Goal: Task Accomplishment & Management: Manage account settings

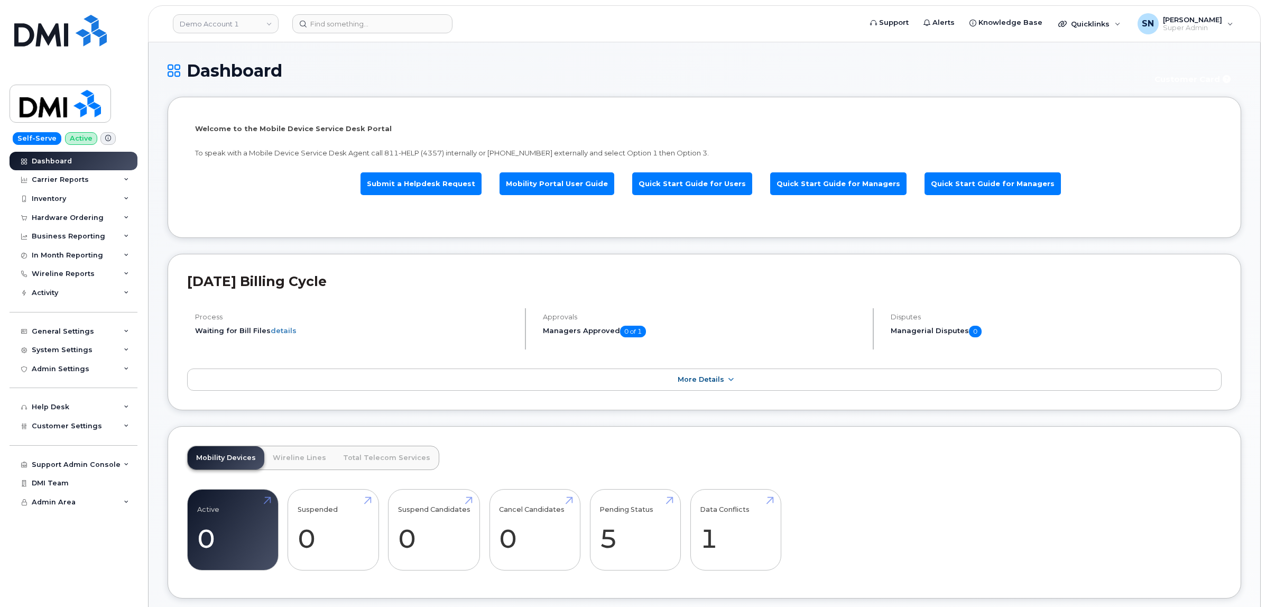
drag, startPoint x: 0, startPoint y: 0, endPoint x: 411, endPoint y: 88, distance: 420.6
click at [411, 88] on div "Dashboard Customer Card" at bounding box center [704, 78] width 1073 height 35
click at [346, 85] on div "Dashboard Customer Card" at bounding box center [704, 78] width 1073 height 35
click at [196, 22] on link "Demo Account 1" at bounding box center [226, 23] width 106 height 19
type input "kiewit"
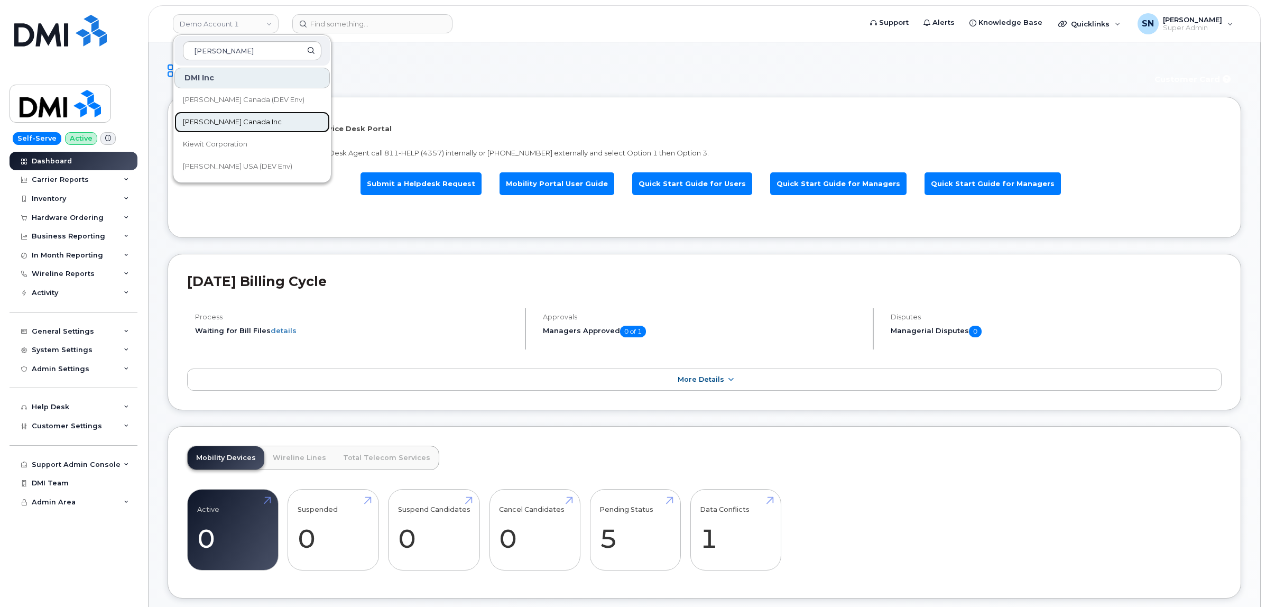
click at [251, 118] on link "[PERSON_NAME] Canada Inc" at bounding box center [251, 122] width 155 height 21
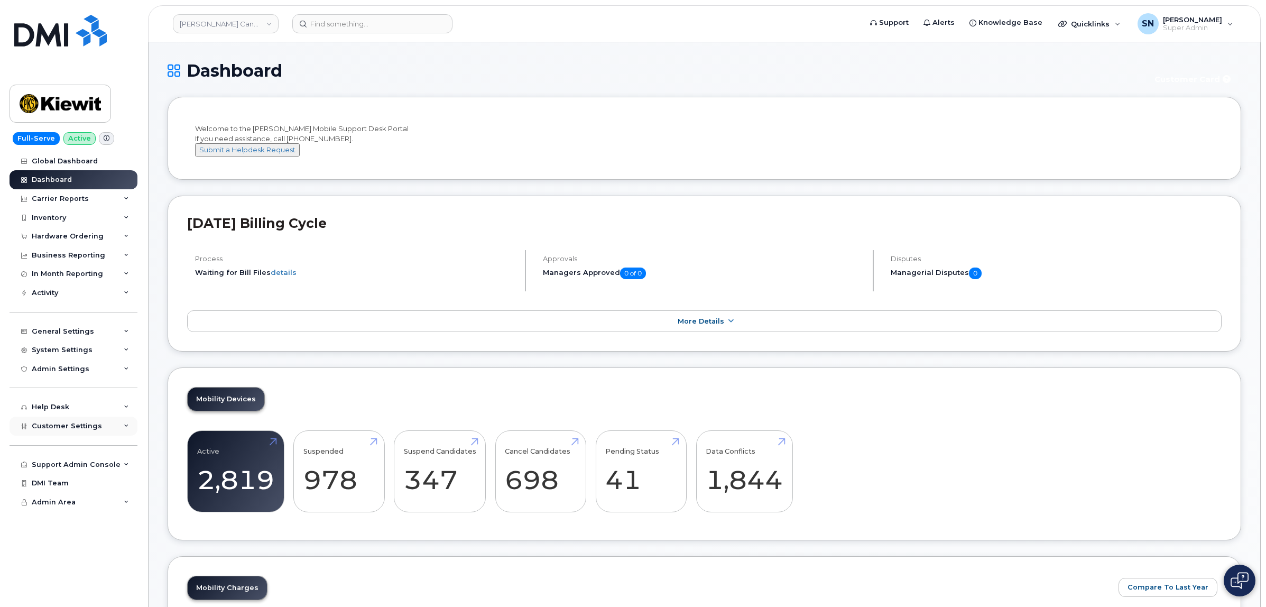
click at [75, 423] on div "Customer Settings" at bounding box center [74, 425] width 128 height 19
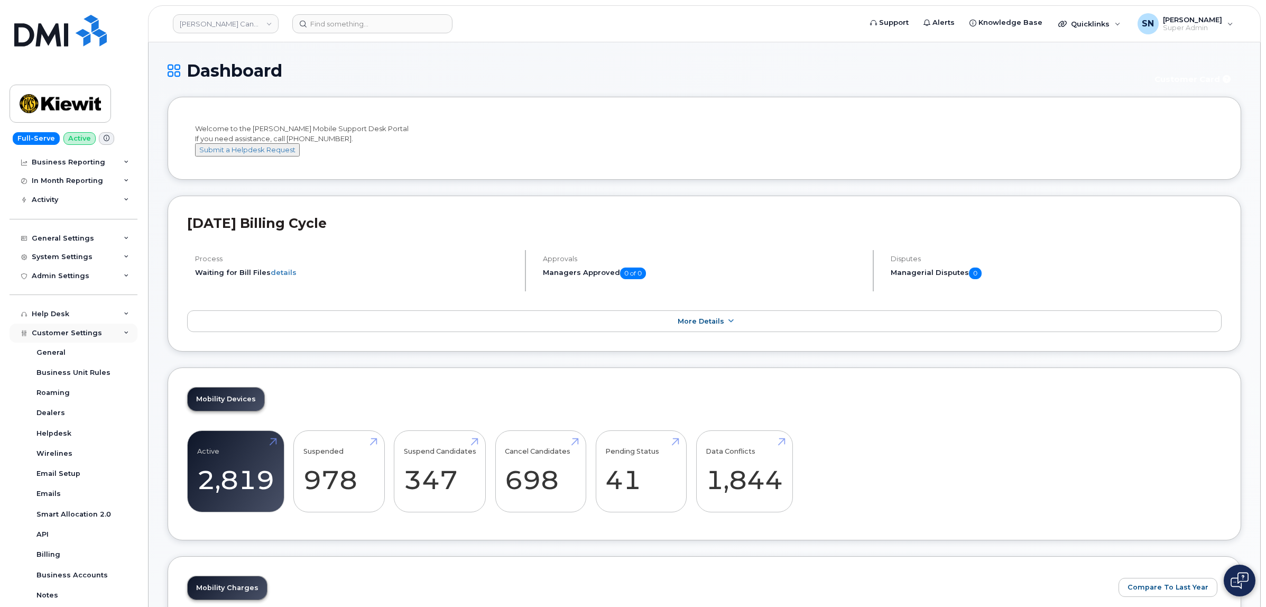
scroll to position [212, 0]
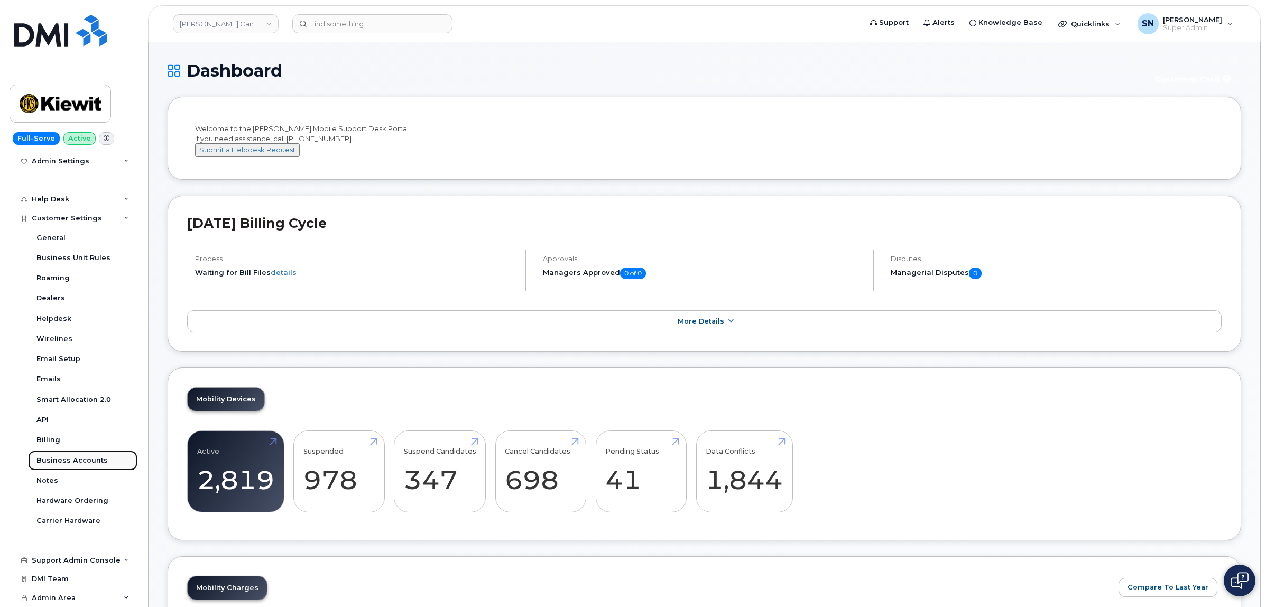
click at [77, 459] on div "Business Accounts" at bounding box center [71, 461] width 71 height 10
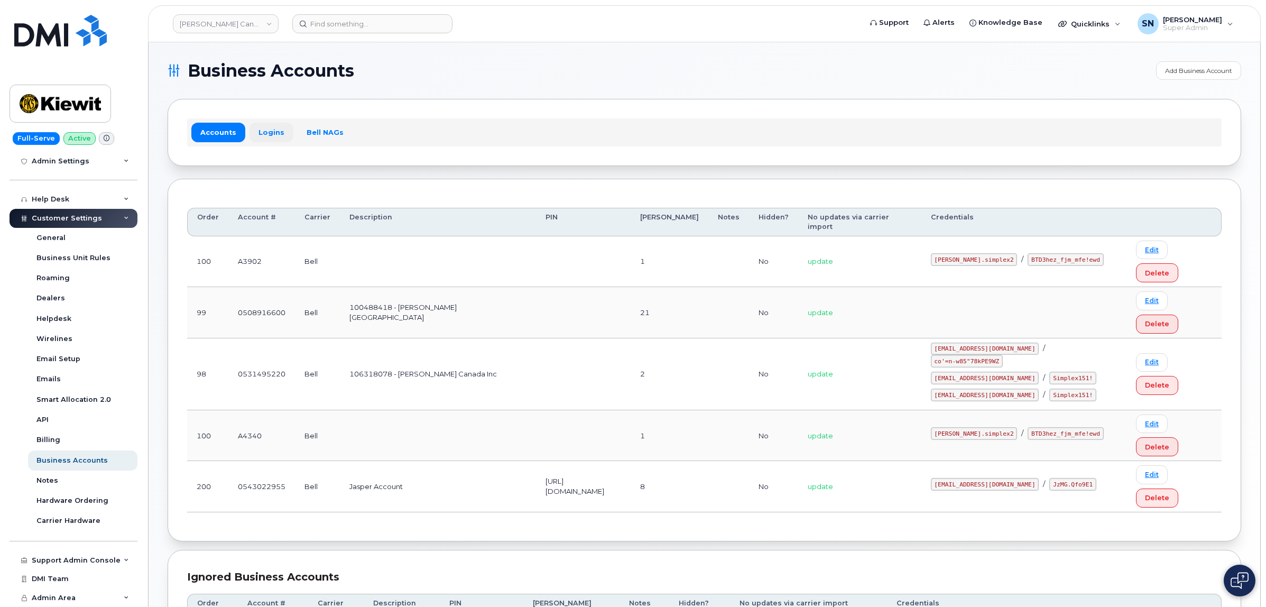
click at [273, 131] on link "Logins" at bounding box center [271, 132] width 44 height 19
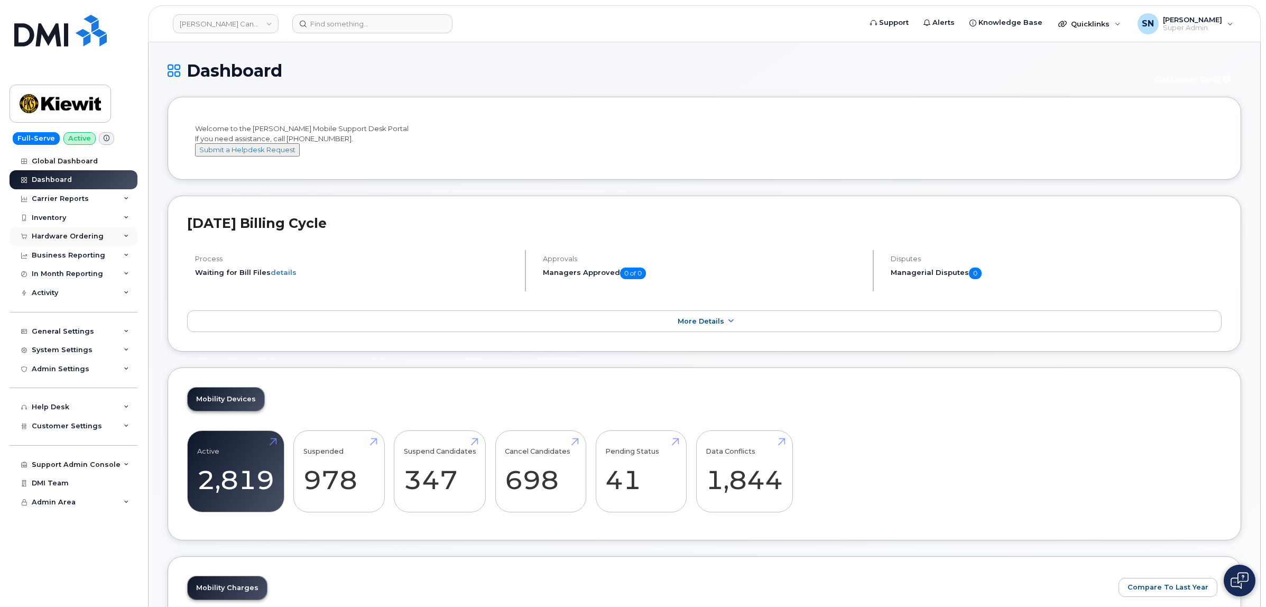
click at [70, 238] on div "Hardware Ordering" at bounding box center [68, 236] width 72 height 8
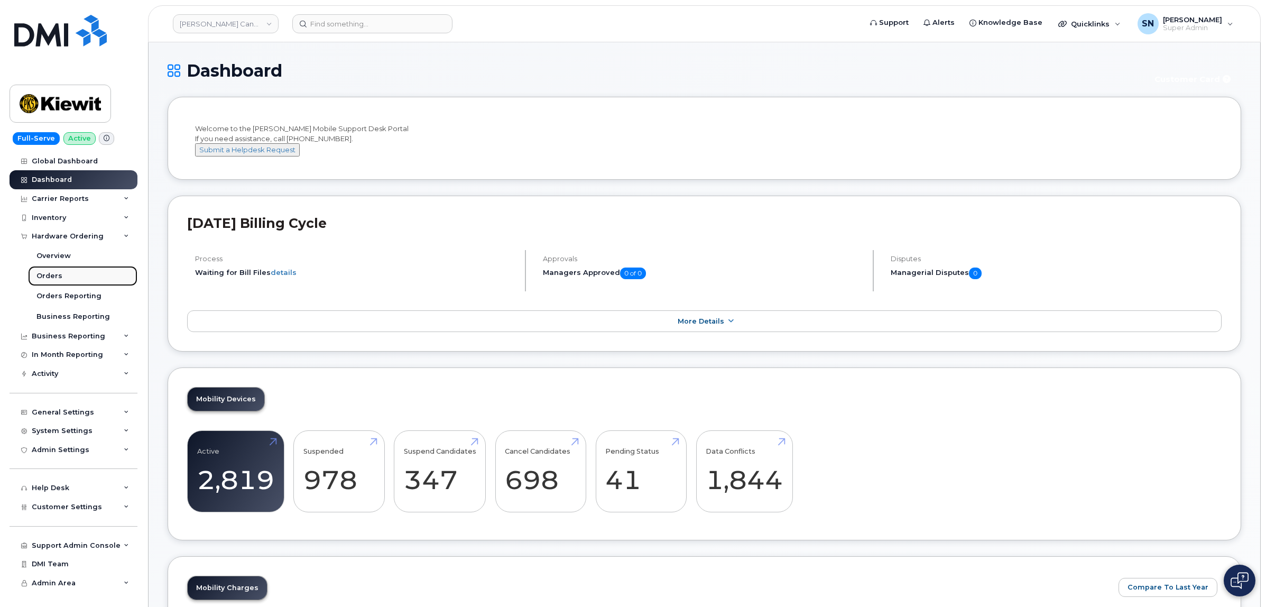
click at [57, 279] on div "Orders" at bounding box center [49, 276] width 26 height 10
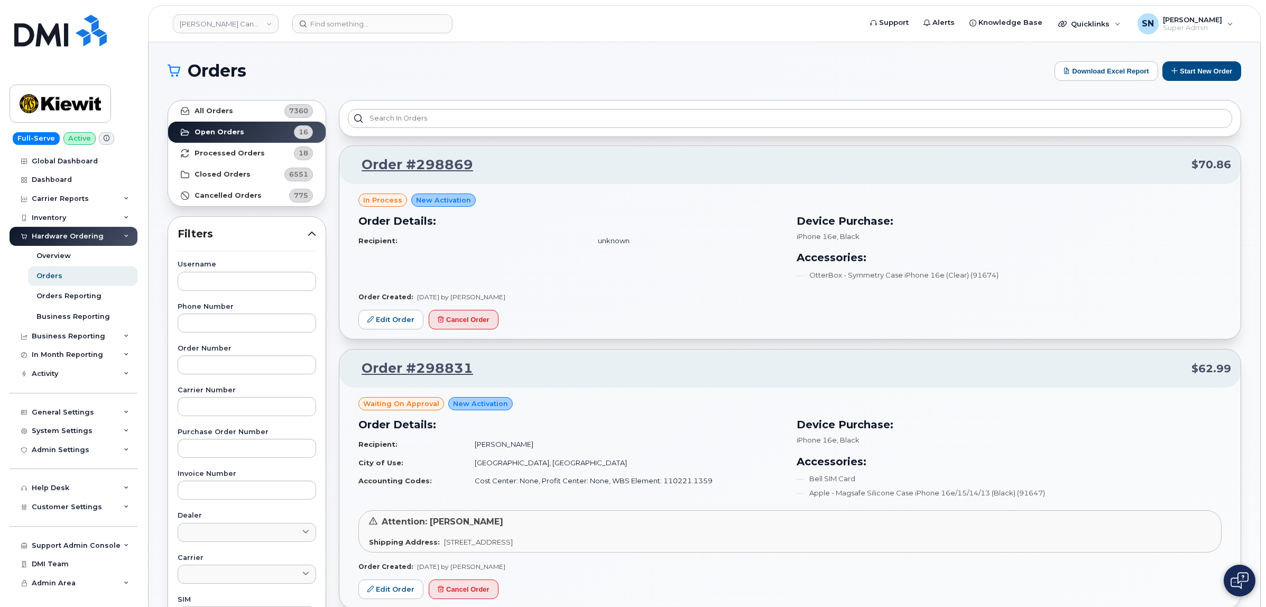
click at [473, 77] on h1 "Orders" at bounding box center [609, 70] width 882 height 17
click at [594, 74] on h1 "Orders" at bounding box center [609, 70] width 882 height 17
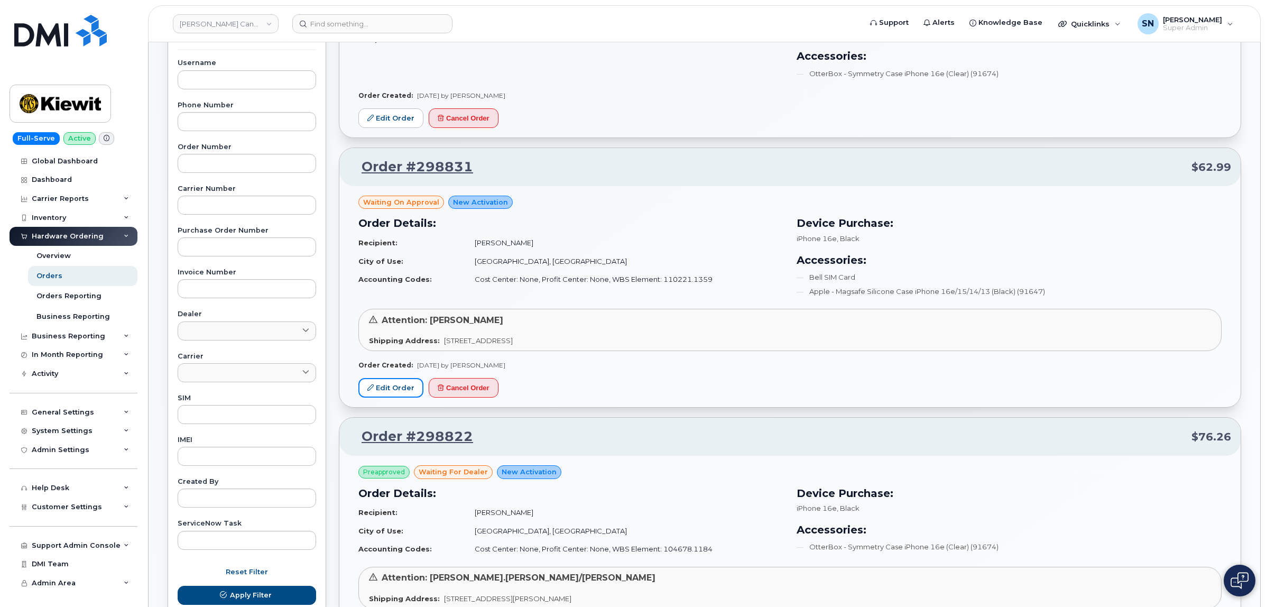
scroll to position [198, 0]
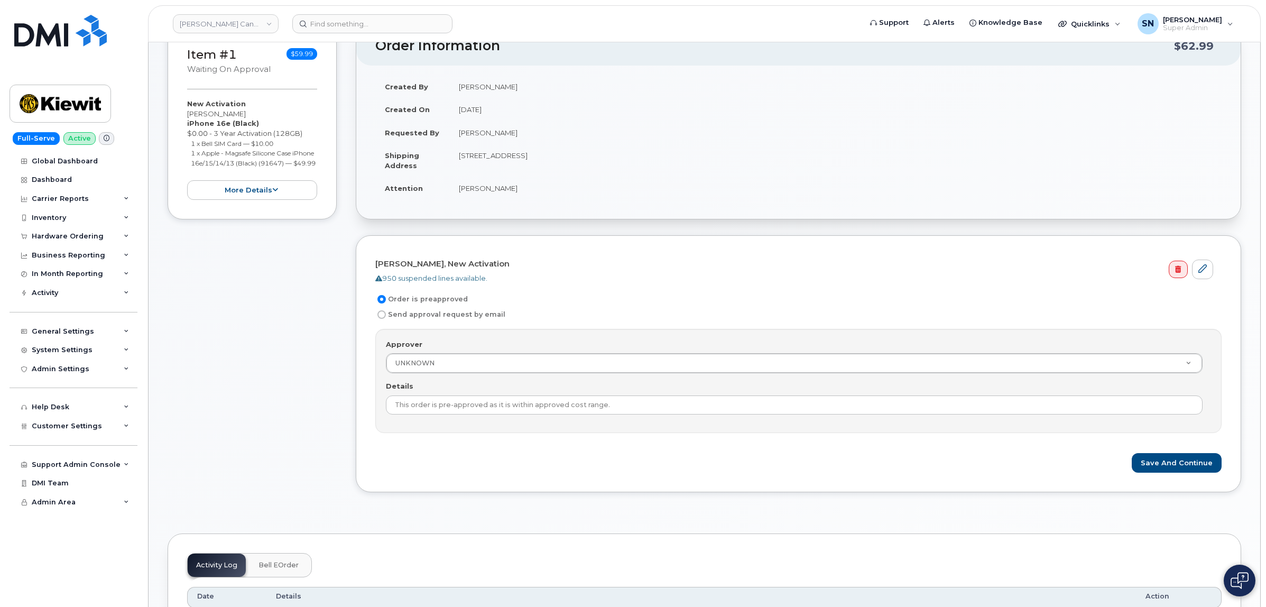
scroll to position [132, 0]
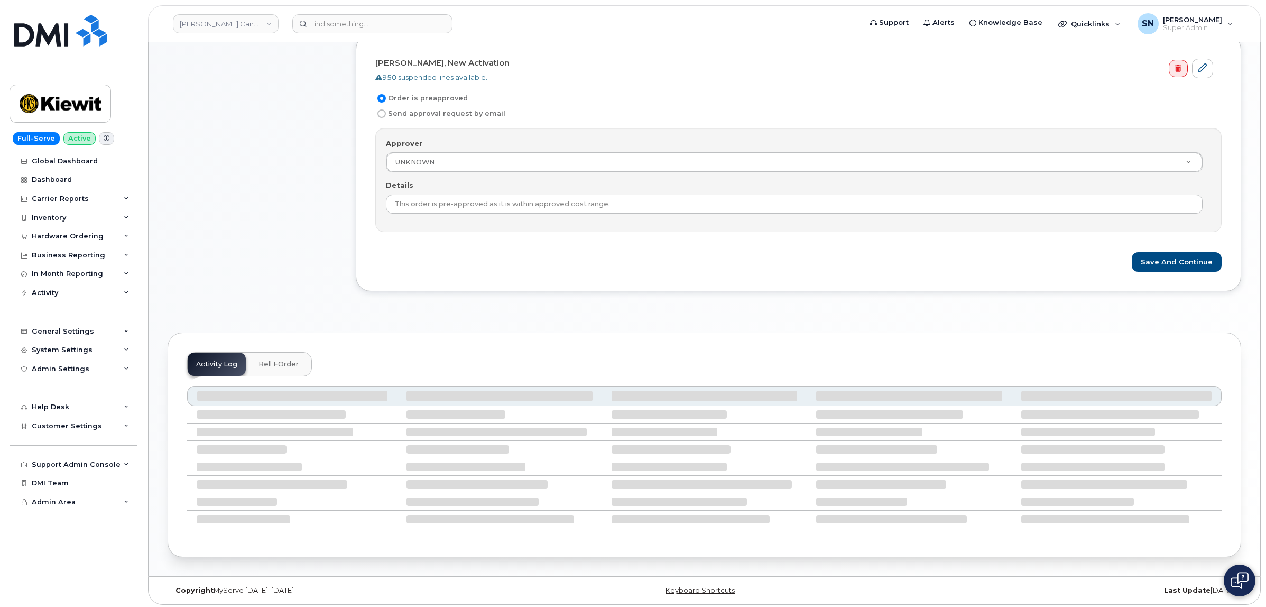
scroll to position [340, 0]
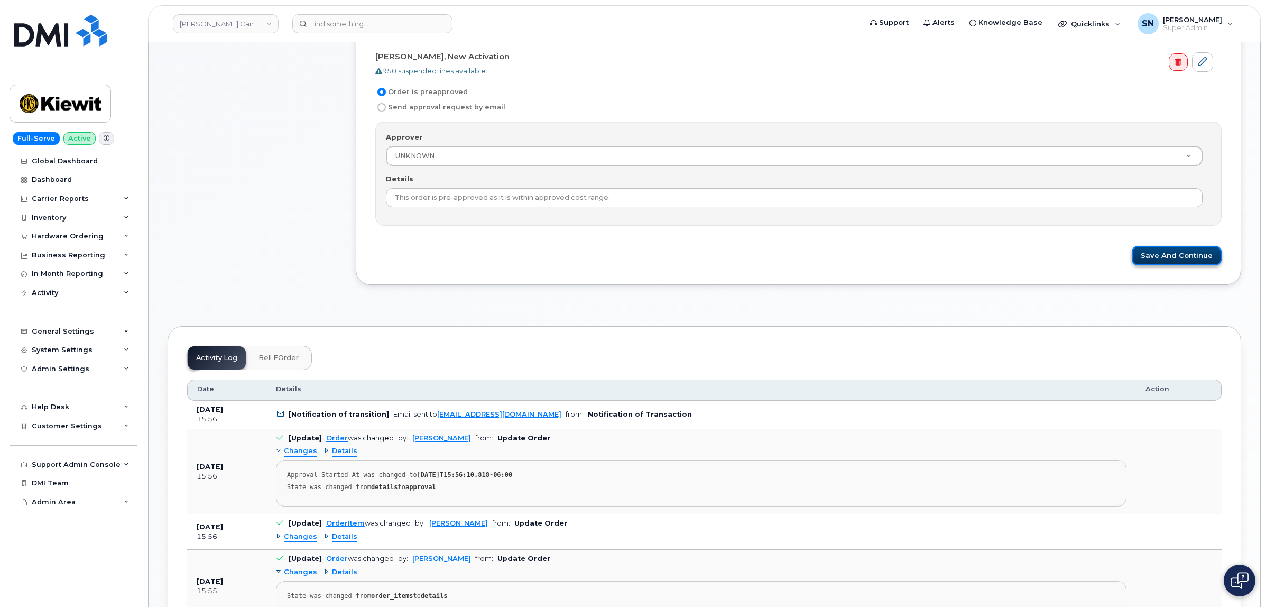
click at [1151, 258] on button "Save and Continue" at bounding box center [1177, 256] width 90 height 20
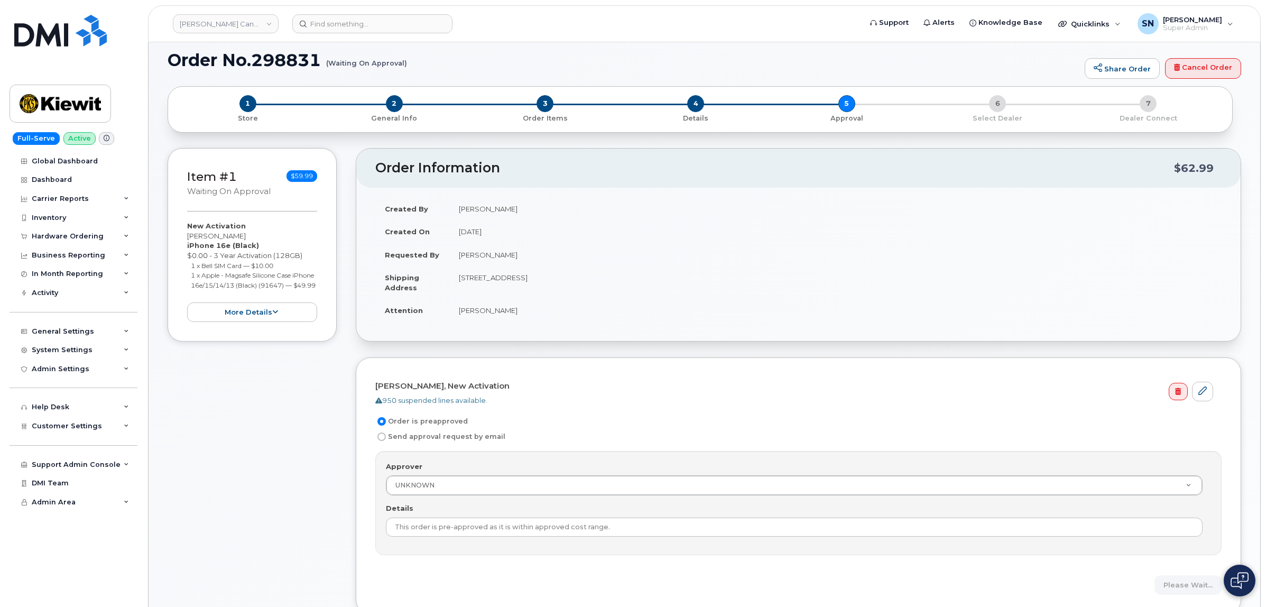
scroll to position [10, 0]
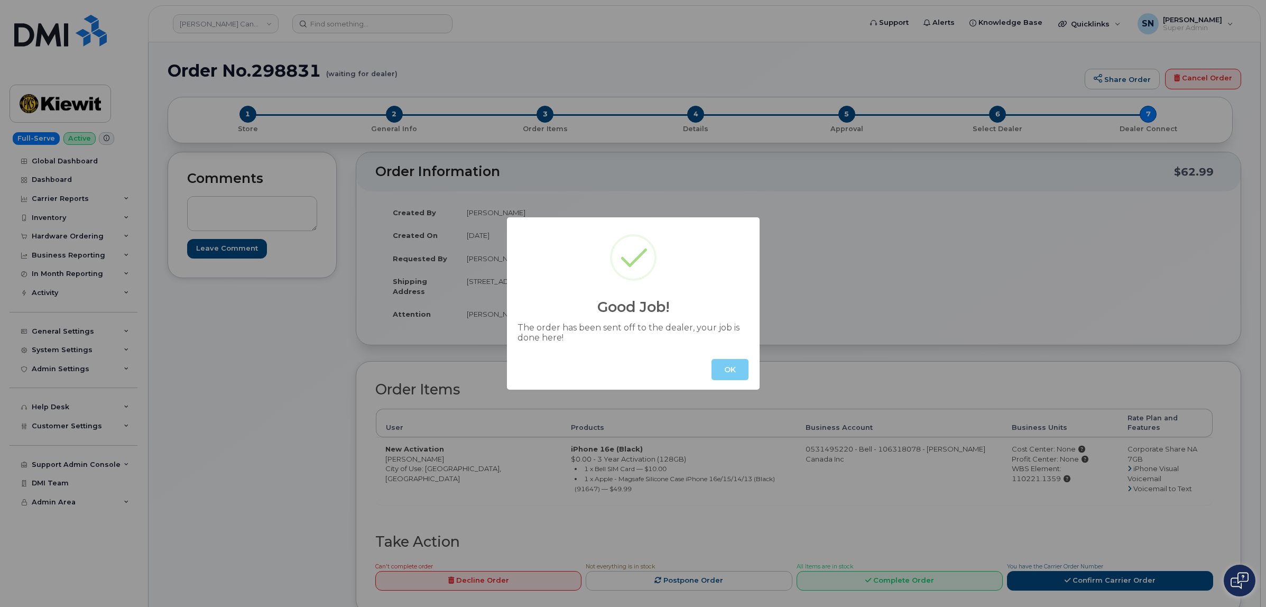
click at [734, 369] on button "OK" at bounding box center [729, 369] width 37 height 21
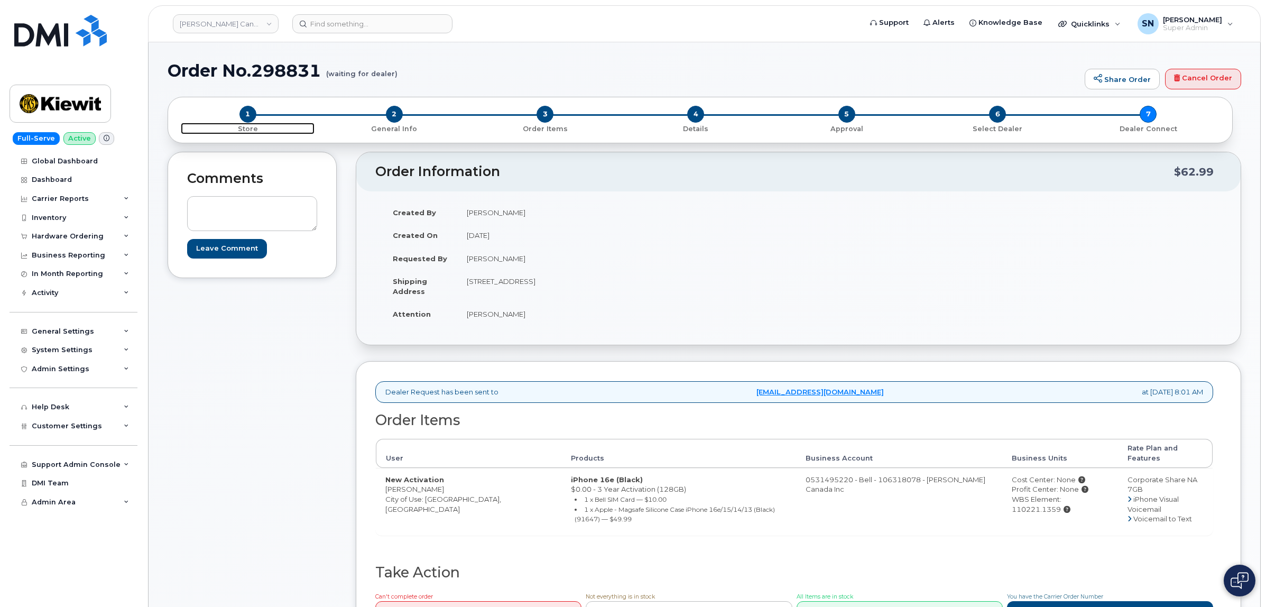
click at [247, 117] on span "1" at bounding box center [247, 114] width 17 height 17
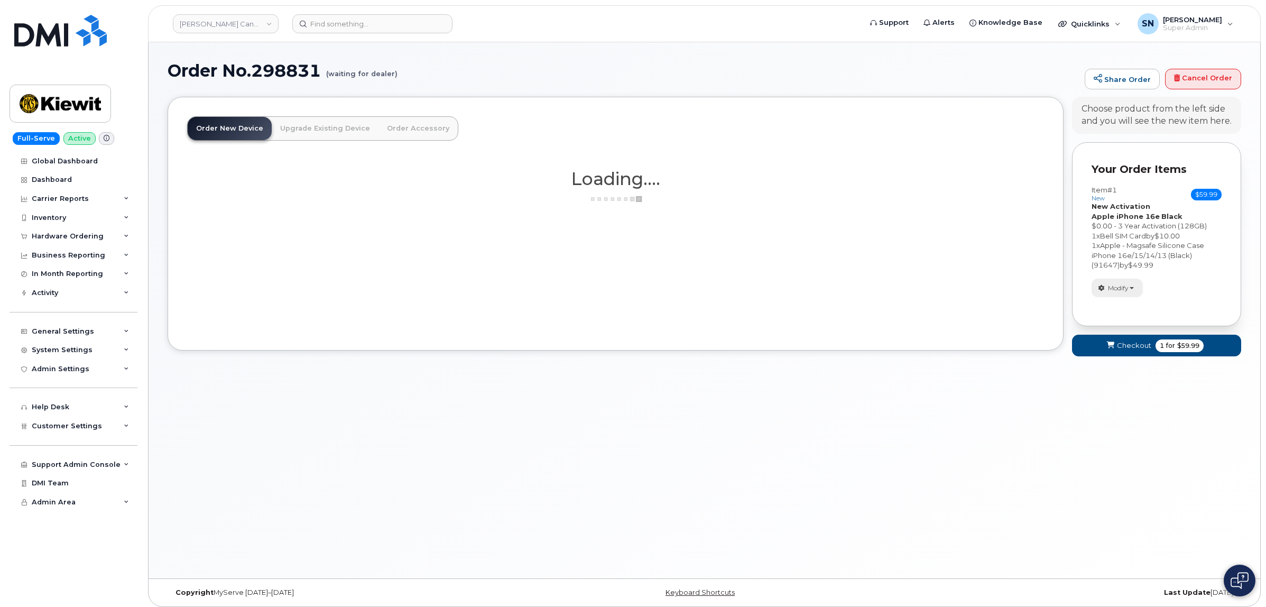
click at [1114, 296] on button "Modify" at bounding box center [1116, 288] width 51 height 18
click at [1117, 307] on link "change" at bounding box center [1142, 304] width 100 height 13
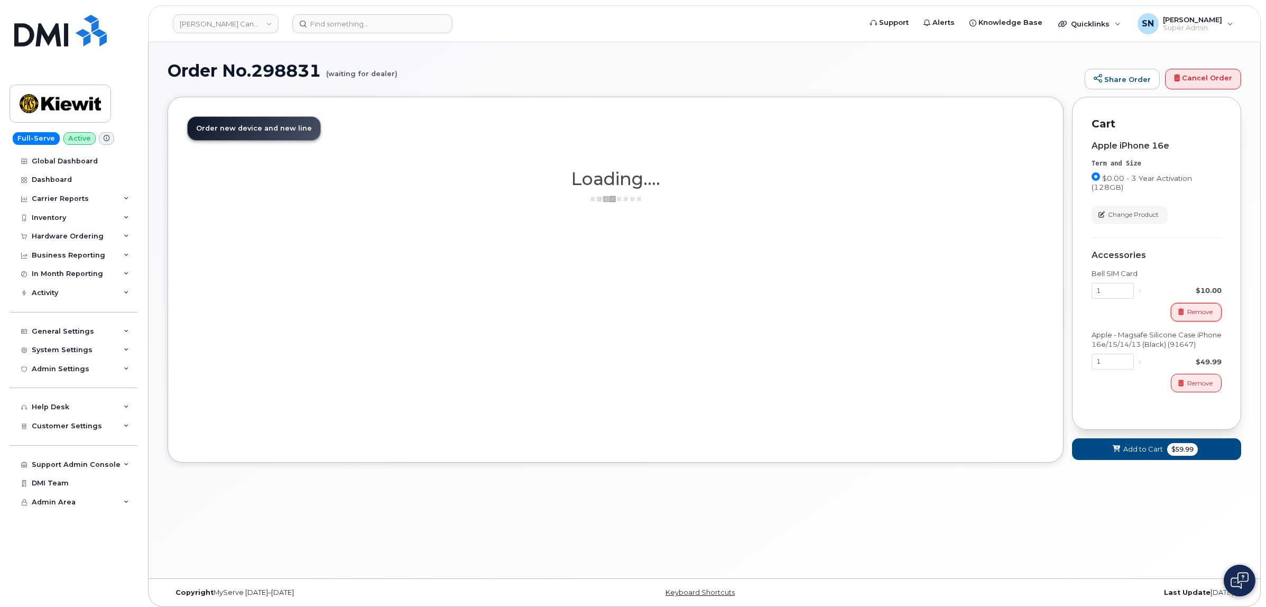
click at [1196, 316] on span "Remove" at bounding box center [1199, 312] width 25 height 10
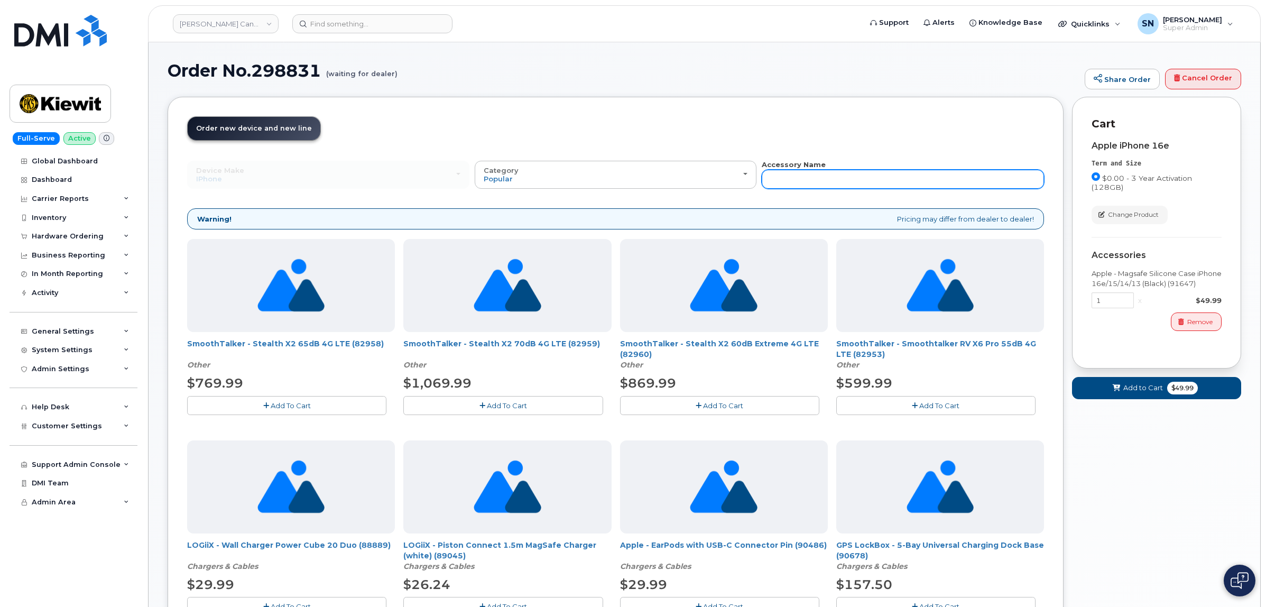
click at [939, 187] on input "text" at bounding box center [903, 179] width 282 height 19
type input "87916"
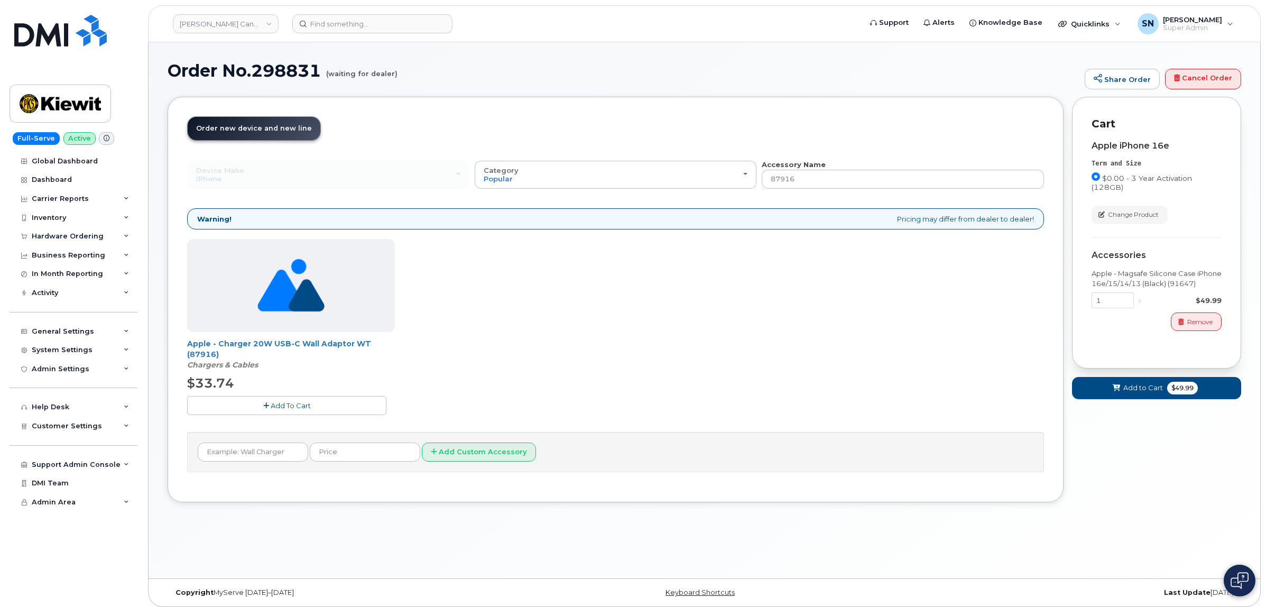
click at [265, 407] on icon "button" at bounding box center [266, 405] width 6 height 7
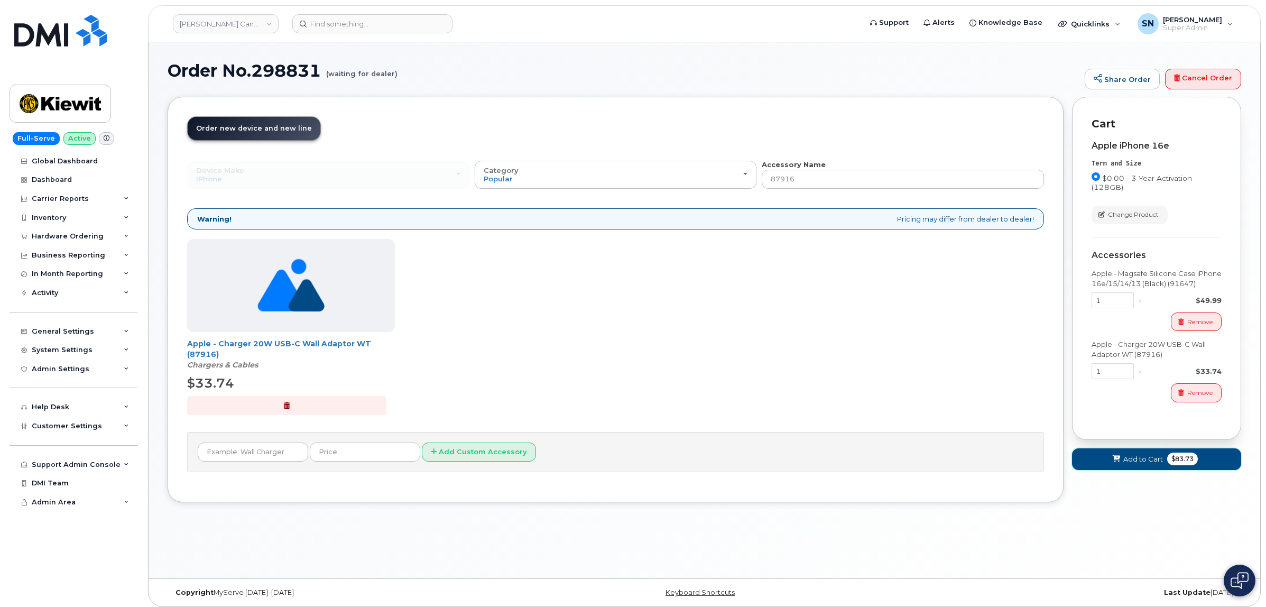
click at [1120, 461] on span at bounding box center [1116, 459] width 10 height 10
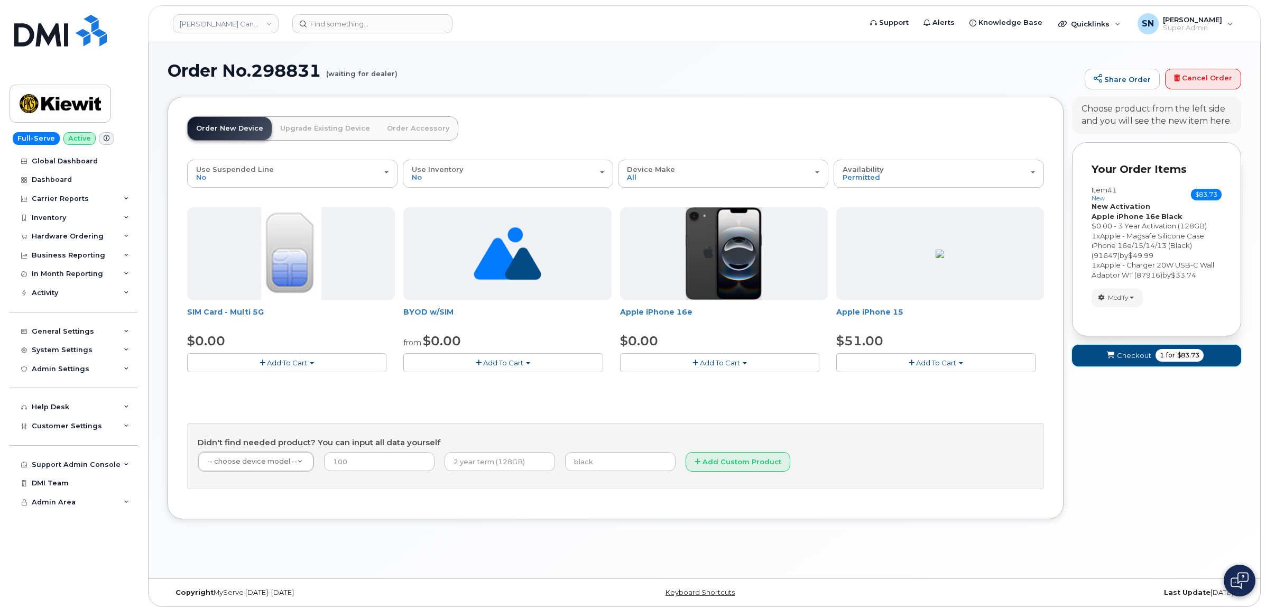
click at [1122, 347] on button "Checkout 1 for $83.73" at bounding box center [1156, 356] width 169 height 22
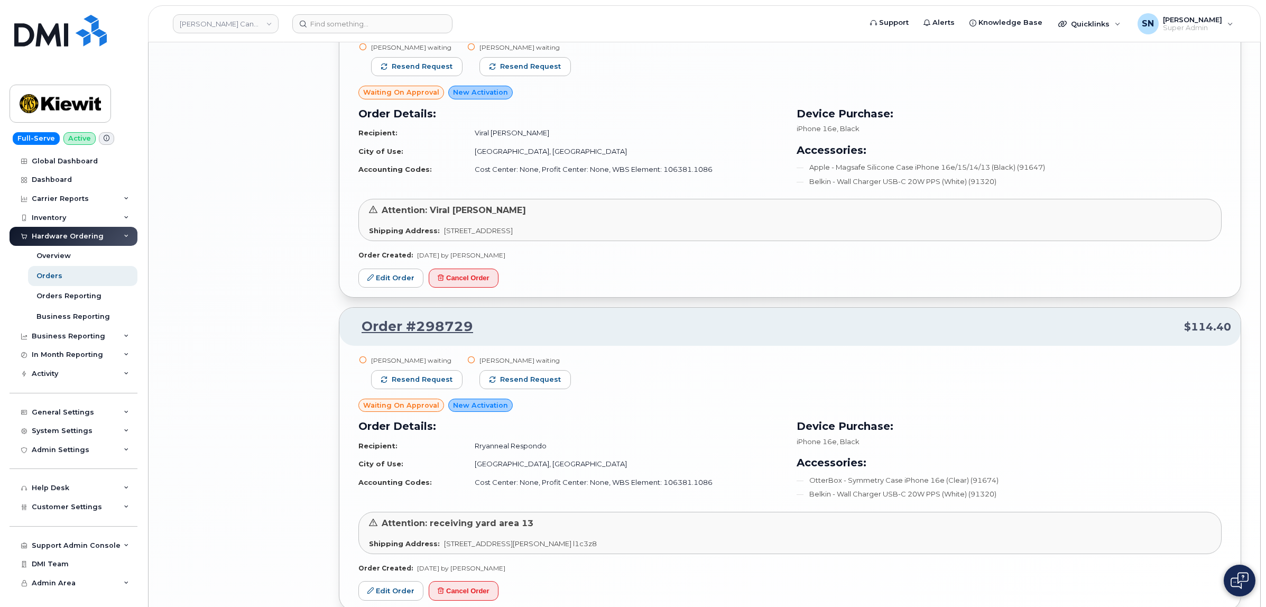
scroll to position [1877, 0]
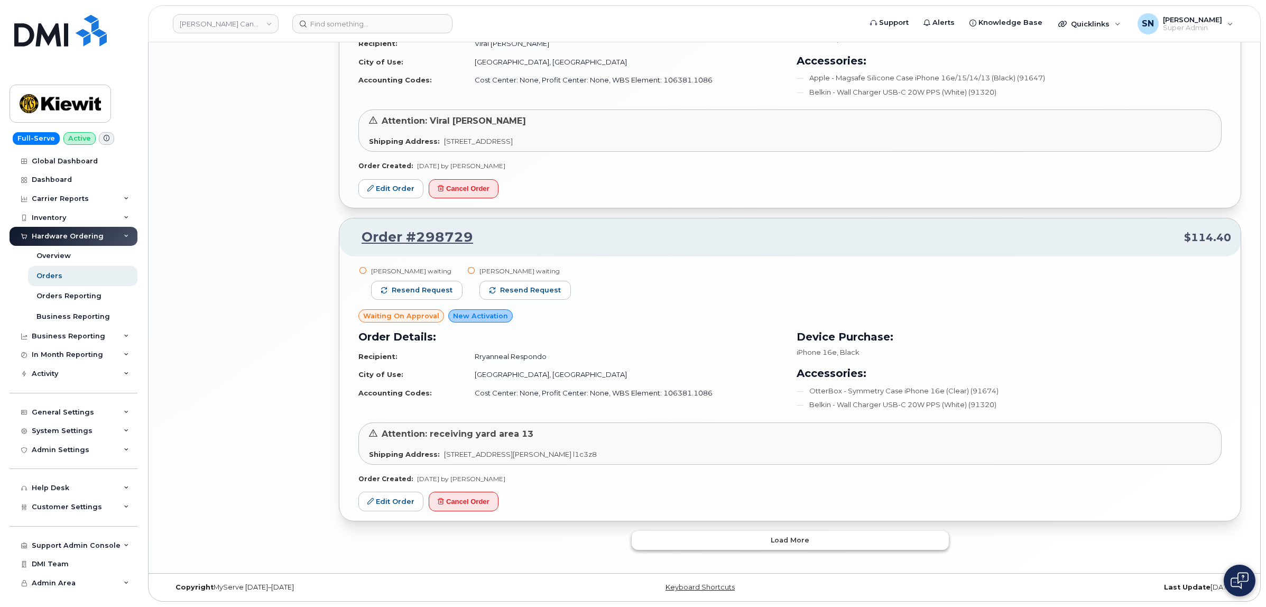
click at [716, 537] on button "Load more" at bounding box center [790, 540] width 317 height 19
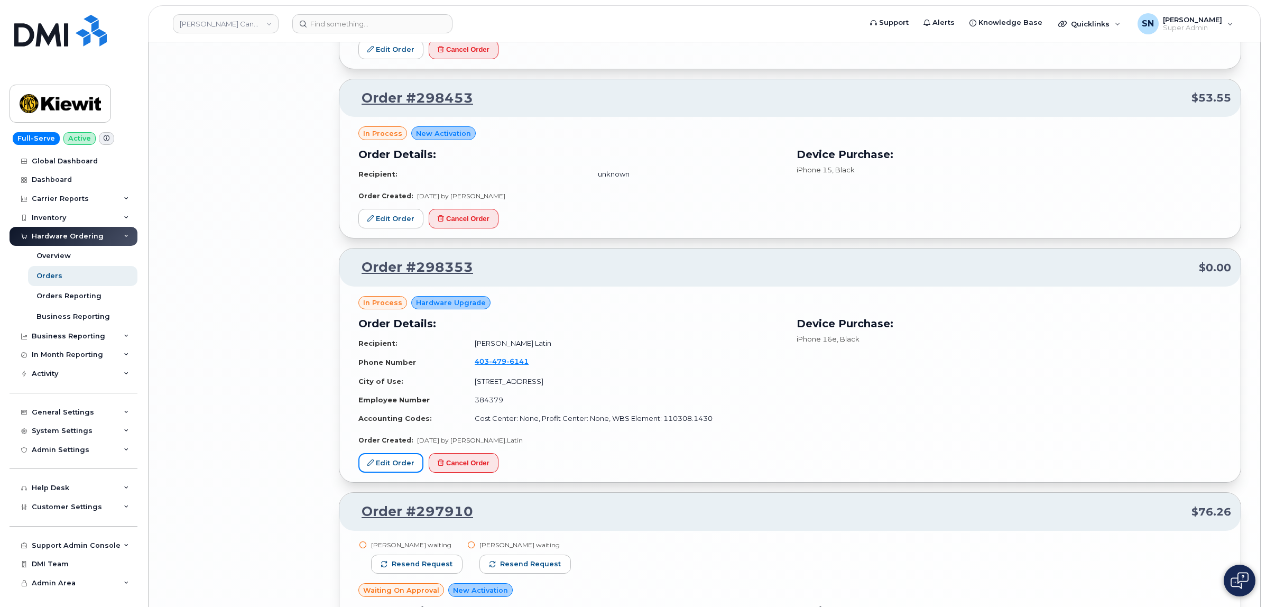
scroll to position [3400, 0]
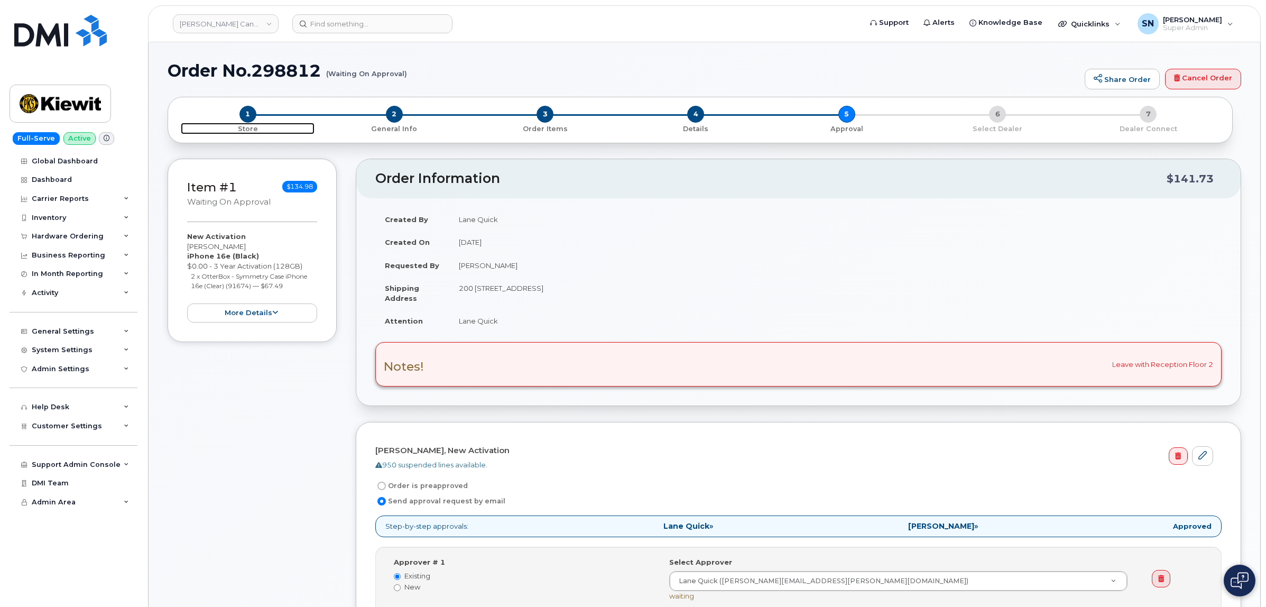
click at [246, 117] on span "1" at bounding box center [247, 114] width 17 height 17
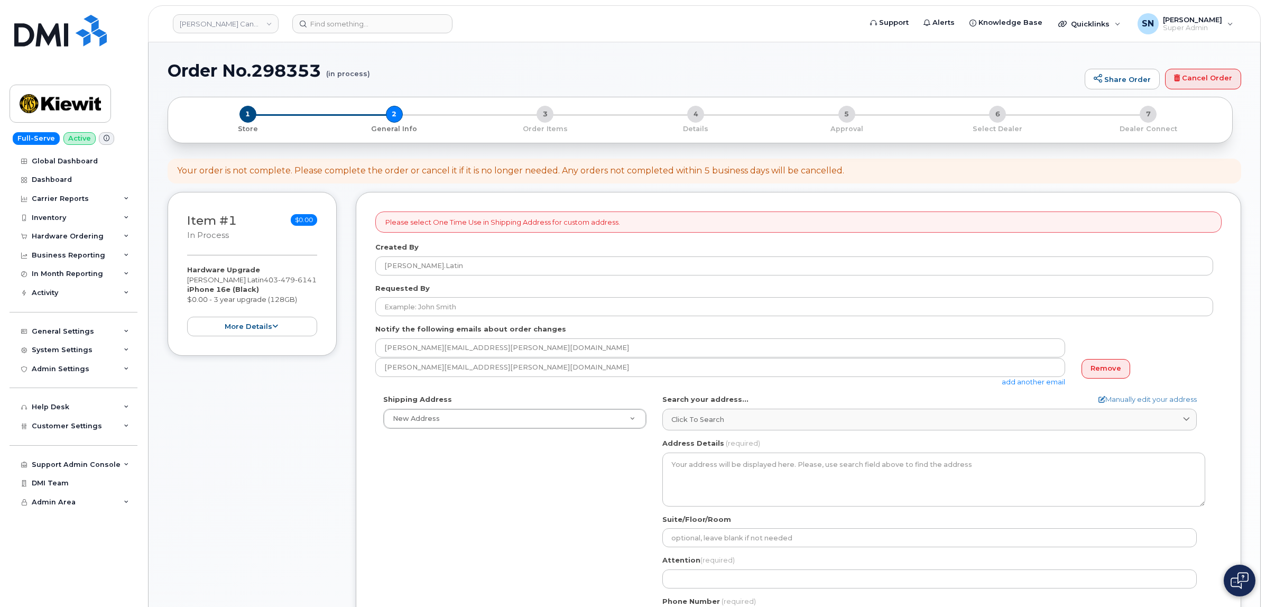
select select
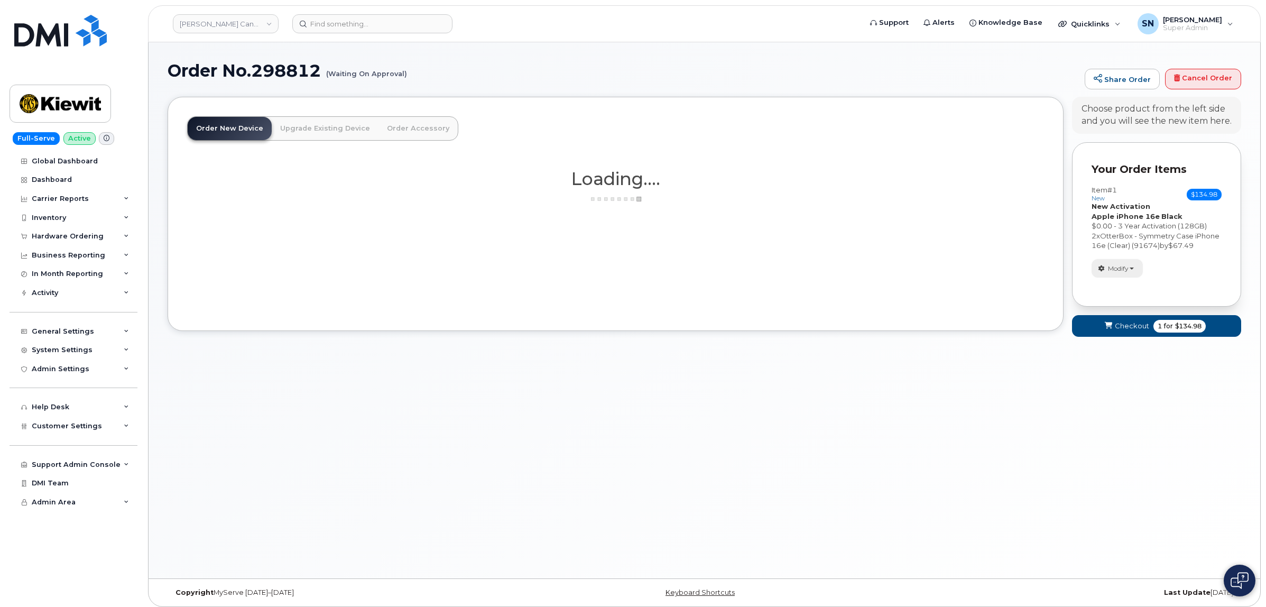
click at [1113, 277] on button "Modify" at bounding box center [1116, 268] width 51 height 18
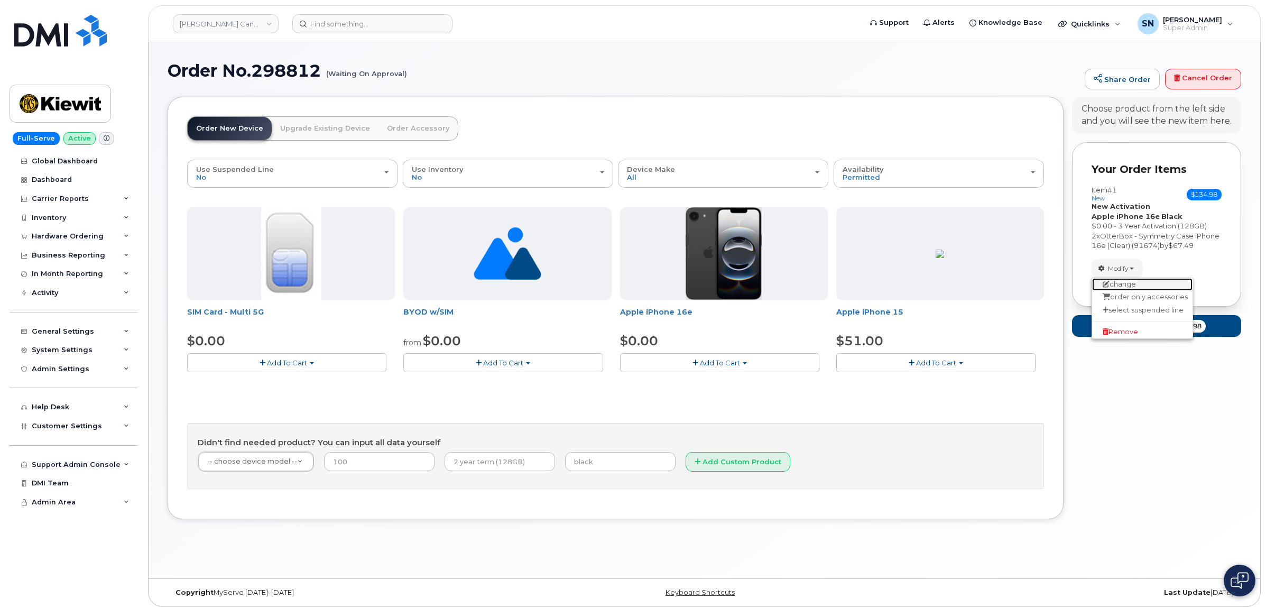
drag, startPoint x: 1118, startPoint y: 296, endPoint x: 1108, endPoint y: 298, distance: 9.6
click at [1118, 291] on link "change" at bounding box center [1142, 284] width 100 height 13
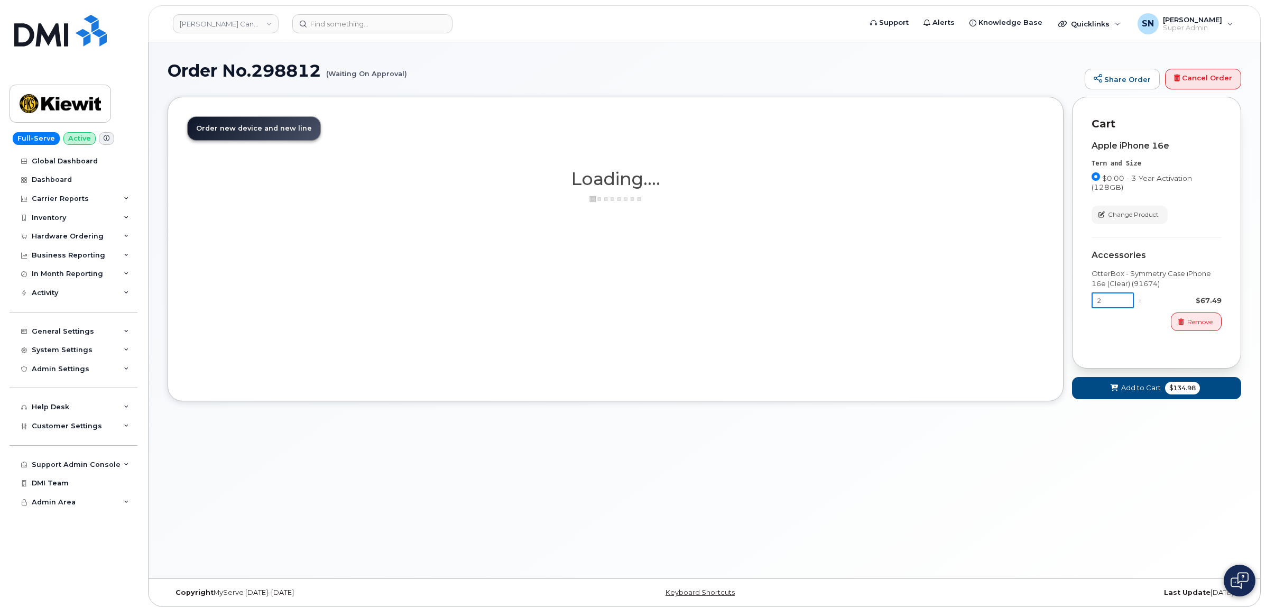
drag, startPoint x: 1105, startPoint y: 301, endPoint x: 1071, endPoint y: 308, distance: 34.4
click at [1072, 308] on div "Cart Apple iPhone 16e Term and Size $0.00 - 3 Year Activation (128GB) Color Bla…" at bounding box center [1156, 233] width 169 height 272
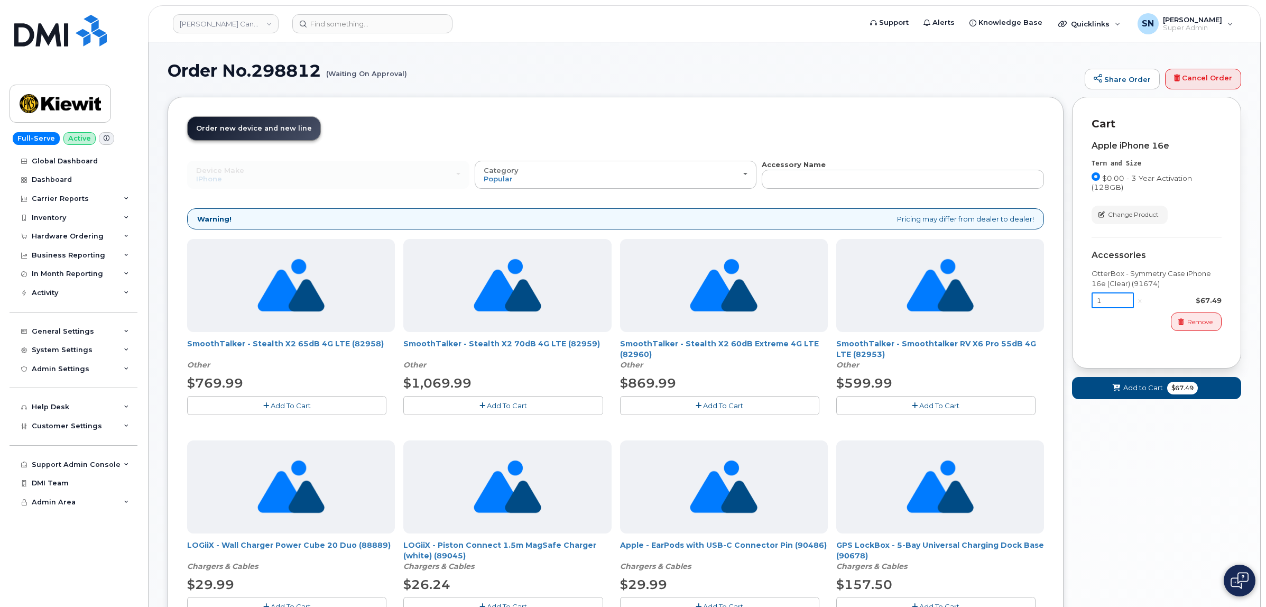
type input "1"
click at [1126, 341] on div "Apple iPhone 16e Term and Size $0.00 - 3 Year Activation (128GB) Color Black Bl…" at bounding box center [1156, 241] width 130 height 218
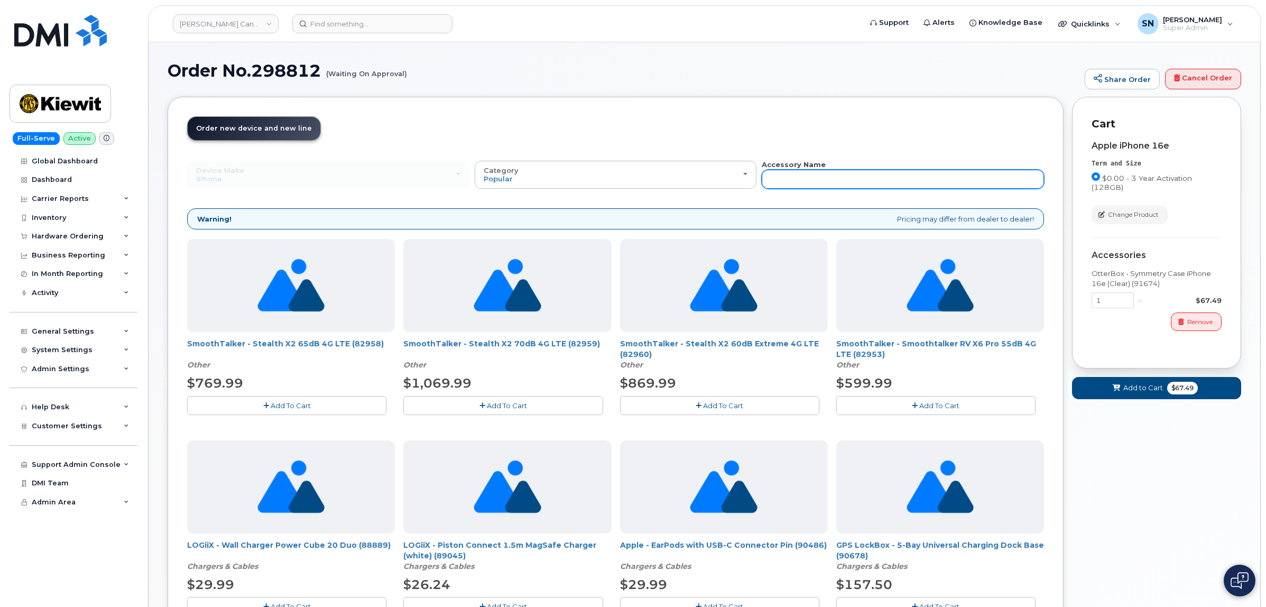
click at [781, 172] on input "text" at bounding box center [903, 179] width 282 height 19
type input "87916"
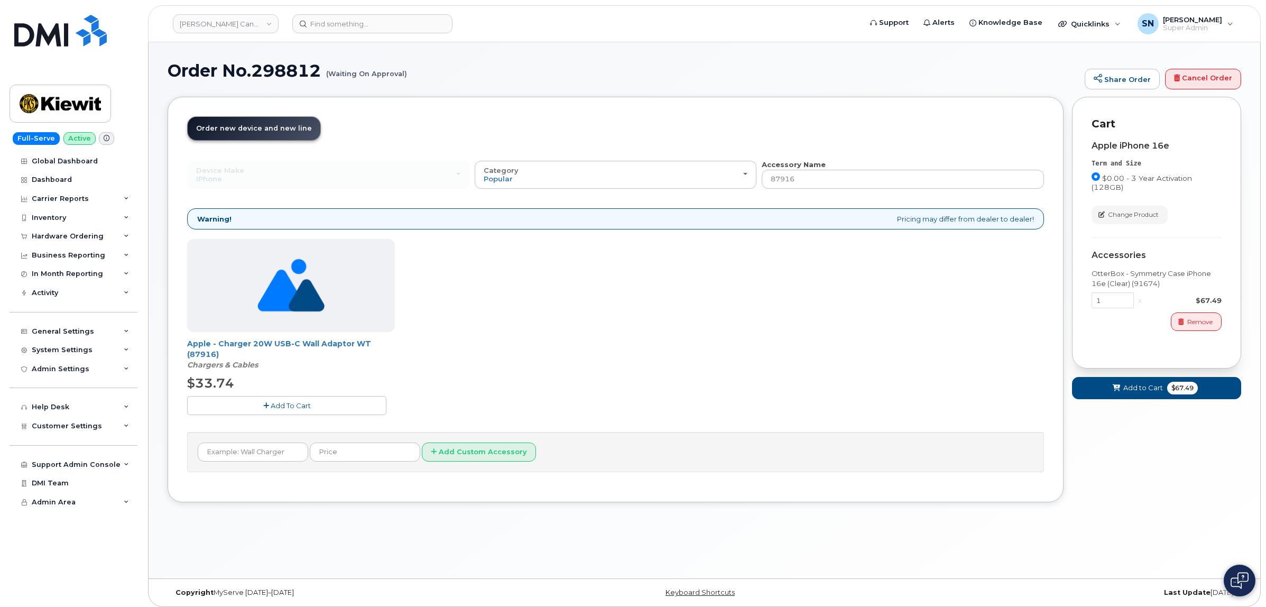
click at [288, 403] on span "Add To Cart" at bounding box center [291, 405] width 40 height 8
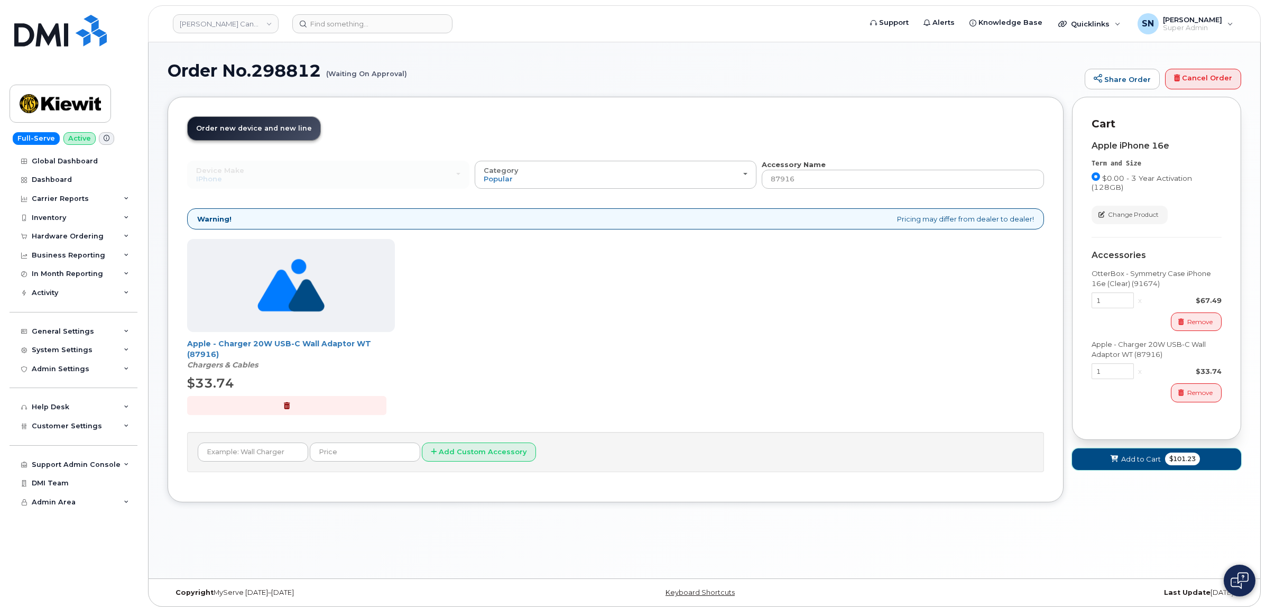
click at [1113, 456] on icon at bounding box center [1113, 459] width 7 height 7
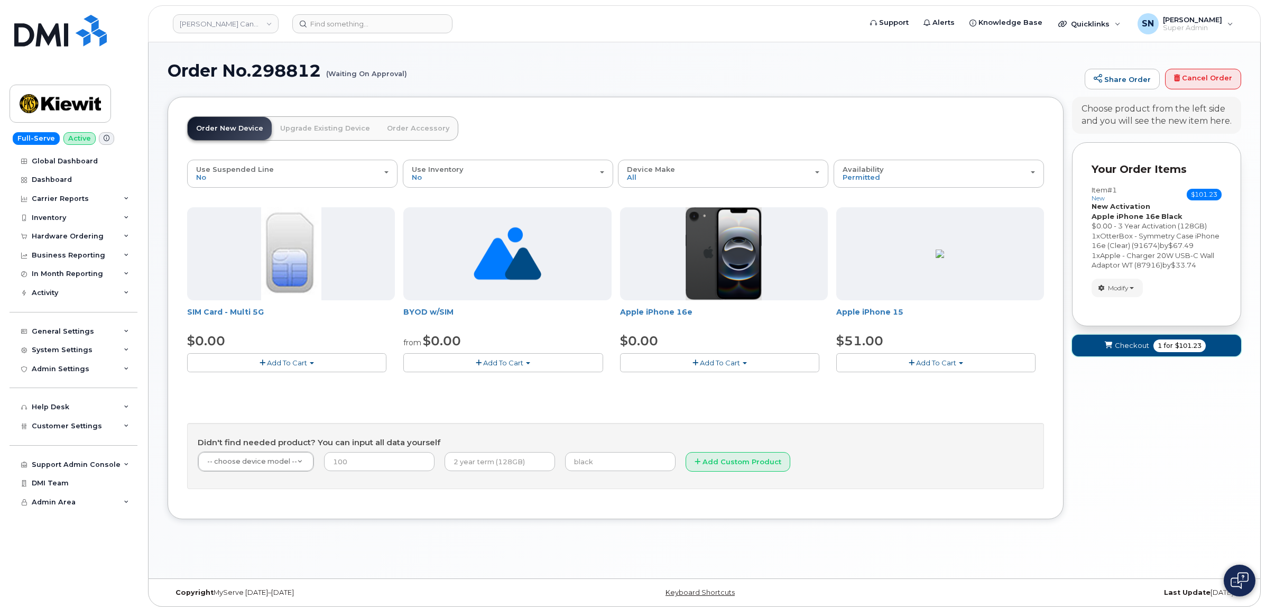
click at [1132, 350] on span "Checkout" at bounding box center [1132, 345] width 34 height 10
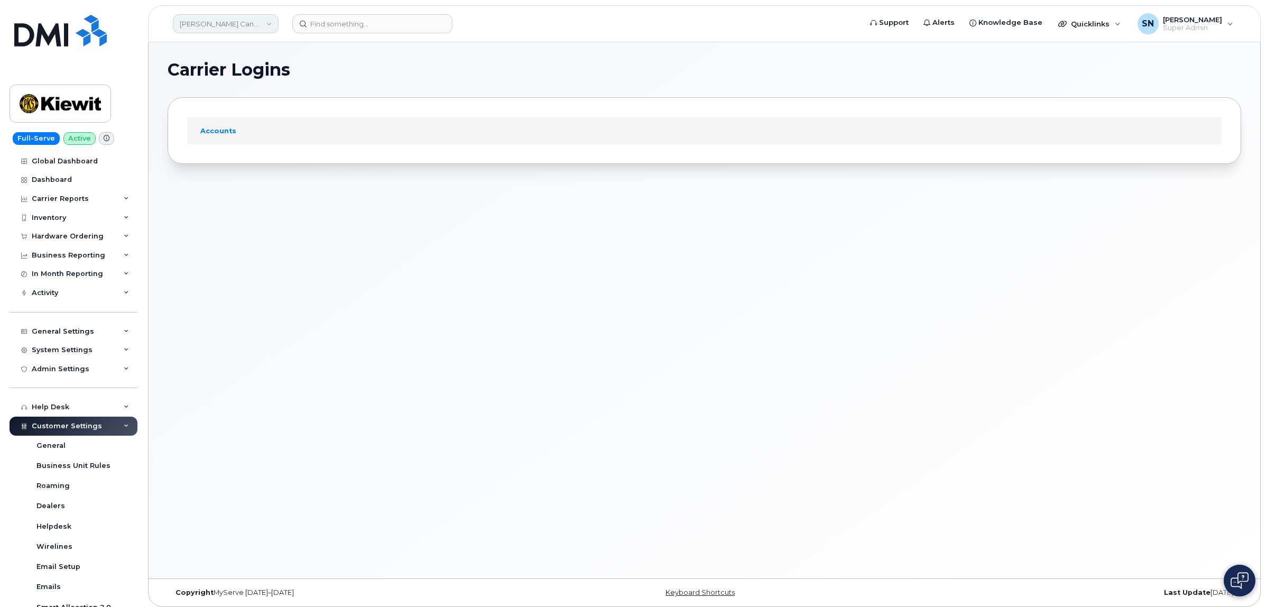
click at [244, 24] on link "Kiewit Canada Inc" at bounding box center [226, 23] width 106 height 19
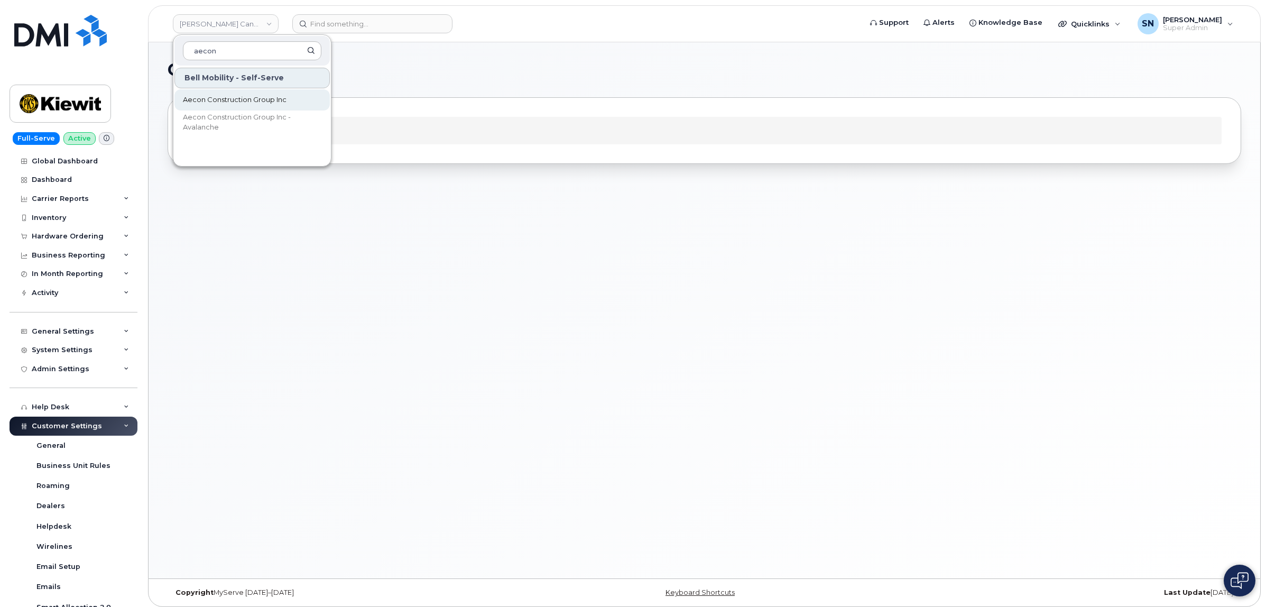
type input "aecon"
click at [221, 97] on span "Aecon Construction Group Inc" at bounding box center [235, 100] width 104 height 11
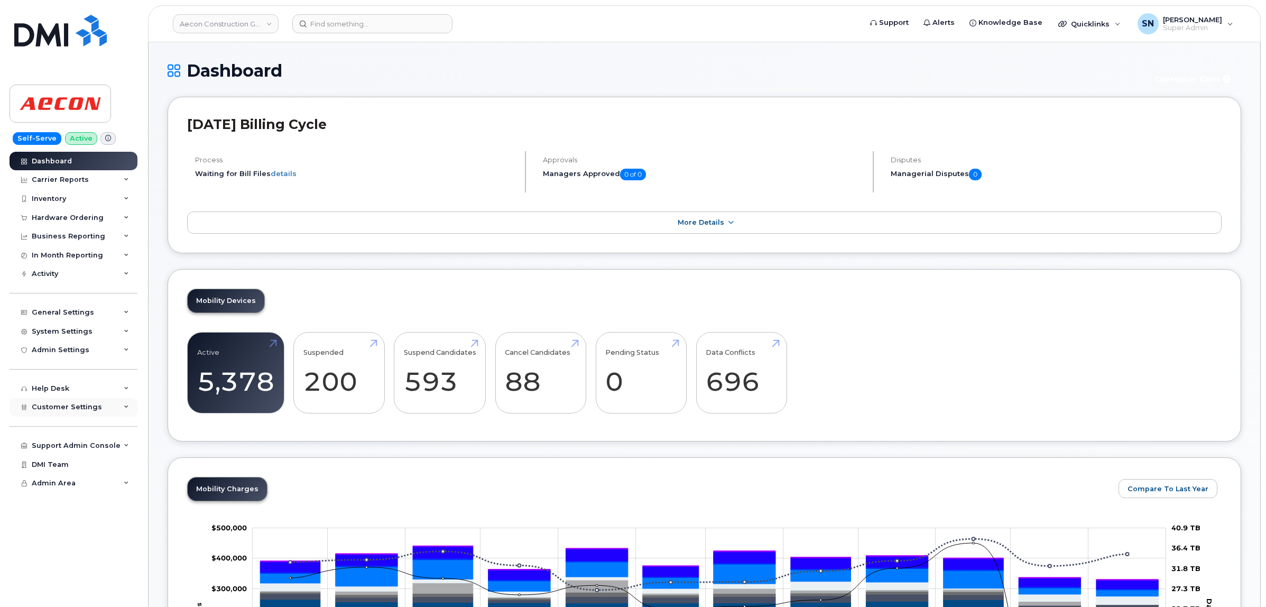
click at [79, 416] on div "Customer Settings" at bounding box center [74, 406] width 128 height 19
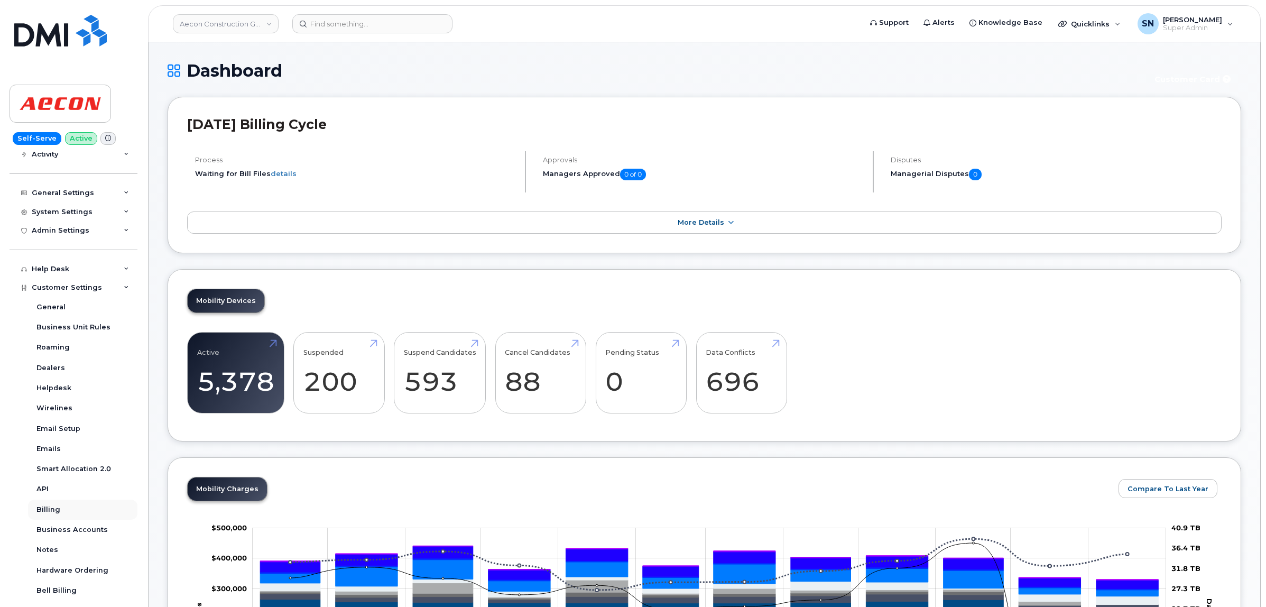
scroll to position [213, 0]
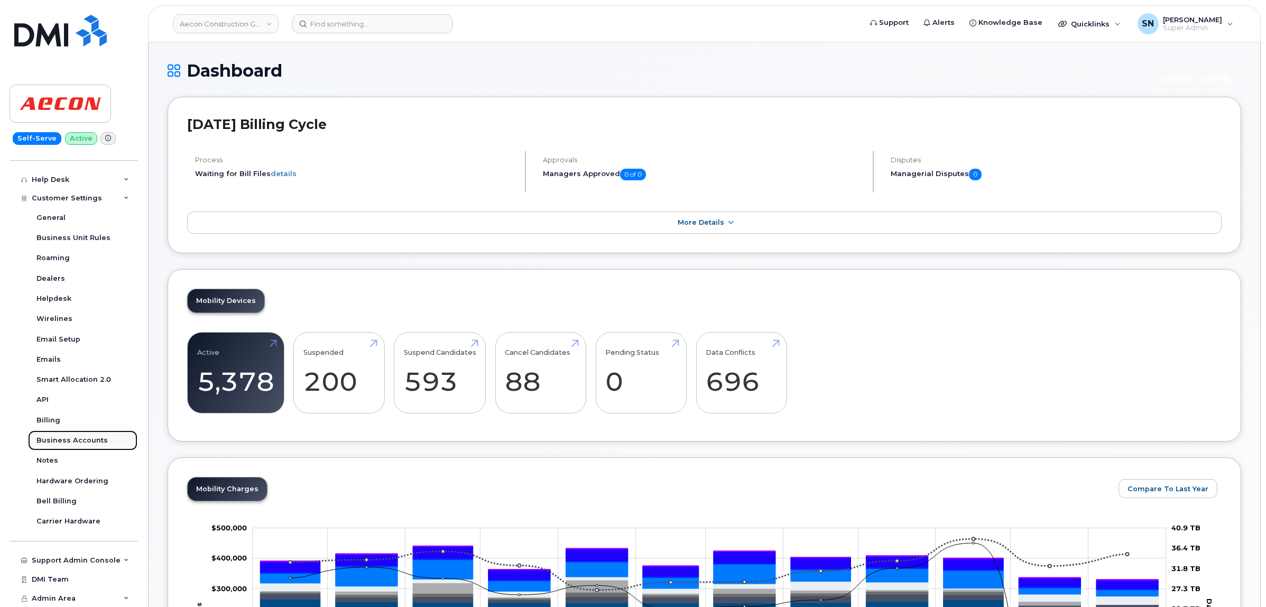
click at [86, 440] on div "Business Accounts" at bounding box center [71, 440] width 71 height 10
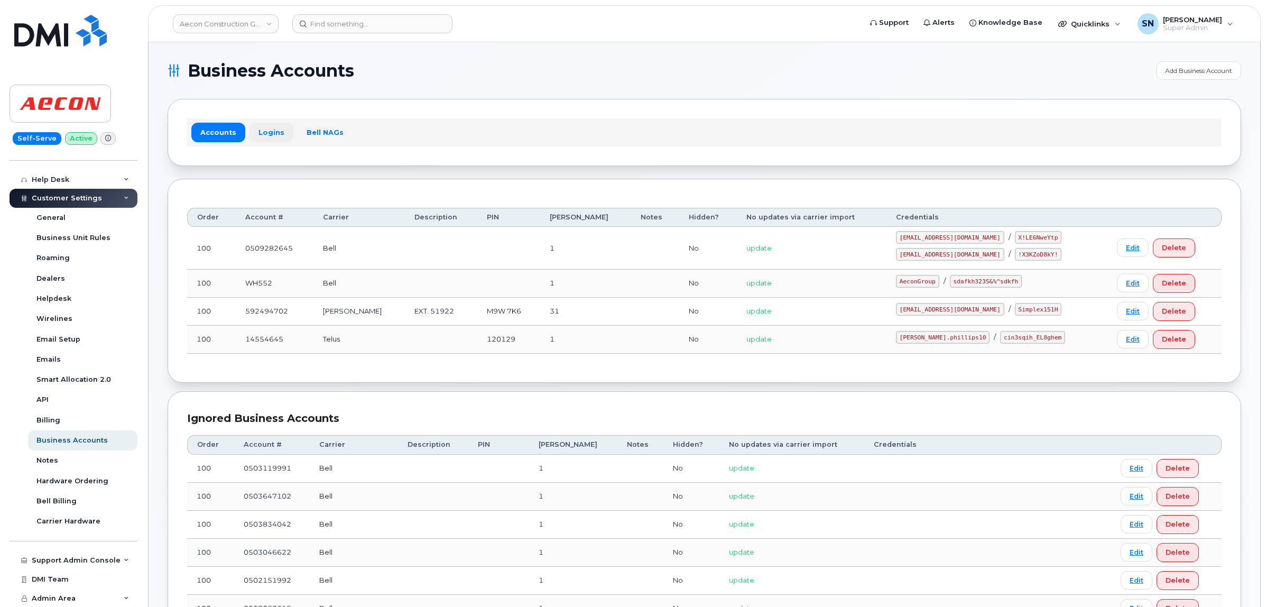
click at [260, 131] on link "Logins" at bounding box center [271, 132] width 44 height 19
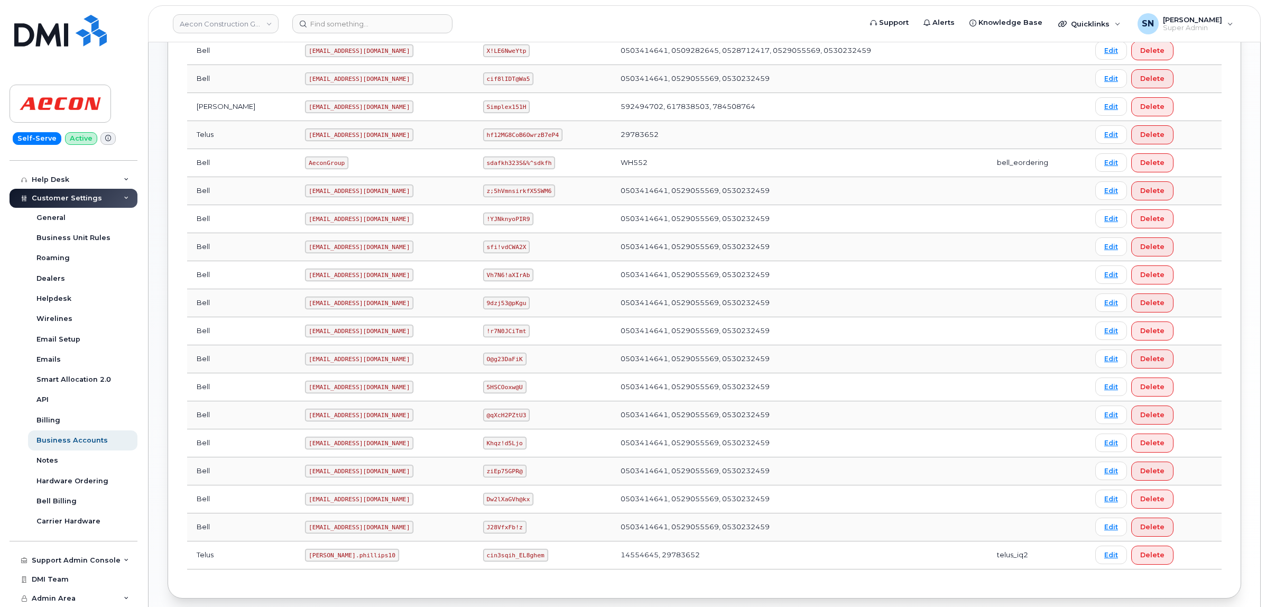
scroll to position [375, 0]
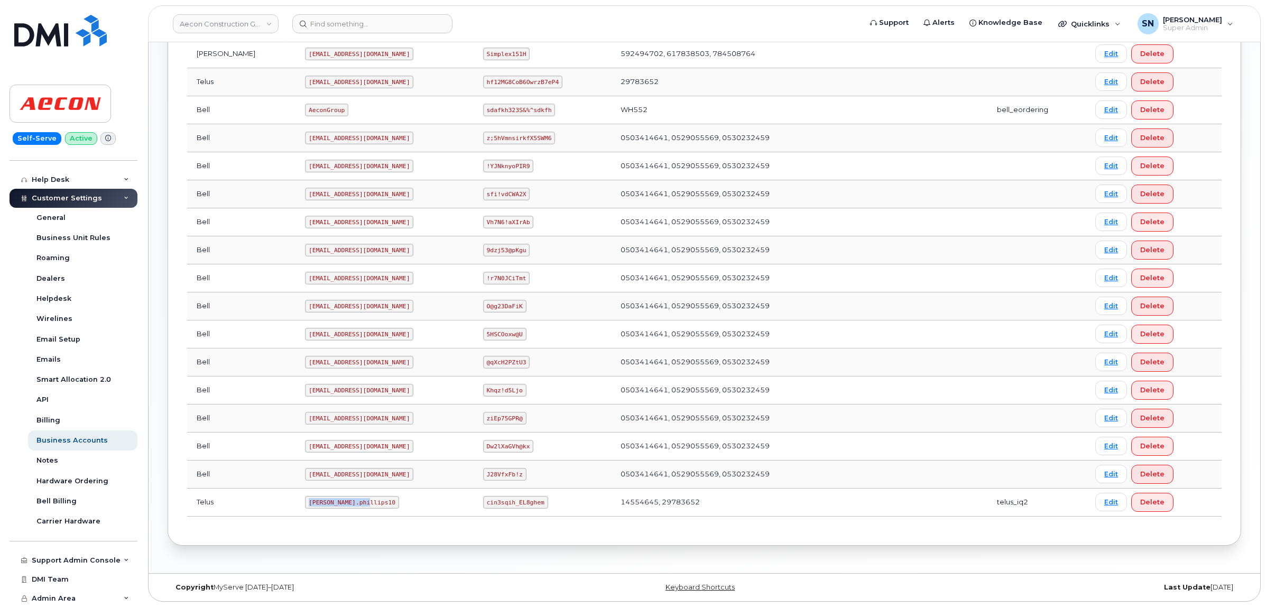
drag, startPoint x: 262, startPoint y: 502, endPoint x: 323, endPoint y: 504, distance: 61.9
click at [323, 504] on td "[PERSON_NAME].phillips10" at bounding box center [384, 502] width 178 height 28
copy code "[PERSON_NAME].phillips10"
drag, startPoint x: 469, startPoint y: 501, endPoint x: 526, endPoint y: 504, distance: 57.1
click at [526, 504] on td "cin3sqih_EL8ghem" at bounding box center [542, 502] width 137 height 28
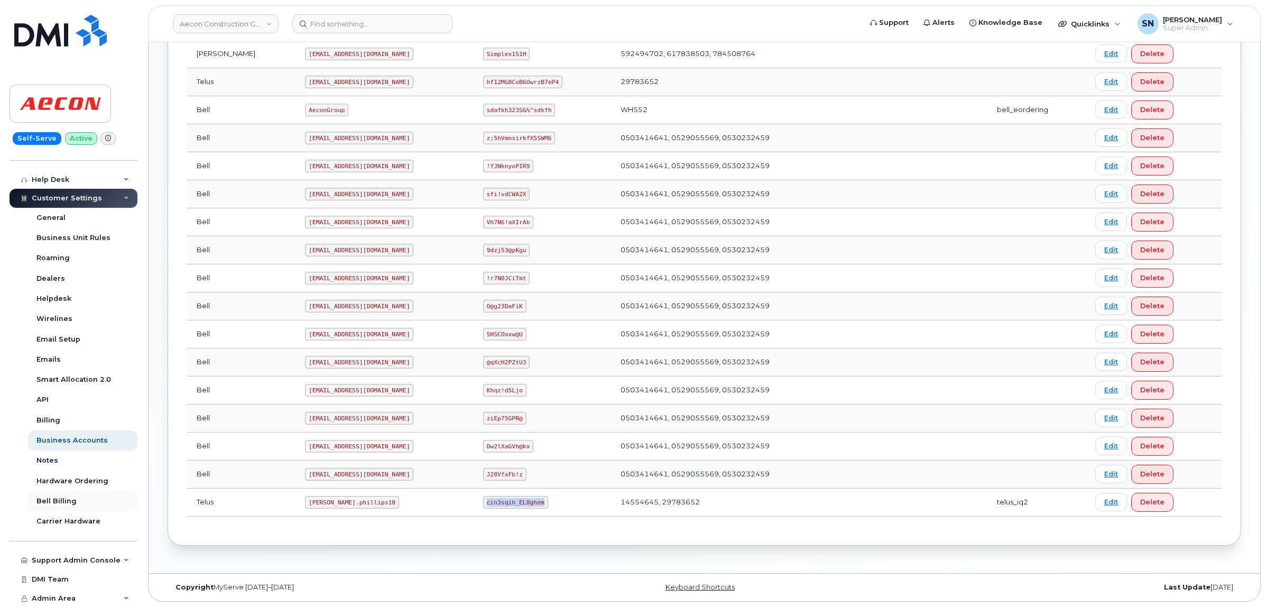
copy code "cin3sqih_EL8ghem"
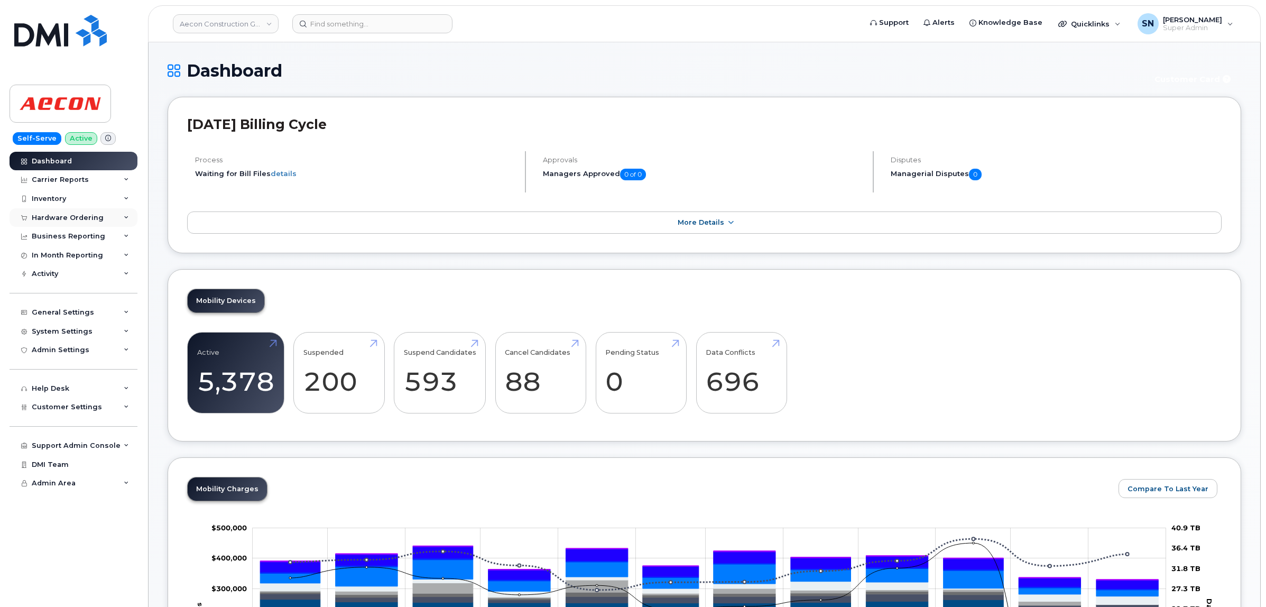
click at [101, 217] on div "Hardware Ordering" at bounding box center [74, 217] width 128 height 19
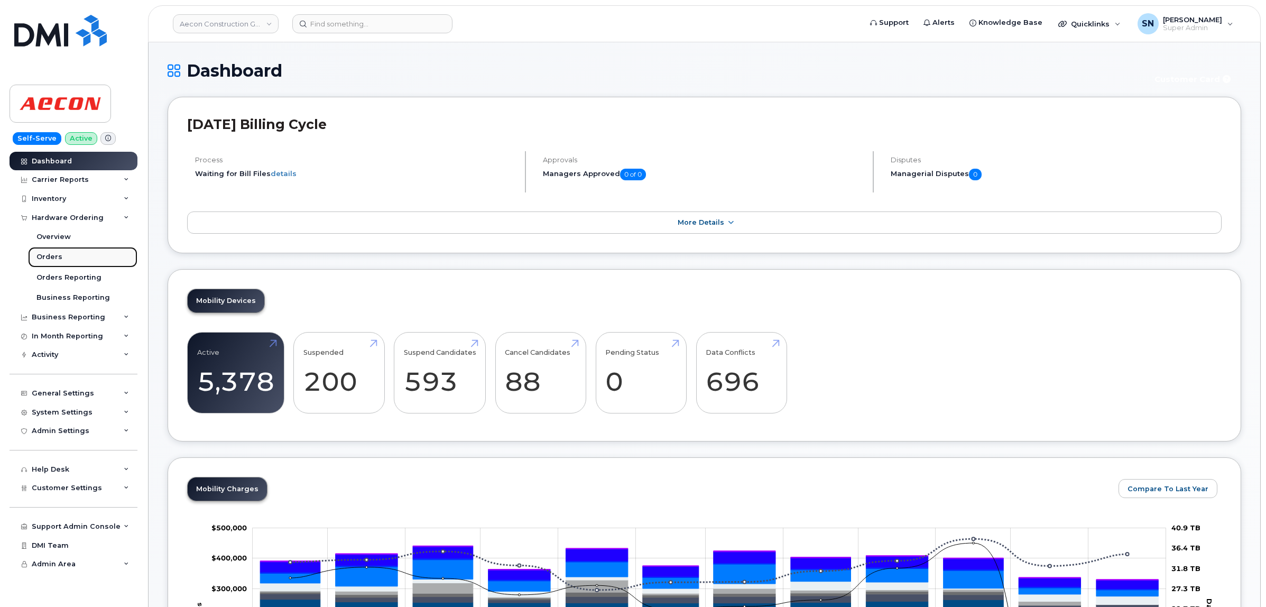
click at [64, 262] on link "Orders" at bounding box center [82, 257] width 109 height 20
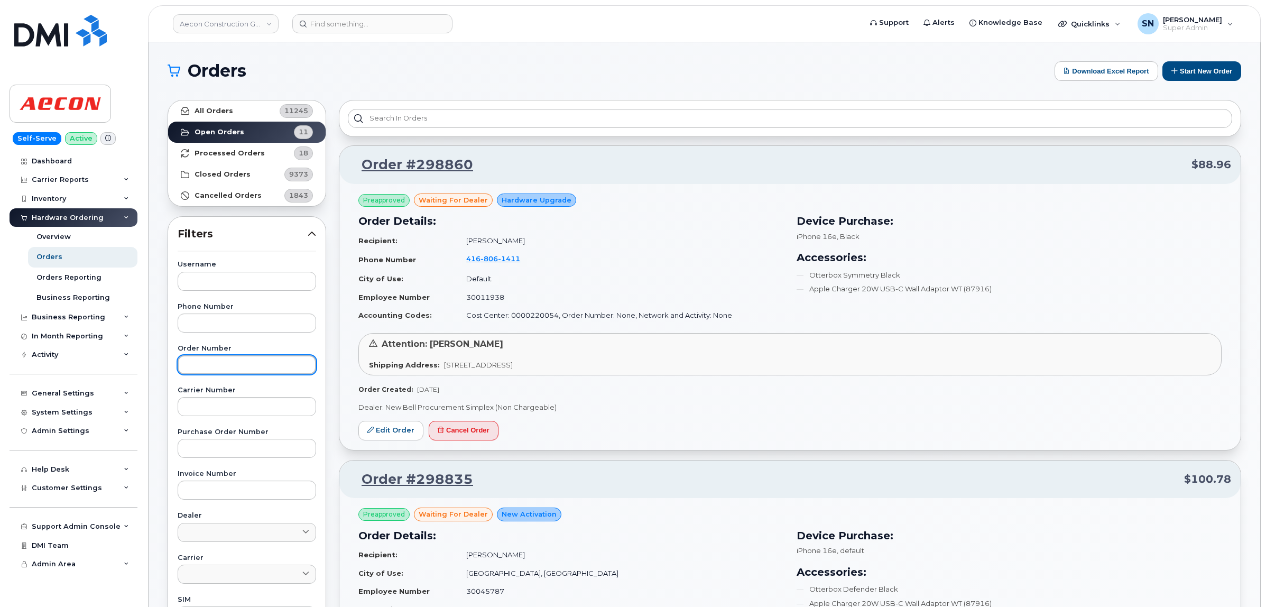
paste input "298860"
click at [262, 372] on input "text" at bounding box center [247, 364] width 138 height 19
click at [229, 102] on link "All Orders 11245" at bounding box center [246, 110] width 157 height 21
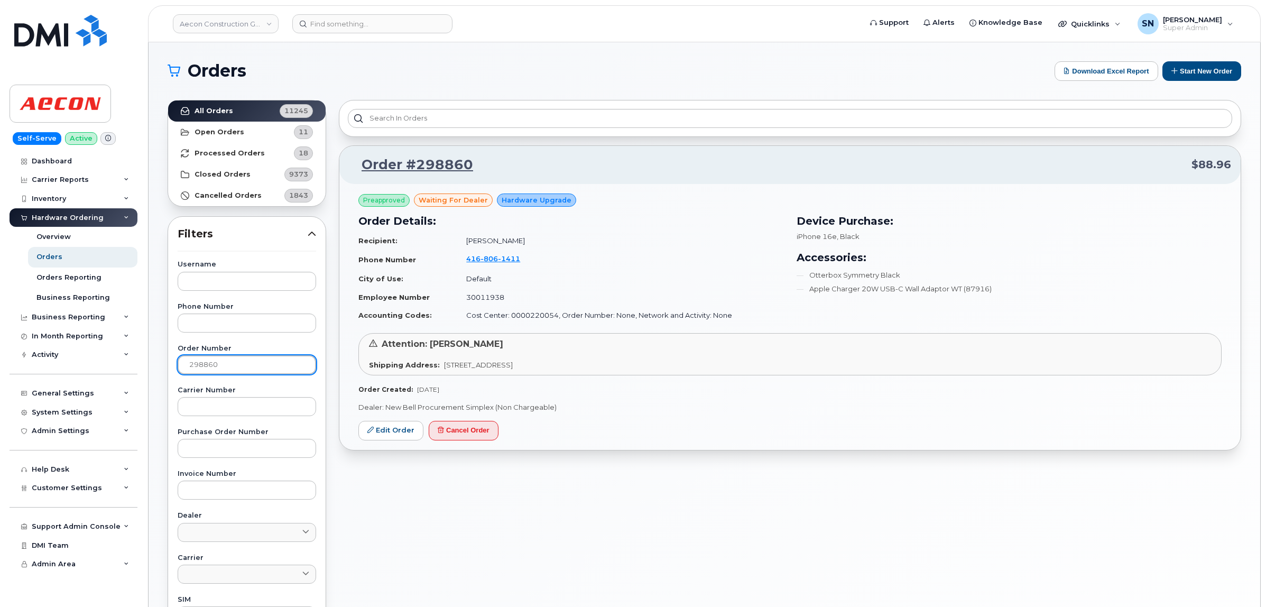
drag, startPoint x: 234, startPoint y: 366, endPoint x: 118, endPoint y: 370, distance: 115.8
click at [149, 370] on div "Aecon Construction Group Inc Support Alerts Knowledge Base Quicklinks Suspend /…" at bounding box center [704, 445] width 1111 height 807
paste input "24"
type input "298824"
click at [236, 107] on link "All Orders 11245" at bounding box center [246, 110] width 157 height 21
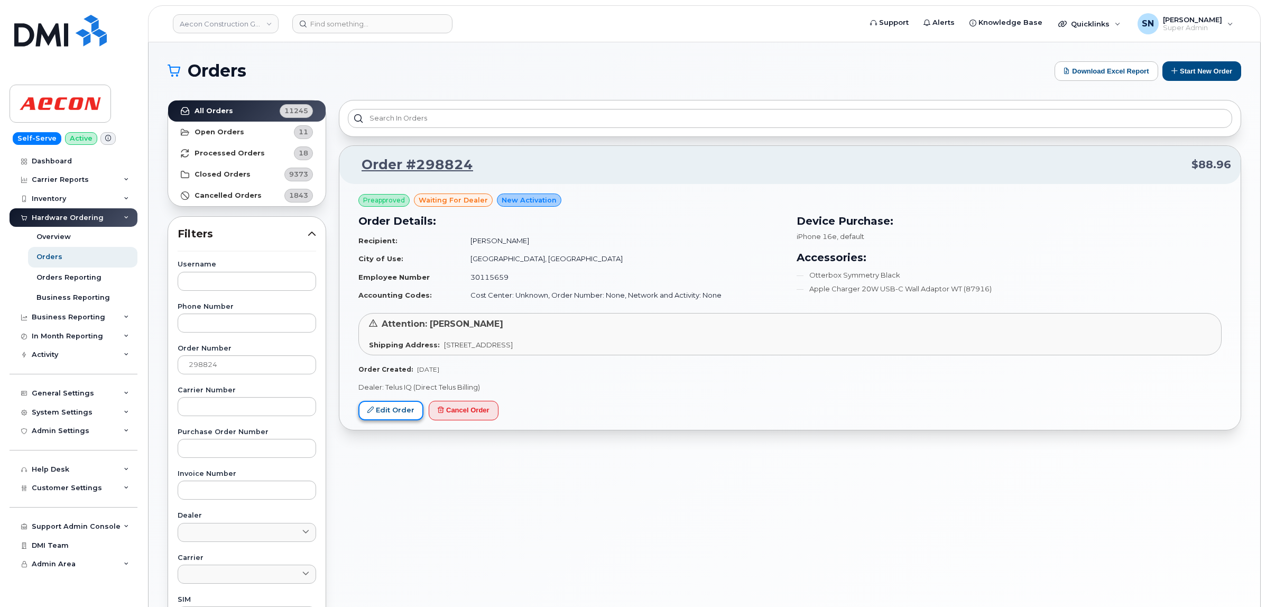
click at [405, 410] on link "Edit Order" at bounding box center [390, 411] width 65 height 20
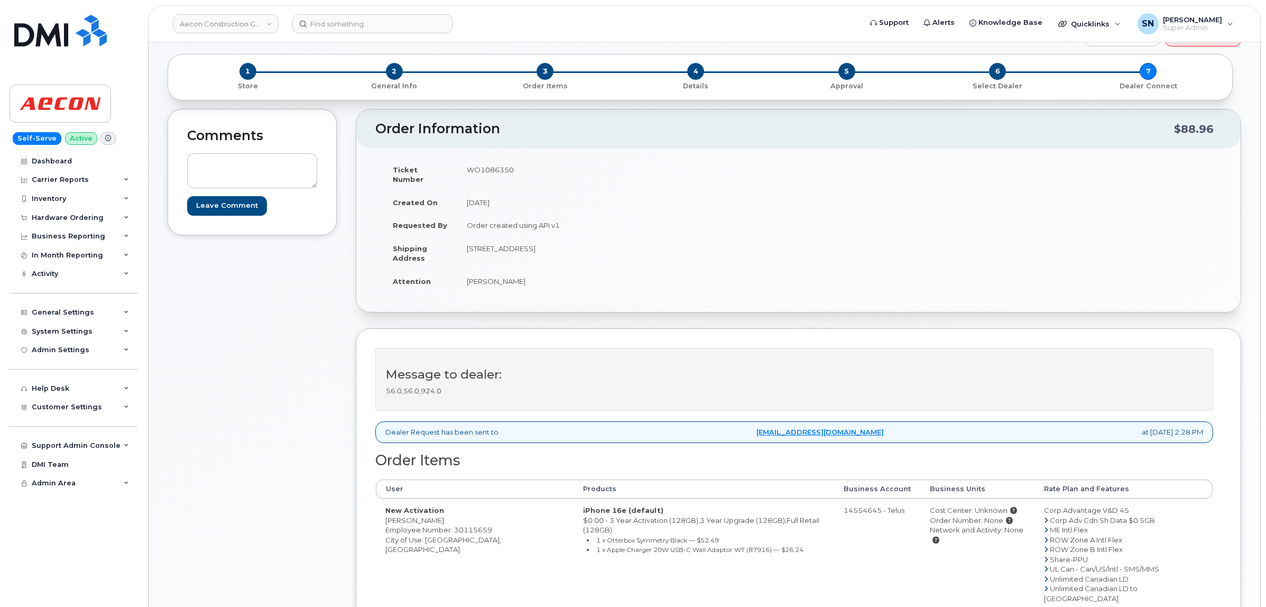
scroll to position [66, 0]
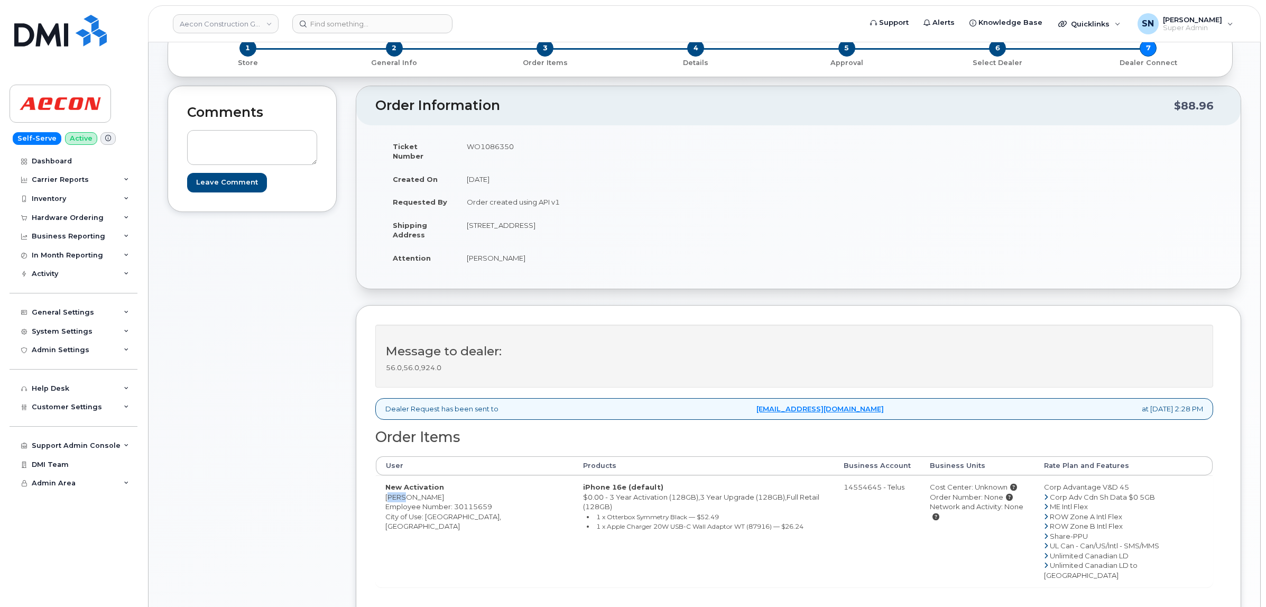
drag, startPoint x: 384, startPoint y: 487, endPoint x: 402, endPoint y: 493, distance: 19.2
click at [402, 493] on td "New Activation Hank Wang Employee Number: 30115659 City of Use: Toronto, Ontario" at bounding box center [475, 531] width 198 height 112
copy td "Hank"
click at [421, 492] on td "New Activation Hank Wang Employee Number: 30115659 City of Use: Toronto, Ontario" at bounding box center [475, 531] width 198 height 112
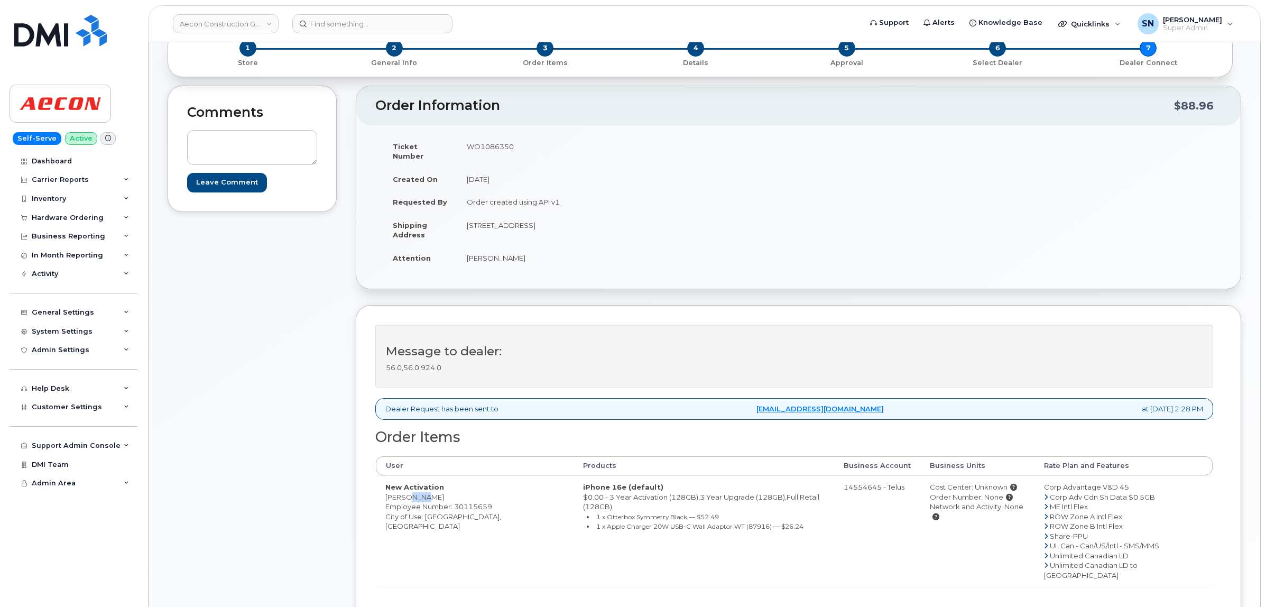
copy td "Wang"
click at [436, 511] on td "New Activation Hank Wang Employee Number: 30115659 City of Use: Toronto, Ontario" at bounding box center [475, 531] width 198 height 112
copy td "Toronto"
click at [490, 149] on td "WO1086350" at bounding box center [623, 151] width 333 height 33
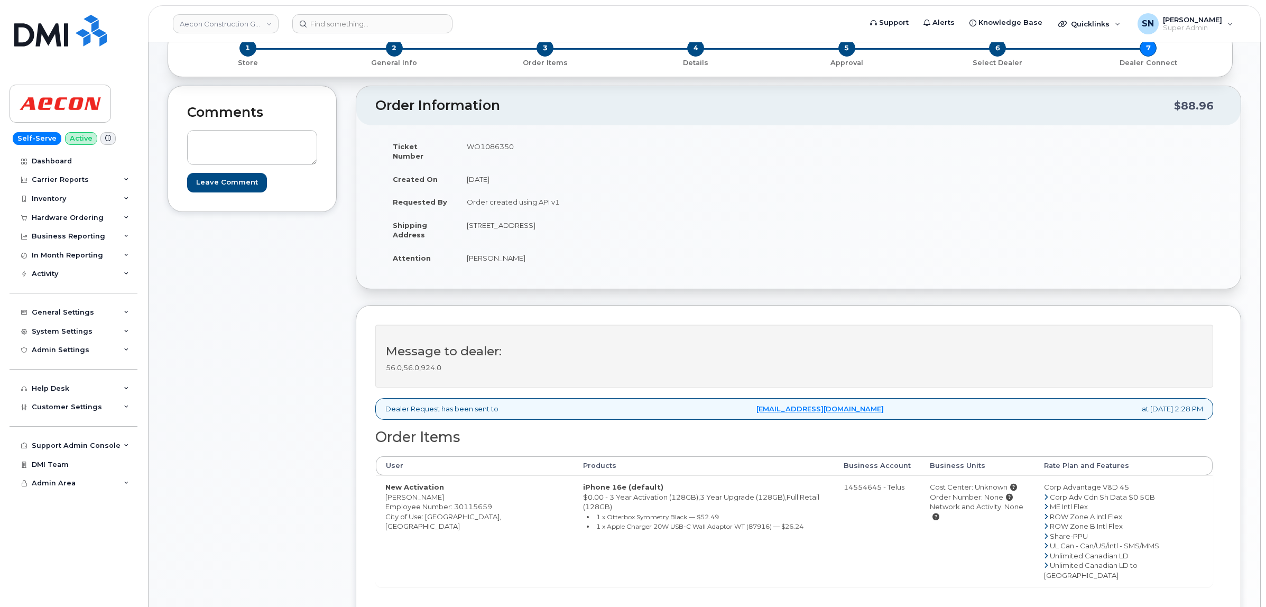
click at [490, 149] on td "WO1086350" at bounding box center [623, 151] width 333 height 33
copy td "WO1086350"
drag, startPoint x: 467, startPoint y: 249, endPoint x: 487, endPoint y: 251, distance: 20.1
click at [487, 251] on td "Hank Wang" at bounding box center [623, 257] width 333 height 23
copy td "Hank"
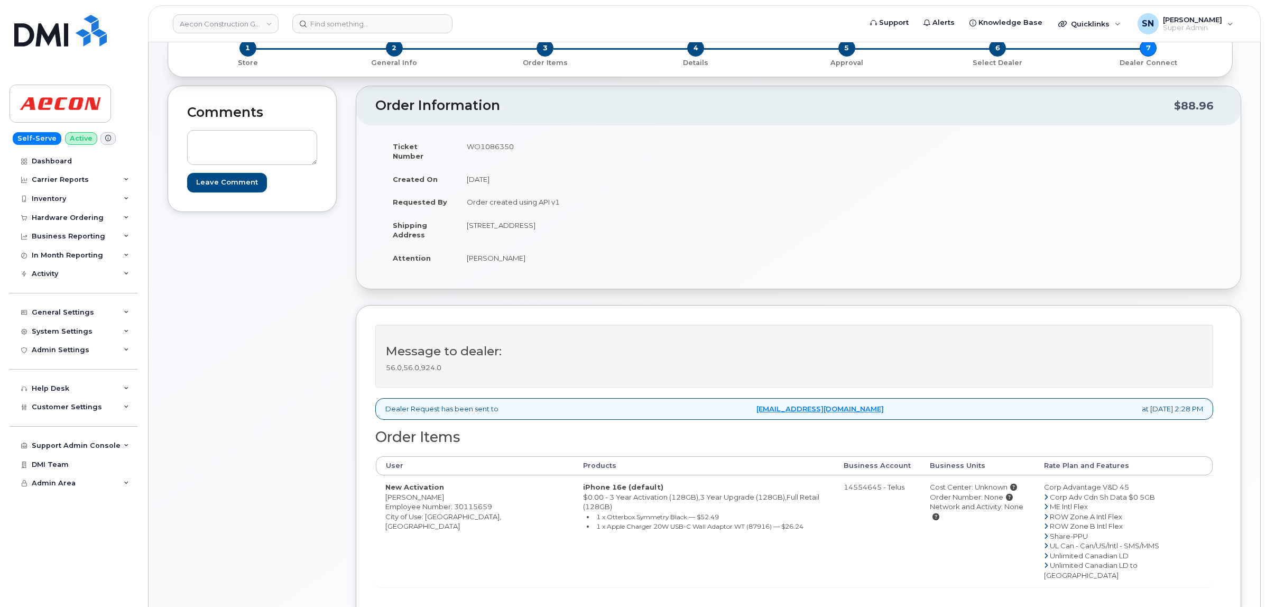
click at [494, 248] on td "Hank Wang" at bounding box center [623, 257] width 333 height 23
copy td "Wang"
click at [432, 214] on td "Shipping Address" at bounding box center [420, 230] width 74 height 33
drag, startPoint x: 468, startPoint y: 217, endPoint x: 533, endPoint y: 223, distance: 64.7
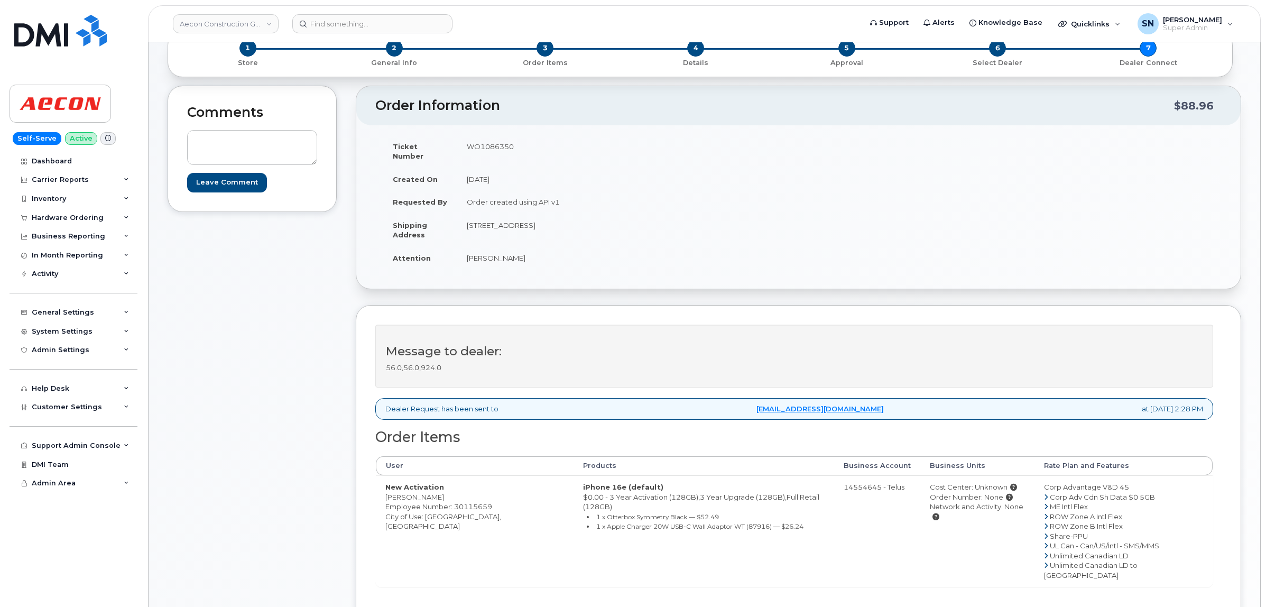
click at [533, 223] on td "11 Yorkville Avenue, Suite #909, Toronto ON Toronto ON M4W 0B7" at bounding box center [623, 230] width 333 height 33
copy td "11 Yorkville Avenue"
drag, startPoint x: 538, startPoint y: 217, endPoint x: 575, endPoint y: 223, distance: 37.9
click at [575, 223] on td "11 Yorkville Avenue, Suite #909, Toronto ON Toronto ON M4W 0B7" at bounding box center [623, 230] width 333 height 33
copy td "Suite #909"
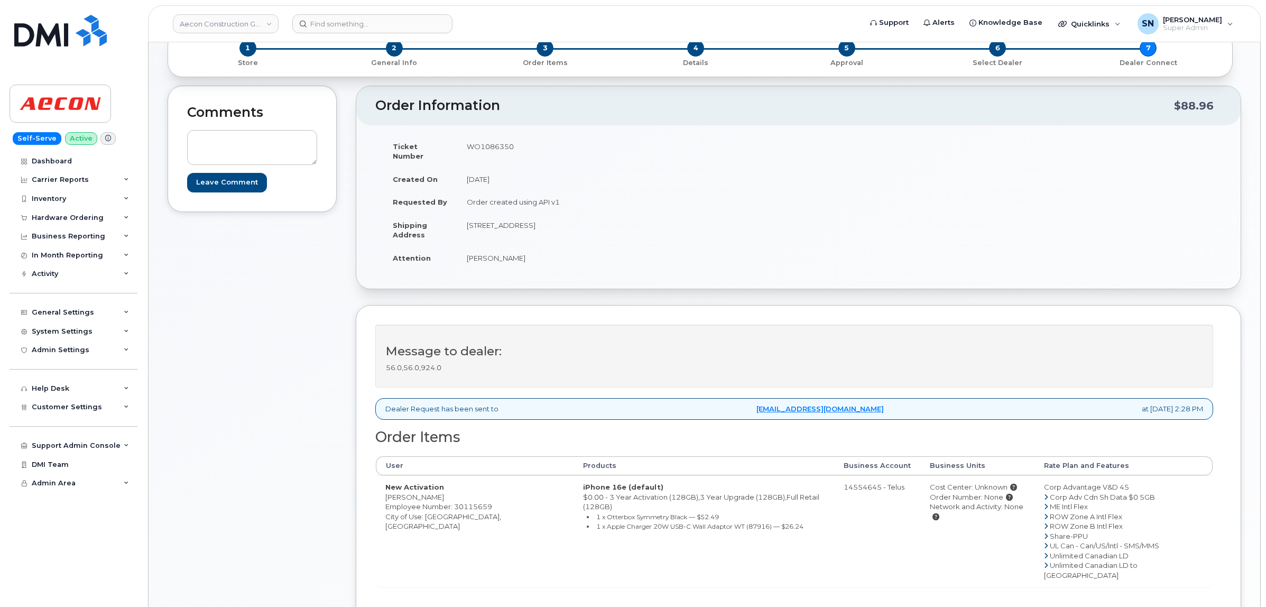
click at [595, 215] on td "11 Yorkville Avenue, Suite #909, Toronto ON Toronto ON M4W 0B7" at bounding box center [623, 230] width 333 height 33
copy td "Toronto"
drag, startPoint x: 663, startPoint y: 215, endPoint x: 701, endPoint y: 218, distance: 37.6
click at [701, 218] on td "11 Yorkville Avenue, Suite #909, Toronto ON Toronto ON M4W 0B7" at bounding box center [623, 230] width 333 height 33
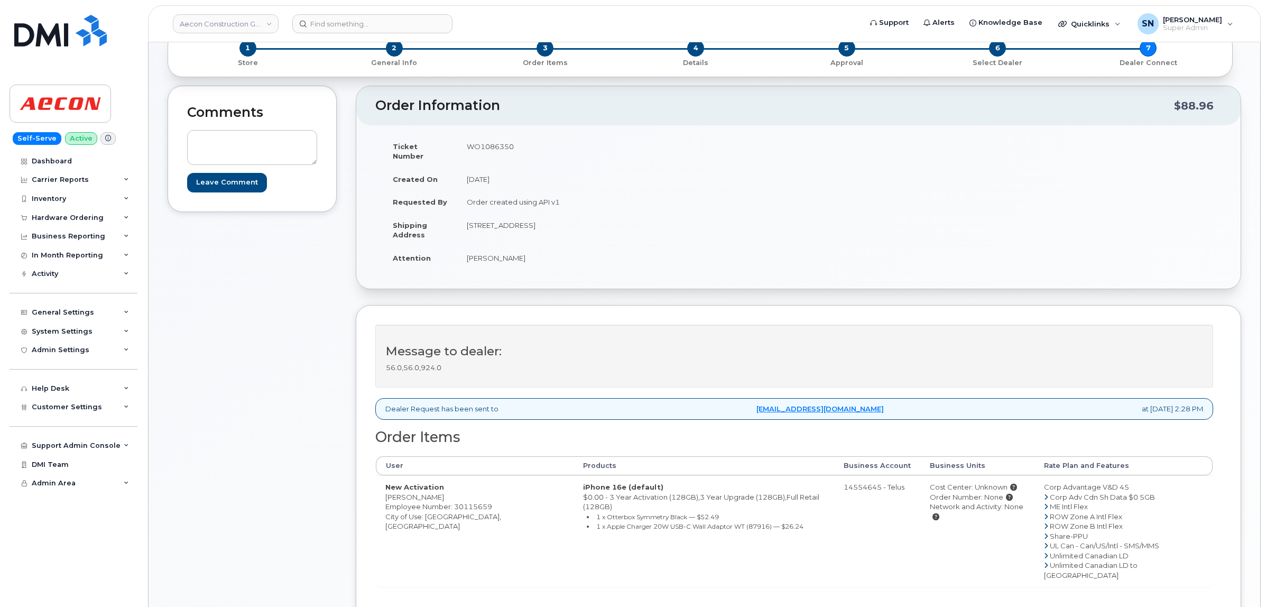
copy td "M4W 0B7"
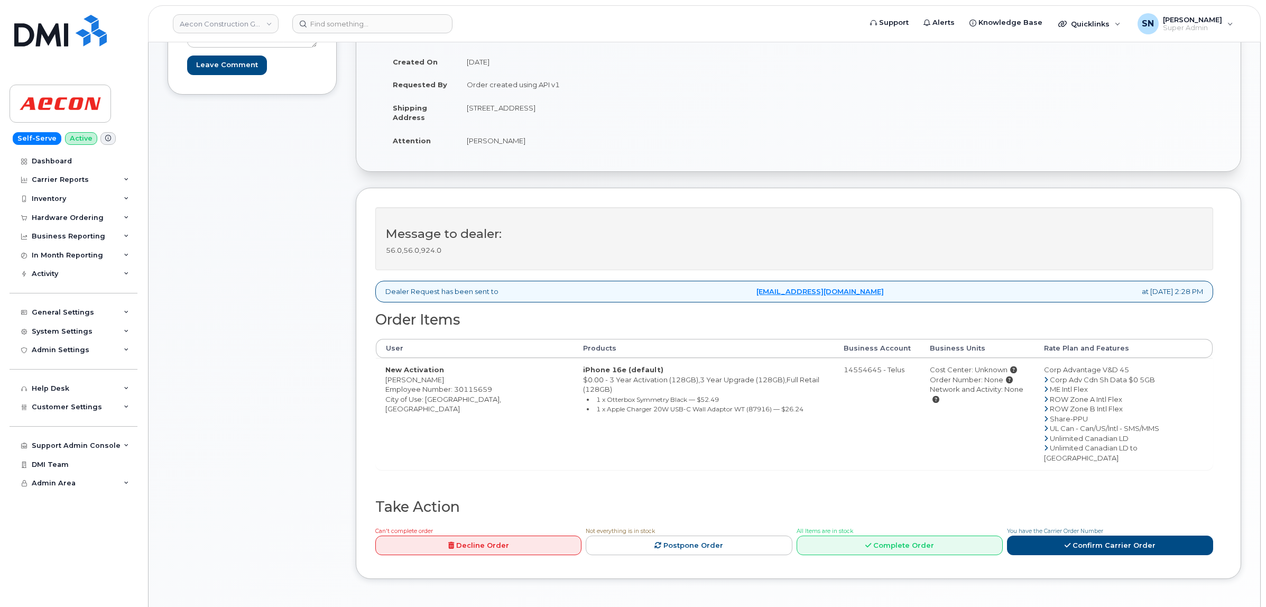
scroll to position [396, 0]
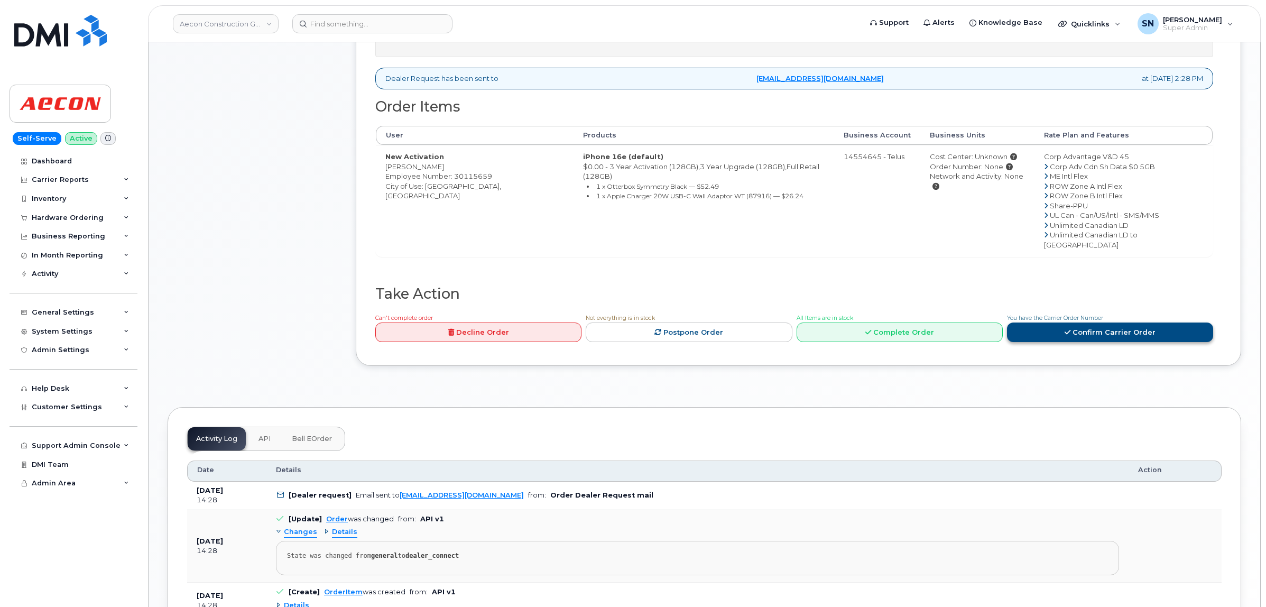
click at [1087, 323] on link "Confirm Carrier Order" at bounding box center [1110, 332] width 206 height 20
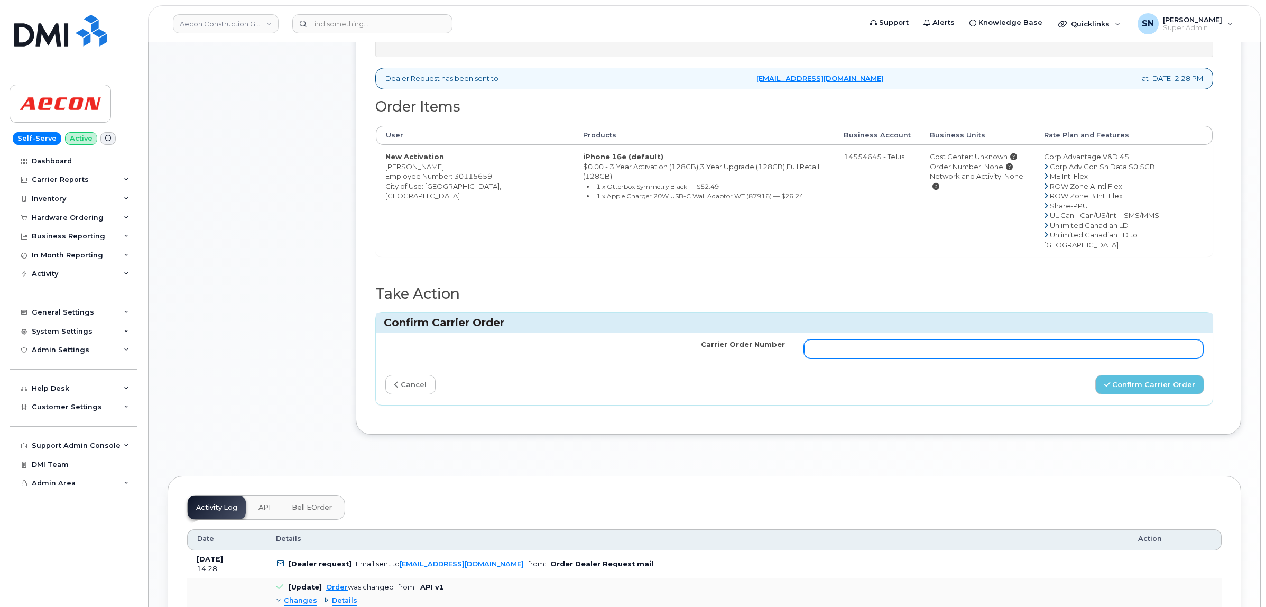
click at [1034, 339] on input "Carrier Order Number" at bounding box center [1004, 348] width 400 height 19
paste input "TL60021357"
type input "TL60021357"
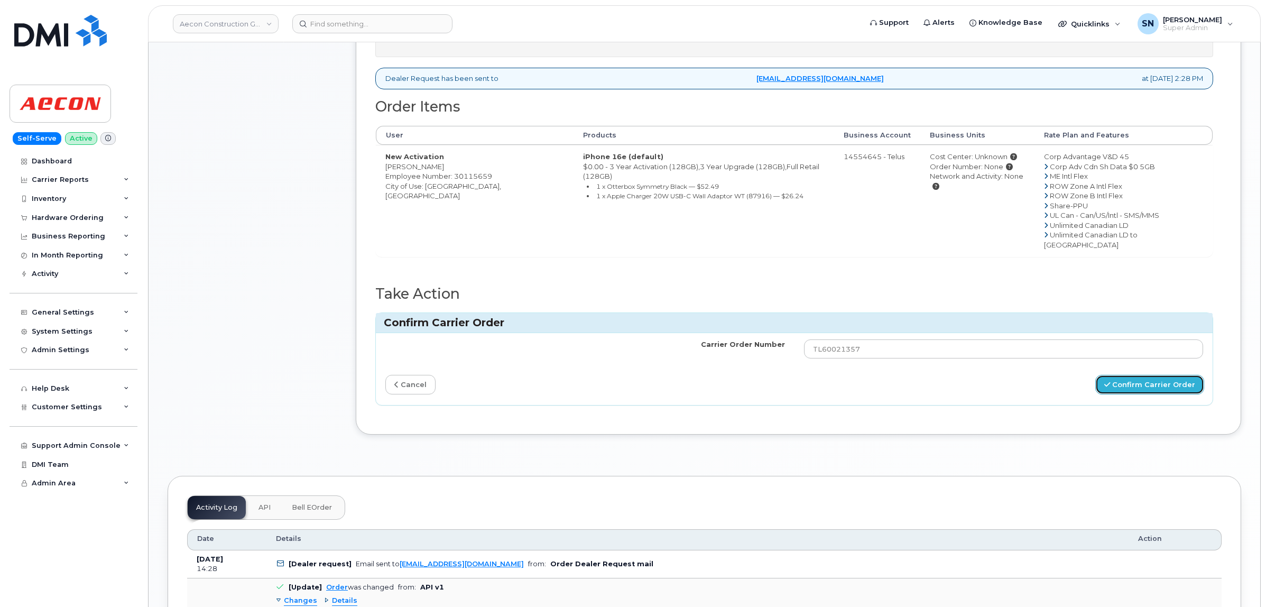
click at [1139, 375] on button "Confirm Carrier Order" at bounding box center [1149, 385] width 109 height 20
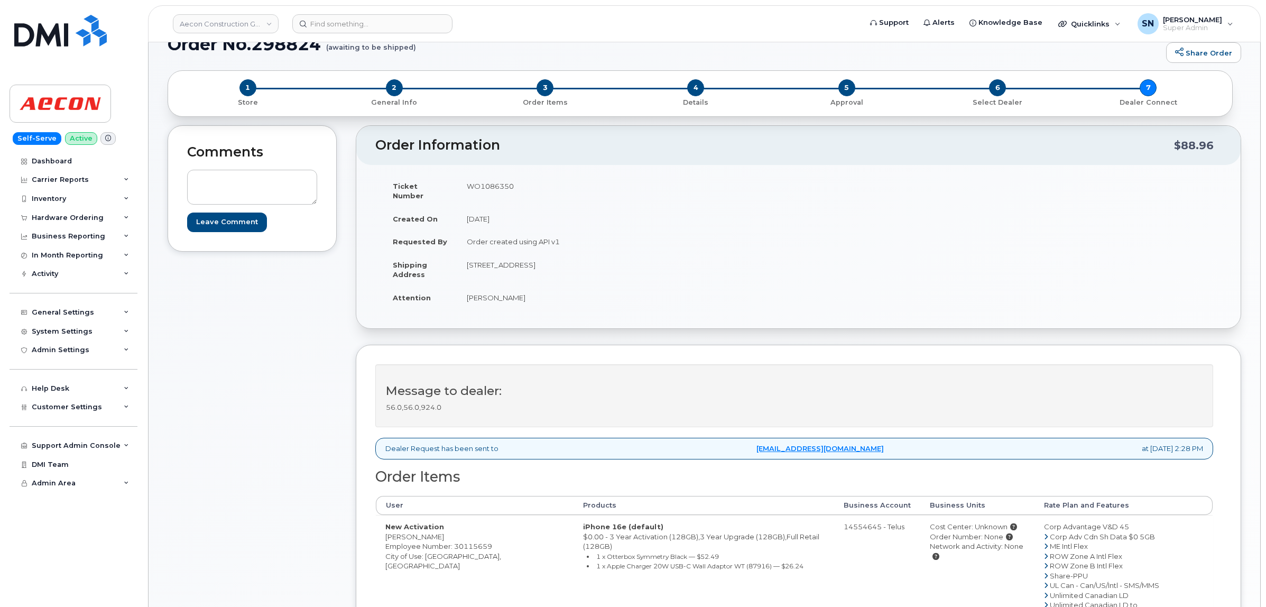
scroll to position [66, 0]
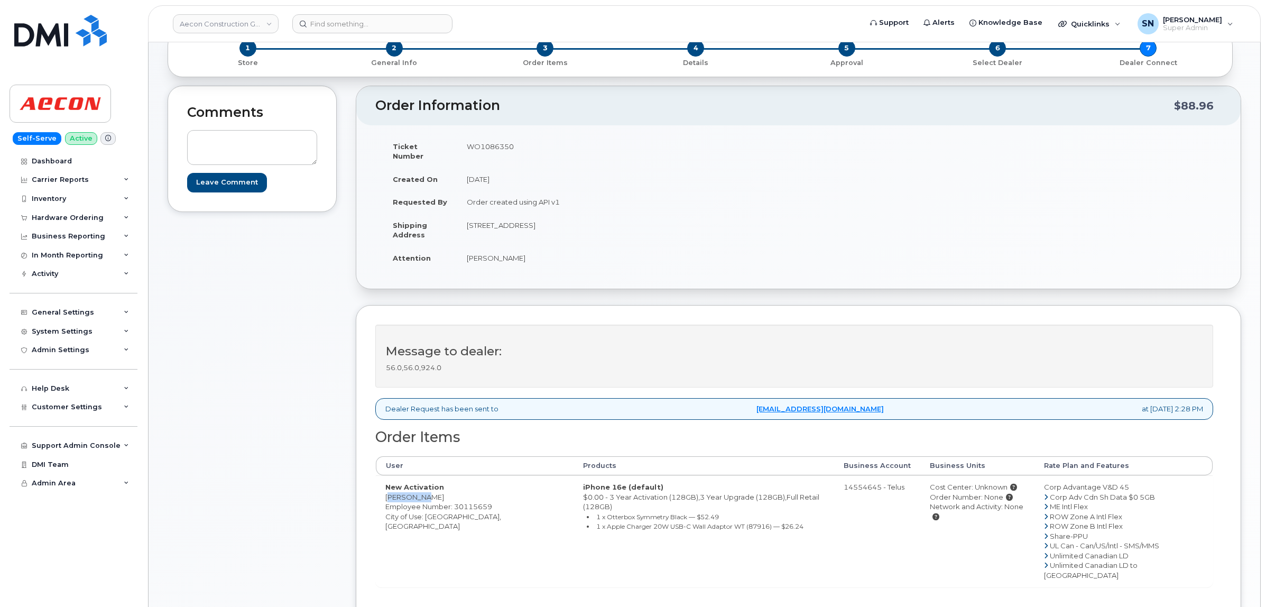
drag, startPoint x: 386, startPoint y: 485, endPoint x: 432, endPoint y: 488, distance: 45.6
click at [432, 488] on td "New Activation [PERSON_NAME] Employee Number: 30115659 City of Use: [GEOGRAPHIC…" at bounding box center [475, 531] width 198 height 112
copy td "[PERSON_NAME]"
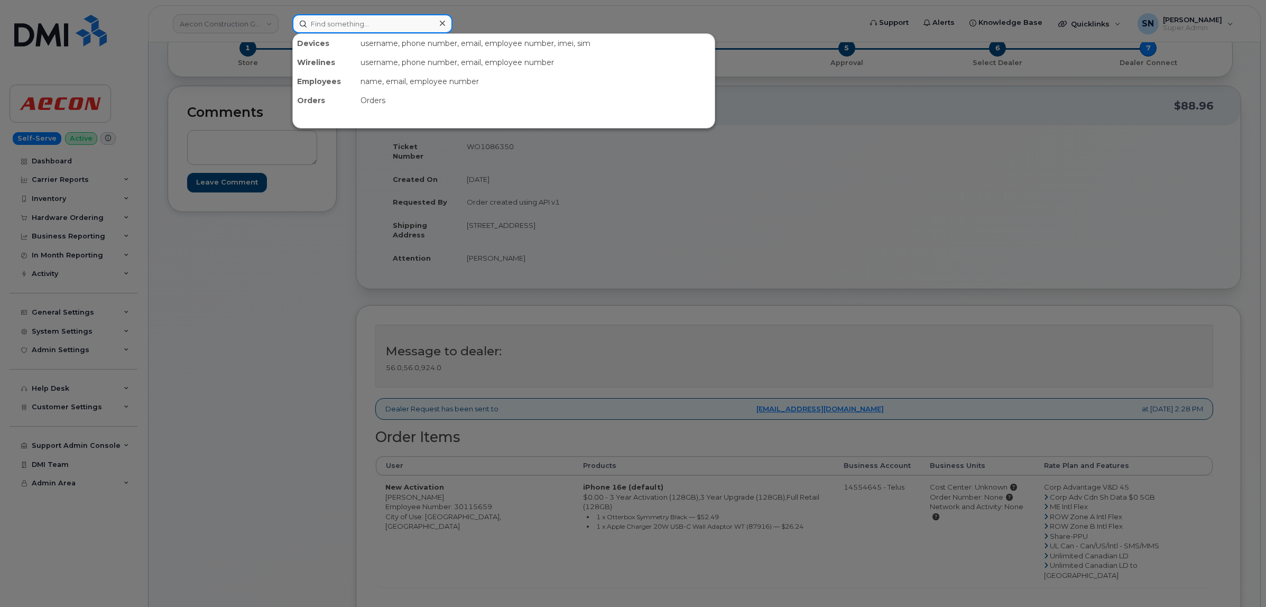
click at [431, 22] on input at bounding box center [372, 23] width 160 height 19
paste input "[PERSON_NAME]"
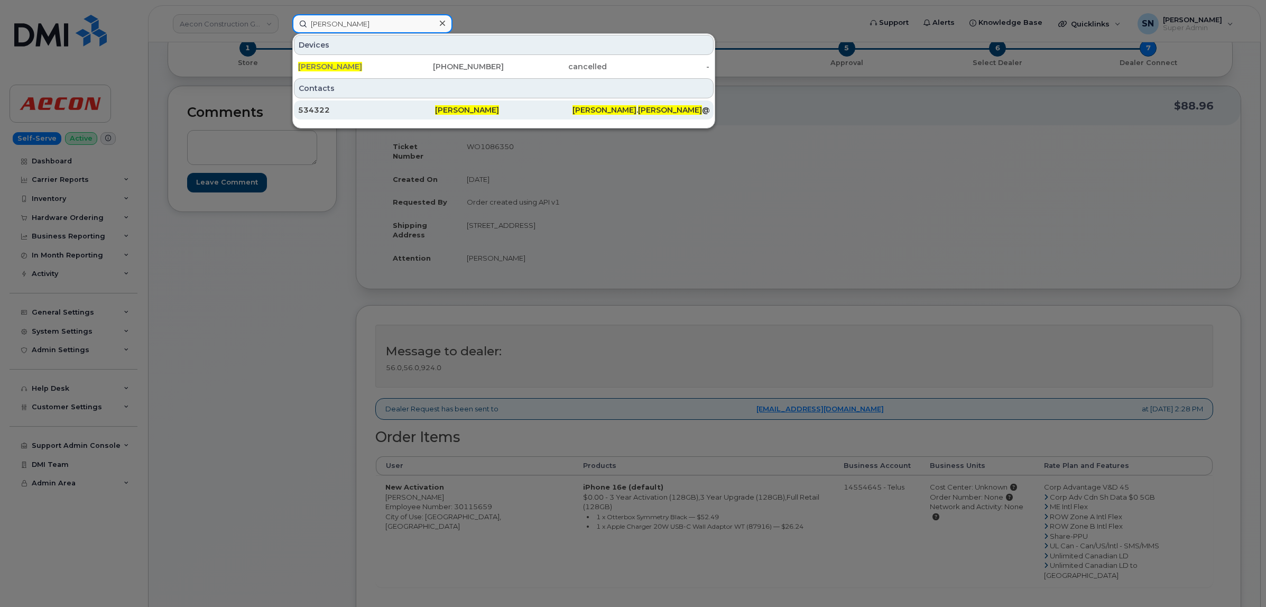
type input "[PERSON_NAME]"
click at [333, 311] on div at bounding box center [633, 303] width 1266 height 607
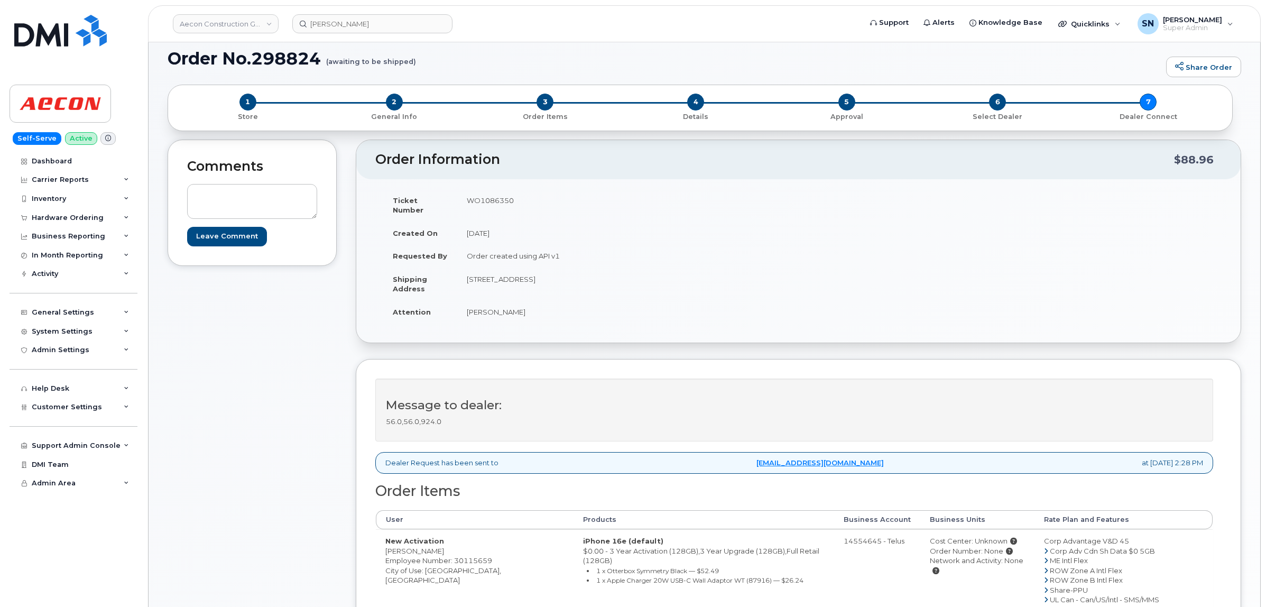
scroll to position [0, 0]
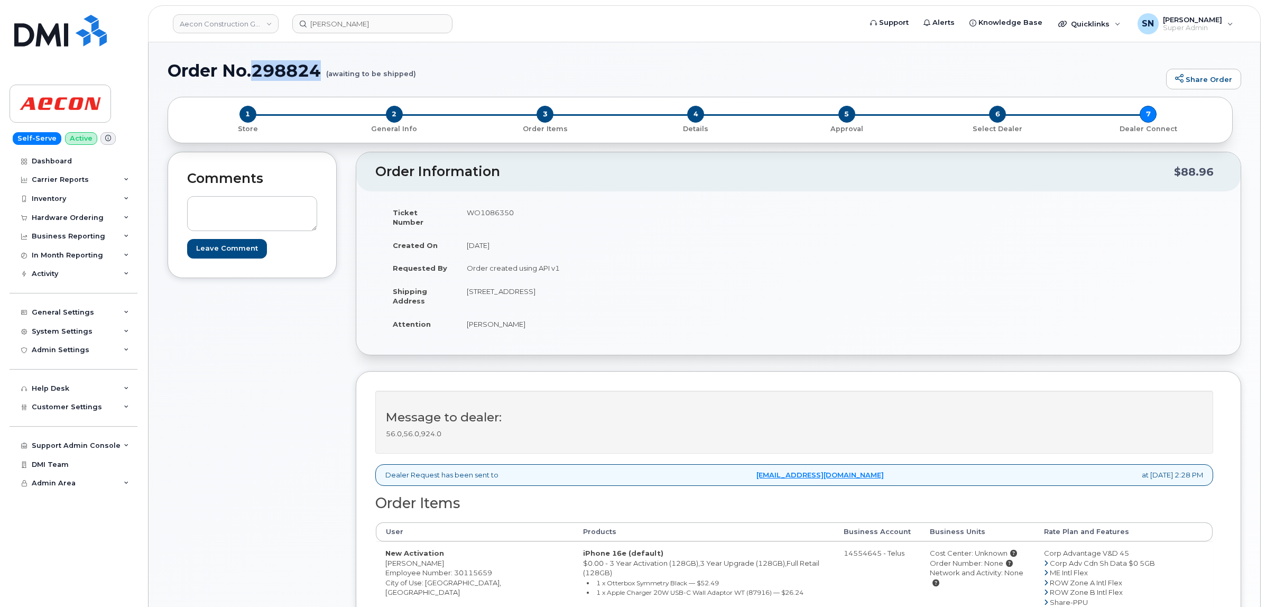
drag, startPoint x: 257, startPoint y: 70, endPoint x: 325, endPoint y: 72, distance: 68.2
click at [325, 72] on h1 "Order No.298824 (awaiting to be shipped)" at bounding box center [664, 70] width 993 height 18
copy h1 "298824"
click at [48, 218] on div "Hardware Ordering" at bounding box center [68, 218] width 72 height 8
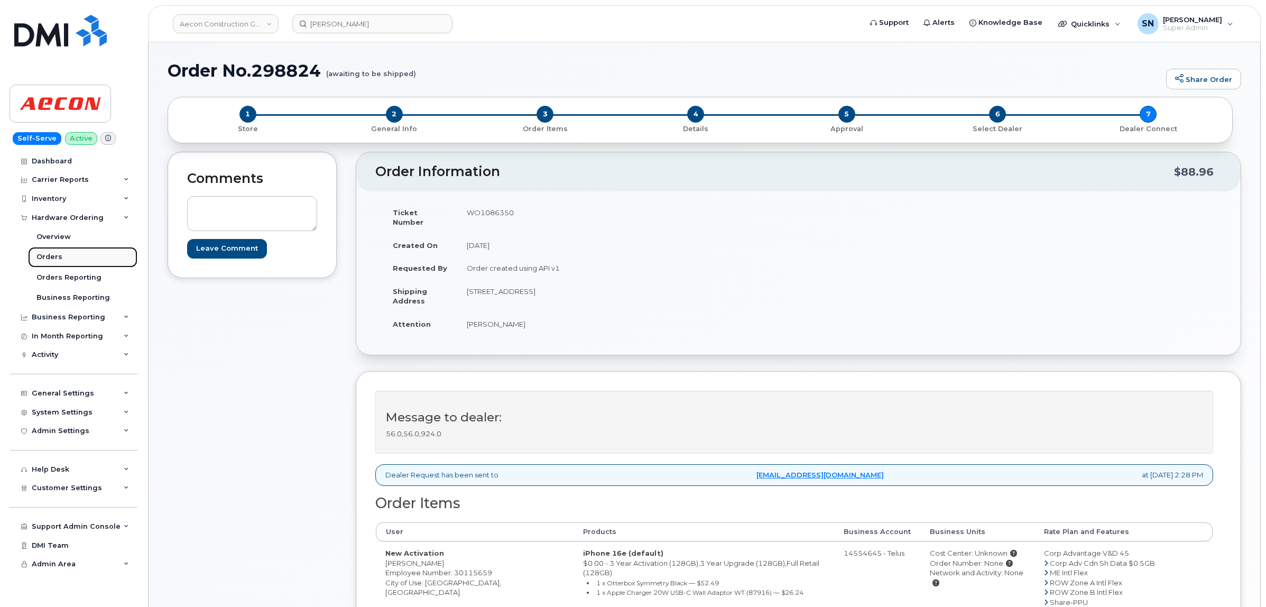
click at [50, 252] on link "Orders" at bounding box center [82, 257] width 109 height 20
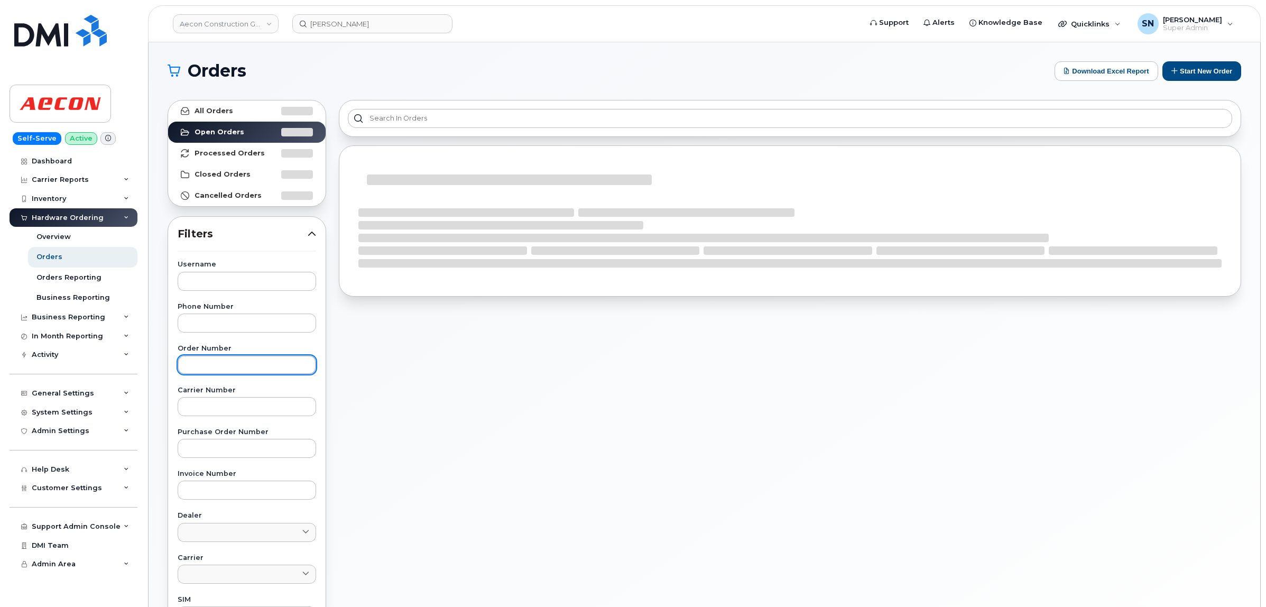
click at [260, 360] on input "text" at bounding box center [247, 364] width 138 height 19
paste input "298835"
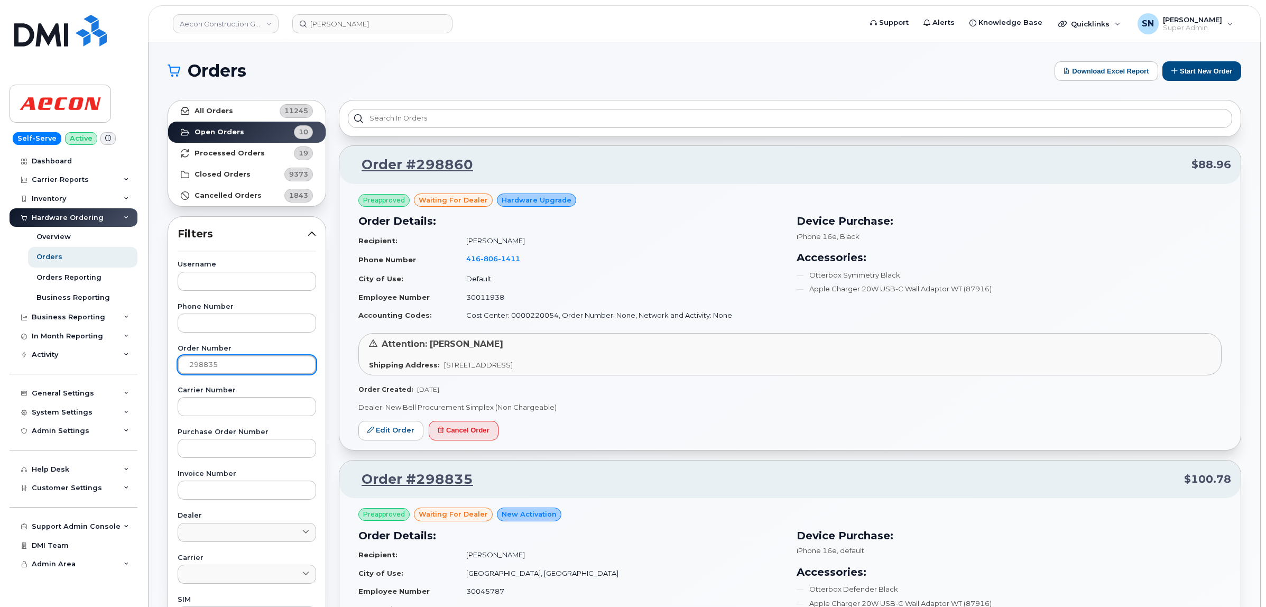
type input "298835"
click at [265, 107] on link "All Orders 11245" at bounding box center [246, 110] width 157 height 21
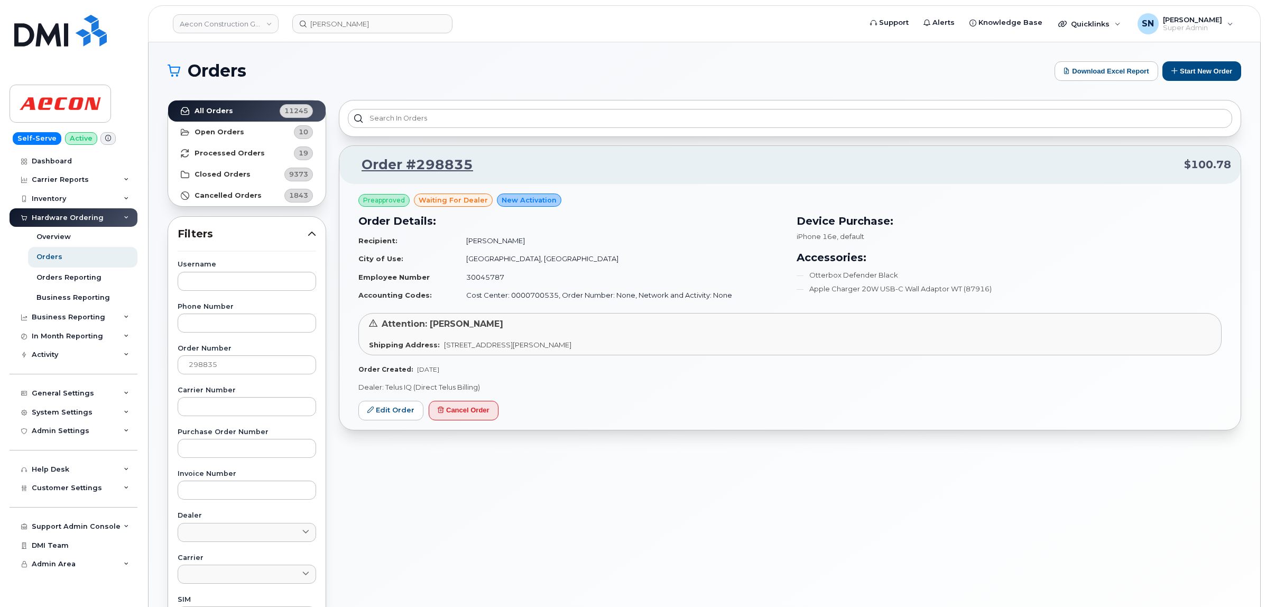
drag, startPoint x: 234, startPoint y: 113, endPoint x: 402, endPoint y: 60, distance: 176.2
click at [402, 60] on div "Orders Download Excel Report Start New Order All Orders 11245 Open Orders 10 Pr…" at bounding box center [704, 445] width 1111 height 807
click at [396, 403] on link "Edit Order" at bounding box center [390, 411] width 65 height 20
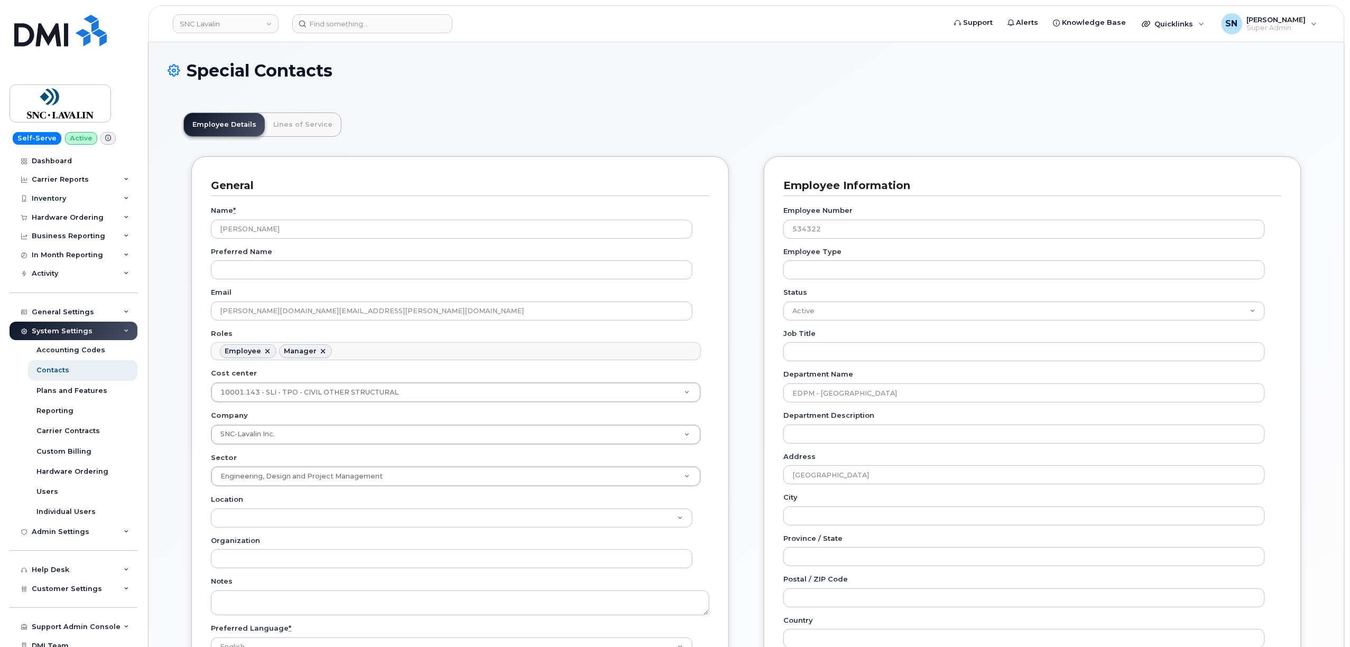
scroll to position [31, 0]
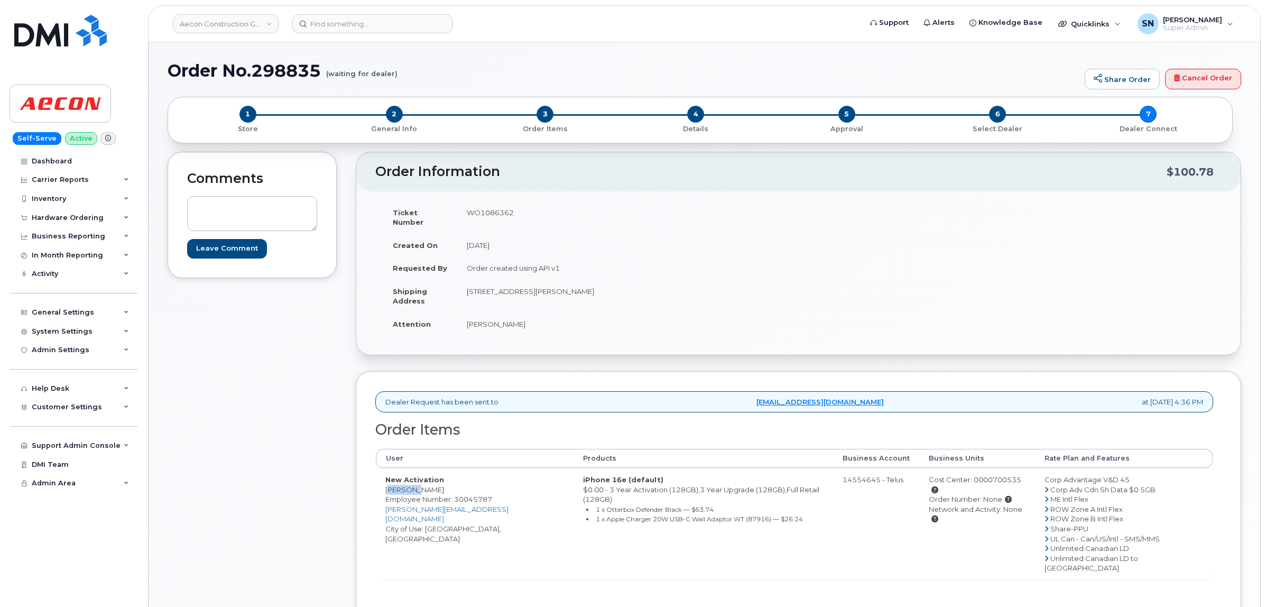
drag, startPoint x: 387, startPoint y: 480, endPoint x: 413, endPoint y: 481, distance: 26.4
click at [413, 481] on td "New Activation [PERSON_NAME] Employee Number: 30045787 [PERSON_NAME][EMAIL_ADDR…" at bounding box center [475, 524] width 198 height 112
copy td "[PERSON_NAME]"
click at [425, 480] on td "New Activation [PERSON_NAME] Employee Number: 30045787 [PERSON_NAME][EMAIL_ADDR…" at bounding box center [475, 524] width 198 height 112
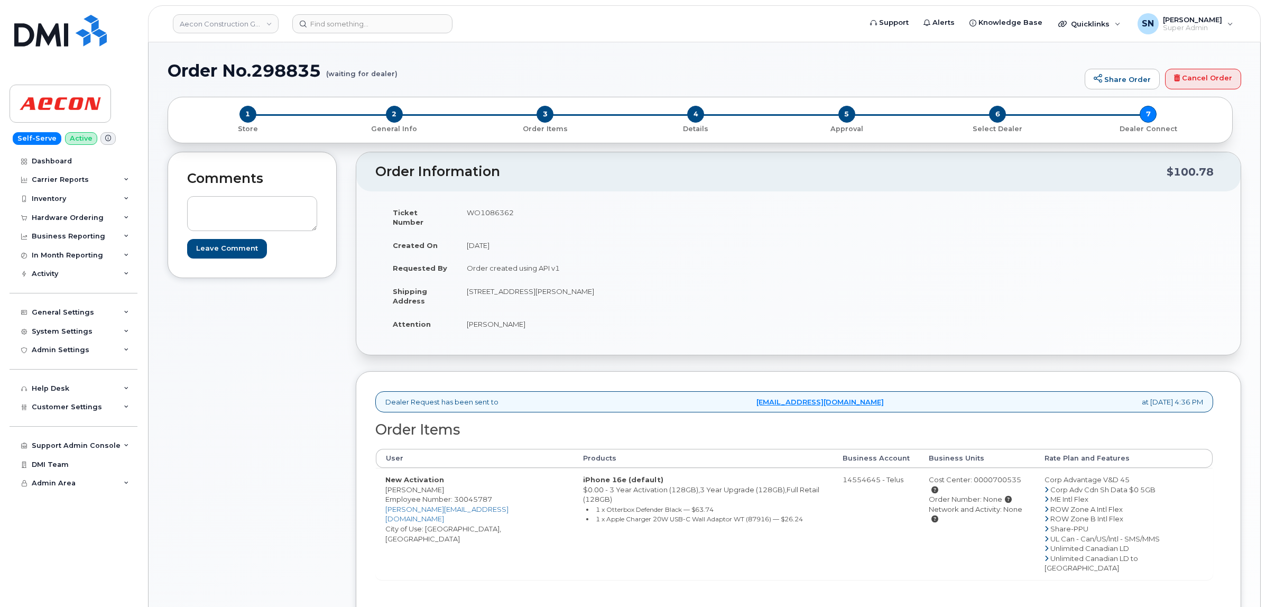
copy td "Hately"
click at [432, 513] on td "New Activation [PERSON_NAME] Employee Number: 30045787 [PERSON_NAME][EMAIL_ADDR…" at bounding box center [475, 524] width 198 height 112
copy td "[PERSON_NAME]"
click at [497, 216] on td "WO1086362" at bounding box center [623, 217] width 333 height 33
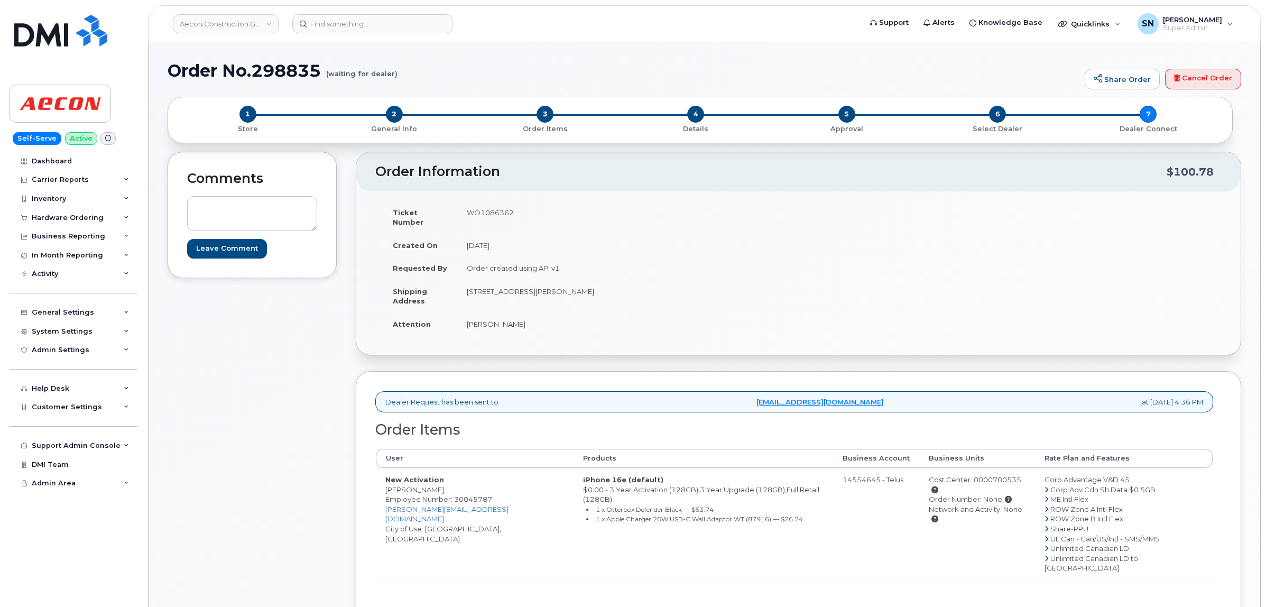
click at [497, 215] on td "WO1086362" at bounding box center [623, 217] width 333 height 33
copy td "WO1086362"
drag, startPoint x: 384, startPoint y: 481, endPoint x: 415, endPoint y: 484, distance: 30.8
click at [415, 484] on td "New Activation [PERSON_NAME] Employee Number: 30045787 [PERSON_NAME][EMAIL_ADDR…" at bounding box center [475, 524] width 198 height 112
copy td "[PERSON_NAME]"
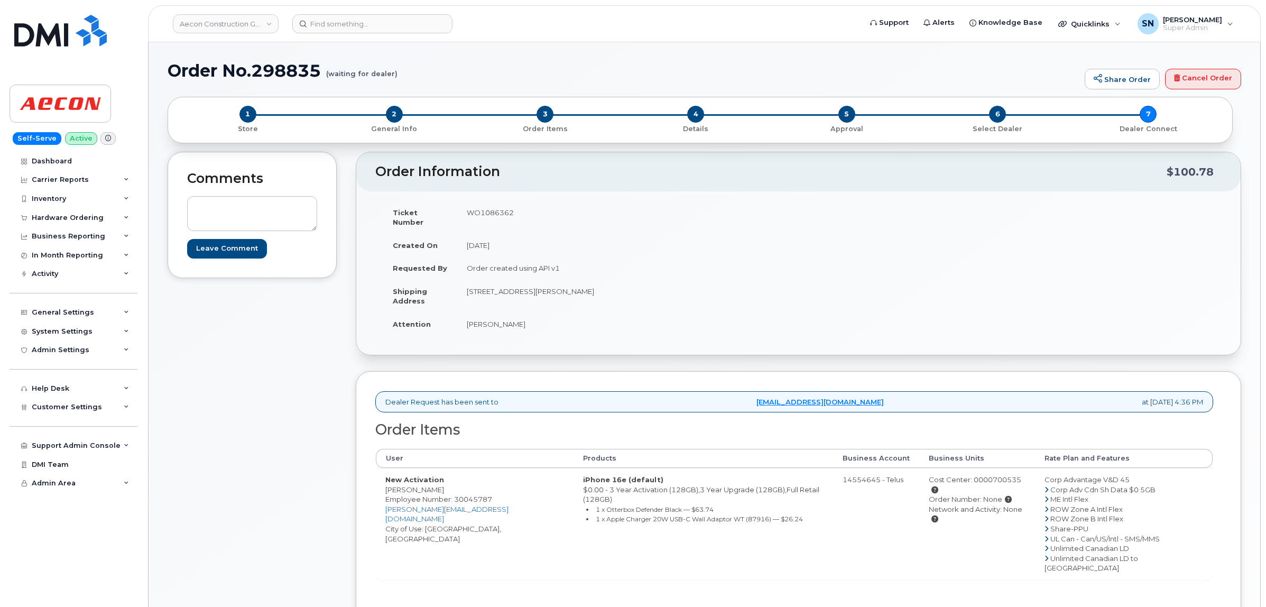
click at [499, 312] on td "[PERSON_NAME]" at bounding box center [623, 323] width 333 height 23
copy td "Hately"
drag, startPoint x: 468, startPoint y: 277, endPoint x: 516, endPoint y: 283, distance: 48.9
click at [516, 283] on td "[STREET_ADDRESS][PERSON_NAME]" at bounding box center [623, 296] width 333 height 33
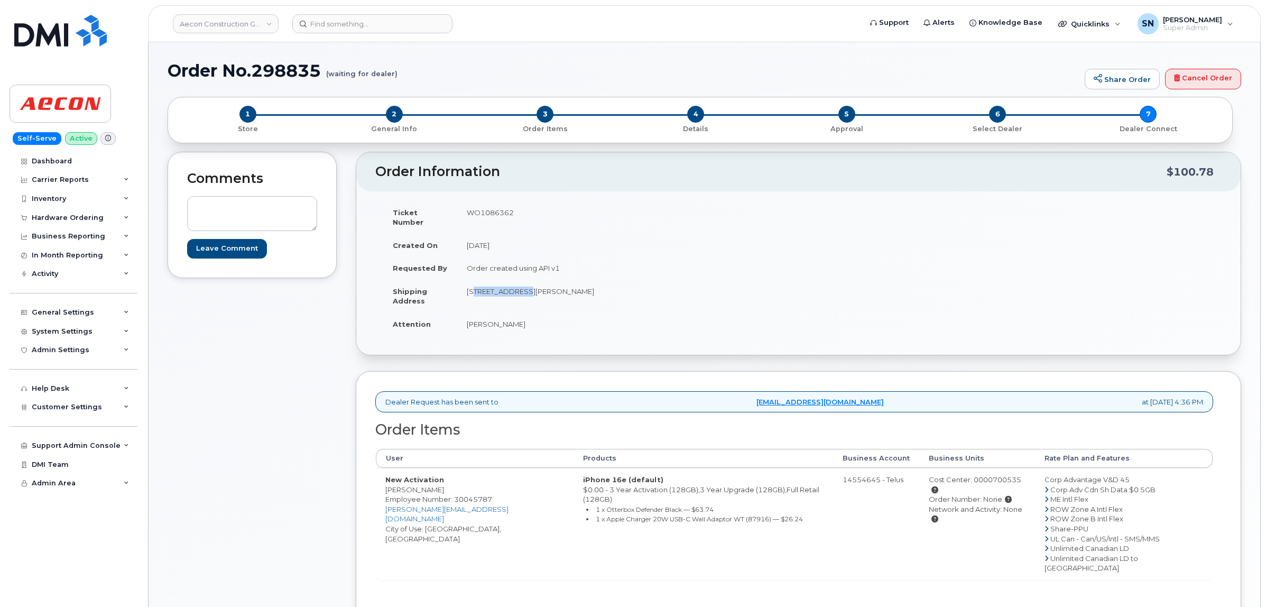
copy td "[STREET_ADDRESS]"
click at [552, 283] on td "[STREET_ADDRESS][PERSON_NAME]" at bounding box center [623, 296] width 333 height 33
copy td "[PERSON_NAME]"
copy td "v1t8t7"
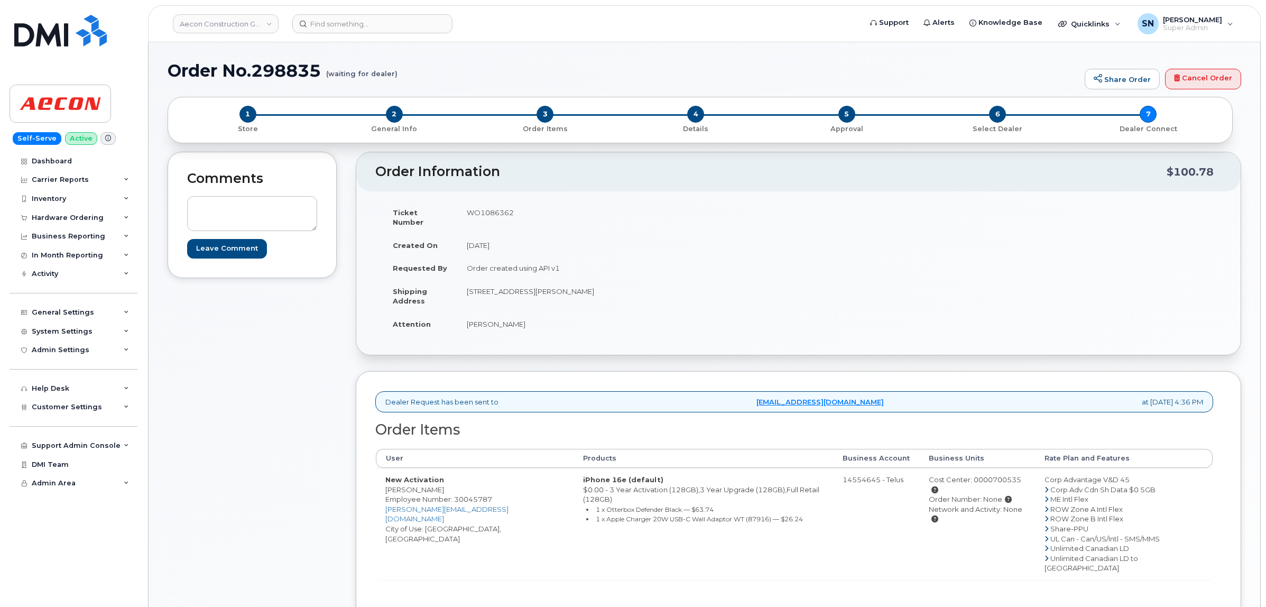
drag, startPoint x: 585, startPoint y: 281, endPoint x: 614, endPoint y: 280, distance: 29.6
click at [614, 280] on td "[STREET_ADDRESS][PERSON_NAME]" at bounding box center [623, 296] width 333 height 33
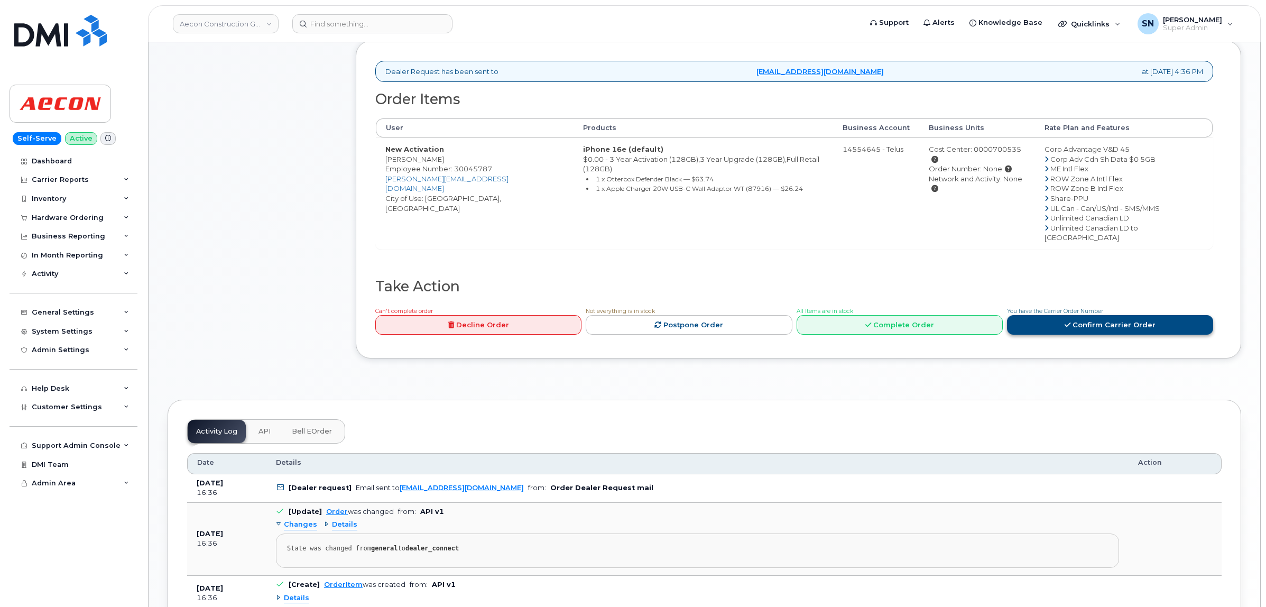
click at [1069, 321] on icon at bounding box center [1067, 324] width 6 height 7
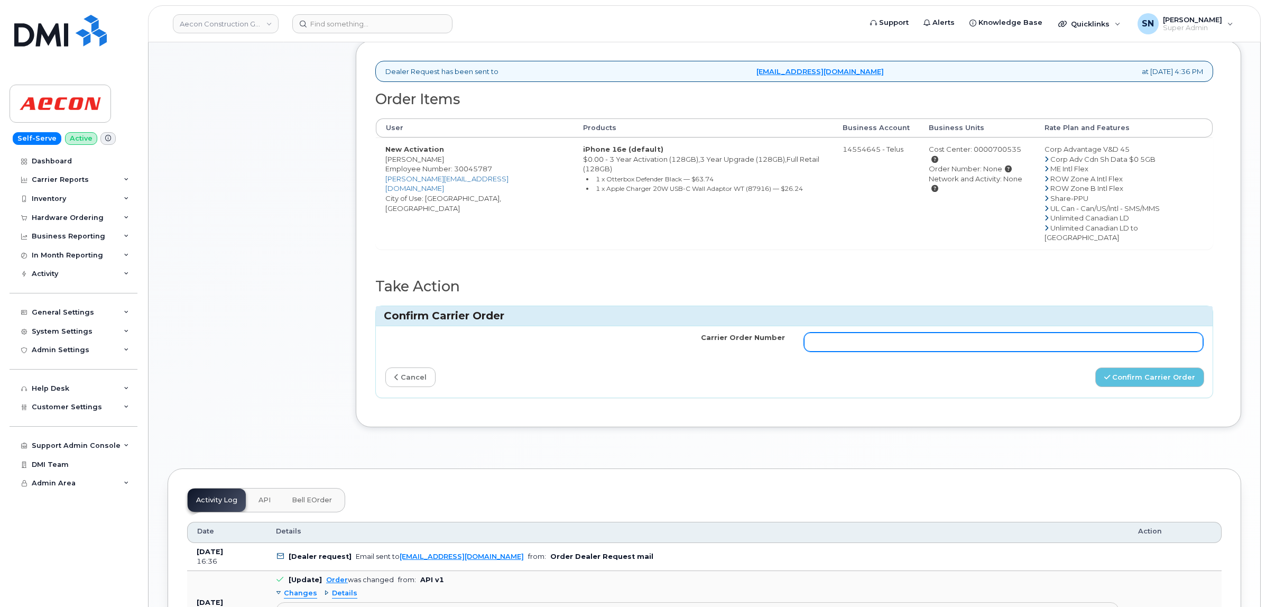
click at [1031, 332] on input "Carrier Order Number" at bounding box center [1004, 341] width 400 height 19
paste input "TL60021379"
type input "TL60021379"
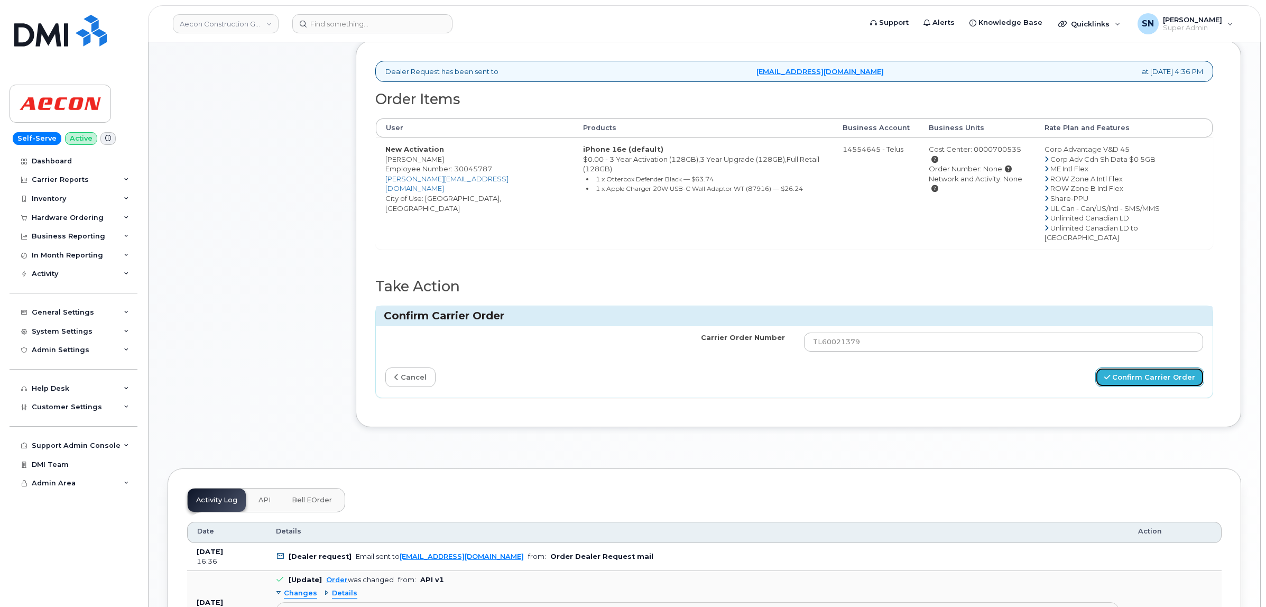
click at [1139, 367] on button "Confirm Carrier Order" at bounding box center [1149, 377] width 109 height 20
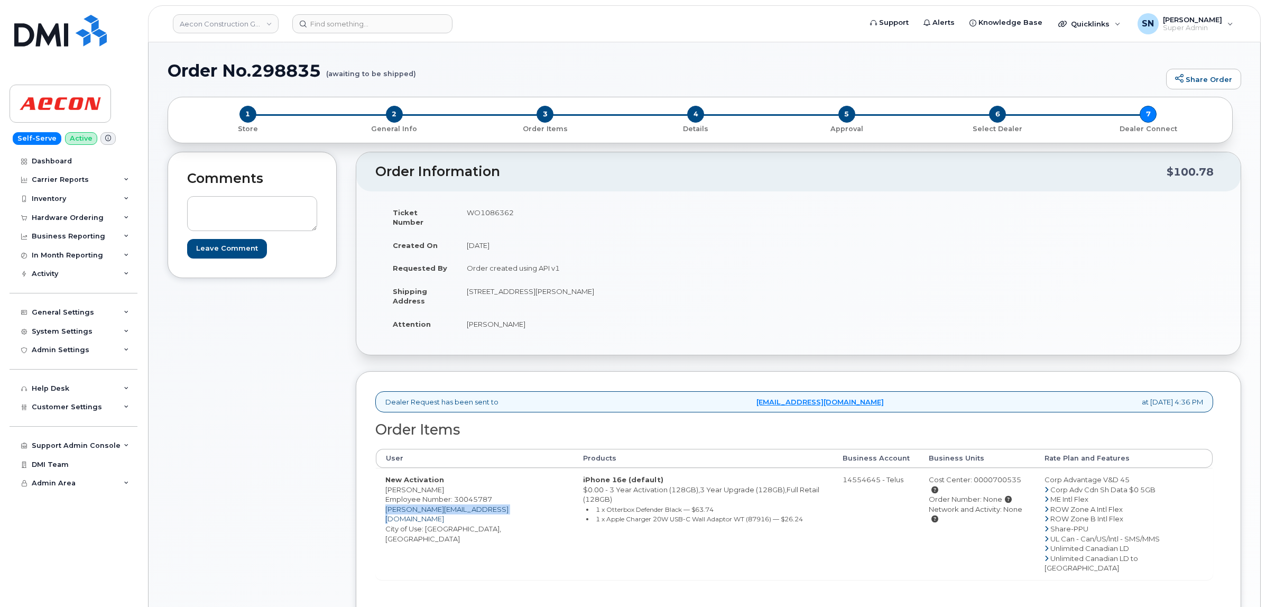
drag, startPoint x: 499, startPoint y: 500, endPoint x: 386, endPoint y: 498, distance: 113.1
click at [386, 498] on td "New Activation [PERSON_NAME] Employee Number: 30045787 [PERSON_NAME][EMAIL_ADDR…" at bounding box center [475, 524] width 198 height 112
drag, startPoint x: 252, startPoint y: 66, endPoint x: 325, endPoint y: 68, distance: 73.5
click at [325, 68] on h1 "Order No.298835 (awaiting to be shipped)" at bounding box center [664, 70] width 993 height 18
copy h1 "298835"
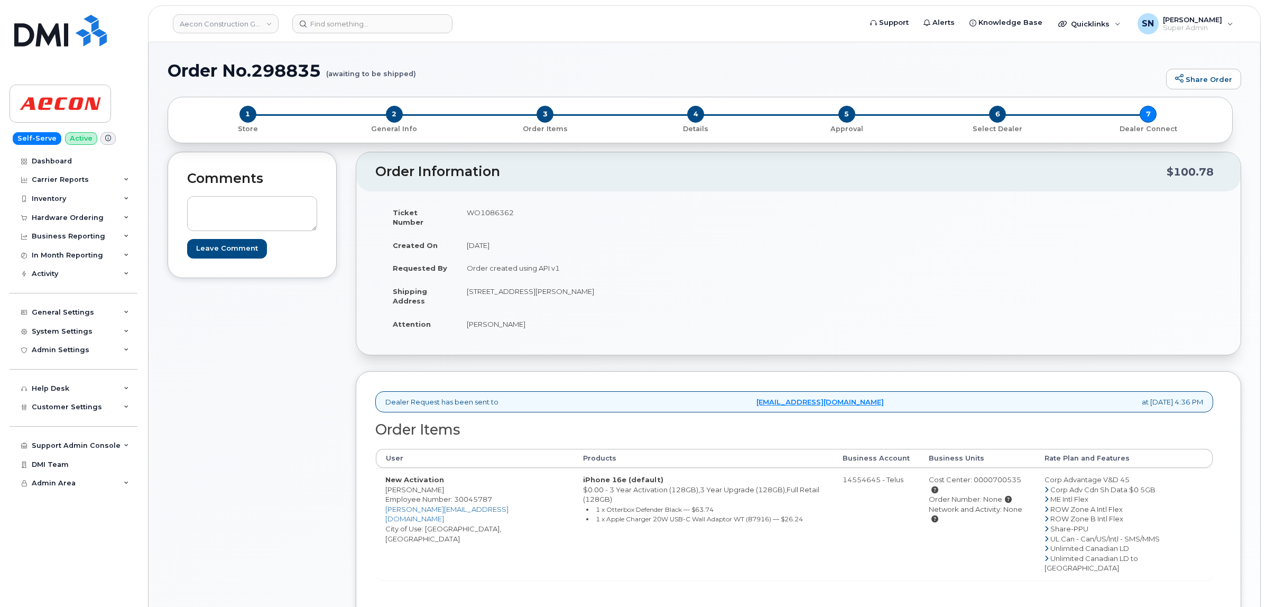
click at [263, 403] on div "Comments Leave Comment" at bounding box center [252, 443] width 169 height 583
click at [79, 217] on div "Hardware Ordering" at bounding box center [68, 218] width 72 height 8
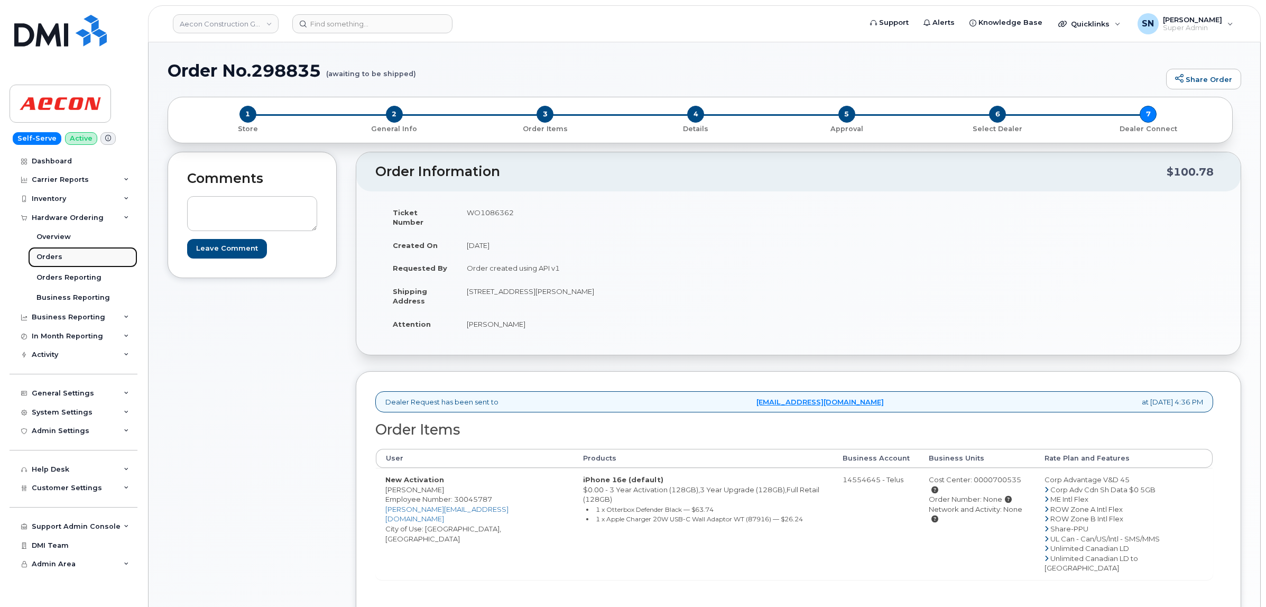
click at [56, 262] on div "Orders" at bounding box center [49, 257] width 26 height 10
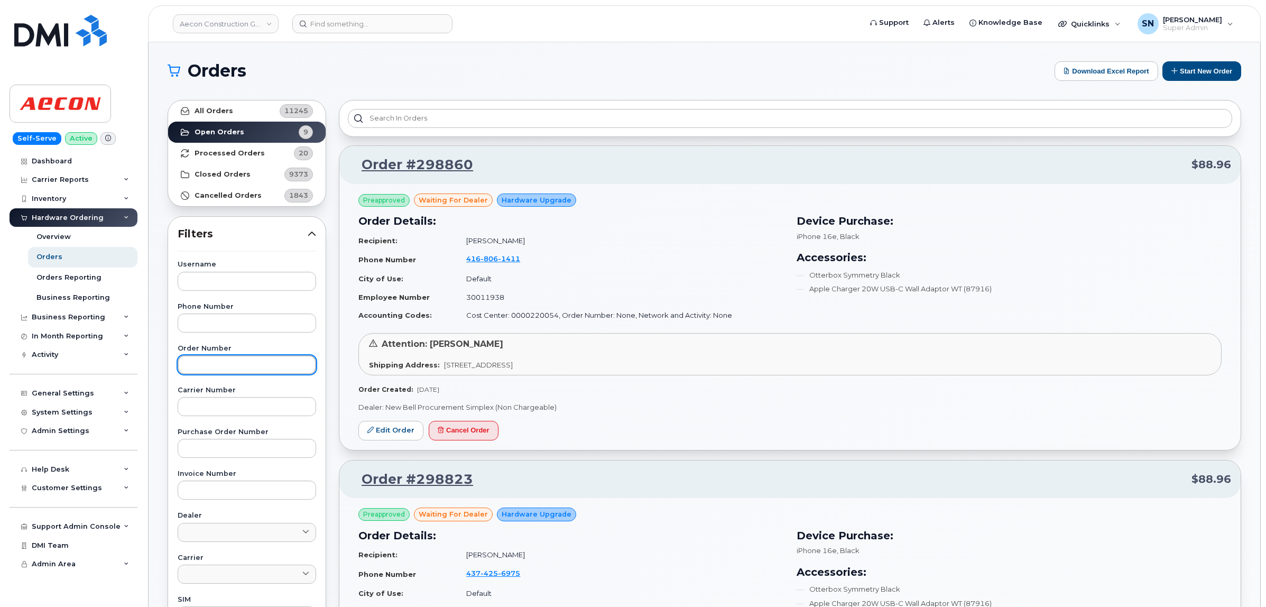
click at [249, 364] on input "text" at bounding box center [247, 364] width 138 height 19
paste input "298860"
type input "298860"
click at [251, 115] on link "All Orders 11245" at bounding box center [246, 110] width 157 height 21
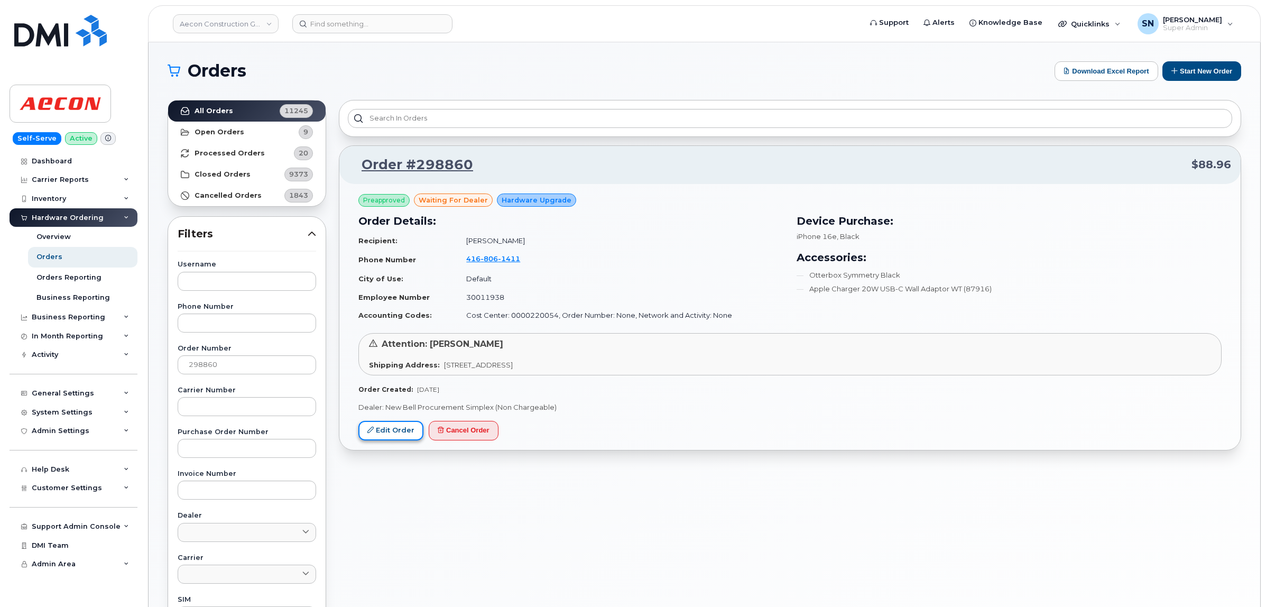
click at [415, 434] on link "Edit Order" at bounding box center [390, 431] width 65 height 20
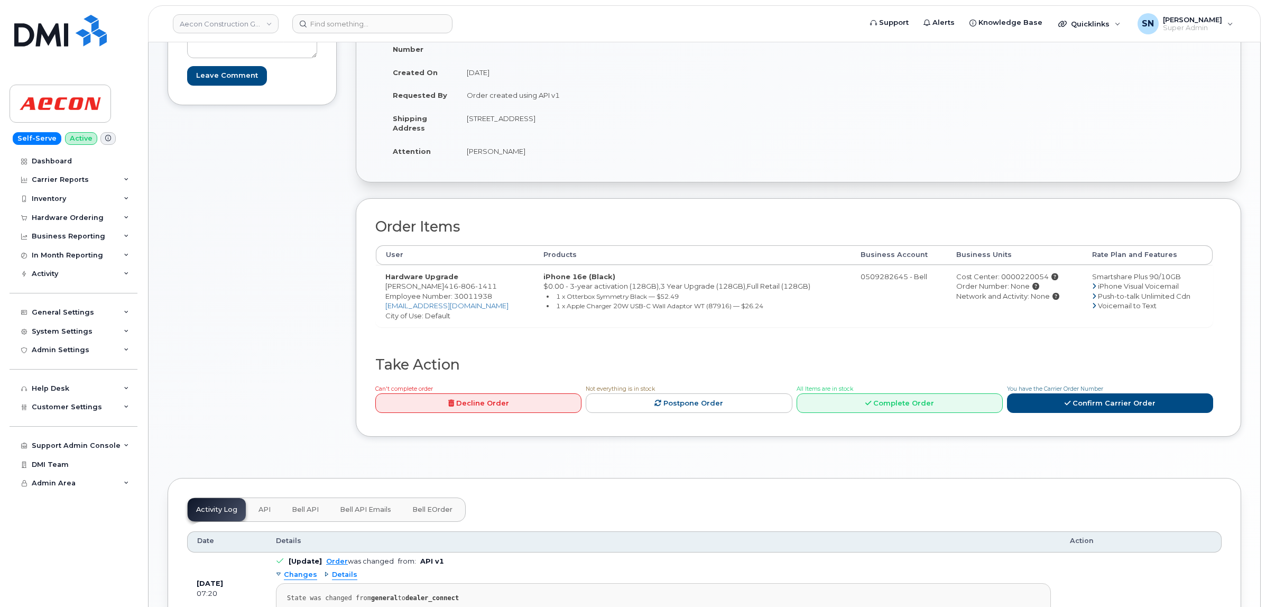
scroll to position [264, 0]
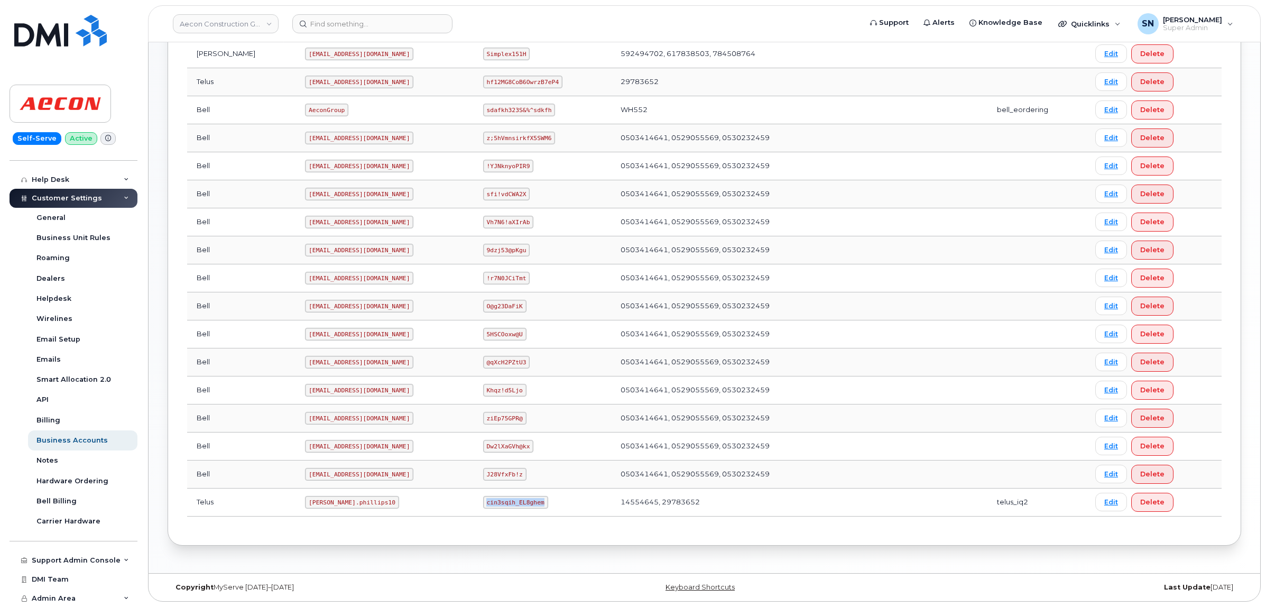
scroll to position [309, 0]
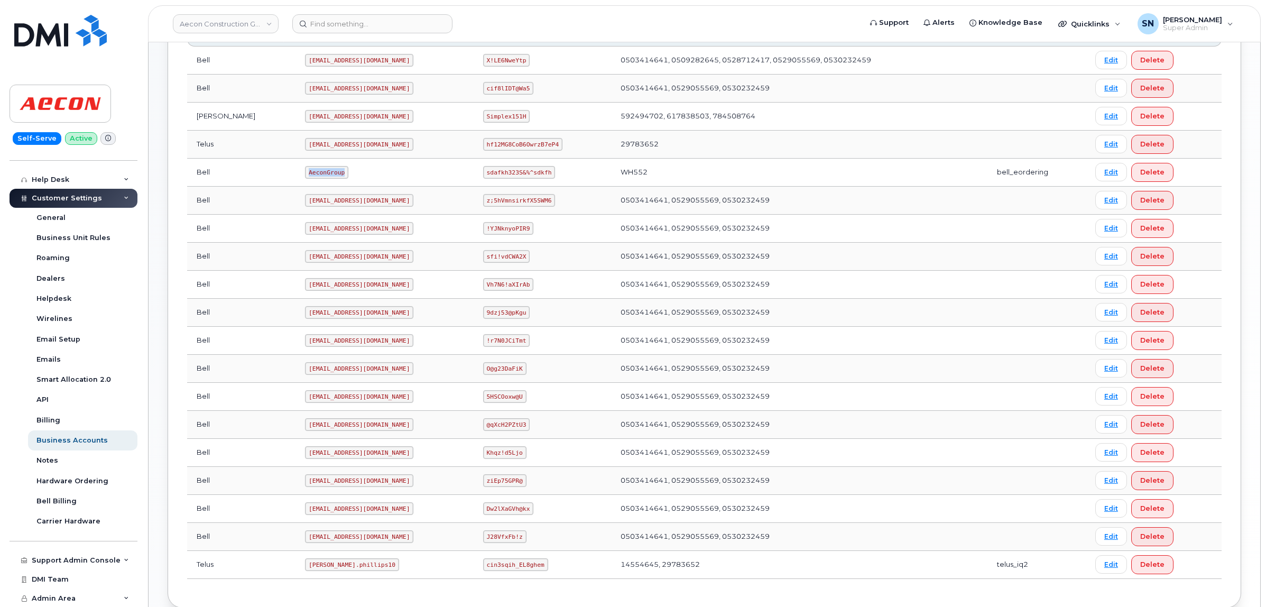
drag, startPoint x: 262, startPoint y: 172, endPoint x: 302, endPoint y: 180, distance: 40.9
click at [302, 180] on td "AeconGroup" at bounding box center [384, 173] width 178 height 28
copy code "AeconGroup"
drag, startPoint x: 481, startPoint y: 175, endPoint x: 531, endPoint y: 175, distance: 49.7
click at [531, 175] on code "sdafkh323S&%^sdkfh" at bounding box center [519, 172] width 72 height 13
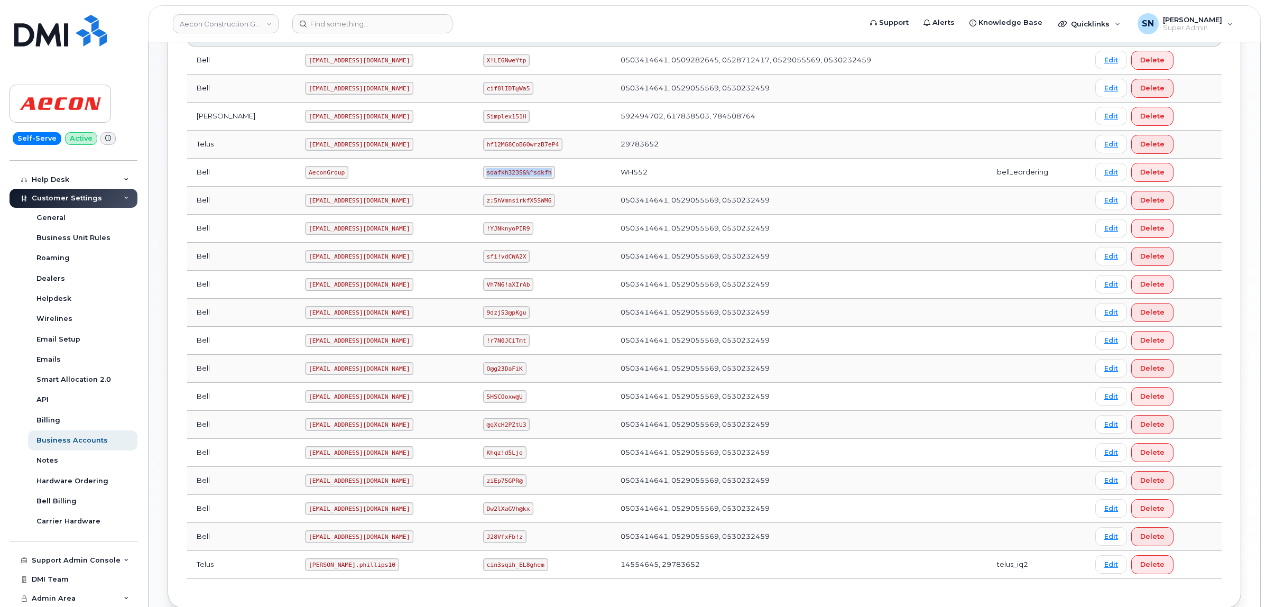
copy code "sdafkh323S&%^sdkfh"
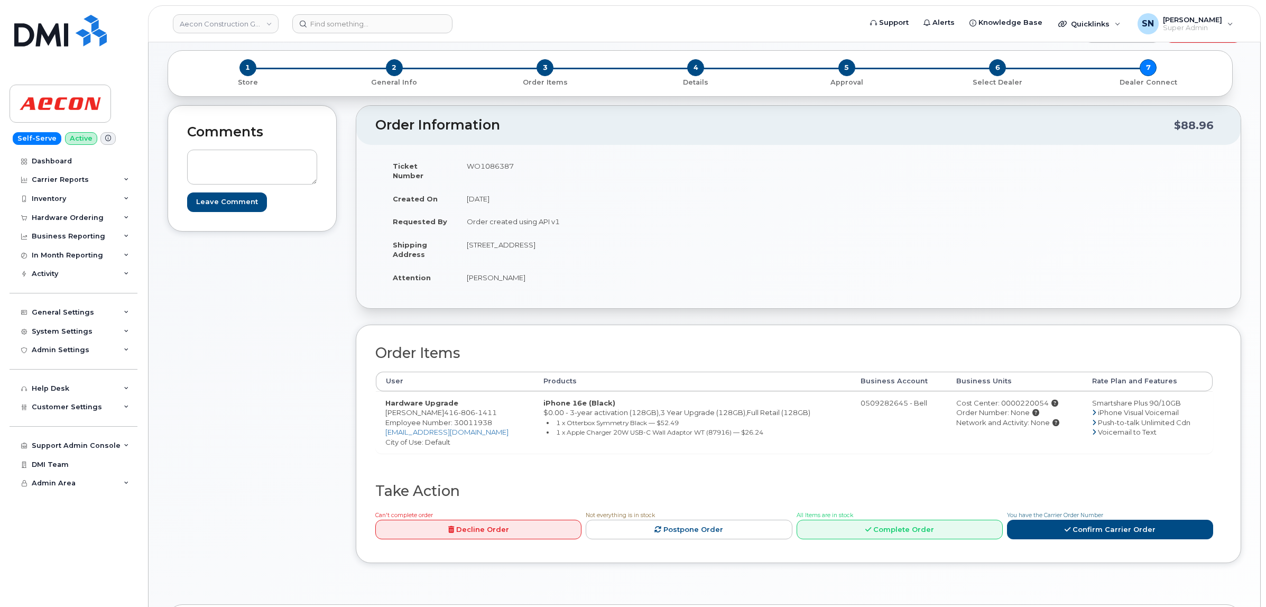
scroll to position [132, 0]
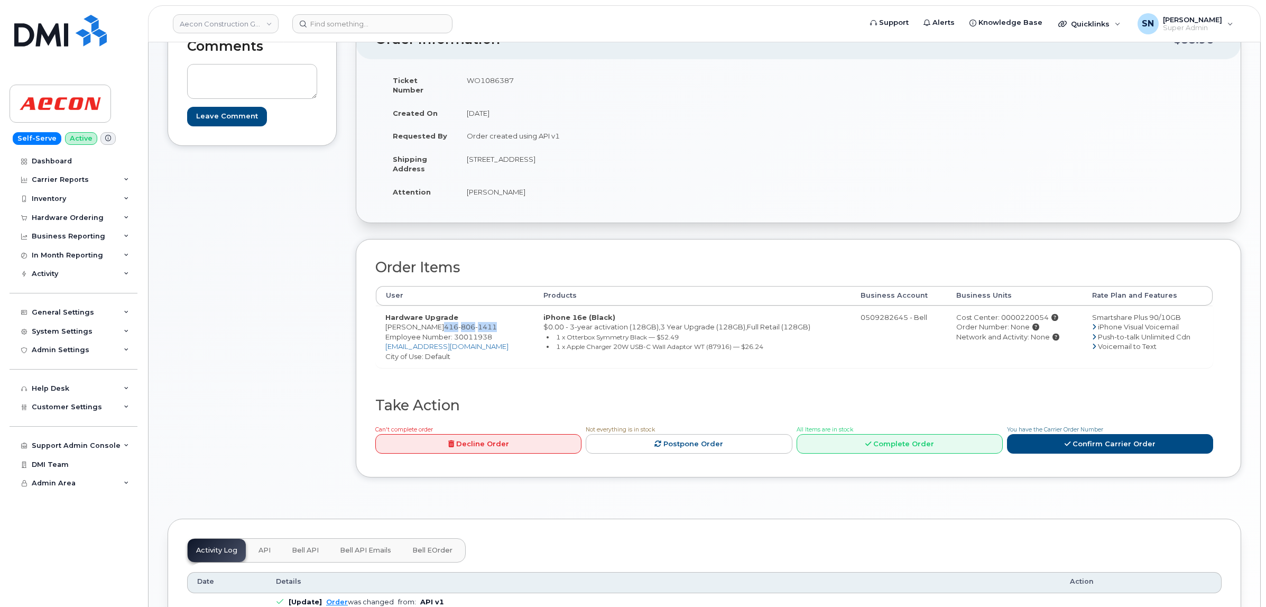
drag, startPoint x: 434, startPoint y: 317, endPoint x: 489, endPoint y: 317, distance: 54.4
click at [489, 317] on td "Hardware Upgrade Marco Santos 416 806 1411 Employee Number: 30011938 msantos@ae…" at bounding box center [455, 336] width 158 height 62
copy span "416 806 1411"
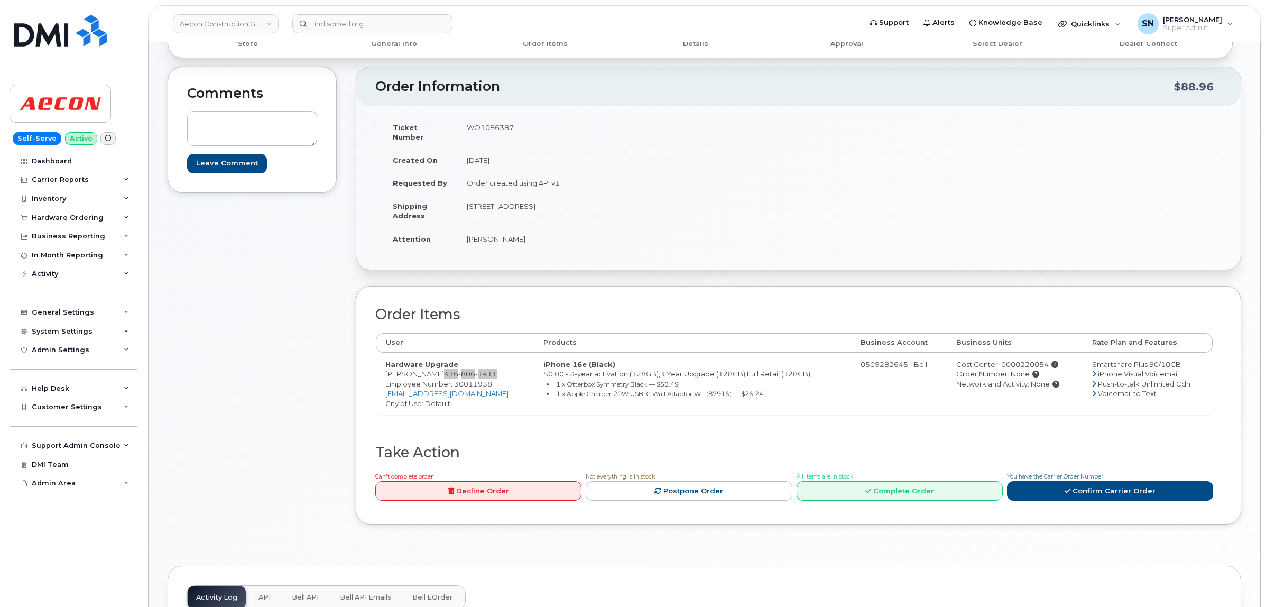
scroll to position [66, 0]
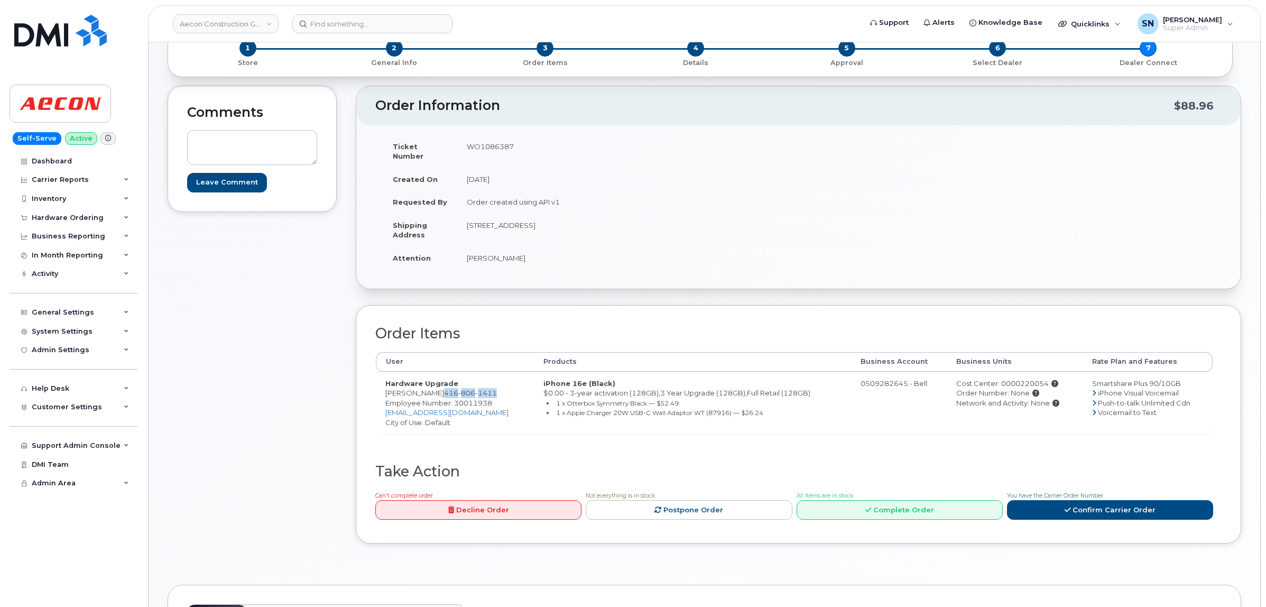
copy span "416 806 1411"
drag, startPoint x: 329, startPoint y: 390, endPoint x: 395, endPoint y: 384, distance: 65.8
click at [335, 386] on div "Comments Leave Comment" at bounding box center [252, 323] width 169 height 474
drag, startPoint x: 387, startPoint y: 381, endPoint x: 431, endPoint y: 386, distance: 44.6
click at [431, 386] on td "Hardware Upgrade Marco Santos 416 806 1411 Employee Number: 30011938 msantos@ae…" at bounding box center [455, 403] width 158 height 62
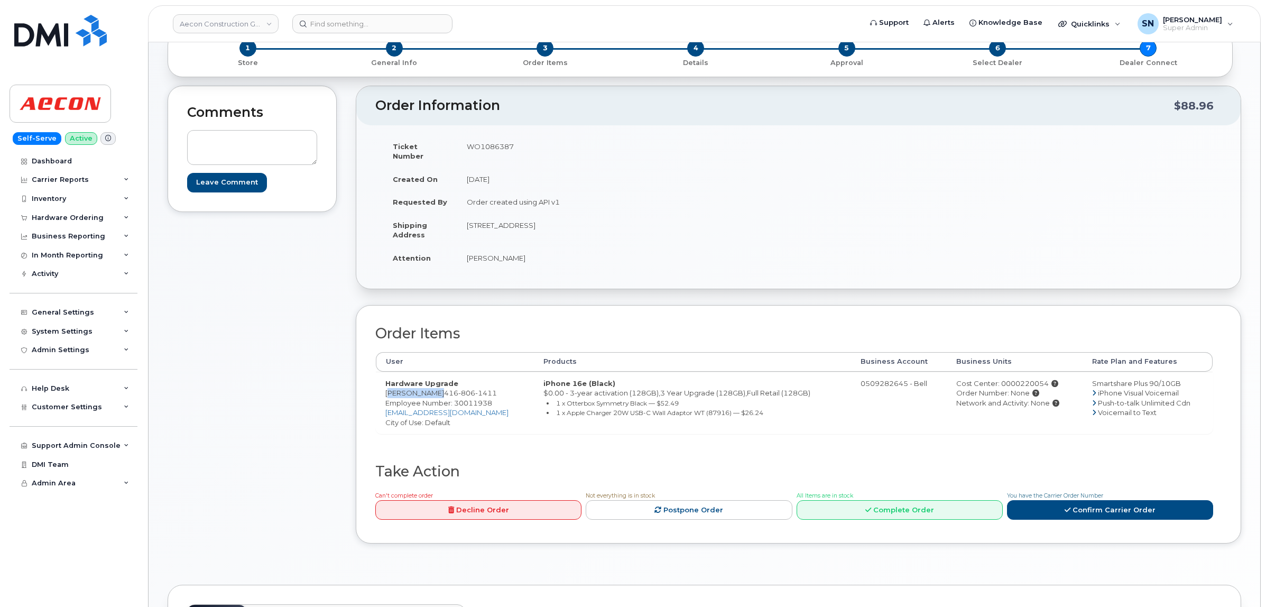
copy td "[PERSON_NAME]"
drag, startPoint x: 468, startPoint y: 215, endPoint x: 522, endPoint y: 223, distance: 54.9
click at [522, 223] on td "[STREET_ADDRESS]" at bounding box center [623, 230] width 333 height 33
copy td "23 SORLYN AVE"
drag, startPoint x: 567, startPoint y: 217, endPoint x: 595, endPoint y: 218, distance: 28.6
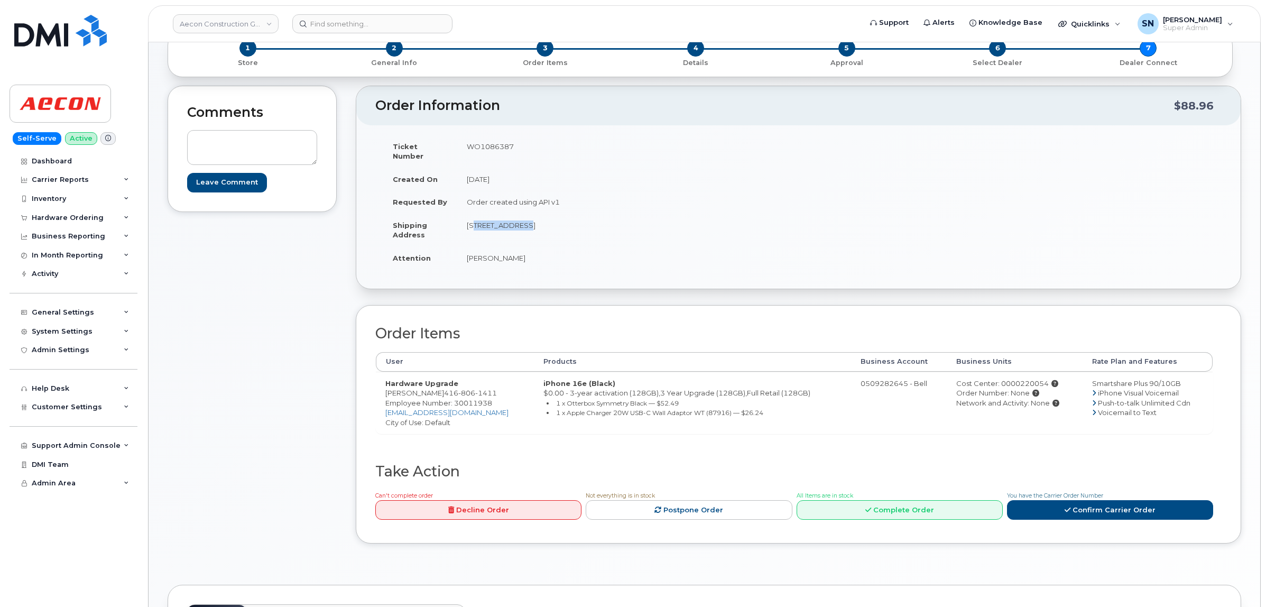
click at [595, 218] on td "[STREET_ADDRESS]" at bounding box center [623, 230] width 333 height 33
copy td "M6L1H7"
drag, startPoint x: 468, startPoint y: 252, endPoint x: 516, endPoint y: 257, distance: 48.4
click at [516, 257] on td "[PERSON_NAME]" at bounding box center [623, 257] width 333 height 23
copy td "[PERSON_NAME]"
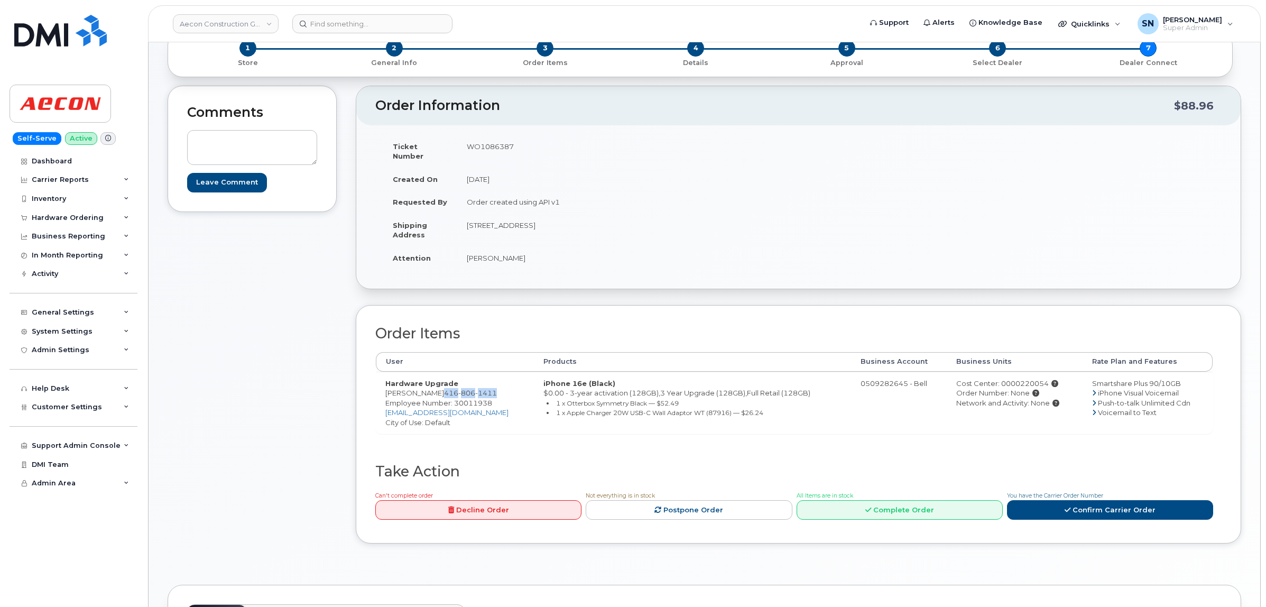
drag, startPoint x: 434, startPoint y: 386, endPoint x: 492, endPoint y: 384, distance: 58.2
click at [492, 384] on td "Hardware Upgrade Marco Santos 416 806 1411 Employee Number: 30011938 msantos@ae…" at bounding box center [455, 403] width 158 height 62
copy span "416 806 1411"
click at [383, 393] on td "Hardware Upgrade Marco Santos 416 806 1411 Employee Number: 30011938 msantos@ae…" at bounding box center [455, 403] width 158 height 62
drag, startPoint x: 390, startPoint y: 383, endPoint x: 489, endPoint y: 383, distance: 98.8
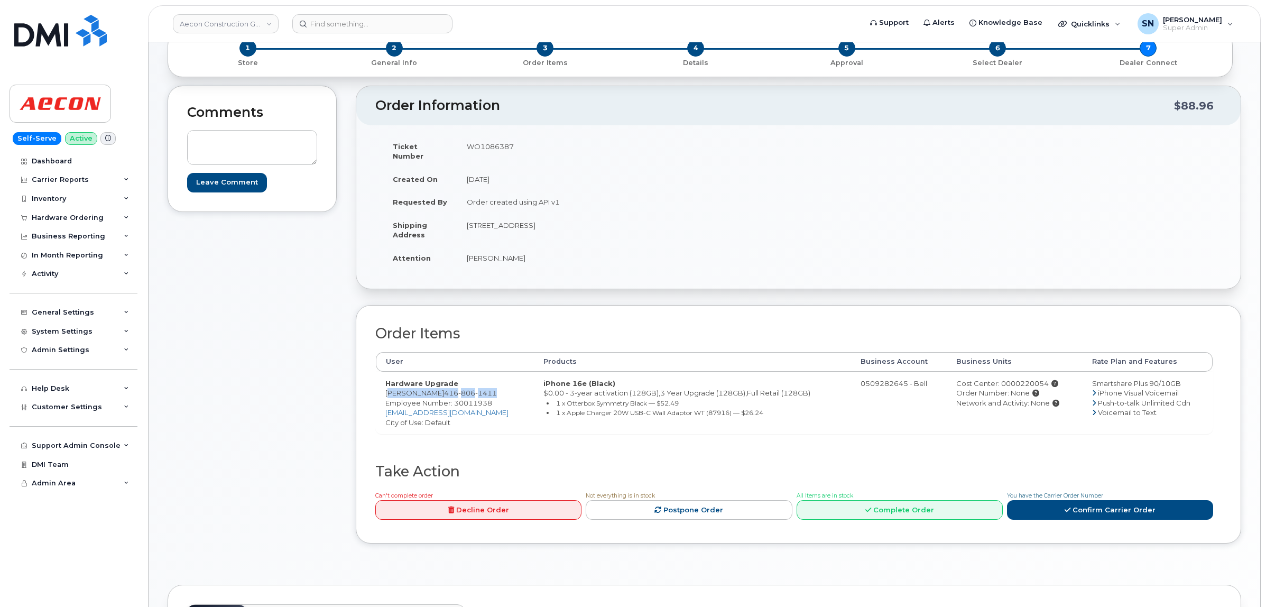
click at [489, 383] on td "Hardware Upgrade Marco Santos 416 806 1411 Employee Number: 30011938 msantos@ae…" at bounding box center [455, 403] width 158 height 62
copy td "Marco Santos 416 806 1411"
click at [494, 146] on td "WO1086387" at bounding box center [623, 151] width 333 height 33
click at [493, 146] on td "WO1086387" at bounding box center [623, 151] width 333 height 33
copy td "WO1086387"
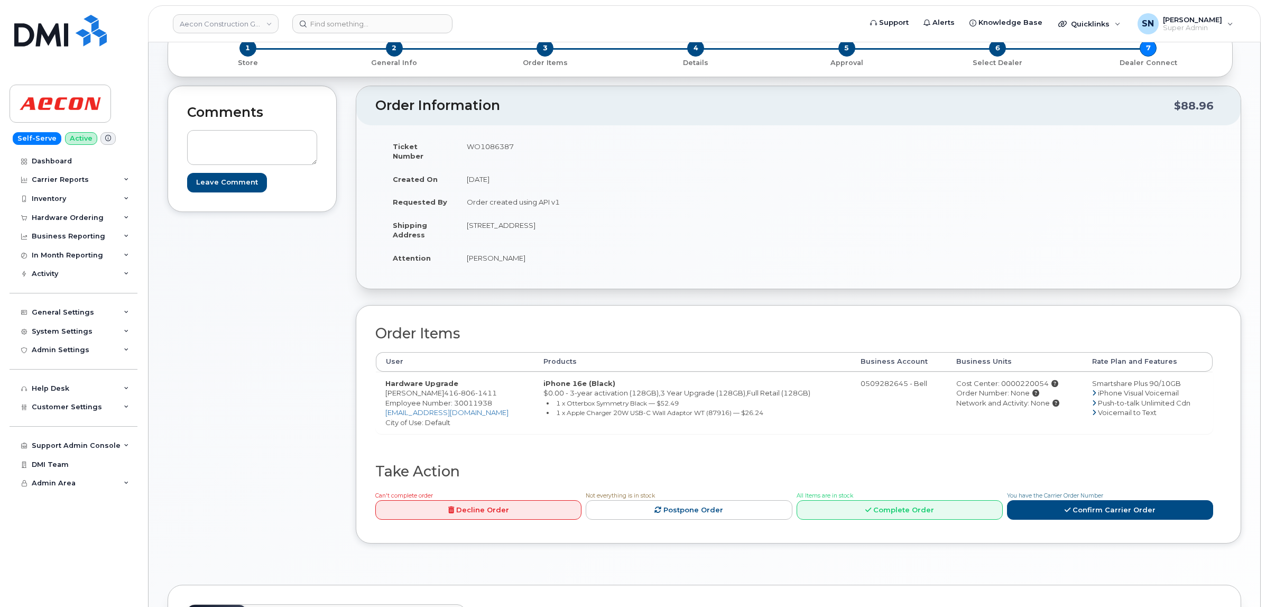
click at [1018, 378] on div "Cost Center: 0000220054" at bounding box center [1014, 383] width 116 height 10
click at [1008, 378] on div "Cost Center: 0000220054" at bounding box center [1014, 383] width 116 height 10
drag, startPoint x: 1010, startPoint y: 376, endPoint x: 1036, endPoint y: 376, distance: 26.4
click at [1036, 378] on div "Cost Center: 0000220054" at bounding box center [1014, 383] width 116 height 10
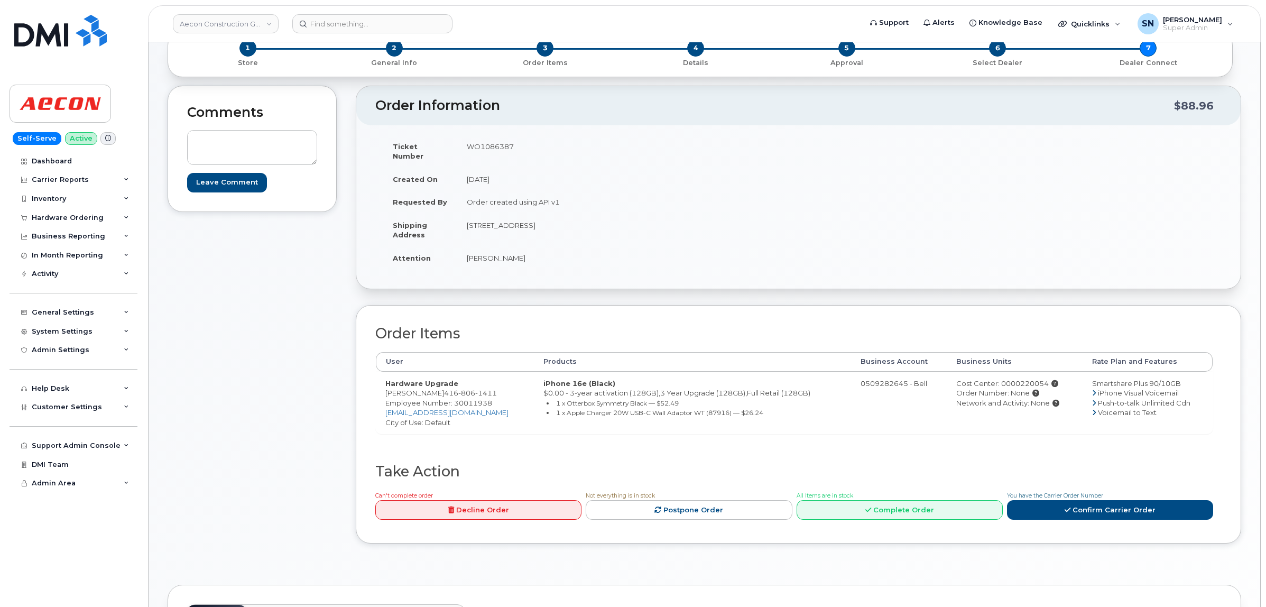
copy div "220054"
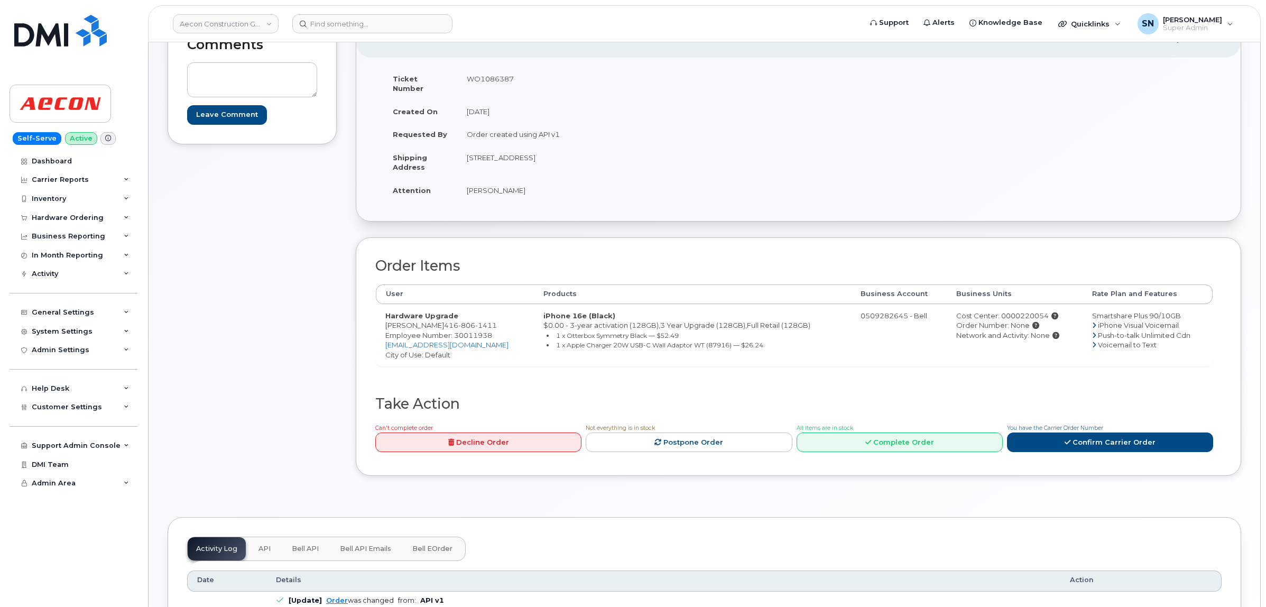
scroll to position [198, 0]
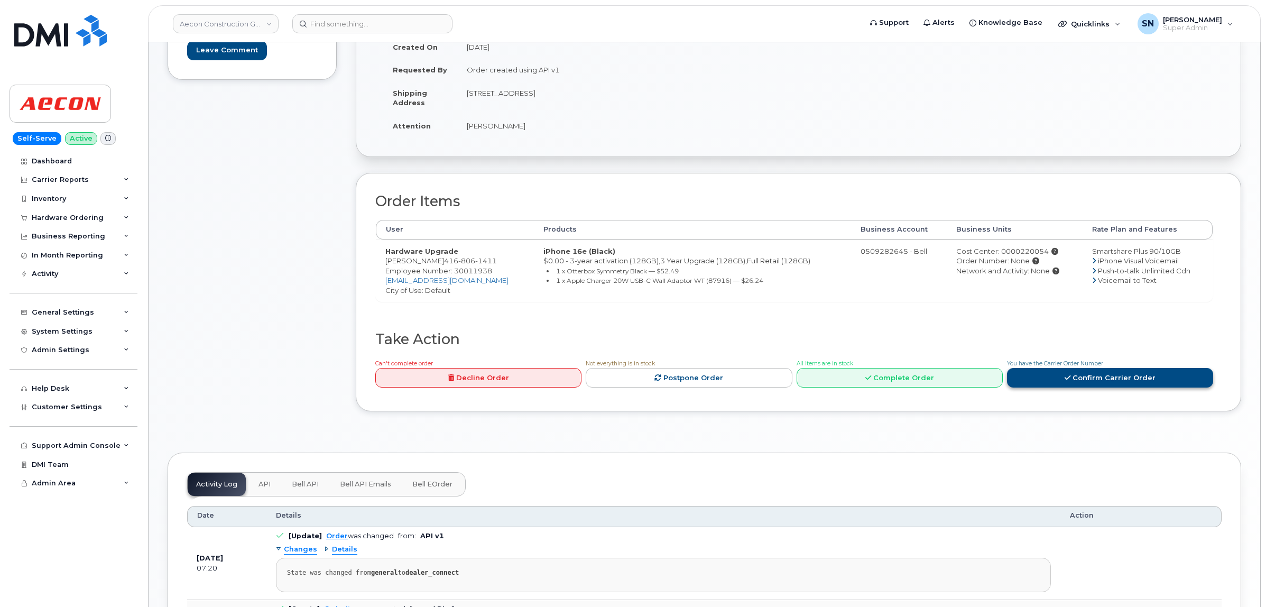
click at [1089, 368] on link "Confirm Carrier Order" at bounding box center [1110, 378] width 206 height 20
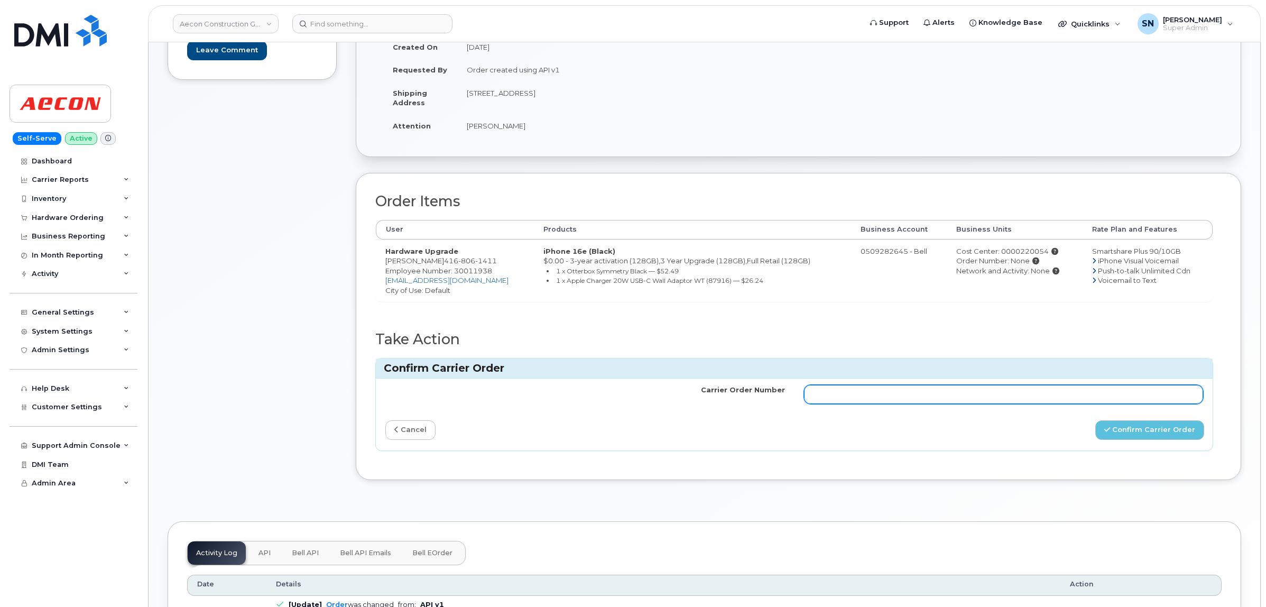
click at [1023, 385] on input "Carrier Order Number" at bounding box center [1004, 394] width 400 height 19
paste input "3008204"
type input "3008204"
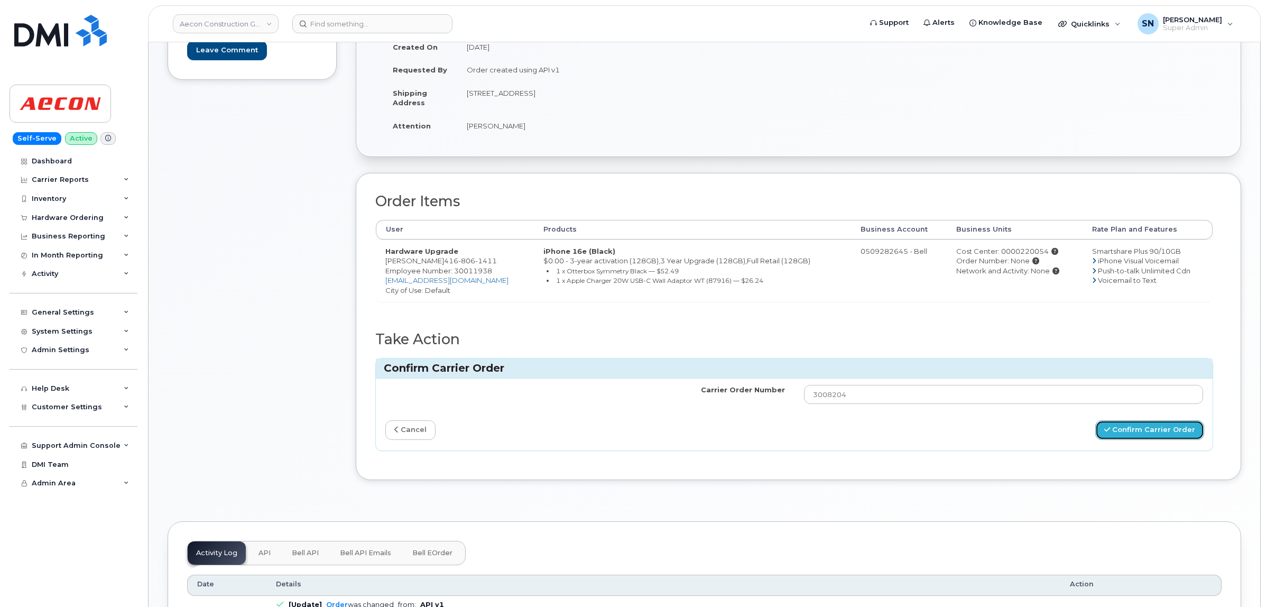
click at [1134, 420] on button "Confirm Carrier Order" at bounding box center [1149, 430] width 109 height 20
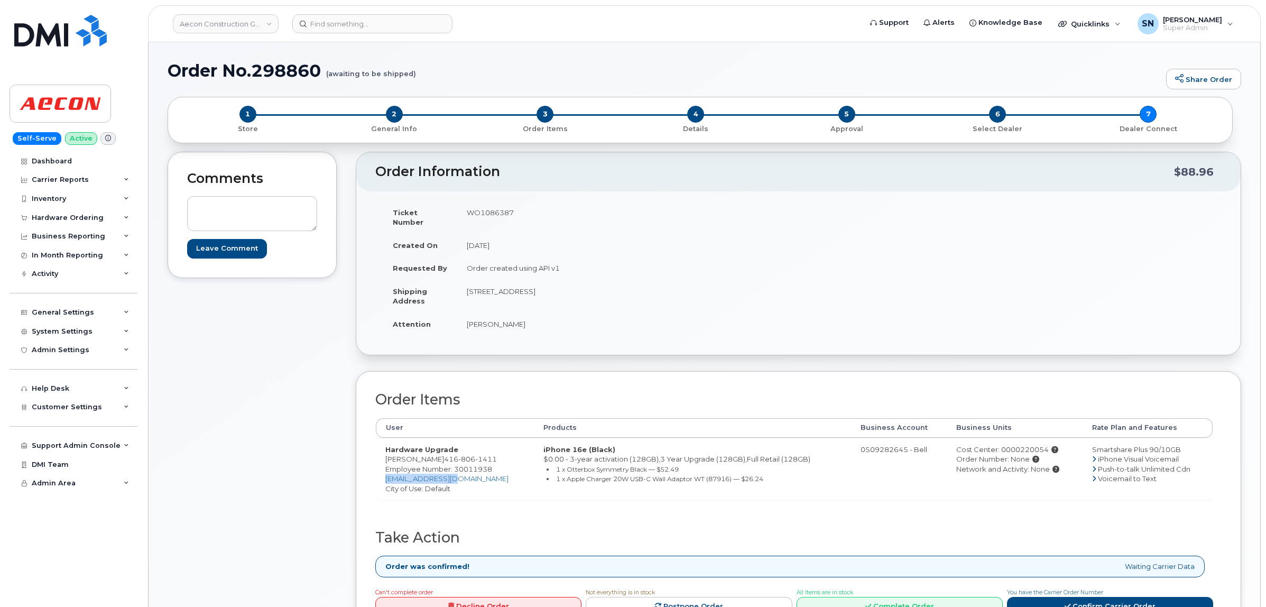
drag, startPoint x: 463, startPoint y: 471, endPoint x: 384, endPoint y: 469, distance: 78.8
click at [384, 469] on td "Hardware Upgrade Marco Santos 416 806 1411 Employee Number: 30011938 msantos@ae…" at bounding box center [455, 469] width 158 height 62
copy link "msantos@aecon.com"
drag, startPoint x: 257, startPoint y: 68, endPoint x: 318, endPoint y: 70, distance: 60.3
click at [318, 70] on h1 "Order No.298860 (awaiting to be shipped)" at bounding box center [664, 70] width 993 height 18
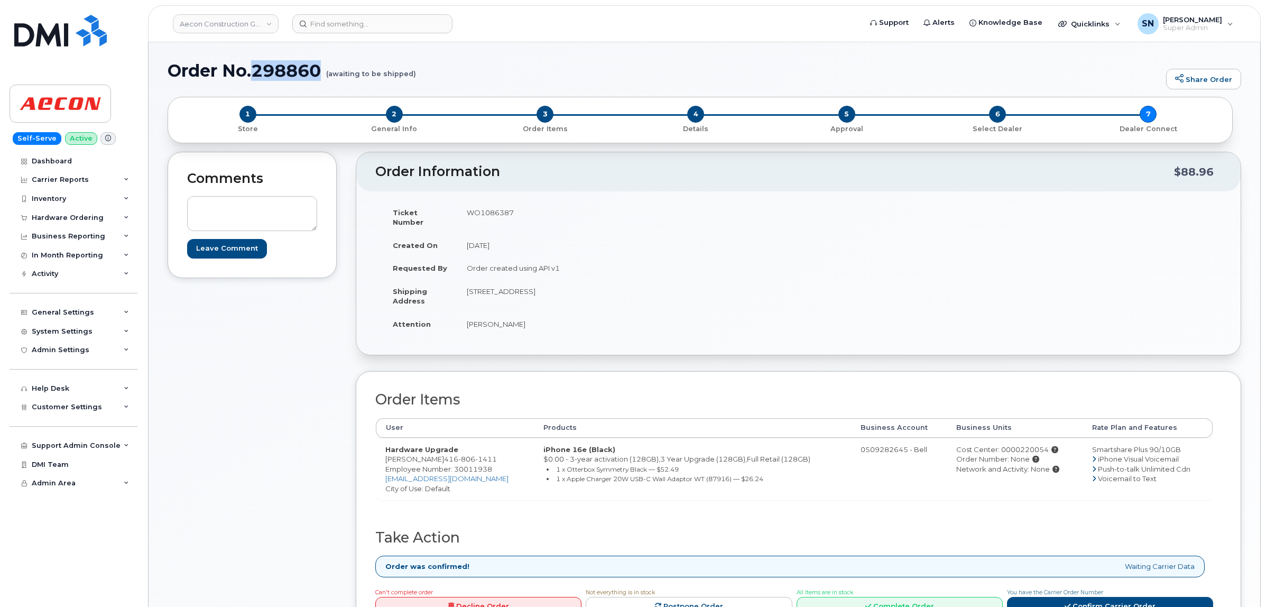
copy h1 "298860"
click at [495, 81] on div "Order No.298860 (awaiting to be shipped) Share Order" at bounding box center [704, 78] width 1073 height 35
click at [268, 28] on link "Aecon Construction Group Inc" at bounding box center [226, 23] width 106 height 19
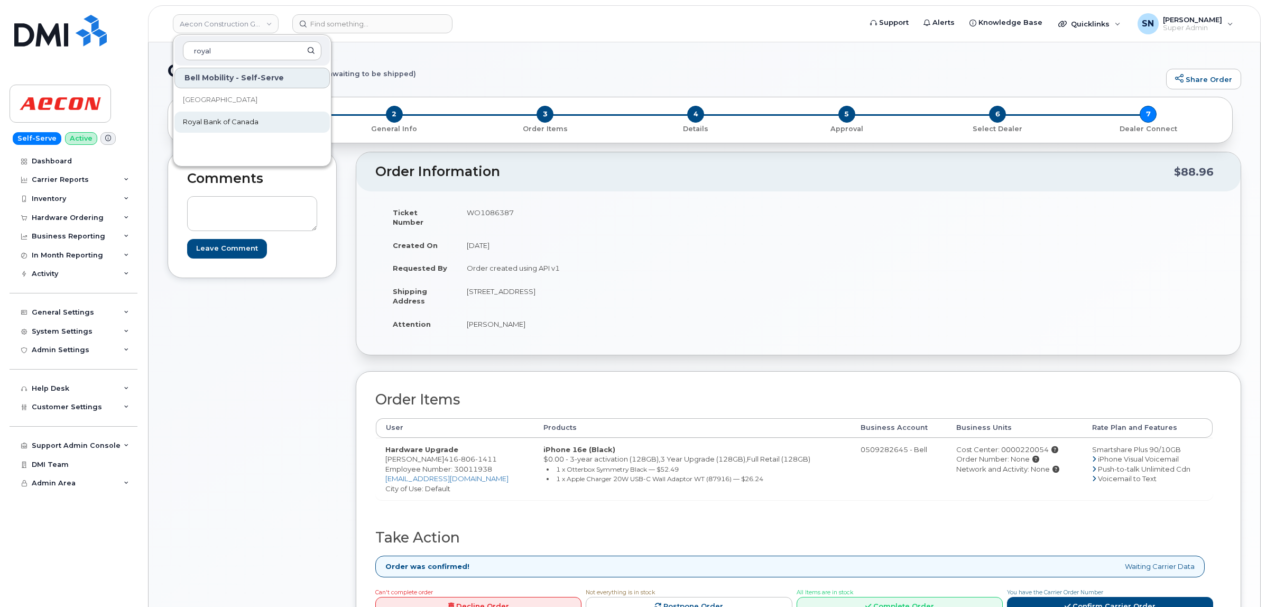
type input "royal"
click at [233, 119] on span "Royal Bank of Canada" at bounding box center [221, 122] width 76 height 11
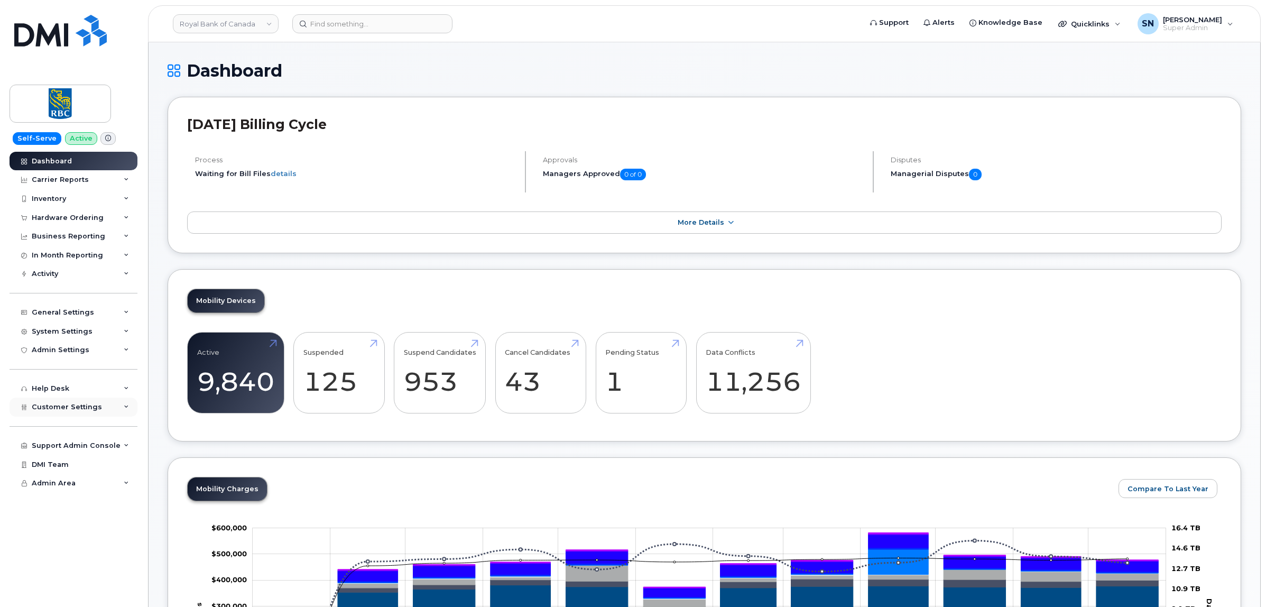
click at [86, 411] on span "Customer Settings" at bounding box center [67, 407] width 70 height 8
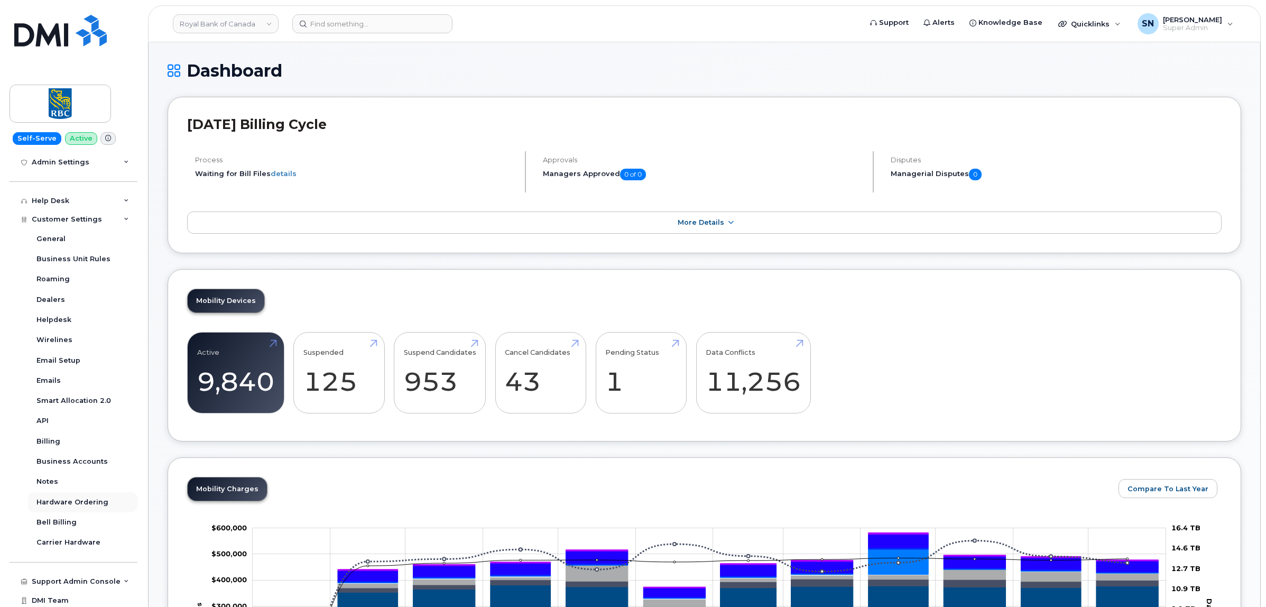
scroll to position [213, 0]
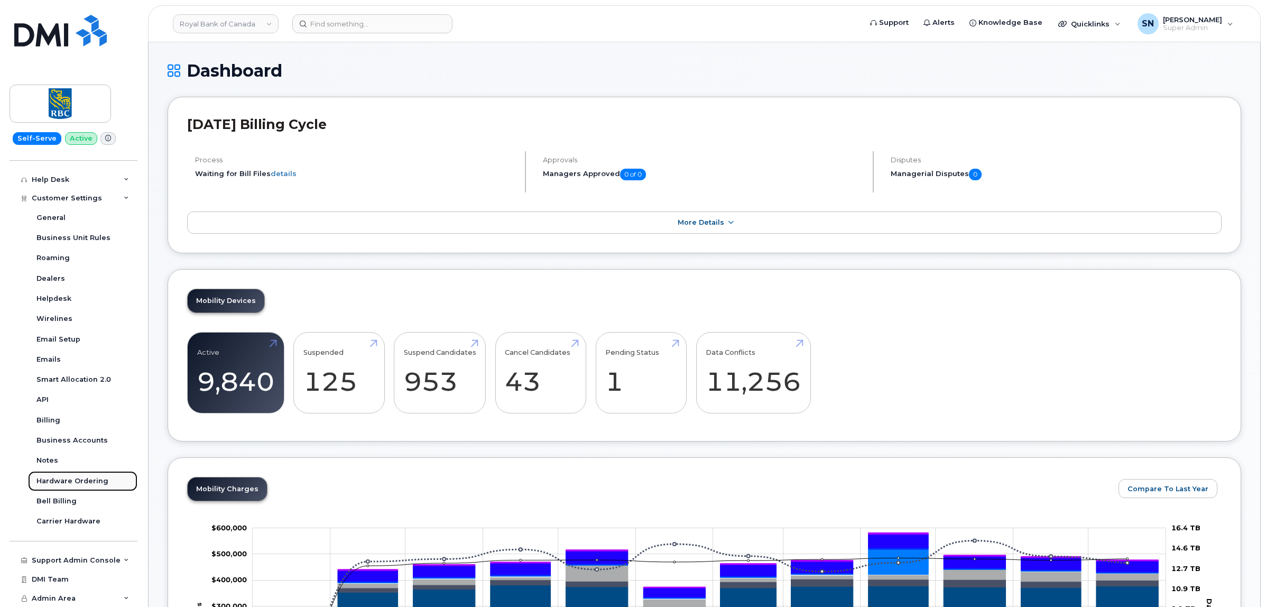
click at [89, 474] on link "Hardware Ordering" at bounding box center [82, 481] width 109 height 20
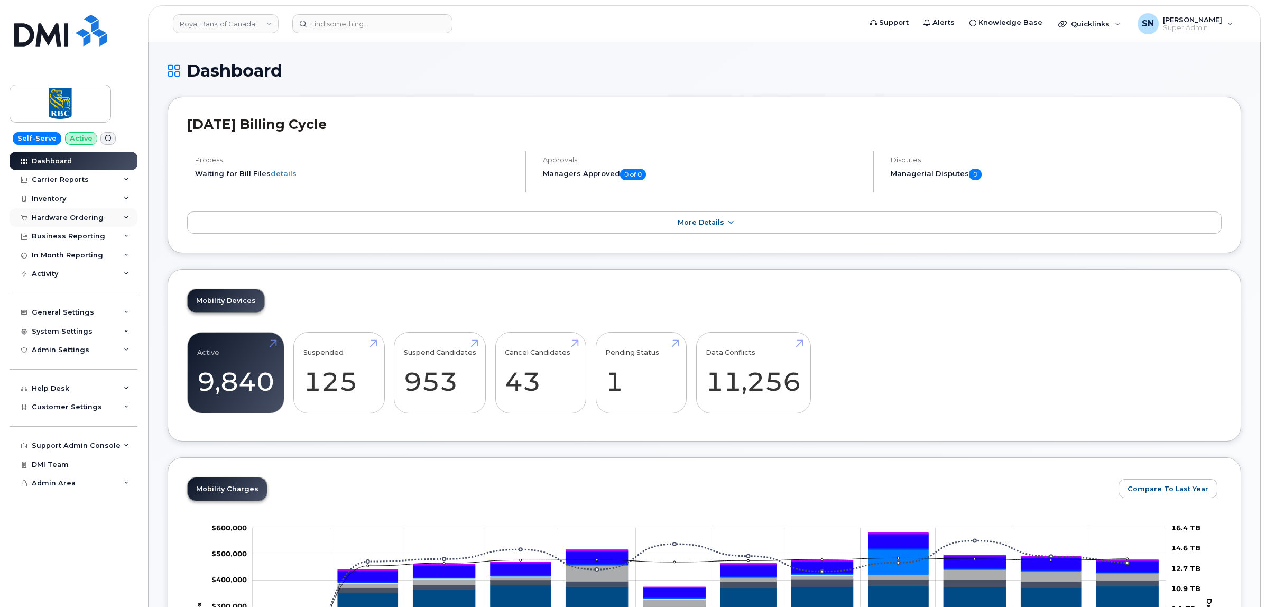
click at [86, 211] on div "Hardware Ordering" at bounding box center [74, 217] width 128 height 19
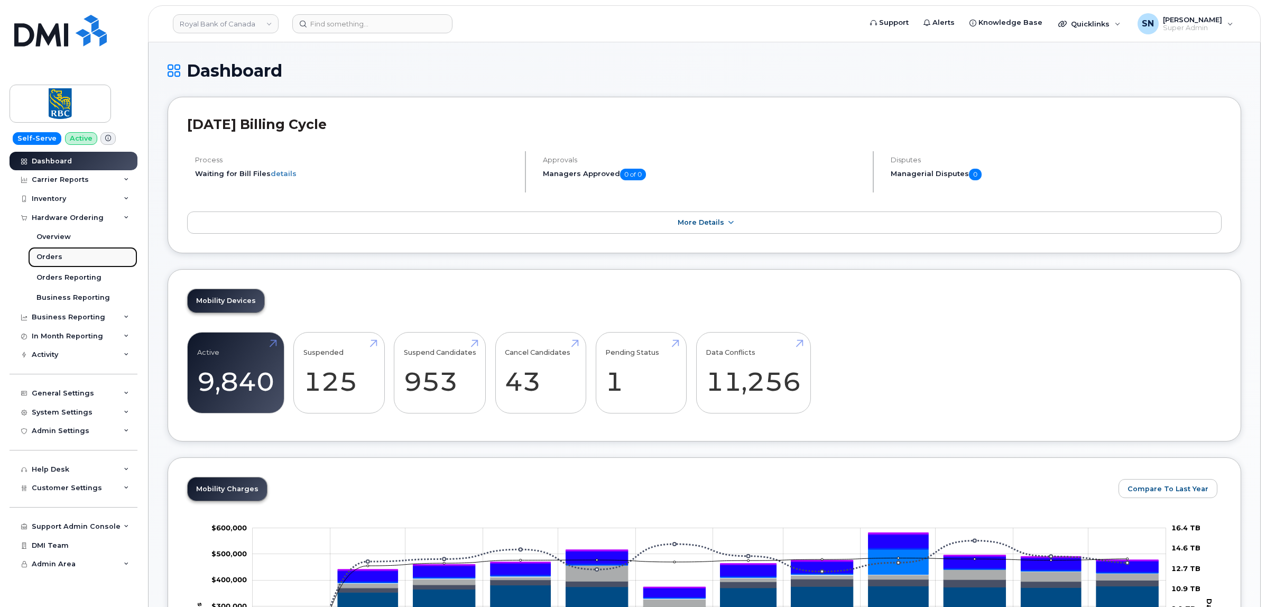
click at [75, 257] on link "Orders" at bounding box center [82, 257] width 109 height 20
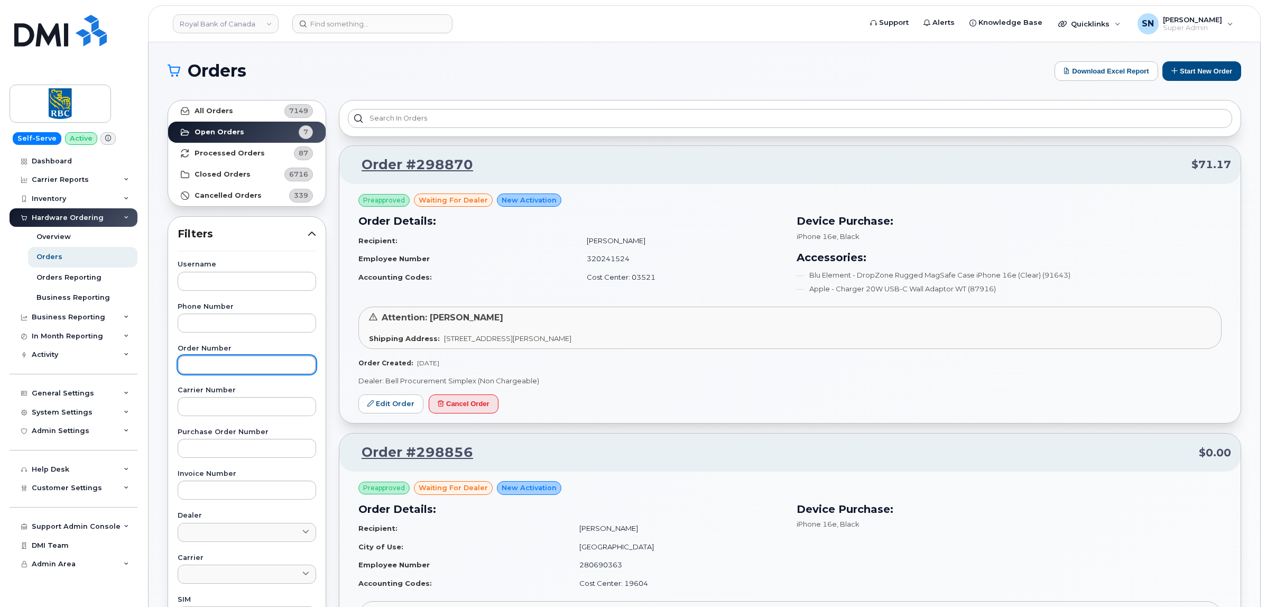
click at [230, 367] on input "text" at bounding box center [247, 364] width 138 height 19
paste input "298731"
type input "298731"
click at [265, 114] on link "All Orders 7149" at bounding box center [246, 110] width 157 height 21
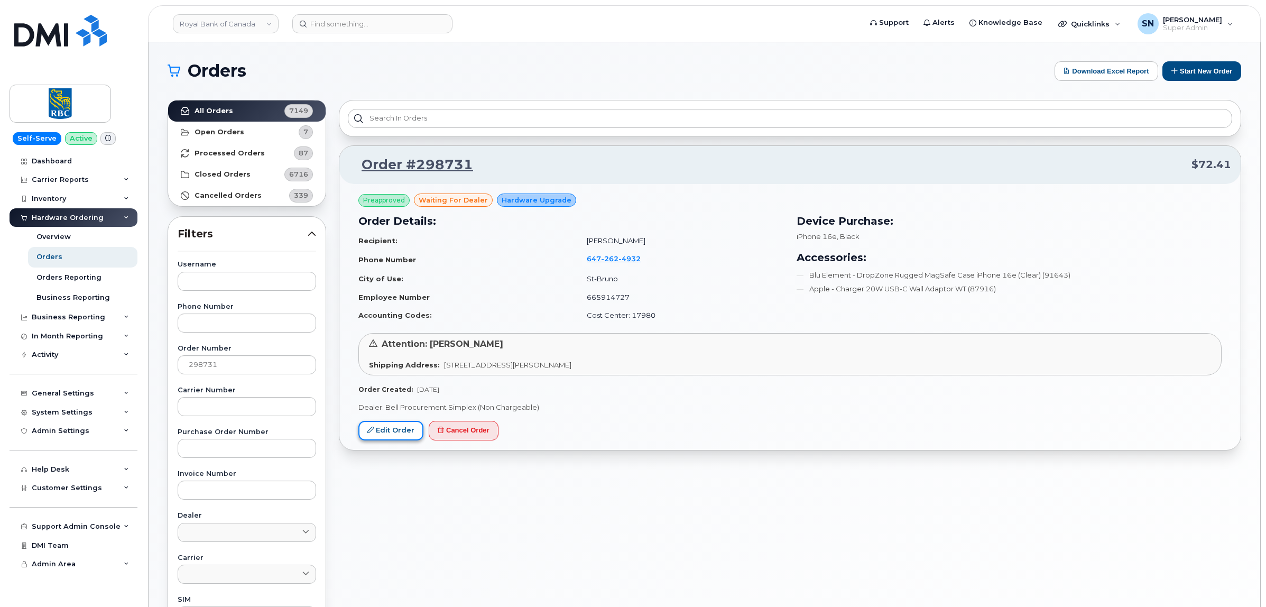
click at [386, 436] on link "Edit Order" at bounding box center [390, 431] width 65 height 20
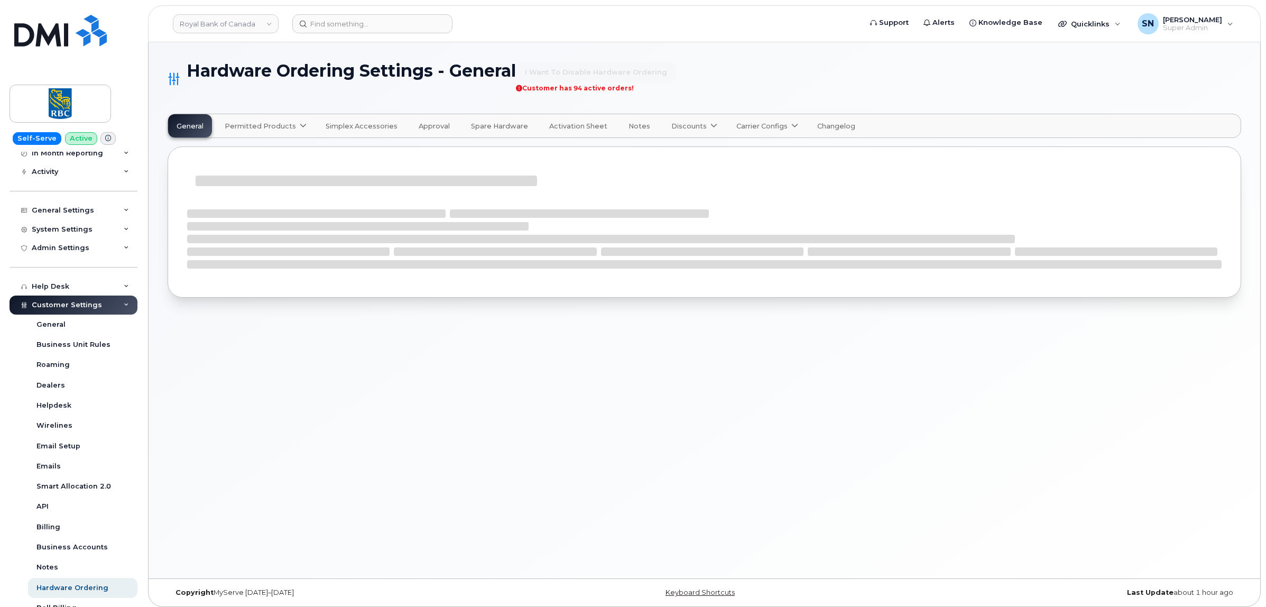
scroll to position [198, 0]
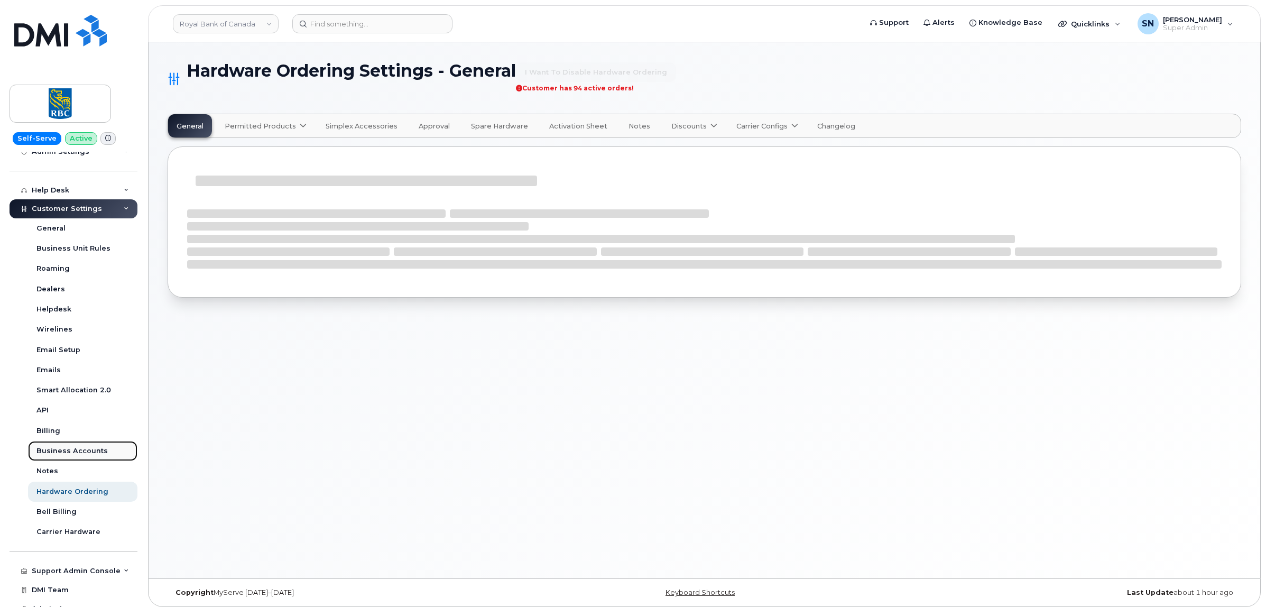
click at [99, 447] on link "Business Accounts" at bounding box center [82, 451] width 109 height 20
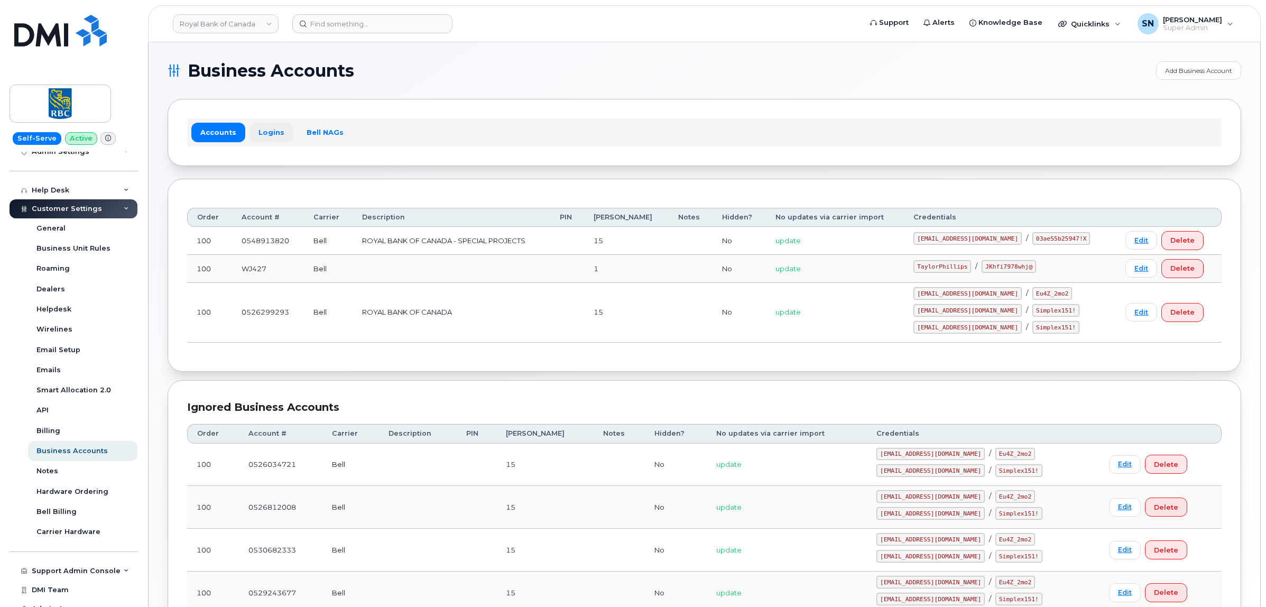
click at [275, 127] on link "Logins" at bounding box center [271, 132] width 44 height 19
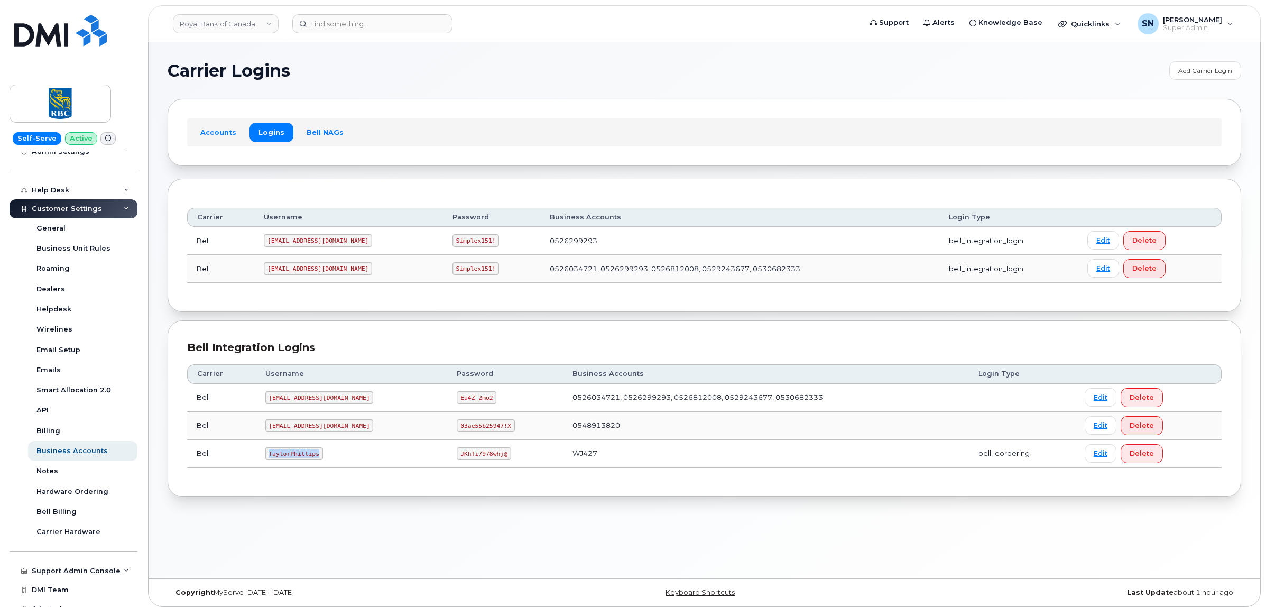
drag, startPoint x: 267, startPoint y: 456, endPoint x: 325, endPoint y: 456, distance: 58.1
click at [325, 456] on td "TaylorPhillips" at bounding box center [352, 454] width 192 height 28
copy code "TaylorPhillips"
drag, startPoint x: 424, startPoint y: 455, endPoint x: 476, endPoint y: 460, distance: 52.1
click at [476, 460] on td "JKhfi7978whj@" at bounding box center [505, 454] width 116 height 28
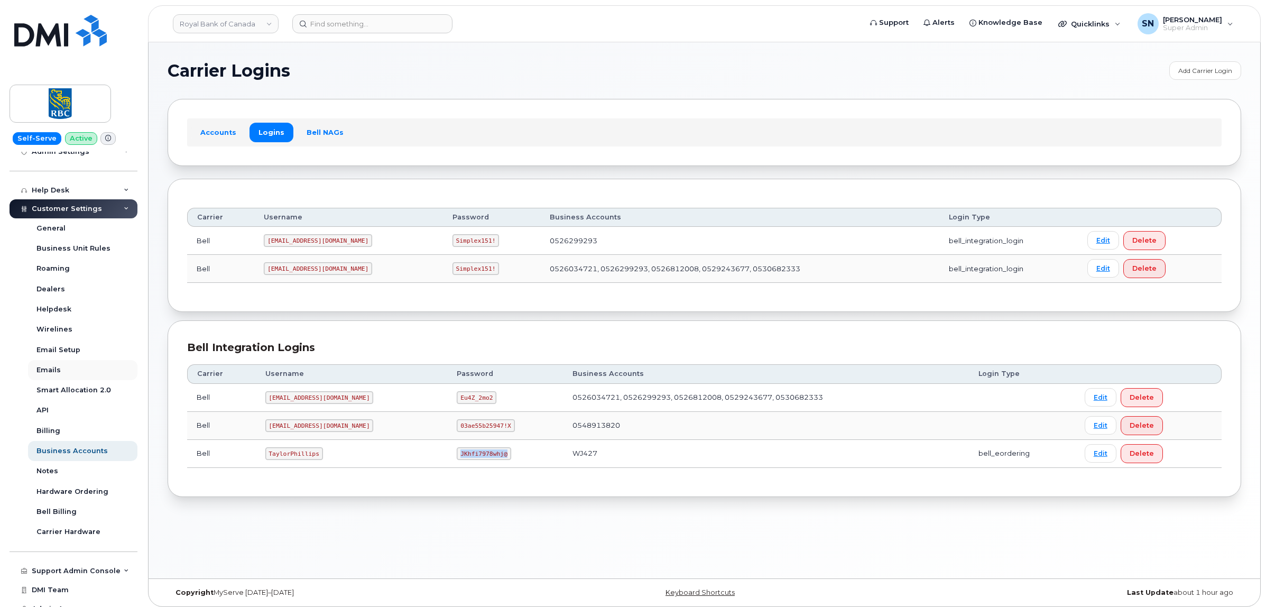
copy code "JKhfi7978whj@"
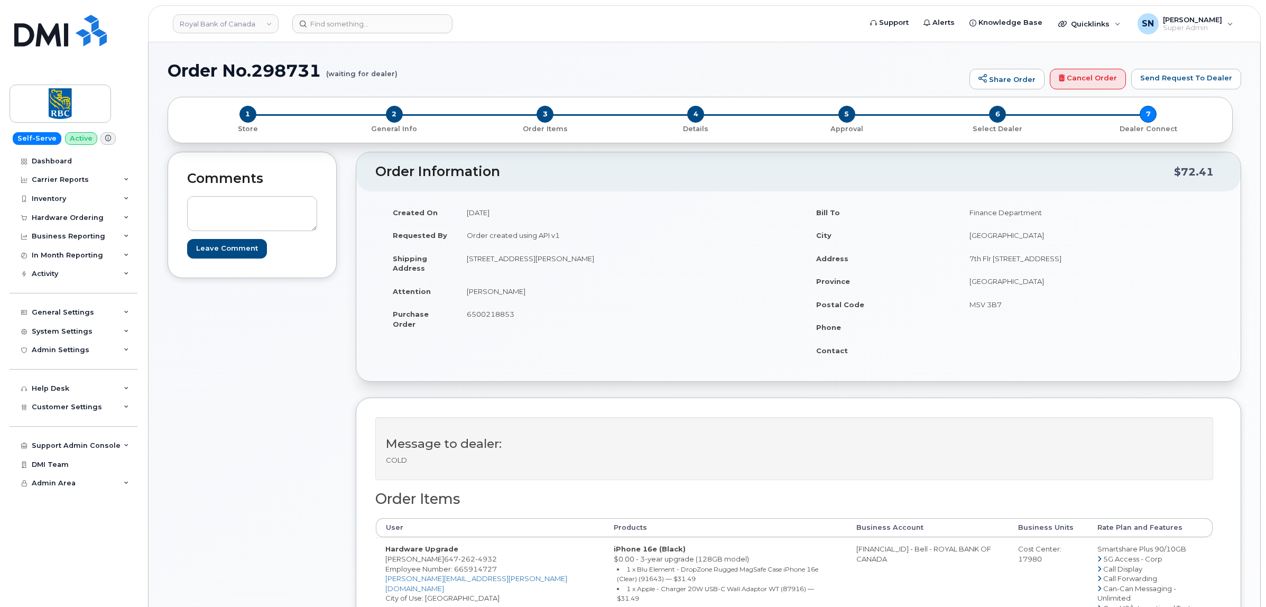
drag, startPoint x: 0, startPoint y: 0, endPoint x: 281, endPoint y: 412, distance: 498.7
click at [279, 411] on div "Comments Leave Comment" at bounding box center [252, 542] width 169 height 780
drag, startPoint x: 252, startPoint y: 62, endPoint x: 318, endPoint y: 65, distance: 66.1
click at [318, 65] on h1 "Order No.298731 (waiting for dealer)" at bounding box center [566, 70] width 796 height 18
copy h1 "298731"
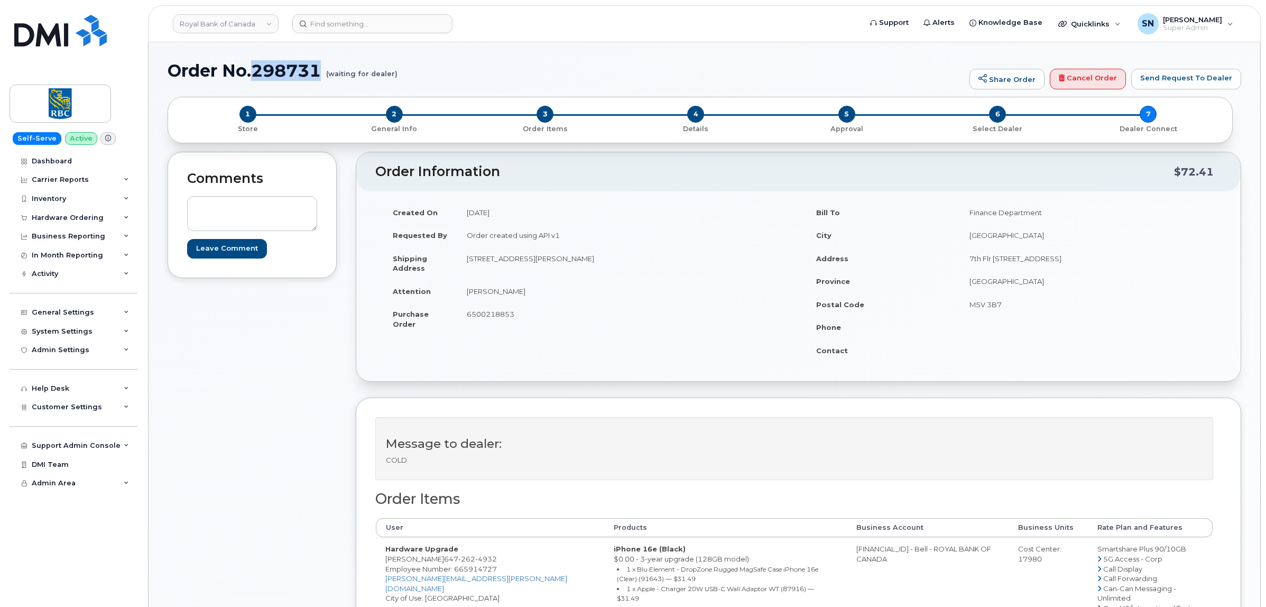
drag, startPoint x: 622, startPoint y: 260, endPoint x: 587, endPoint y: 51, distance: 211.1
click at [653, 262] on td "2000 Rue Benoit 106 St-Bruno, QC Canada, J3V0A7" at bounding box center [623, 263] width 333 height 33
copy td "J3V0A7"
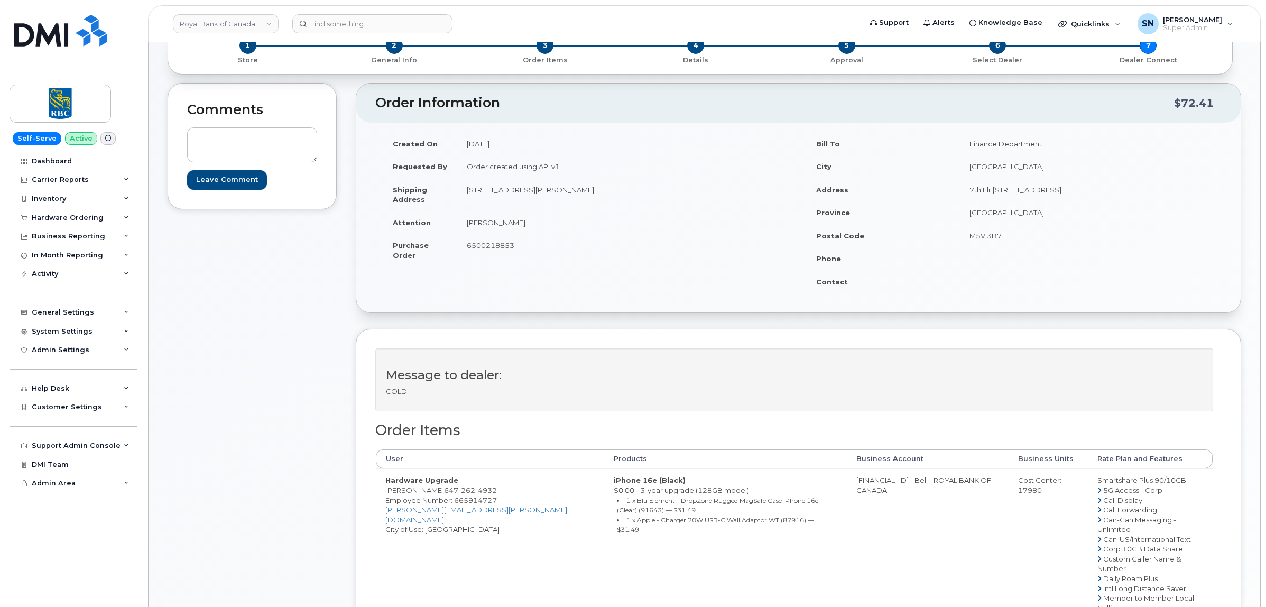
scroll to position [132, 0]
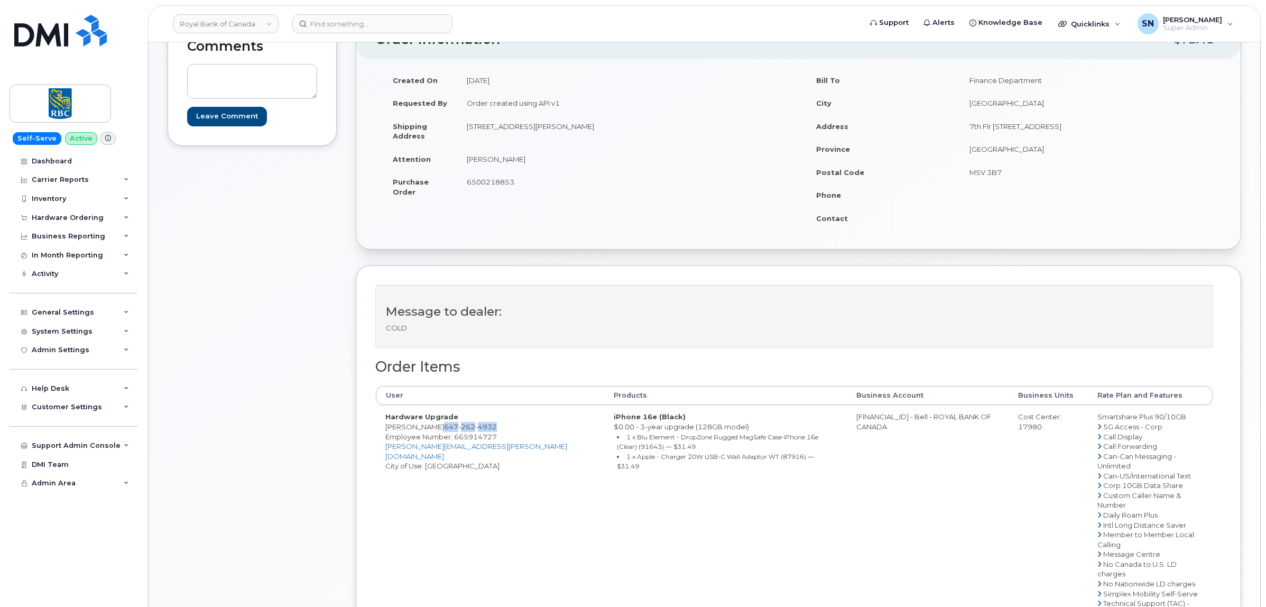
drag, startPoint x: 456, startPoint y: 429, endPoint x: 466, endPoint y: 435, distance: 12.1
click at [466, 435] on td "Hardware Upgrade Diana Lemieux-Chu 647 262 4932 Employee Number: 665914727 dian…" at bounding box center [490, 539] width 228 height 268
copy span "647 262 4932"
drag, startPoint x: 346, startPoint y: 502, endPoint x: 357, endPoint y: 472, distance: 31.9
click at [346, 501] on div "Comments Leave Comment Order Information $72.41 Created On August 20, 2025 Requ…" at bounding box center [704, 410] width 1073 height 780
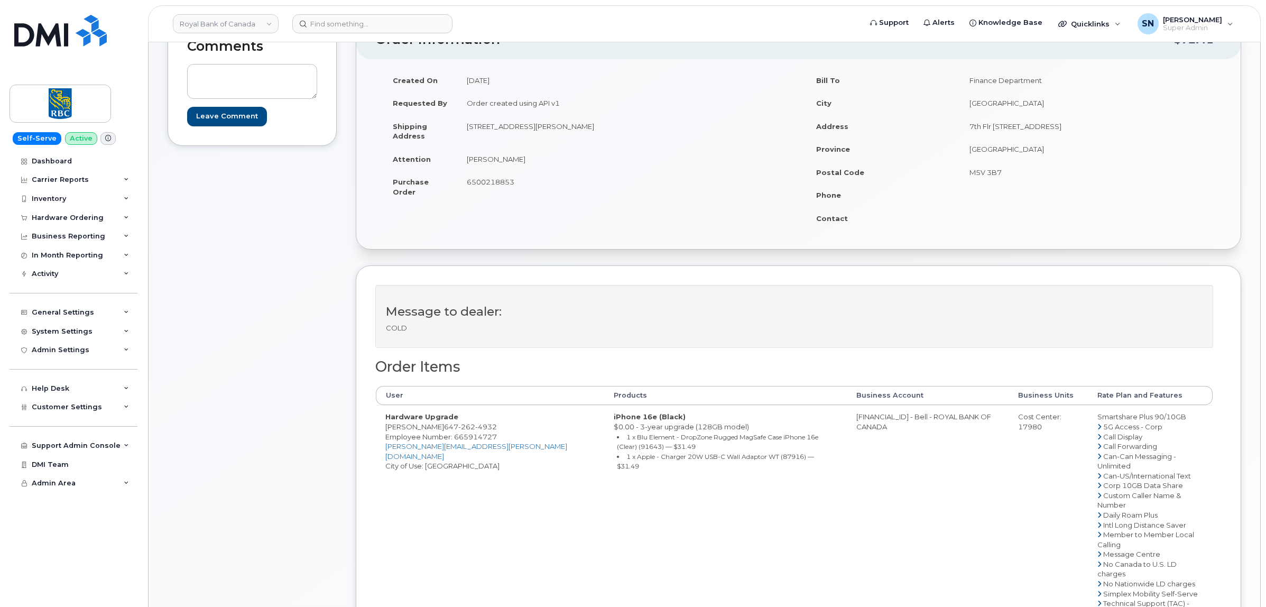
drag, startPoint x: 385, startPoint y: 430, endPoint x: 452, endPoint y: 428, distance: 67.7
click at [452, 428] on td "Hardware Upgrade Diana Lemieux-Chu 647 262 4932 Employee Number: 665914727 dian…" at bounding box center [490, 539] width 228 height 268
copy td "Diana Lemieux-Chu"
copy td "2000 Rue Benoit 106"
drag, startPoint x: 468, startPoint y: 126, endPoint x: 542, endPoint y: 133, distance: 74.4
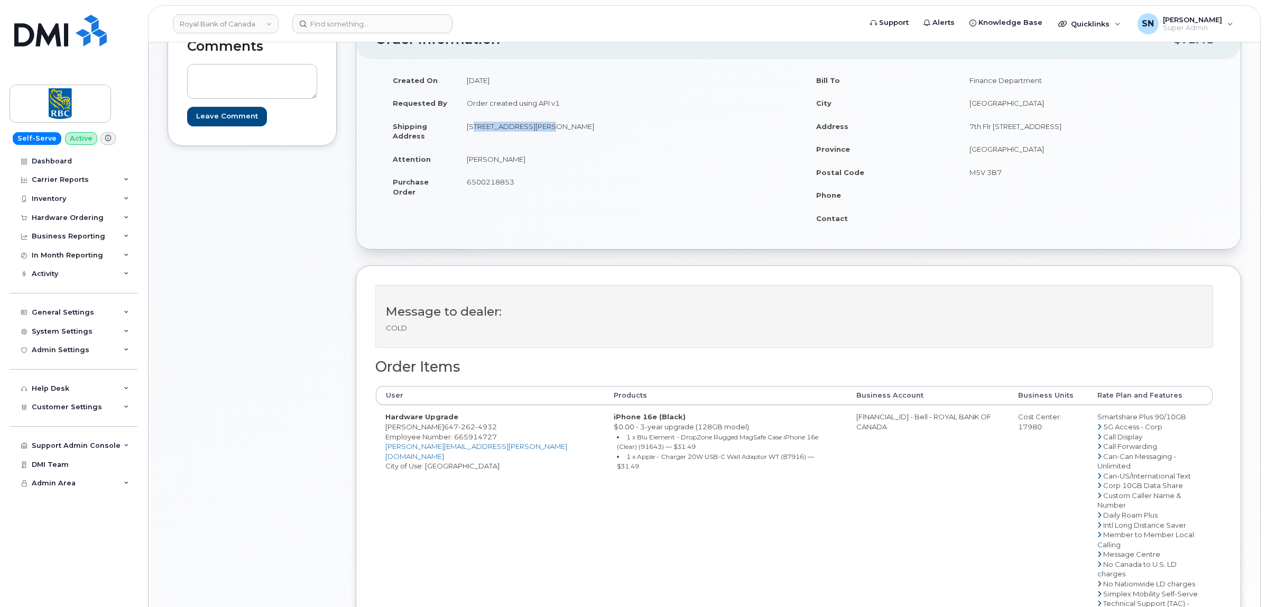
click at [542, 133] on td "2000 Rue Benoit 106 St-Bruno, QC Canada, J3V0A7" at bounding box center [623, 131] width 333 height 33
click at [631, 157] on td "Diana Lemieux-Chu" at bounding box center [623, 158] width 333 height 23
drag, startPoint x: 620, startPoint y: 128, endPoint x: 646, endPoint y: 132, distance: 26.2
click at [646, 132] on td "2000 Rue Benoit 106 St-Bruno, QC Canada, J3V0A7" at bounding box center [623, 131] width 333 height 33
copy td "J3V0A7"
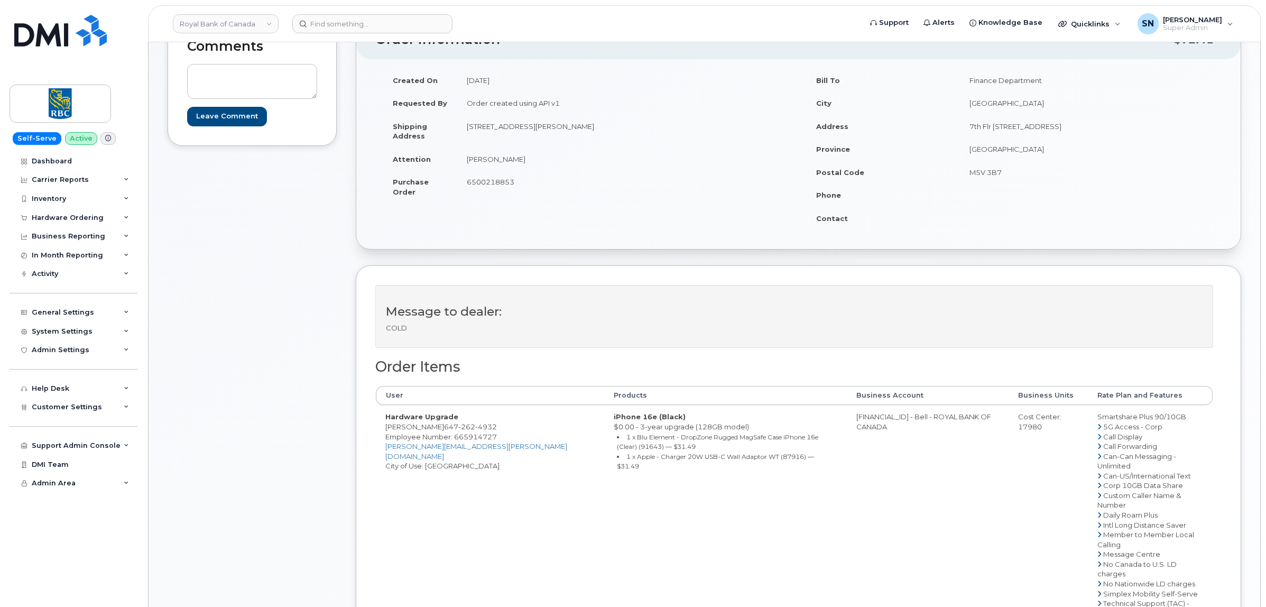
drag, startPoint x: 467, startPoint y: 164, endPoint x: 534, endPoint y: 160, distance: 67.8
click at [534, 160] on td "Diana Lemieux-Chu" at bounding box center [623, 158] width 333 height 23
copy td "Diana Lemieux-Chu"
drag, startPoint x: 456, startPoint y: 429, endPoint x: 466, endPoint y: 436, distance: 12.5
click at [466, 436] on td "Hardware Upgrade Diana Lemieux-Chu 647 262 4932 Employee Number: 665914727 dian…" at bounding box center [490, 539] width 228 height 268
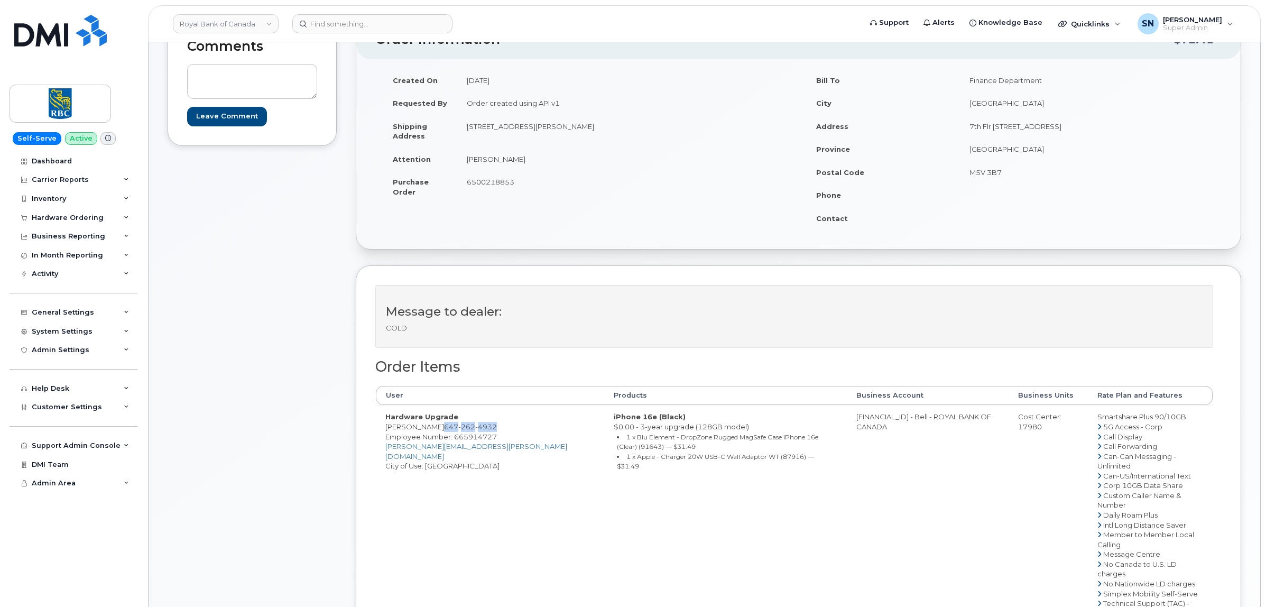
copy span "647 262 4932"
drag, startPoint x: 316, startPoint y: 352, endPoint x: 331, endPoint y: 370, distance: 24.0
click at [316, 352] on div "Comments Leave Comment" at bounding box center [252, 410] width 169 height 780
drag, startPoint x: 387, startPoint y: 430, endPoint x: 410, endPoint y: 436, distance: 24.1
click at [410, 436] on td "Hardware Upgrade Diana Lemieux-Chu 647 262 4932 Employee Number: 665914727 dian…" at bounding box center [490, 539] width 228 height 268
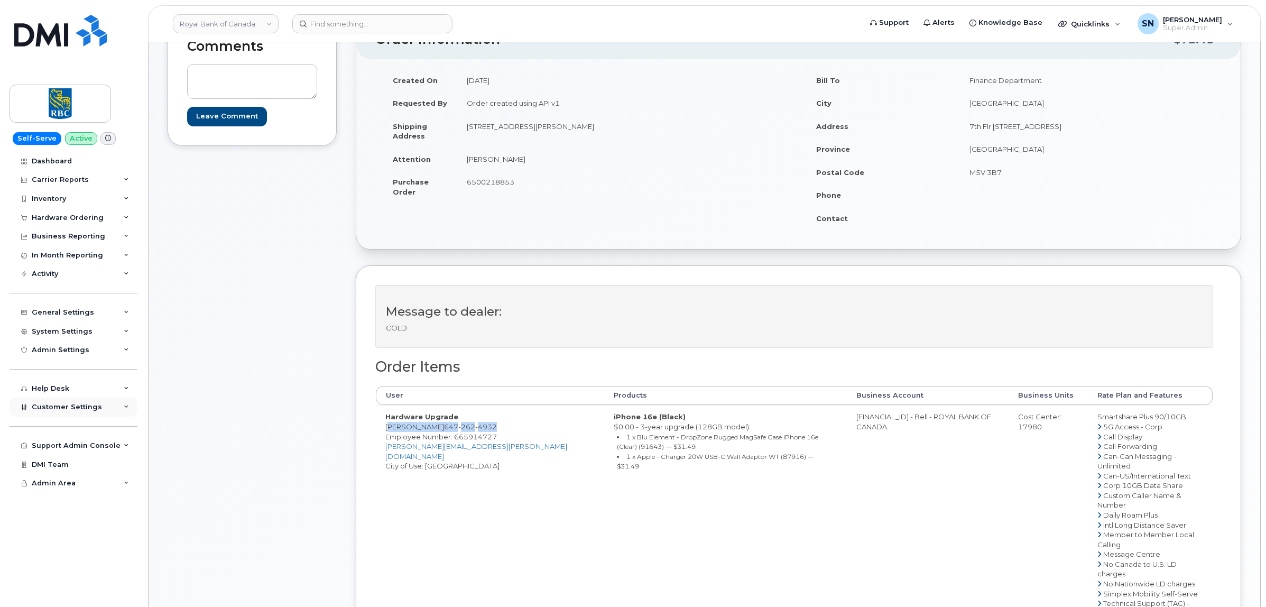
copy td "Diana Lemieux-Chu 647 262 4932"
drag, startPoint x: 826, startPoint y: 419, endPoint x: 872, endPoint y: 421, distance: 46.1
click at [872, 421] on td "0526299293 - Bell - ROYAL BANK OF CANADA" at bounding box center [928, 539] width 162 height 268
copy td "526299293"
click at [1018, 428] on div "Cost Center: 17980" at bounding box center [1048, 422] width 60 height 20
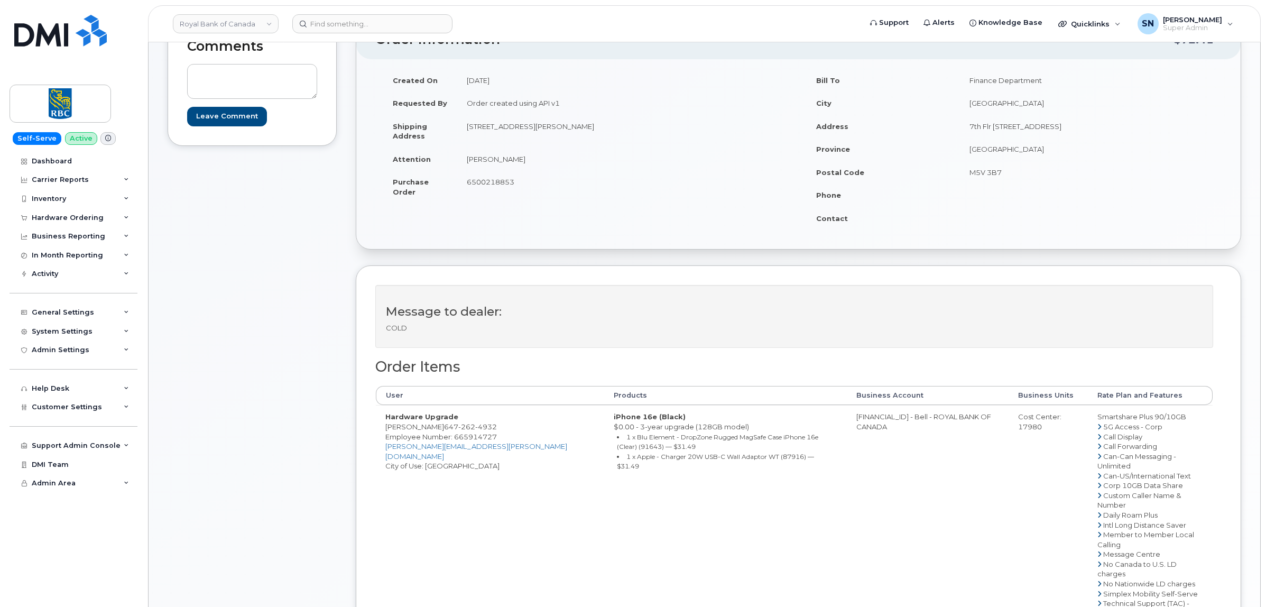
click at [1018, 428] on div "Cost Center: 17980" at bounding box center [1048, 422] width 60 height 20
click at [470, 441] on span "Employee Number: 665914727" at bounding box center [441, 436] width 112 height 8
drag, startPoint x: 385, startPoint y: 426, endPoint x: 453, endPoint y: 431, distance: 68.3
click at [453, 431] on td "Hardware Upgrade Diana Lemieux-Chu 647 262 4932 Employee Number: 665914727 dian…" at bounding box center [490, 539] width 228 height 268
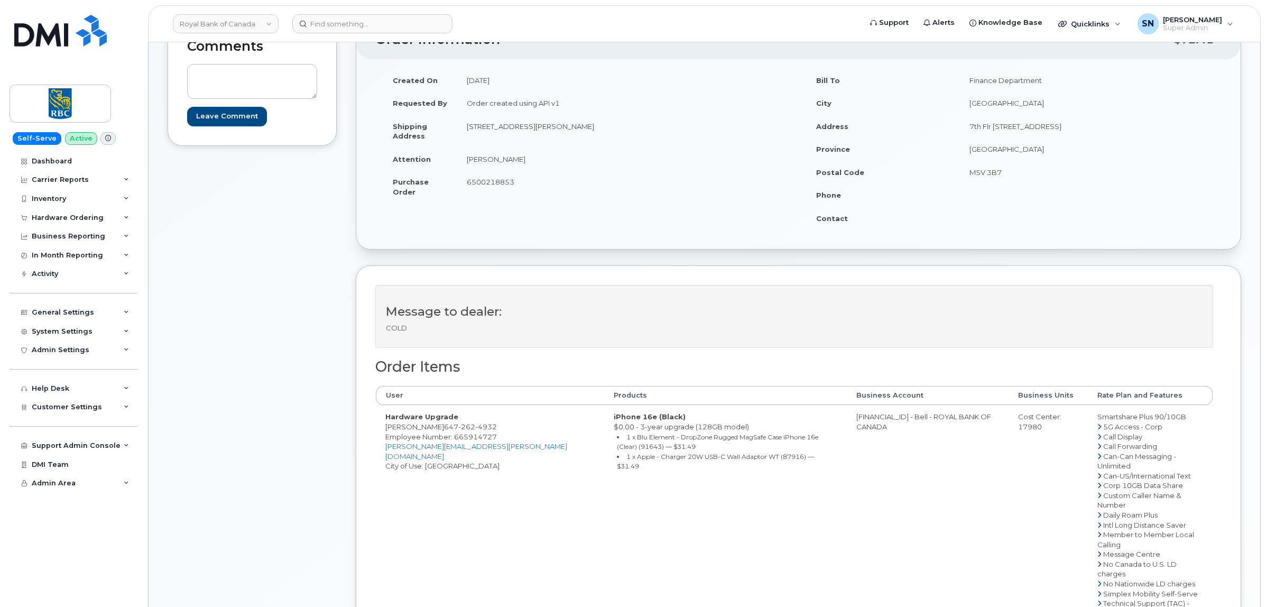
click at [485, 185] on span "6500218853" at bounding box center [491, 182] width 48 height 8
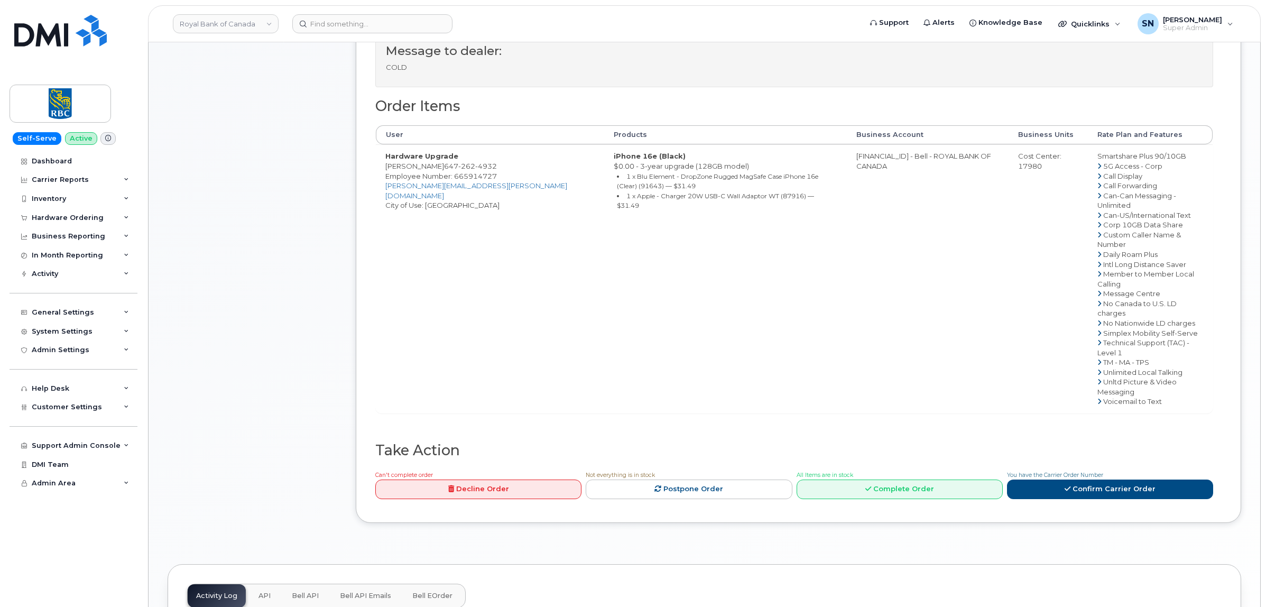
scroll to position [396, 0]
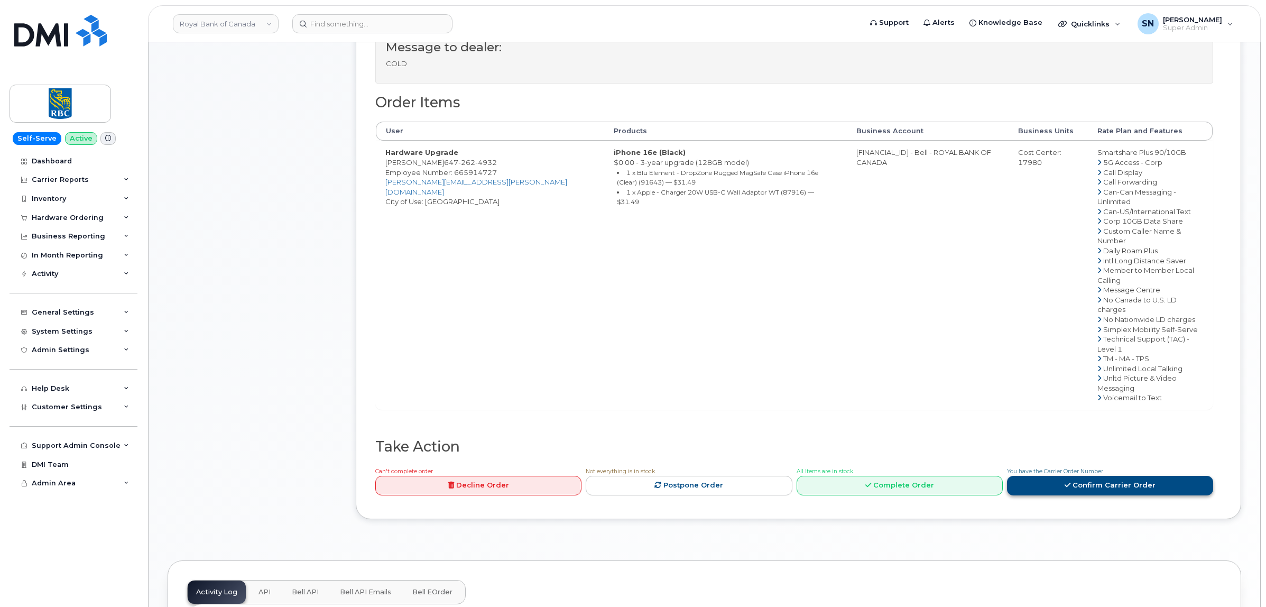
click at [1118, 476] on link "Confirm Carrier Order" at bounding box center [1110, 486] width 206 height 20
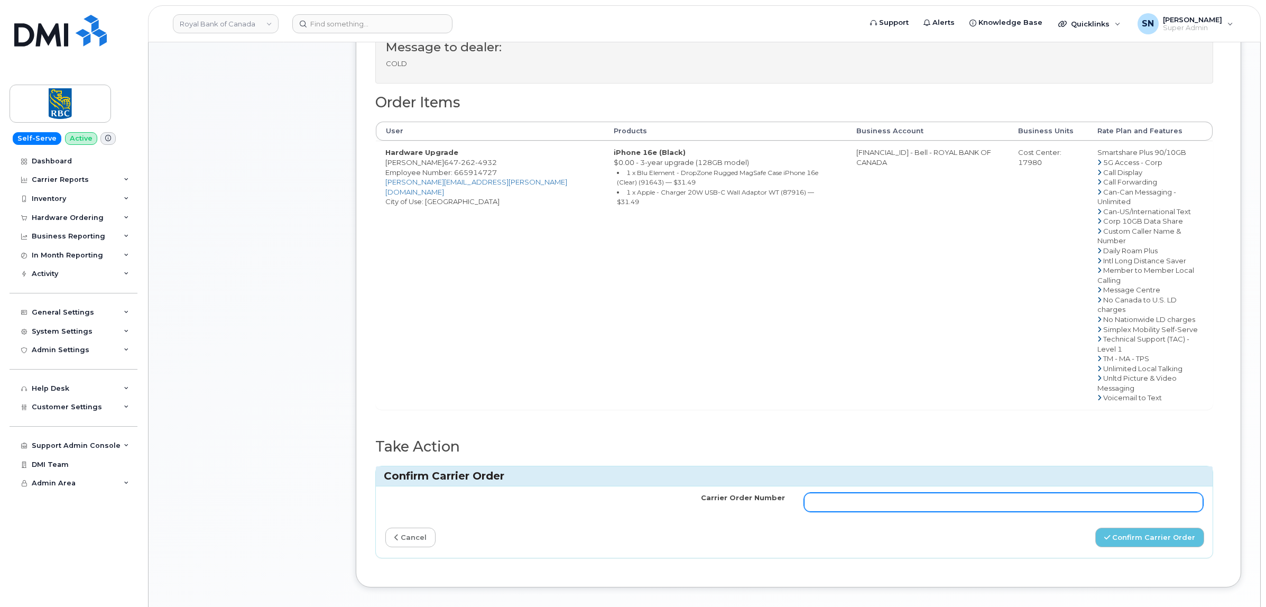
click at [1039, 493] on input "Carrier Order Number" at bounding box center [1004, 502] width 400 height 19
paste input "3008218"
type input "3008218"
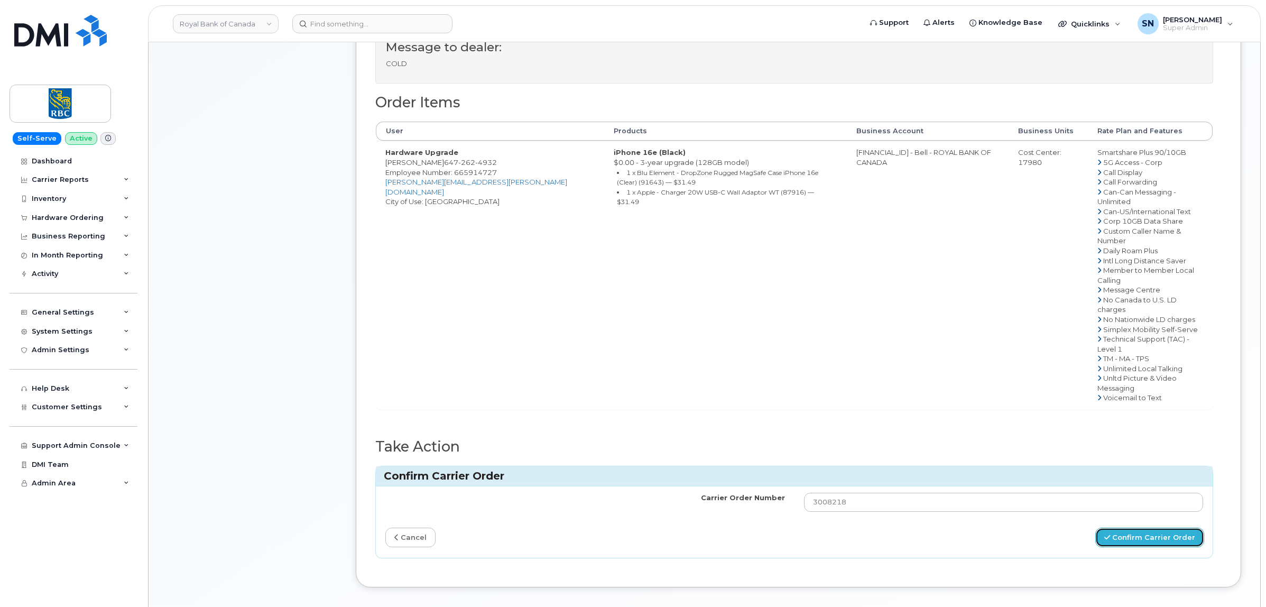
click at [1148, 527] on button "Confirm Carrier Order" at bounding box center [1149, 537] width 109 height 20
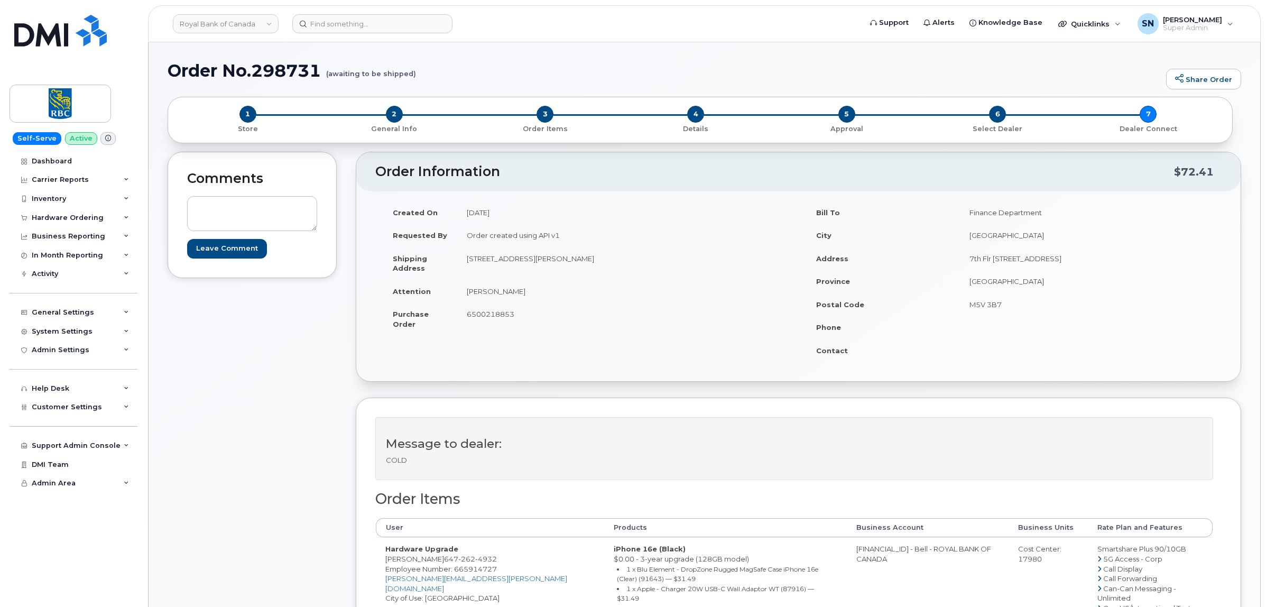
scroll to position [132, 0]
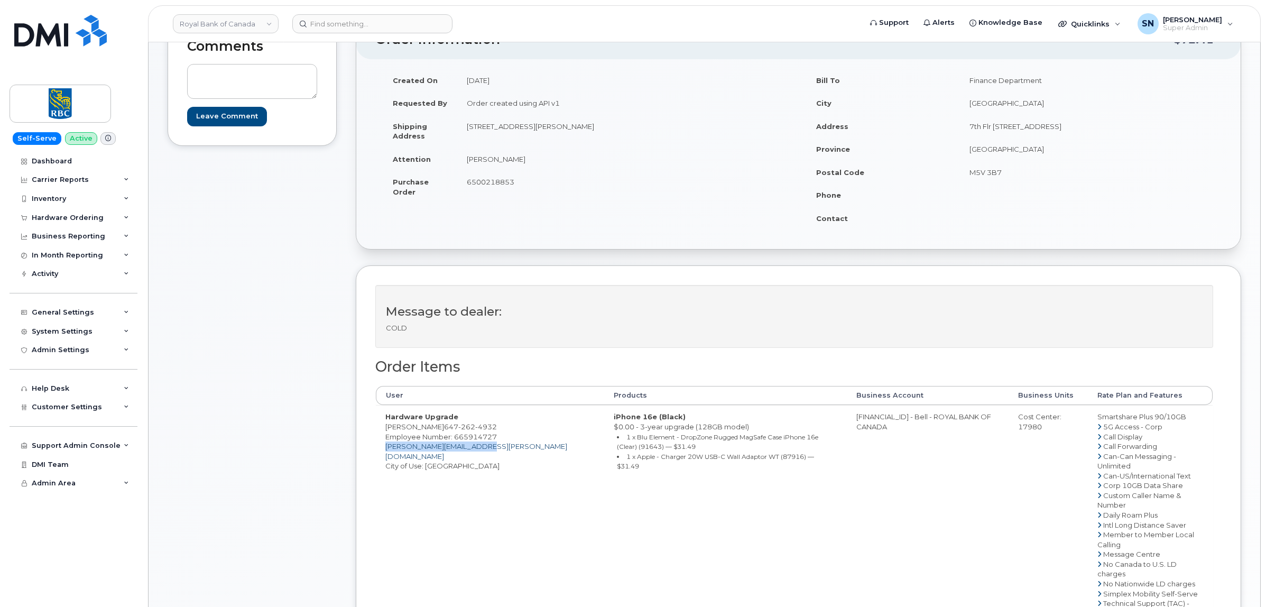
drag, startPoint x: 487, startPoint y: 458, endPoint x: 387, endPoint y: 459, distance: 99.9
click at [387, 459] on td "Hardware Upgrade [PERSON_NAME] [PHONE_NUMBER] Employee Number: 665914727 [PERSO…" at bounding box center [490, 539] width 228 height 268
copy link "[PERSON_NAME][EMAIL_ADDRESS][PERSON_NAME][DOMAIN_NAME]"
click at [308, 322] on div "Comments Leave Comment" at bounding box center [252, 425] width 169 height 810
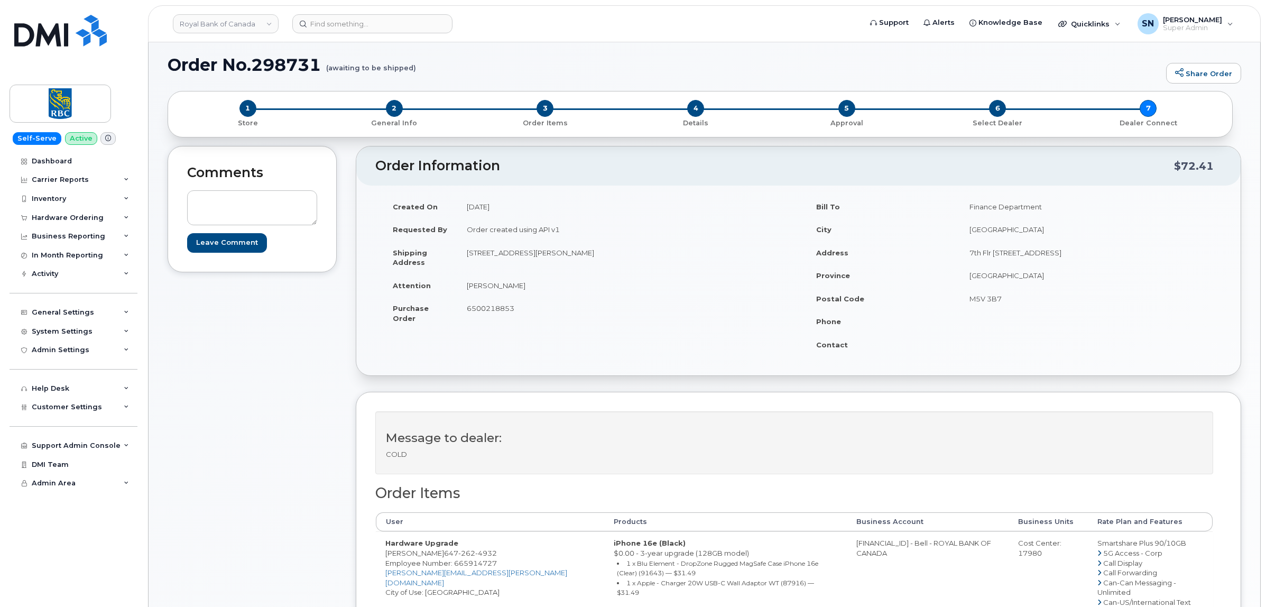
scroll to position [0, 0]
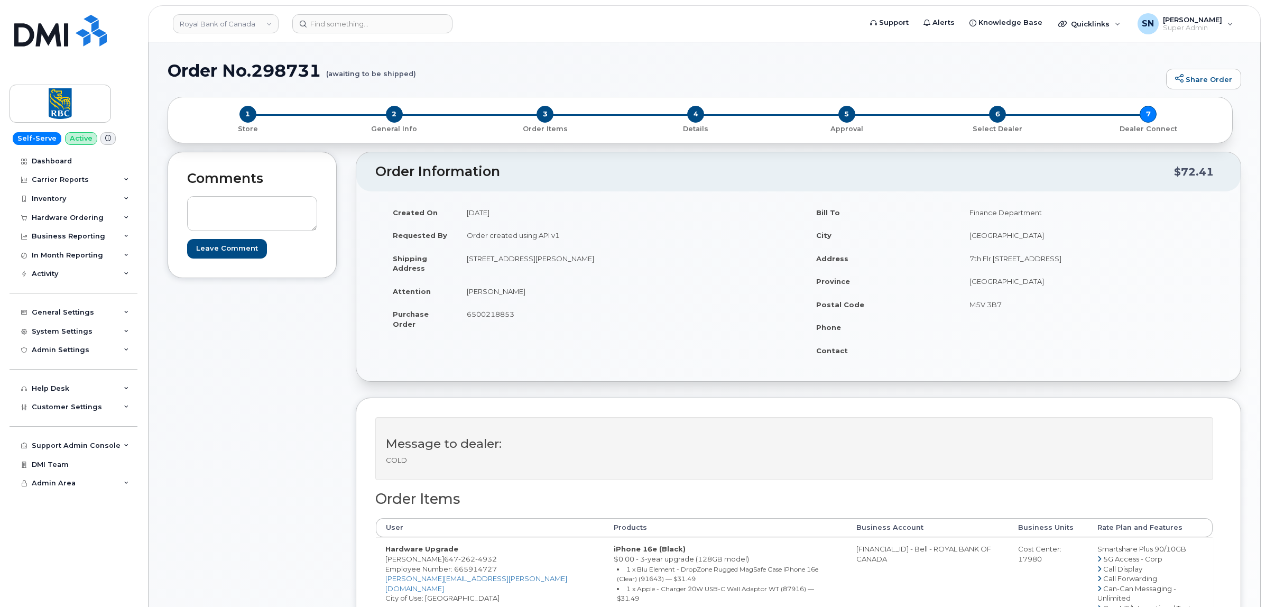
click at [682, 284] on td "[PERSON_NAME]" at bounding box center [623, 291] width 333 height 23
drag, startPoint x: 670, startPoint y: 312, endPoint x: 651, endPoint y: 313, distance: 19.6
click at [651, 313] on td "6500218853" at bounding box center [623, 318] width 333 height 33
click at [70, 215] on div "Hardware Ordering" at bounding box center [68, 218] width 72 height 8
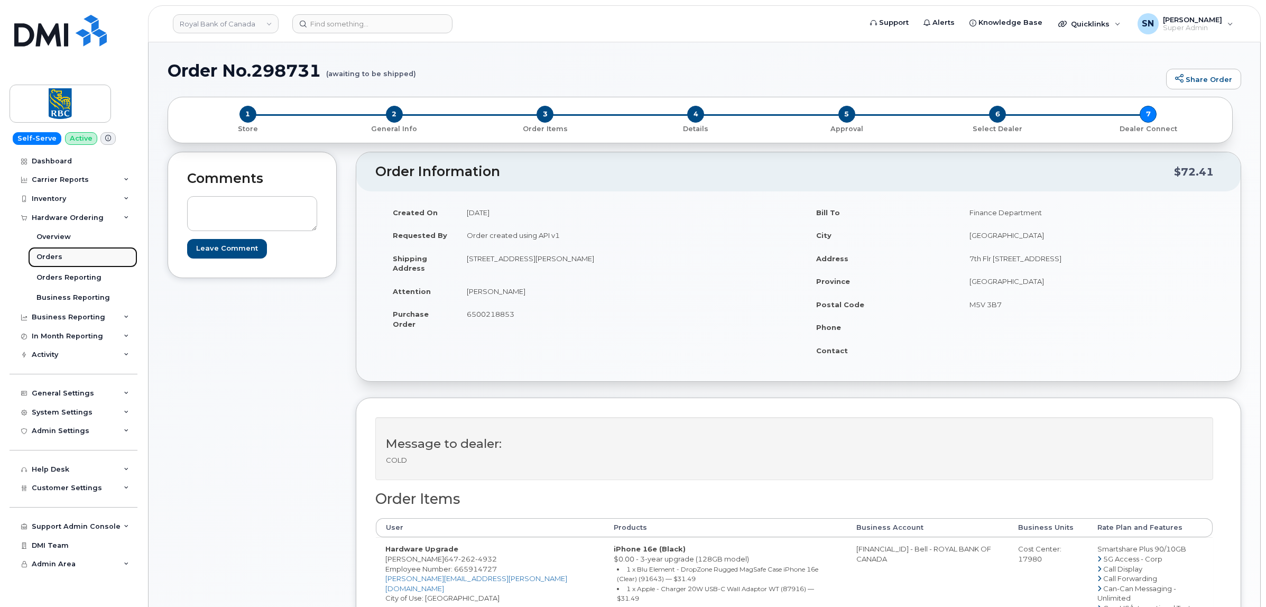
click at [59, 250] on link "Orders" at bounding box center [82, 257] width 109 height 20
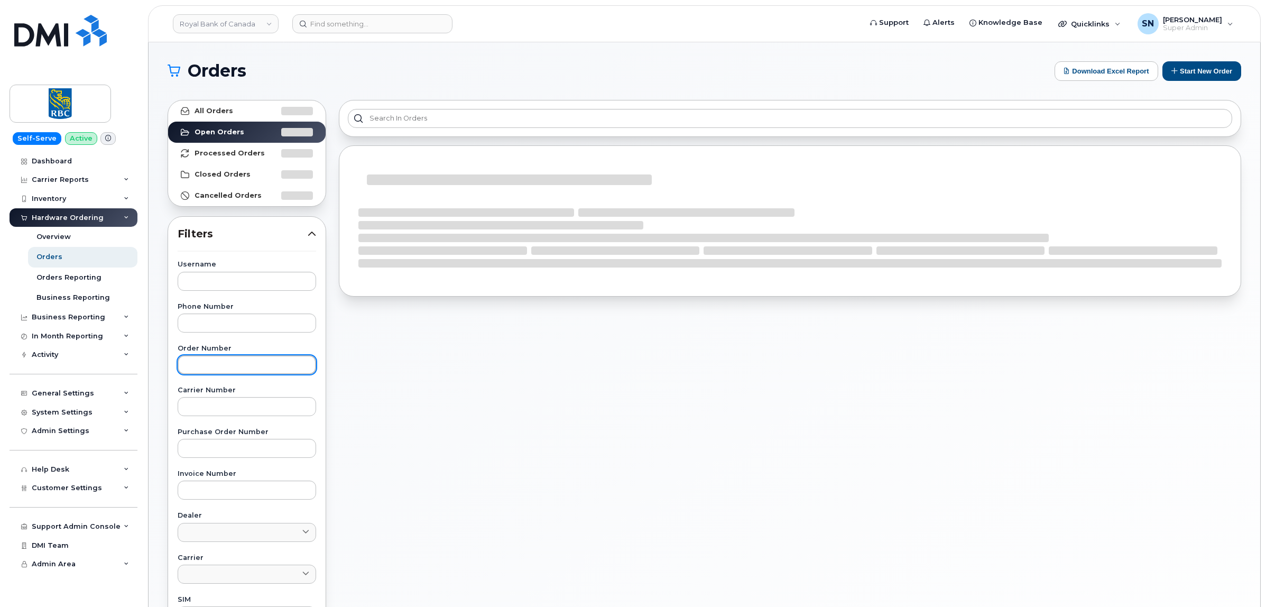
click at [228, 365] on input "text" at bounding box center [247, 364] width 138 height 19
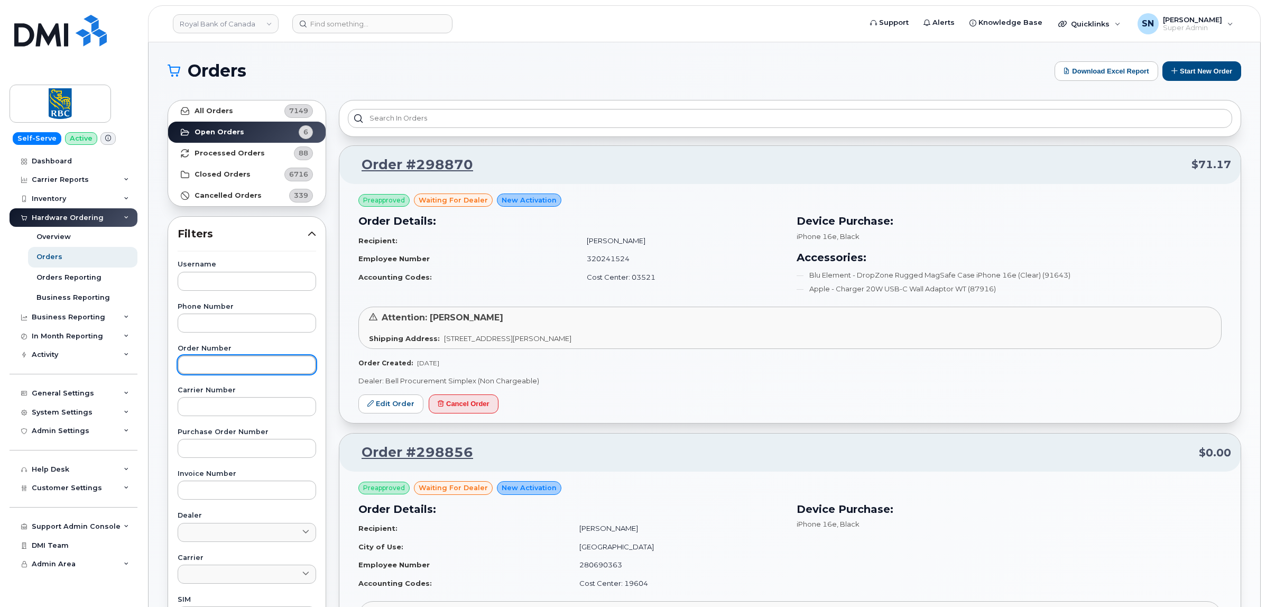
paste input "298856"
type input "298856"
click at [239, 119] on link "All Orders 7149" at bounding box center [246, 110] width 157 height 21
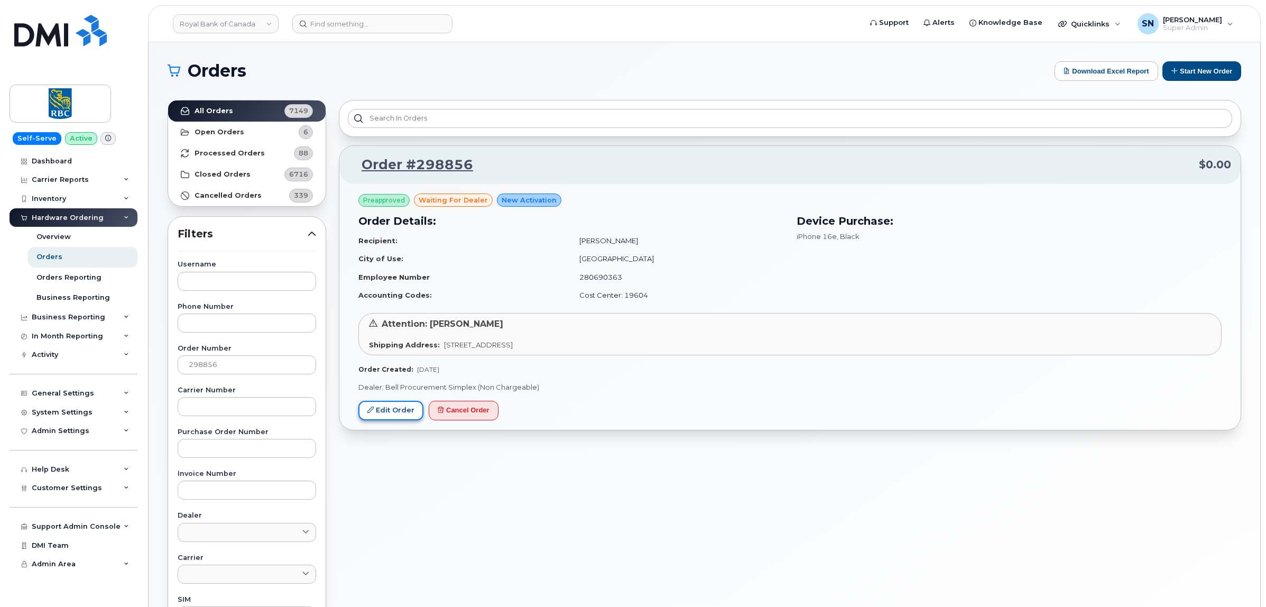
click at [398, 410] on link "Edit Order" at bounding box center [390, 411] width 65 height 20
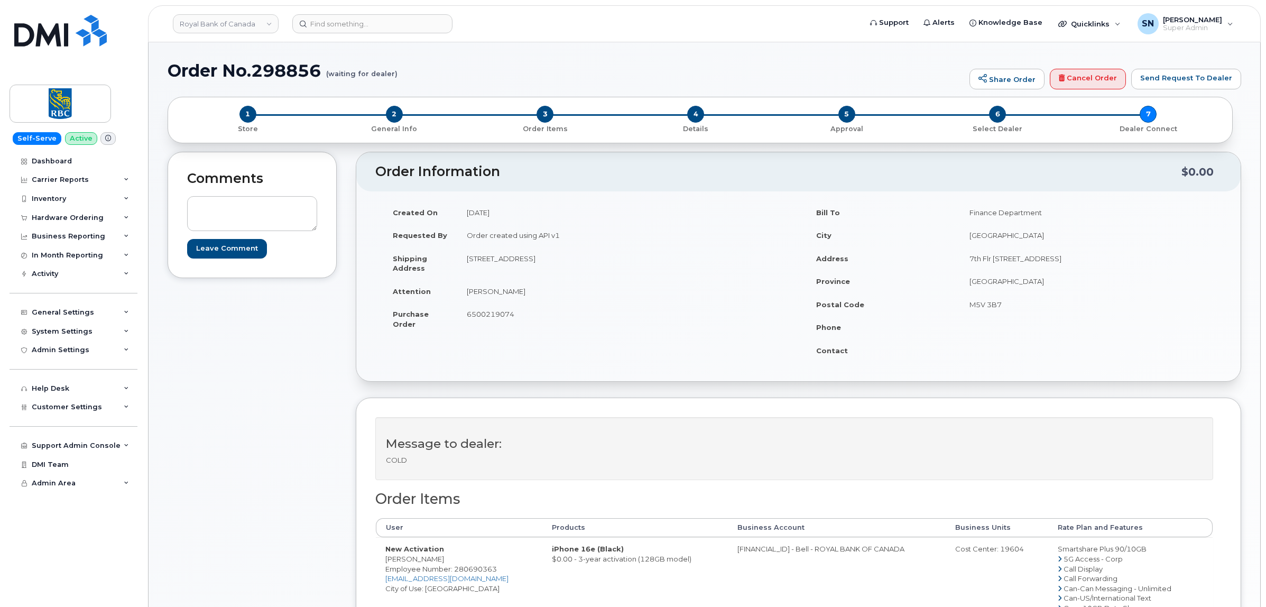
drag, startPoint x: 0, startPoint y: 0, endPoint x: 310, endPoint y: 466, distance: 559.2
click at [310, 466] on div "Comments Leave Comment" at bounding box center [252, 512] width 169 height 720
drag, startPoint x: 312, startPoint y: 464, endPoint x: 241, endPoint y: 441, distance: 74.2
click at [241, 441] on div "Comments Leave Comment" at bounding box center [252, 512] width 169 height 720
drag, startPoint x: 243, startPoint y: 440, endPoint x: 175, endPoint y: 421, distance: 70.3
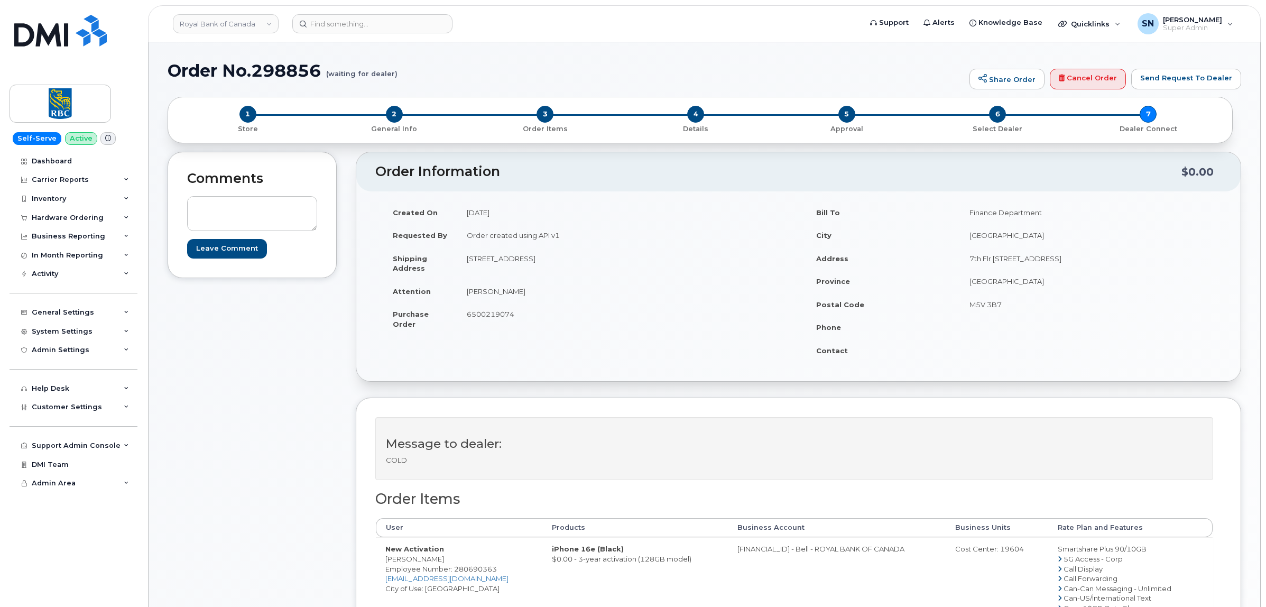
click at [175, 421] on div "Comments Leave Comment" at bounding box center [252, 512] width 169 height 720
drag, startPoint x: 289, startPoint y: 333, endPoint x: 253, endPoint y: 320, distance: 38.8
click at [253, 320] on div "Comments Leave Comment" at bounding box center [252, 512] width 169 height 720
drag, startPoint x: 253, startPoint y: 320, endPoint x: 244, endPoint y: 331, distance: 14.4
click at [244, 331] on div "Comments Leave Comment" at bounding box center [252, 512] width 169 height 720
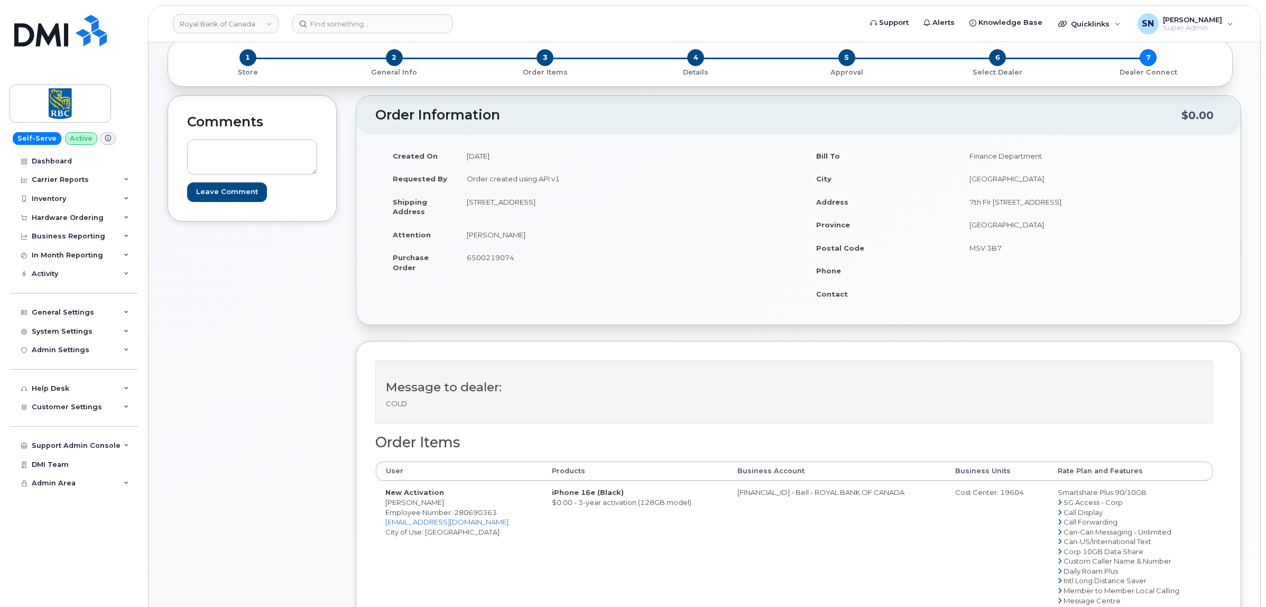
scroll to position [132, 0]
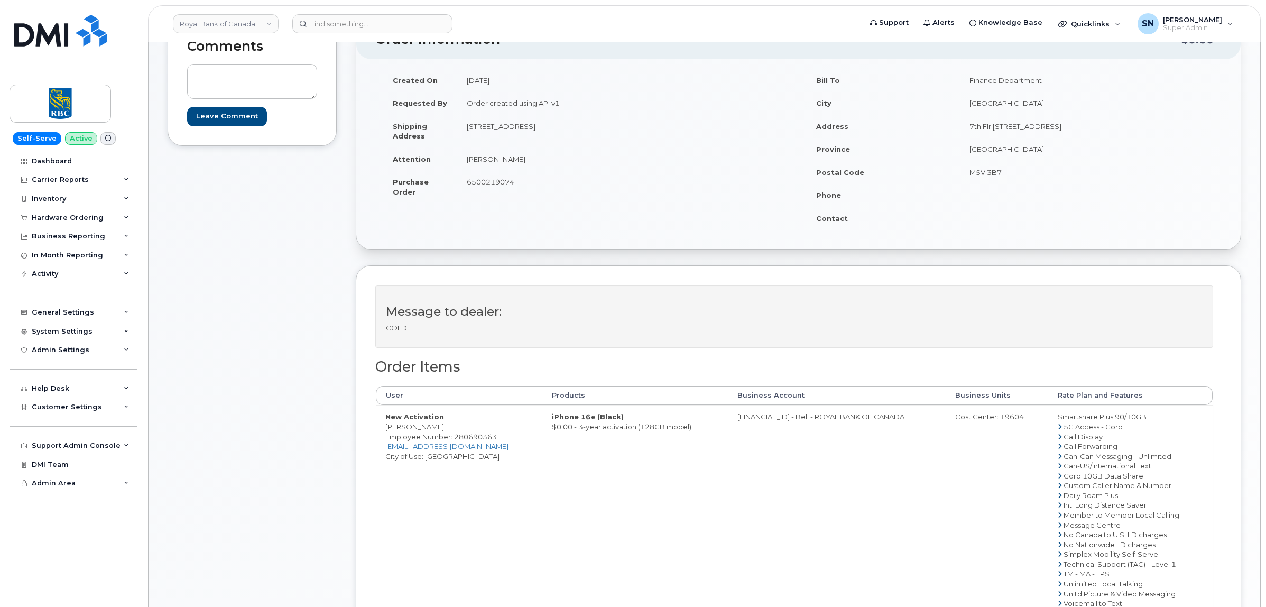
drag, startPoint x: 386, startPoint y: 425, endPoint x: 434, endPoint y: 430, distance: 47.8
click at [434, 430] on td "New Activation [PERSON_NAME] Employee Number: 280690363 [EMAIL_ADDRESS][DOMAIN_…" at bounding box center [459, 509] width 166 height 209
copy td "[PERSON_NAME]"
drag, startPoint x: 467, startPoint y: 125, endPoint x: 527, endPoint y: 131, distance: 61.1
click at [527, 131] on td "[STREET_ADDRESS]" at bounding box center [623, 131] width 333 height 33
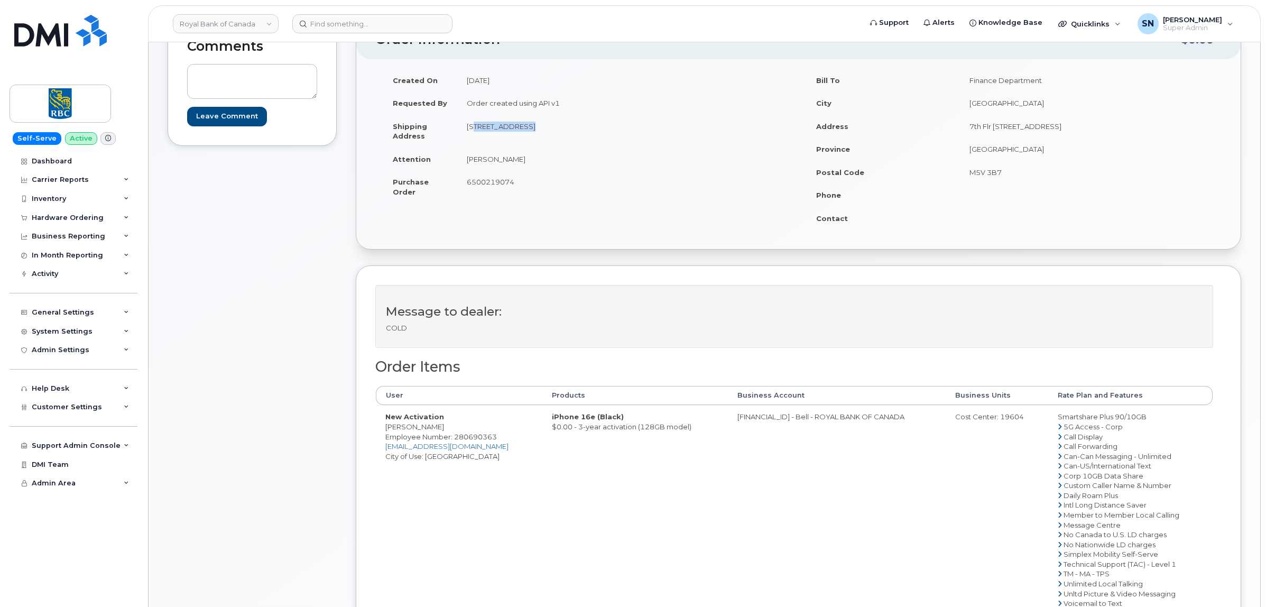
copy td "90 WESTERN PKY"
click at [683, 172] on td "6500219074" at bounding box center [623, 186] width 333 height 33
click at [619, 126] on td "[STREET_ADDRESS]" at bounding box center [623, 131] width 333 height 33
click at [624, 146] on td "[STREET_ADDRESS]" at bounding box center [623, 131] width 333 height 33
drag, startPoint x: 618, startPoint y: 127, endPoint x: 647, endPoint y: 131, distance: 29.4
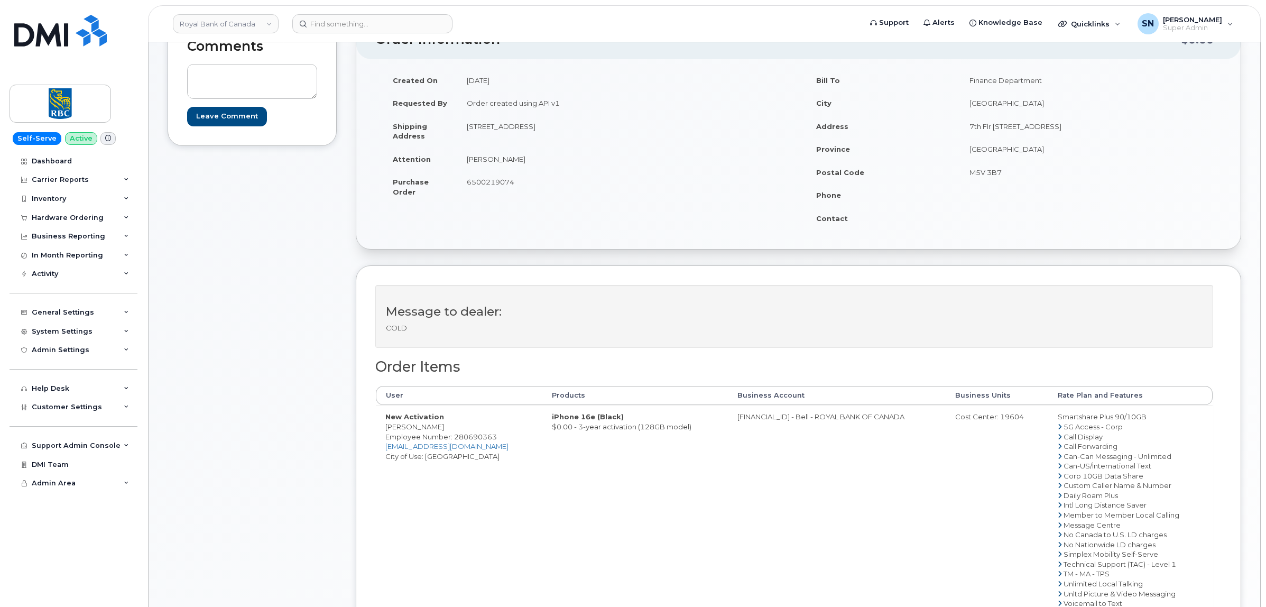
click at [647, 131] on td "[STREET_ADDRESS]" at bounding box center [623, 131] width 333 height 33
copy td "B4B 2J3"
click at [615, 185] on td "6500219074" at bounding box center [623, 186] width 333 height 33
drag, startPoint x: 466, startPoint y: 157, endPoint x: 516, endPoint y: 157, distance: 50.2
click at [516, 157] on td "[PERSON_NAME]" at bounding box center [623, 158] width 333 height 23
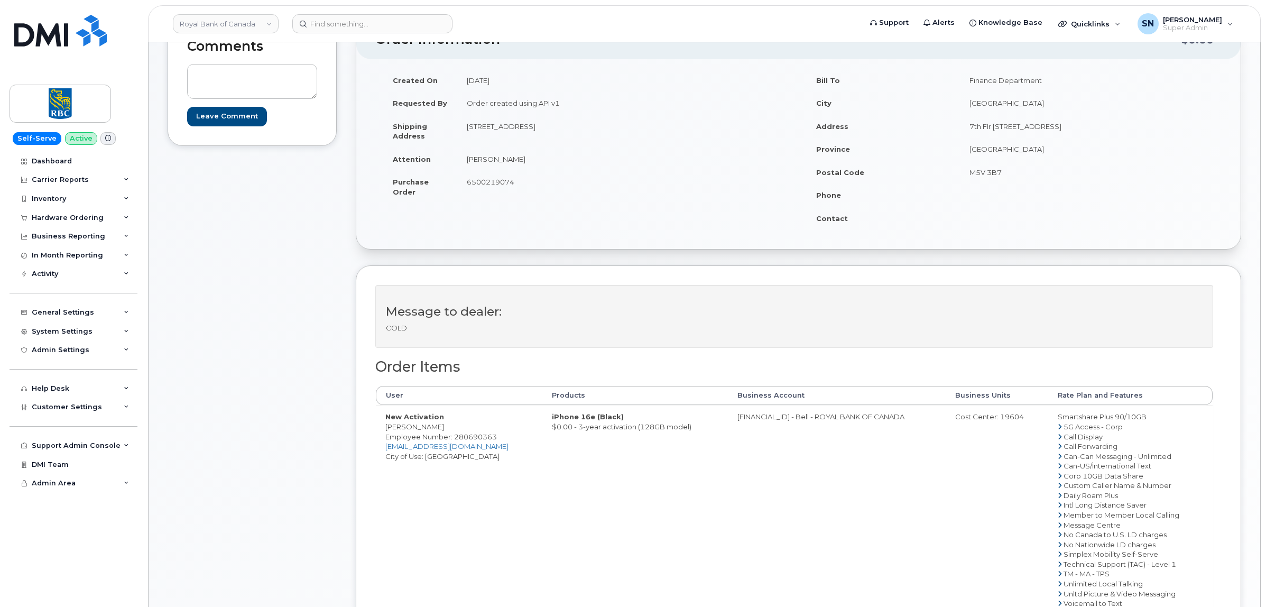
copy td "[PERSON_NAME]"
click at [451, 220] on div "Created On August 21, 2025 Requested By Order created using API v1 Shipping Add…" at bounding box center [798, 154] width 846 height 171
drag, startPoint x: 386, startPoint y: 426, endPoint x: 442, endPoint y: 429, distance: 56.1
click at [442, 429] on td "New Activation [PERSON_NAME] Employee Number: 280690363 [EMAIL_ADDRESS][DOMAIN_…" at bounding box center [459, 509] width 166 height 209
copy td "[PERSON_NAME]"
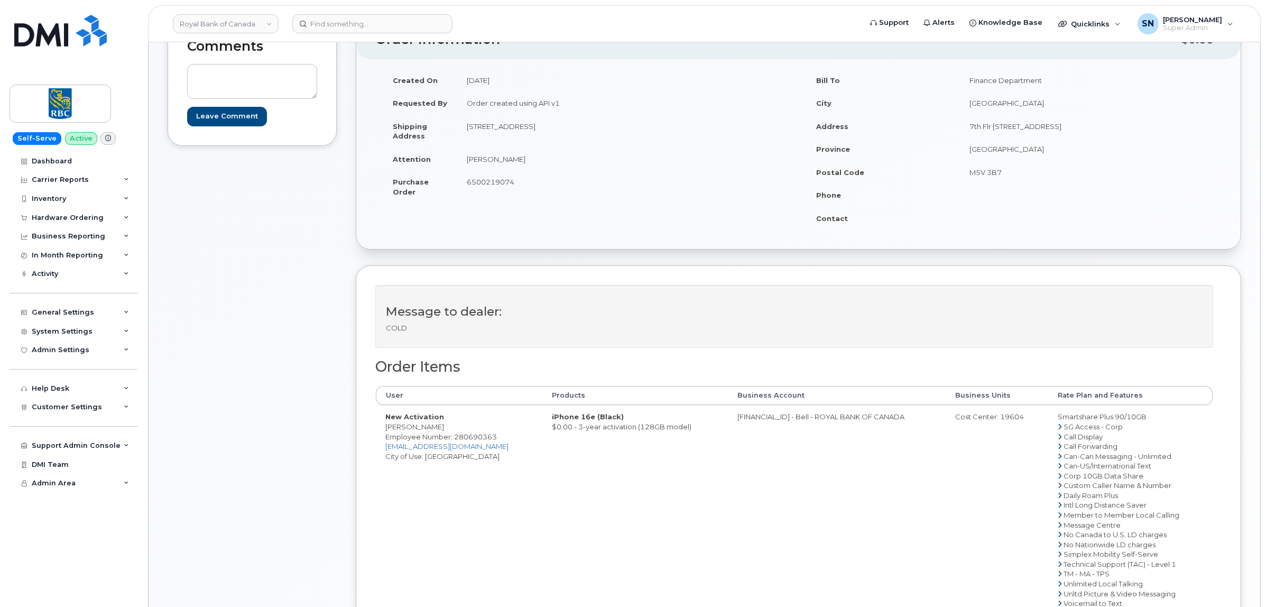
click at [551, 483] on td "iPhone 16e (Black) $0.00 - 3-year activation (128GB model)" at bounding box center [635, 509] width 186 height 209
drag, startPoint x: 736, startPoint y: 419, endPoint x: 777, endPoint y: 424, distance: 42.2
click at [777, 424] on td "0526299293 - Bell - ROYAL BANK OF CANADA" at bounding box center [837, 509] width 218 height 209
copy td "526299293"
click at [1005, 419] on div "Cost Center: 19604" at bounding box center [997, 417] width 84 height 10
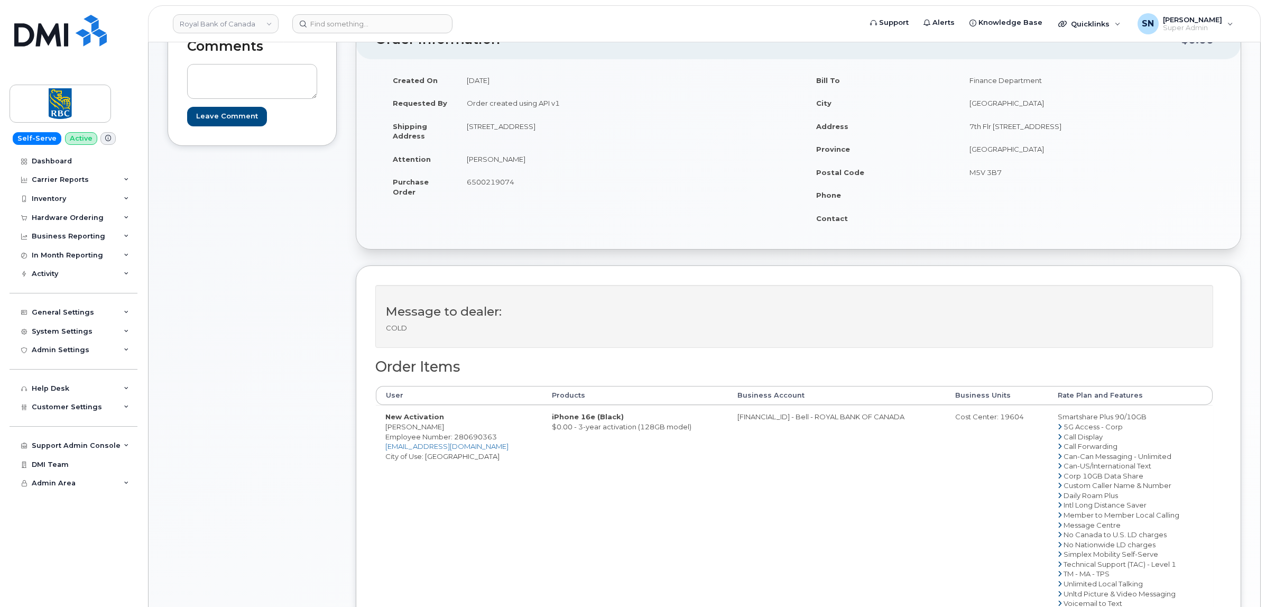
click at [1005, 419] on div "Cost Center: 19604" at bounding box center [997, 417] width 84 height 10
copy div "19604"
click at [471, 436] on span "Employee Number: 280690363" at bounding box center [441, 436] width 112 height 8
copy span "280690363"
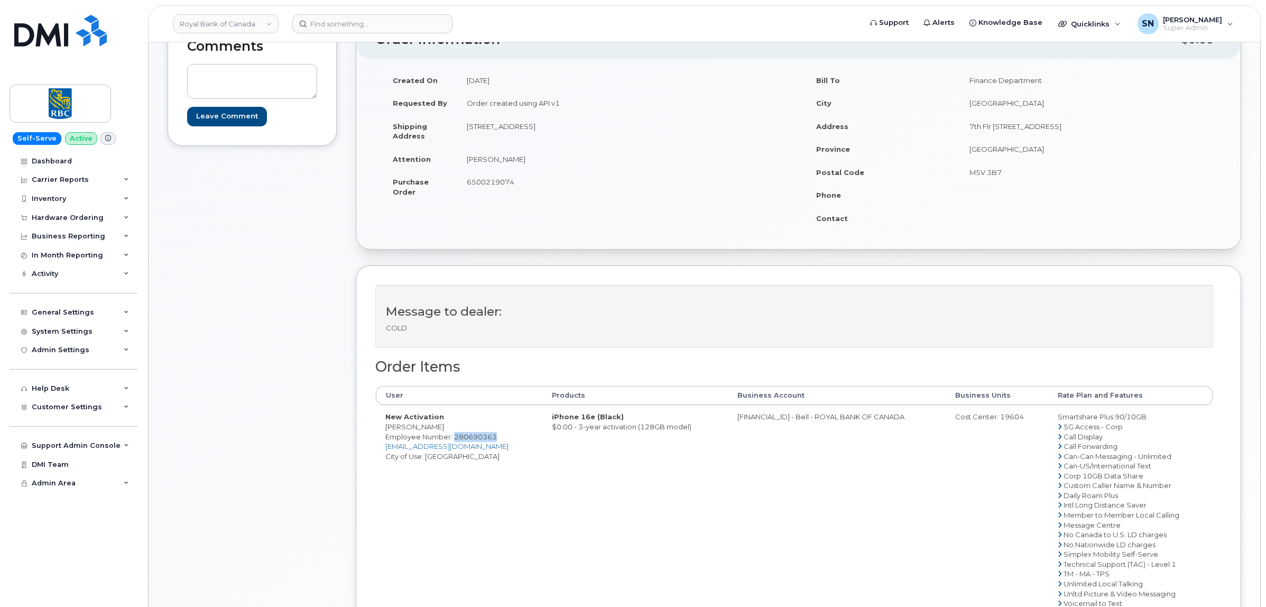
drag, startPoint x: 385, startPoint y: 427, endPoint x: 449, endPoint y: 429, distance: 64.5
click at [449, 429] on td "New Activation Preeti Sharma Employee Number: 280690363 Preeti.Sharma@rbccm.com…" at bounding box center [459, 509] width 166 height 209
copy td "Preeti Sharma"
click at [479, 179] on span "6500219074" at bounding box center [491, 182] width 48 height 8
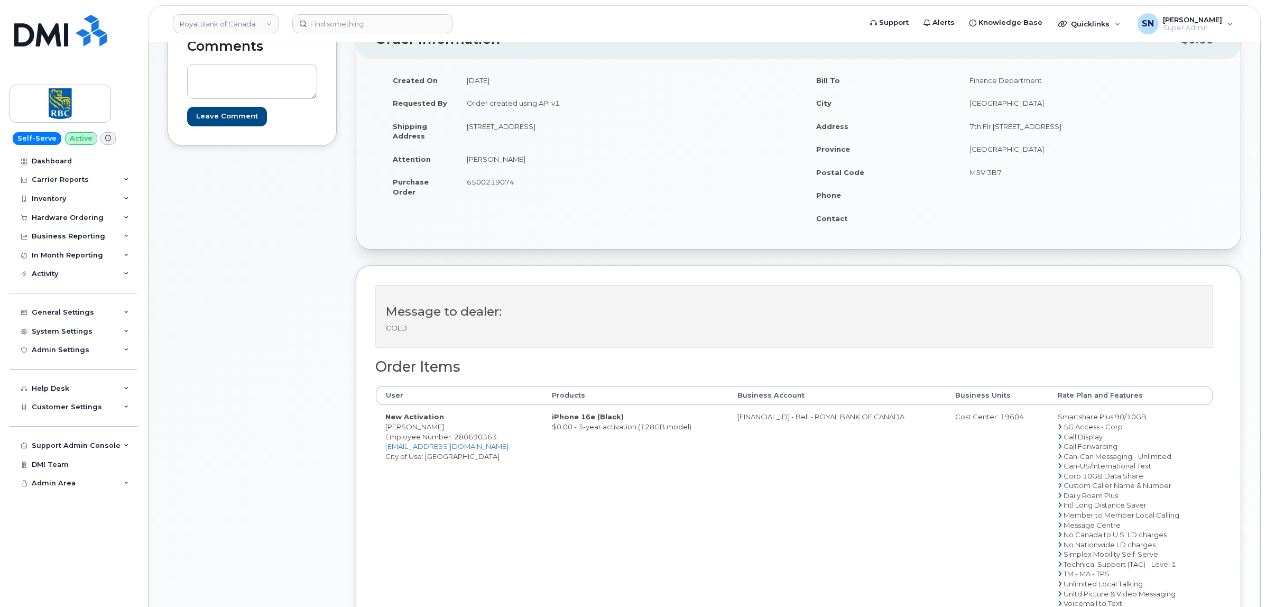
copy span "6500219074"
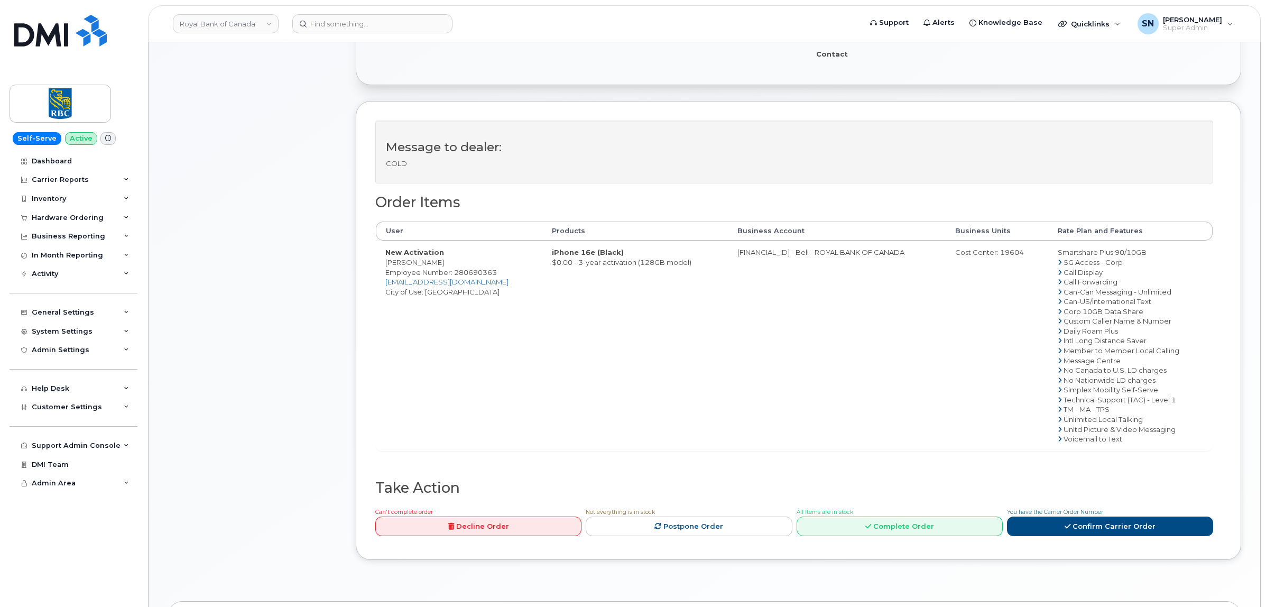
scroll to position [396, 0]
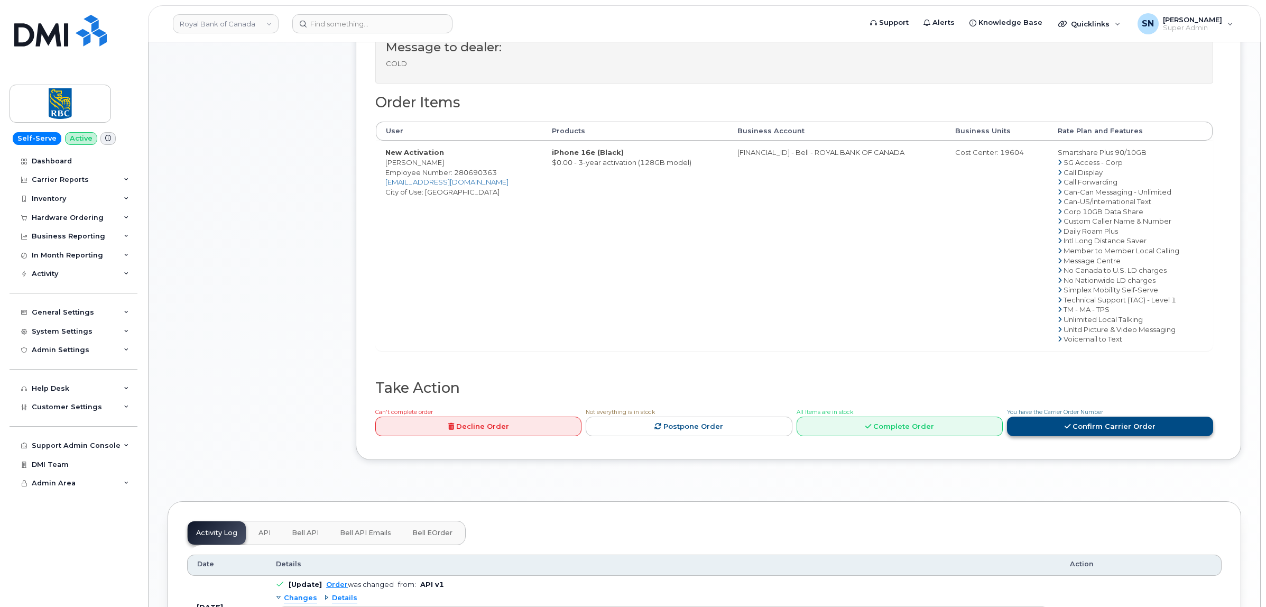
click at [1082, 428] on link "Confirm Carrier Order" at bounding box center [1110, 426] width 206 height 20
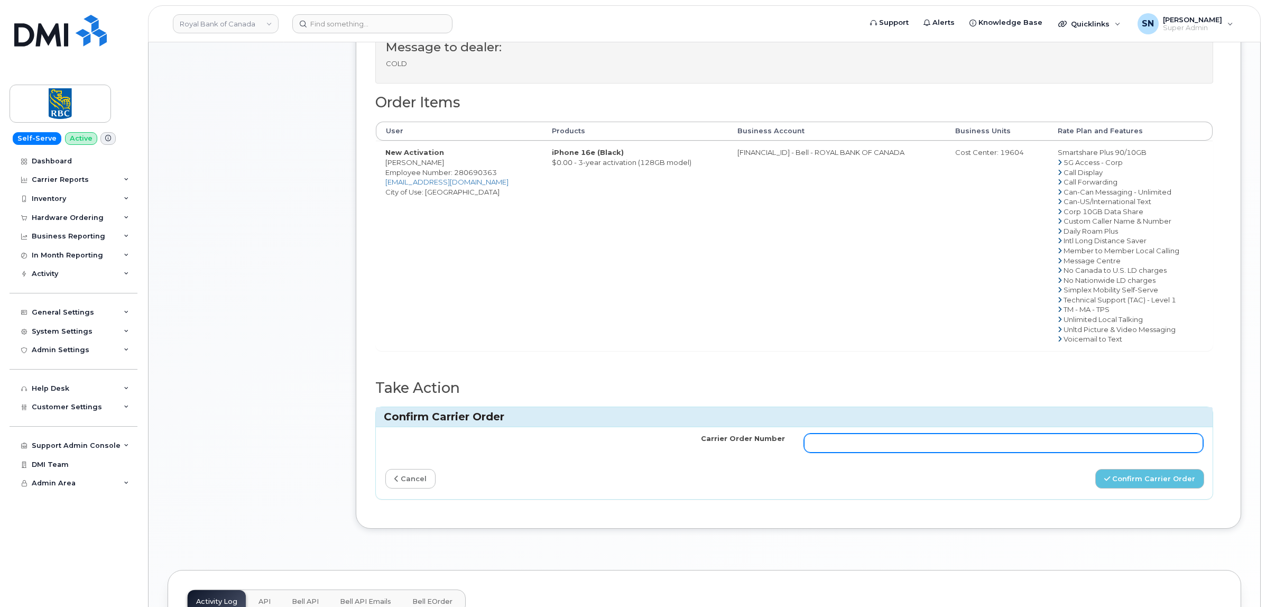
click at [985, 447] on input "Carrier Order Number" at bounding box center [1004, 442] width 400 height 19
paste input "3008224"
type input "3008224"
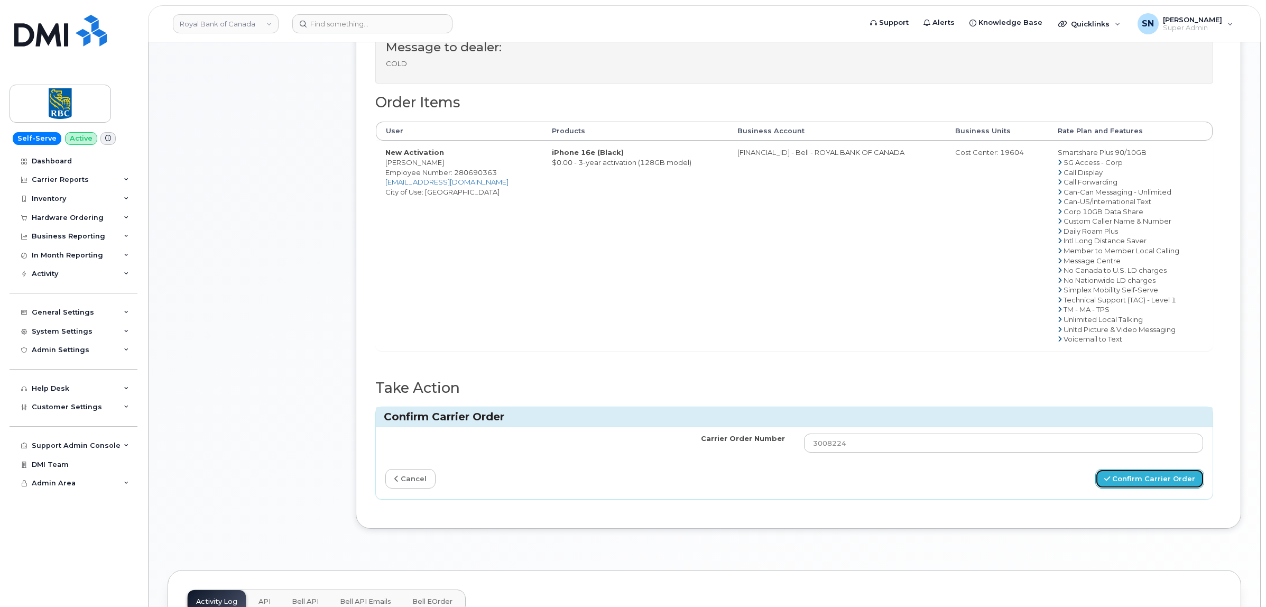
click at [1156, 475] on button "Confirm Carrier Order" at bounding box center [1149, 479] width 109 height 20
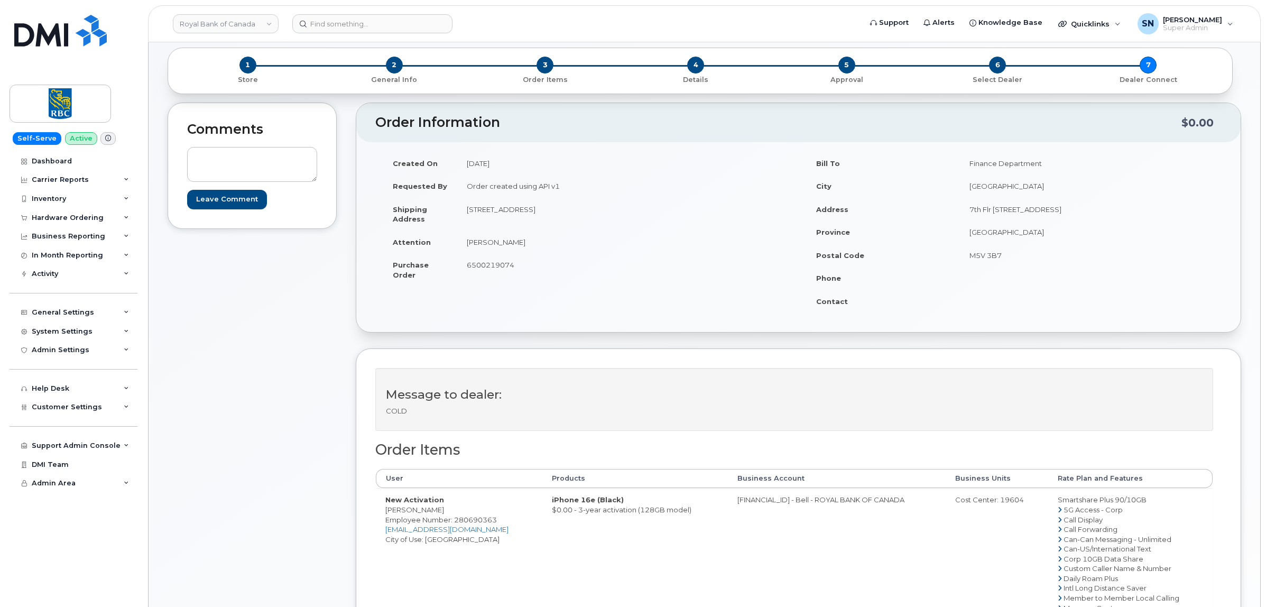
scroll to position [132, 0]
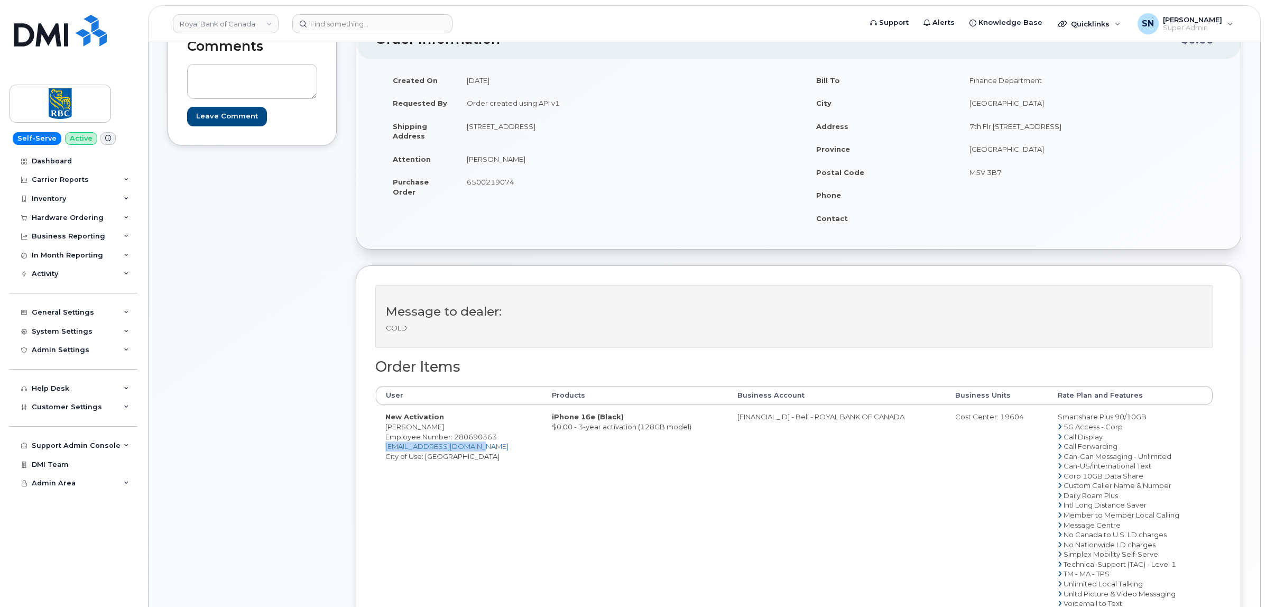
drag, startPoint x: 482, startPoint y: 448, endPoint x: 384, endPoint y: 450, distance: 97.8
click at [384, 450] on td "New Activation Preeti Sharma Employee Number: 280690363 Preeti.Sharma@rbccm.com…" at bounding box center [459, 509] width 166 height 209
copy link "Preeti.Sharma@rbccm.com"
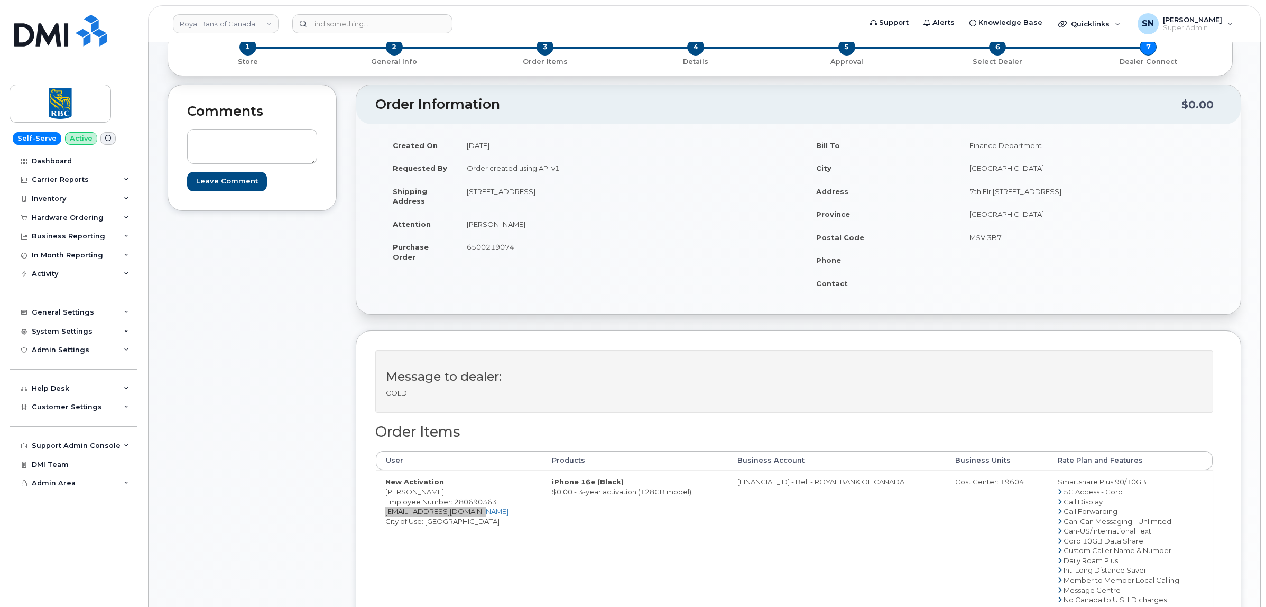
scroll to position [0, 0]
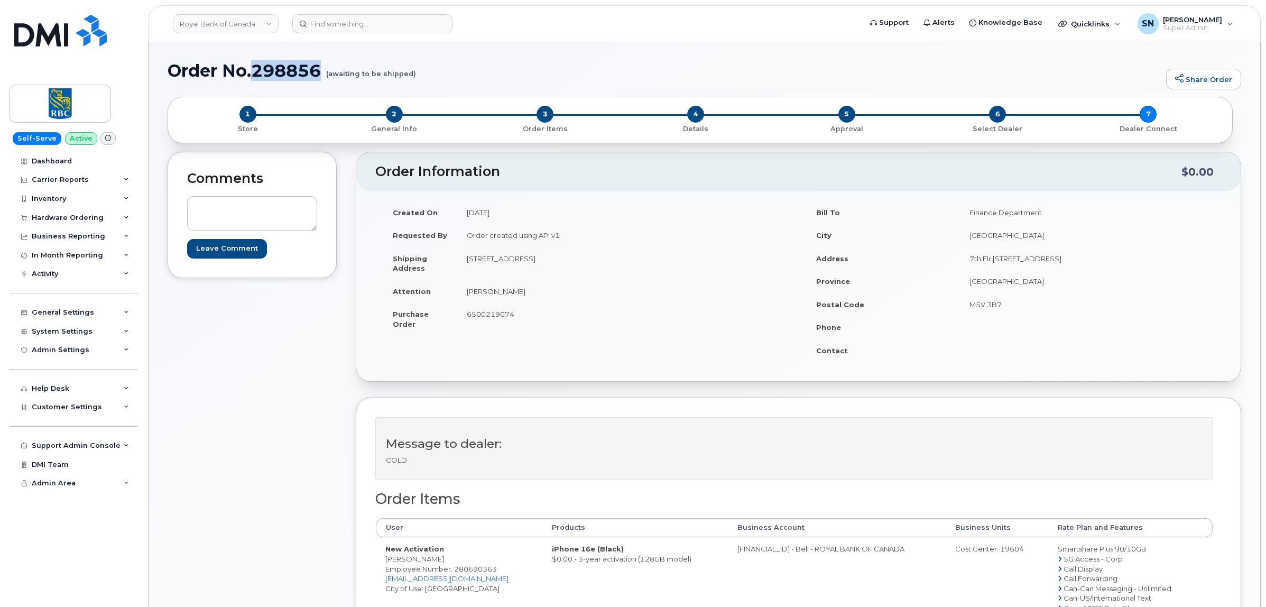
drag, startPoint x: 256, startPoint y: 67, endPoint x: 321, endPoint y: 75, distance: 64.9
click at [321, 75] on h1 "Order No.298856 (awaiting to be shipped)" at bounding box center [664, 70] width 993 height 18
copy h1 "298856"
click at [233, 20] on link "Royal Bank of Canada" at bounding box center [226, 23] width 106 height 19
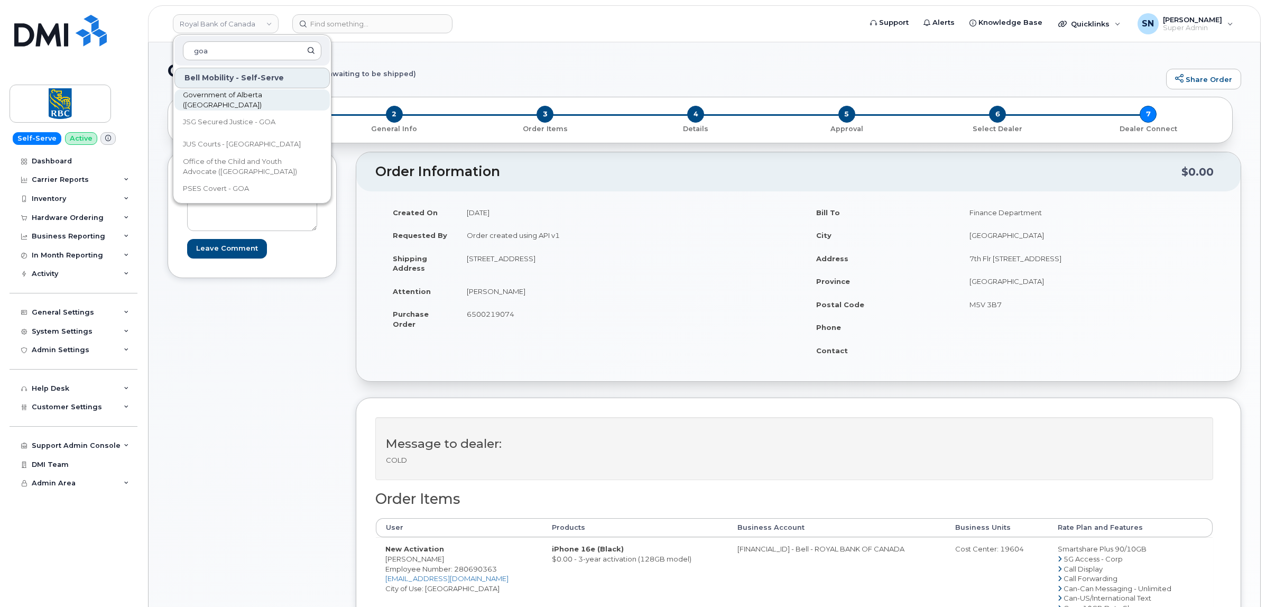
type input "goa"
click at [247, 106] on link "Government of Alberta (GOA)" at bounding box center [251, 99] width 155 height 21
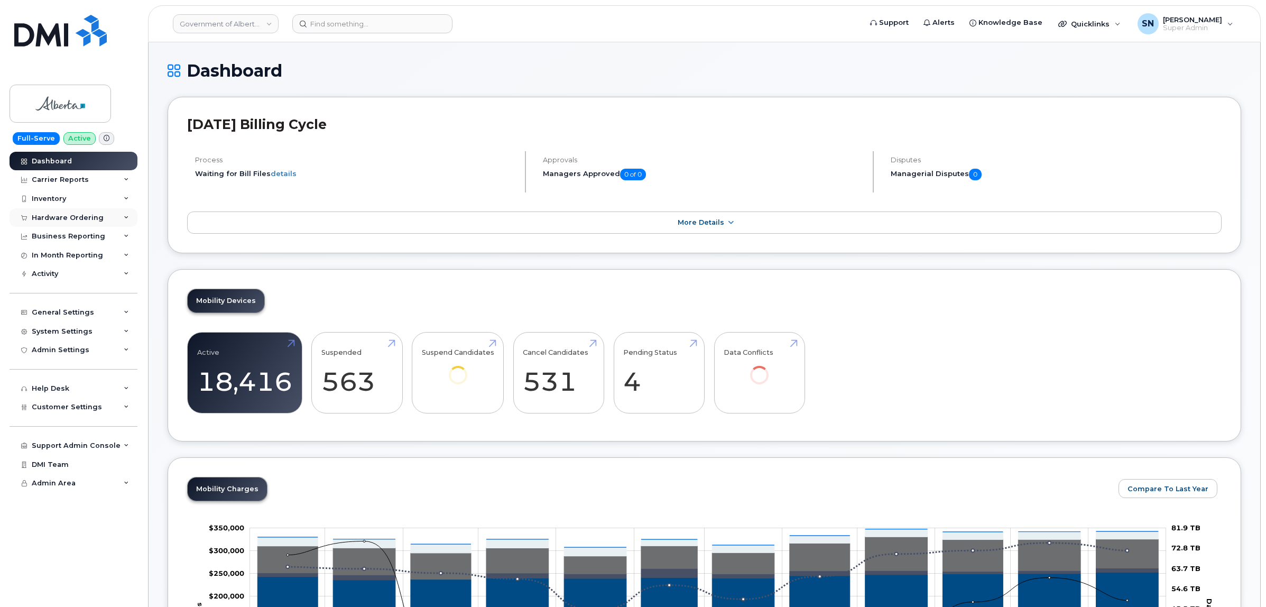
click at [76, 217] on div "Hardware Ordering" at bounding box center [68, 218] width 72 height 8
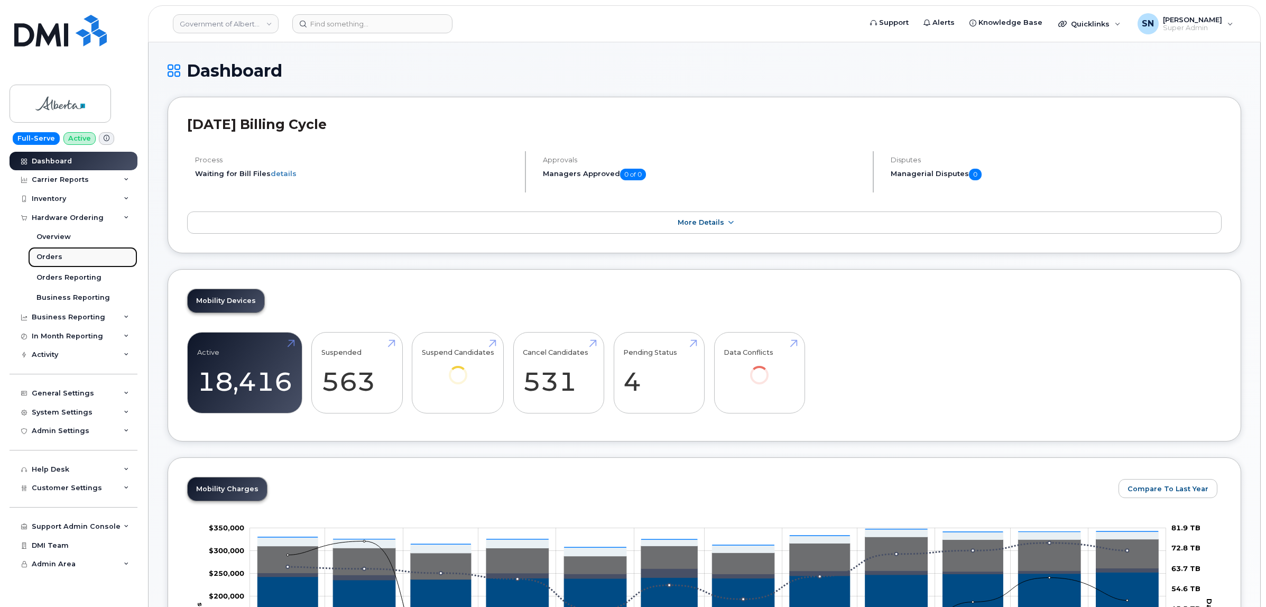
click at [67, 254] on link "Orders" at bounding box center [82, 257] width 109 height 20
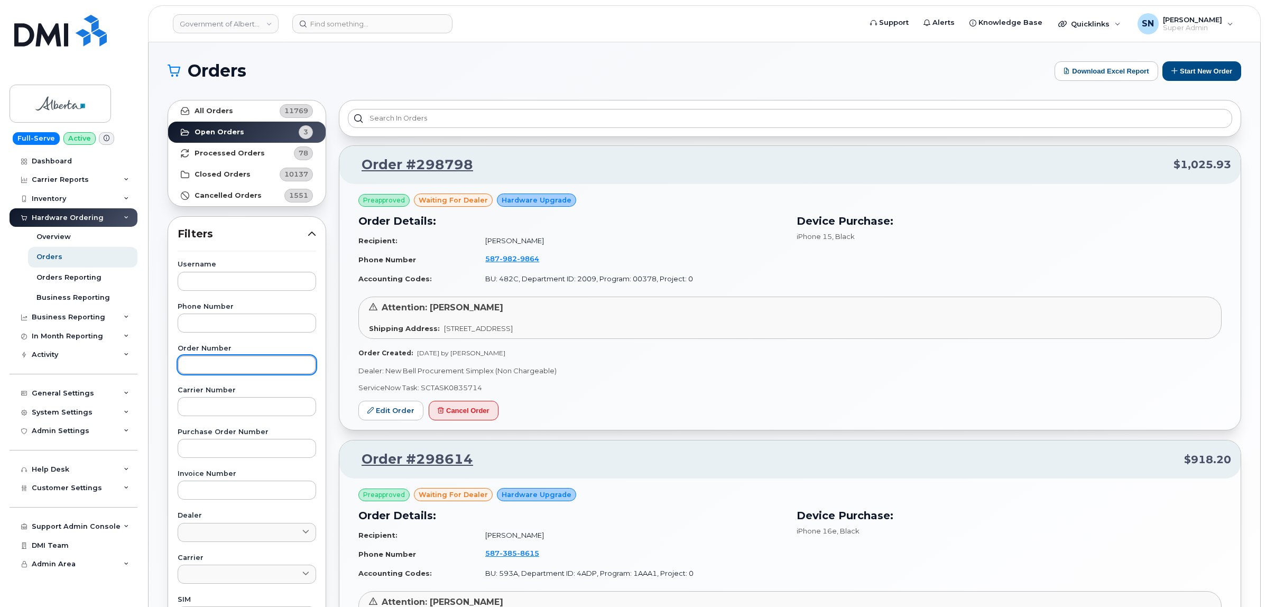
click at [216, 360] on input "text" at bounding box center [247, 364] width 138 height 19
paste input "298798"
type input "298798"
click at [252, 109] on link "All Orders 11769" at bounding box center [246, 110] width 157 height 21
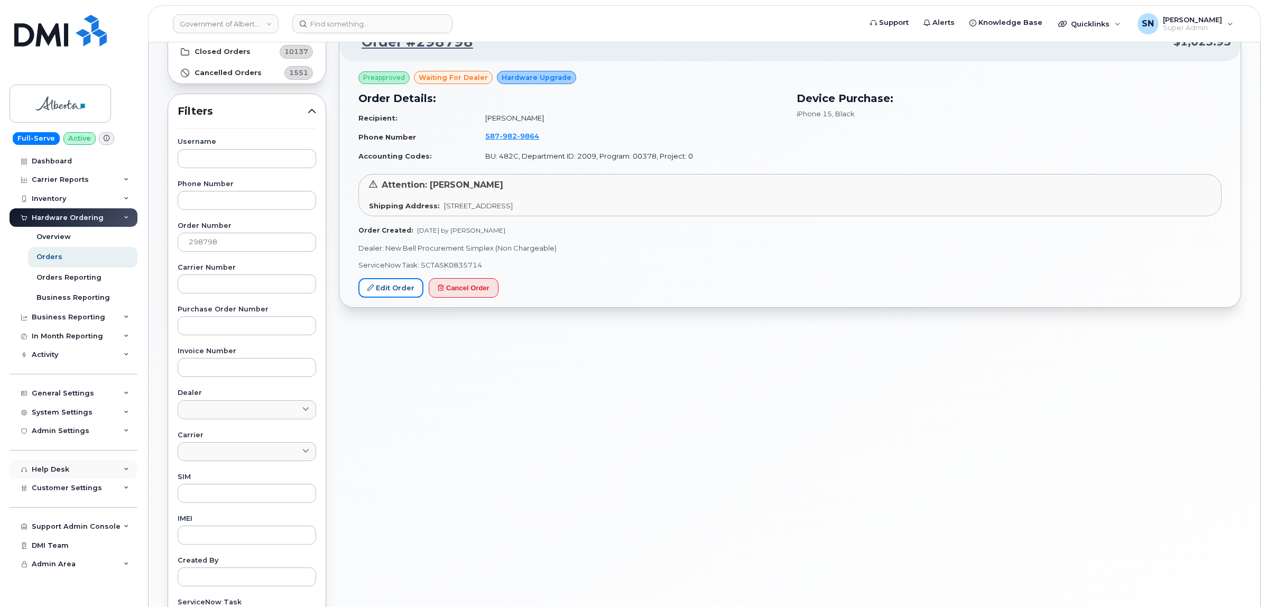
scroll to position [264, 0]
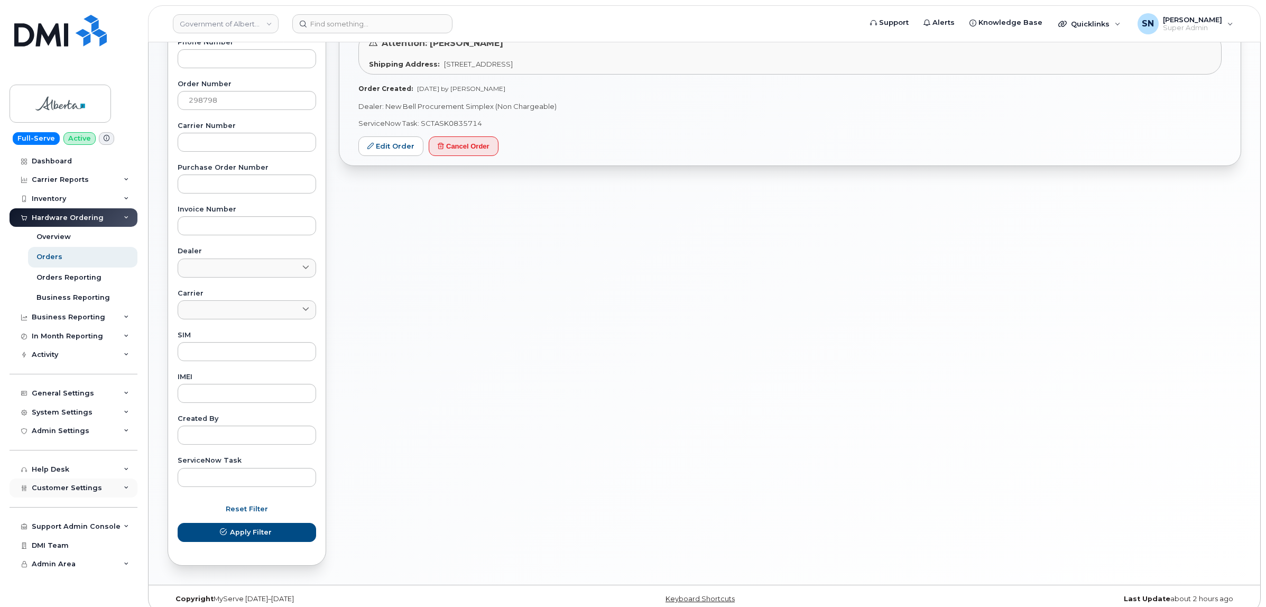
click at [88, 492] on span "Customer Settings" at bounding box center [67, 488] width 70 height 8
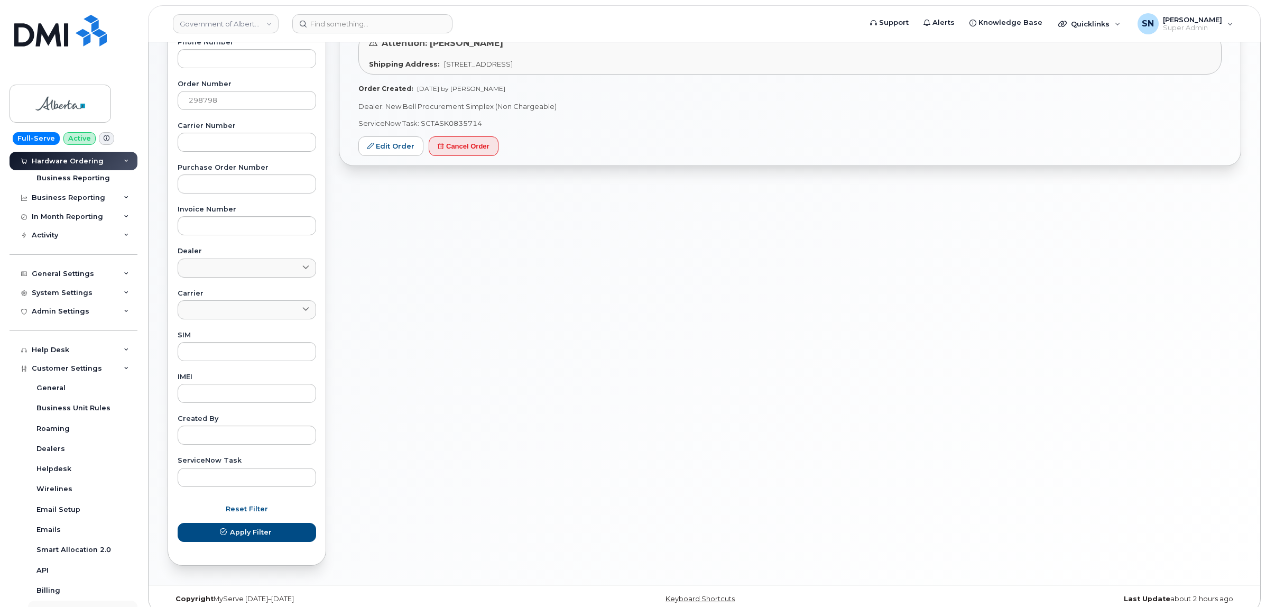
scroll to position [294, 0]
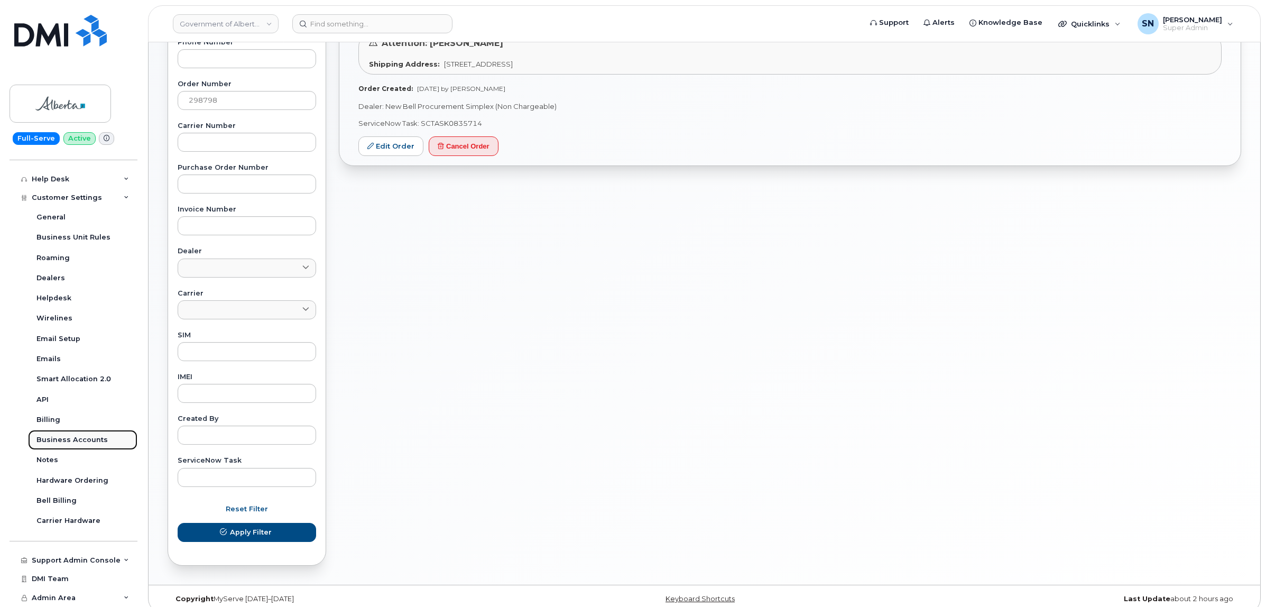
click at [89, 433] on link "Business Accounts" at bounding box center [82, 440] width 109 height 20
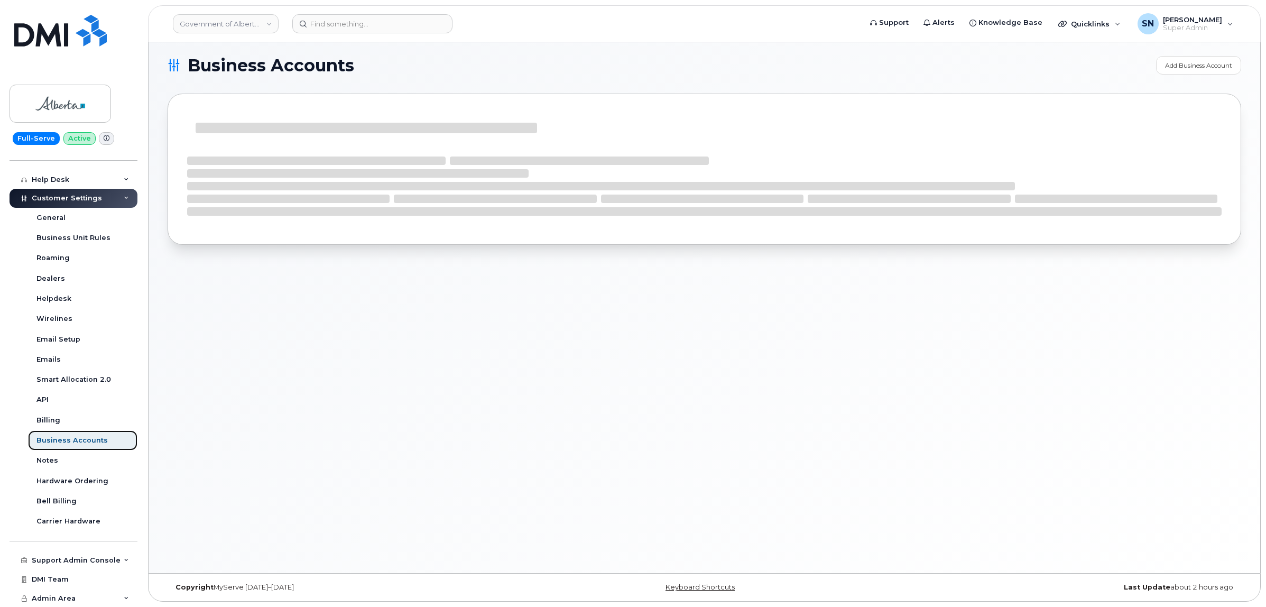
scroll to position [213, 0]
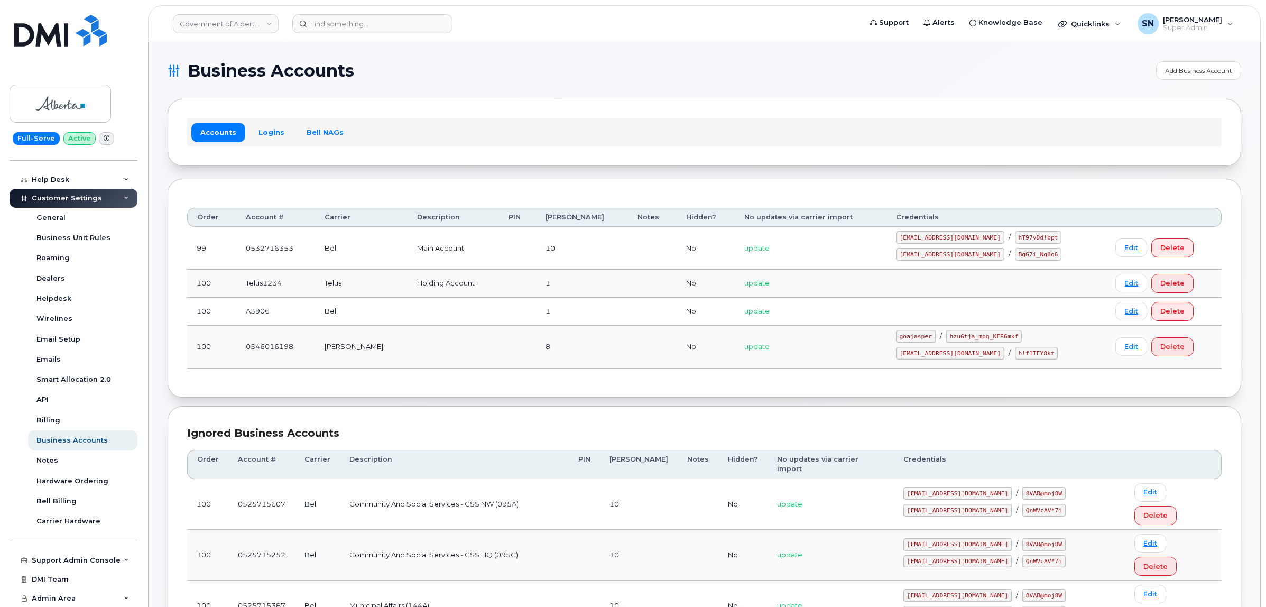
click at [265, 122] on div "Accounts Logins Bell NAGs" at bounding box center [704, 131] width 1034 height 27
click at [270, 130] on link "Logins" at bounding box center [271, 132] width 44 height 19
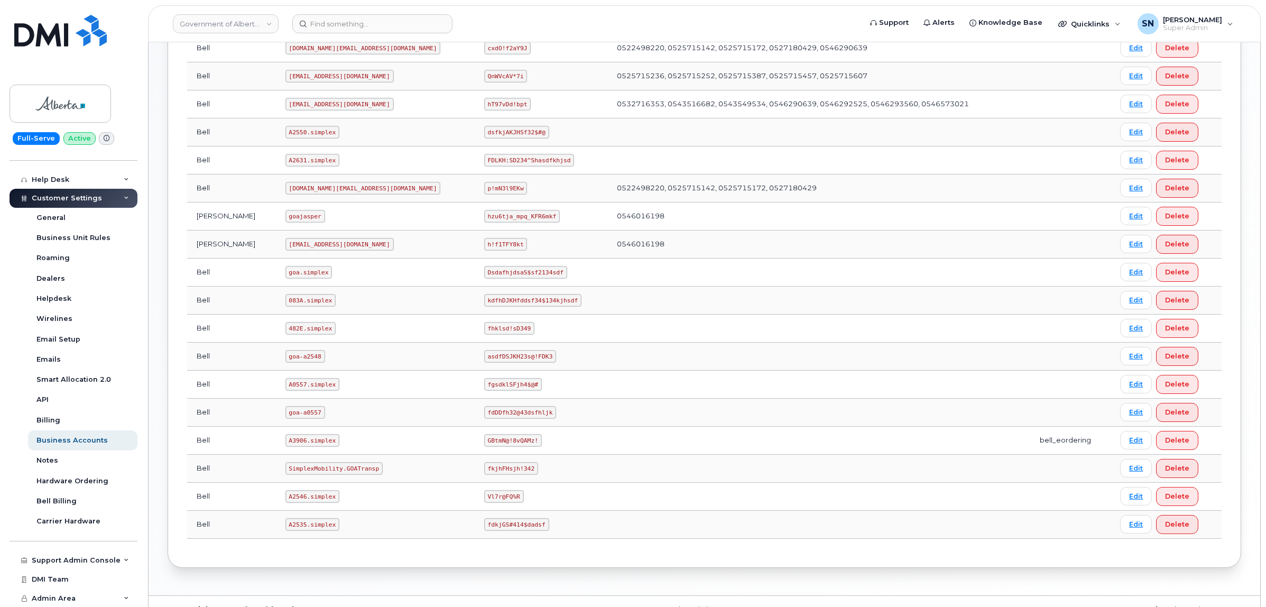
scroll to position [487, 0]
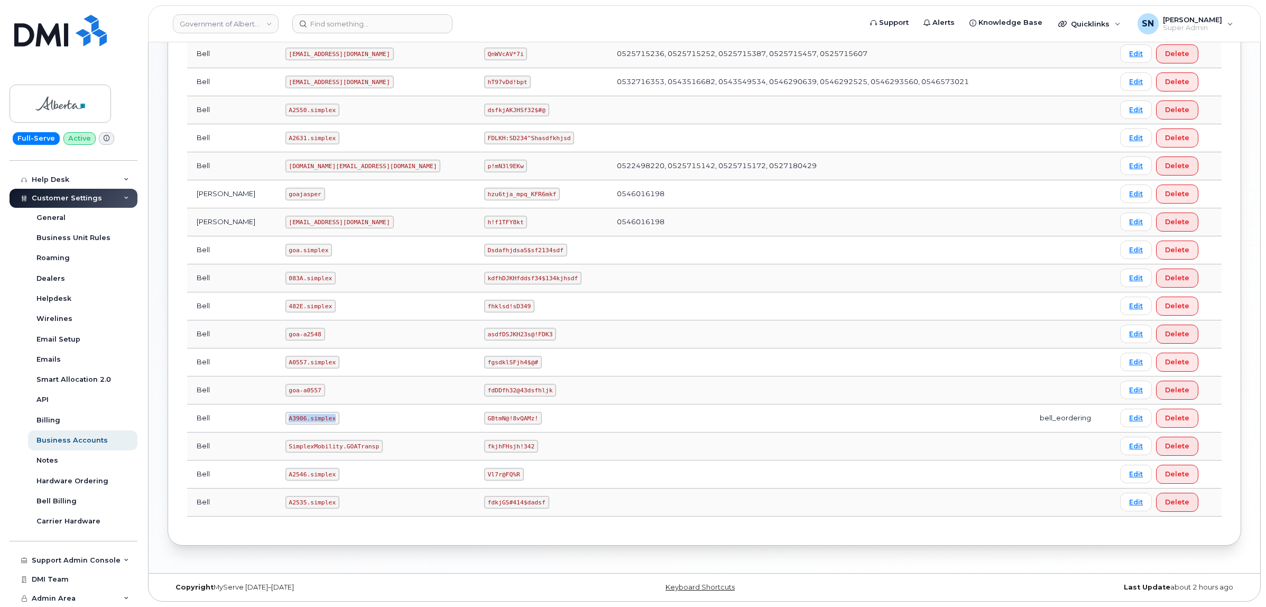
drag, startPoint x: 271, startPoint y: 415, endPoint x: 315, endPoint y: 421, distance: 44.3
click at [315, 421] on code "A3906.simplex" at bounding box center [312, 418] width 54 height 13
copy code "A3906.simplex"
drag, startPoint x: 409, startPoint y: 416, endPoint x: 468, endPoint y: 420, distance: 59.9
click at [475, 420] on td "GBtmN@!8vQAMz!" at bounding box center [541, 418] width 133 height 28
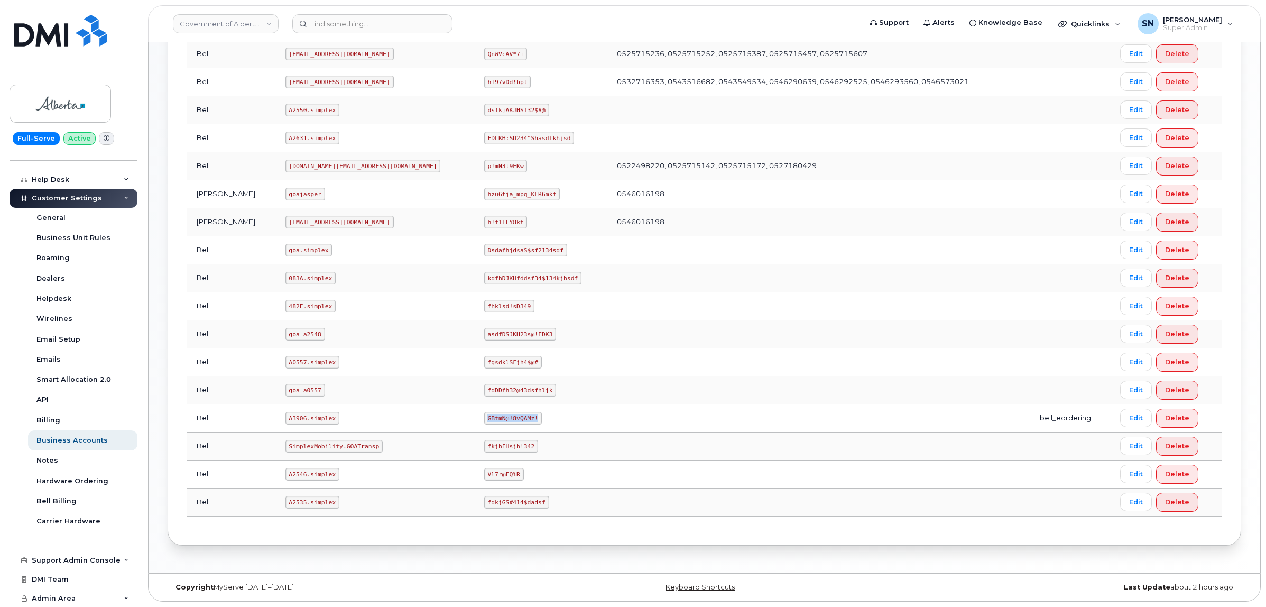
copy code "GBtmN@!8vQAMz!"
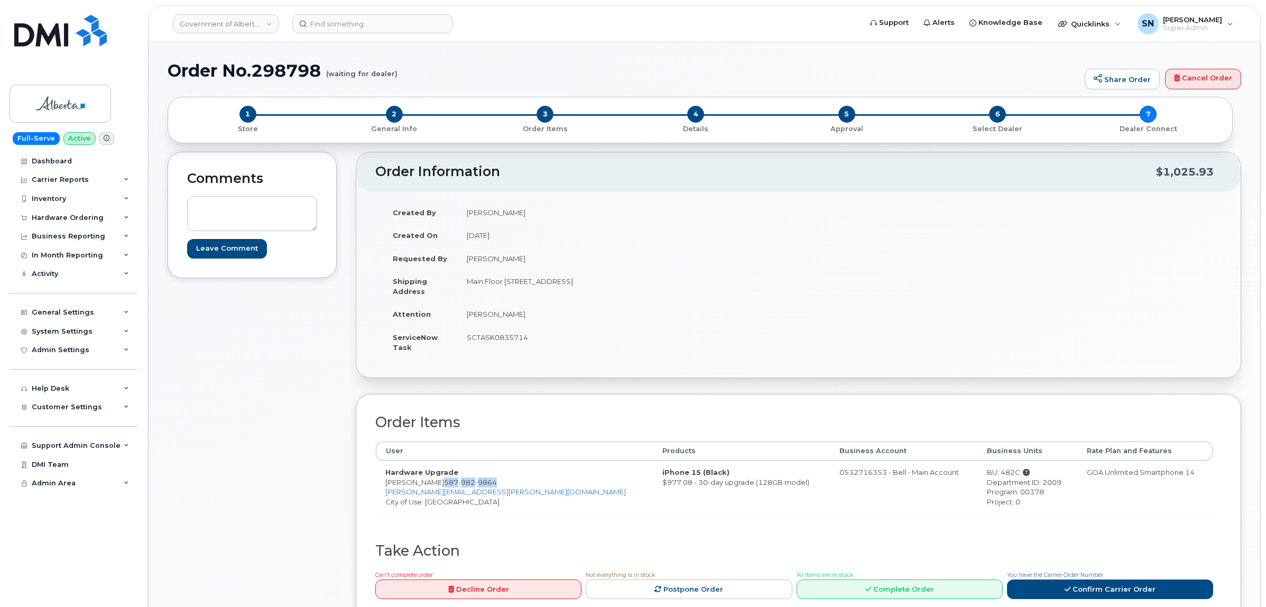
drag, startPoint x: 503, startPoint y: 485, endPoint x: 442, endPoint y: 479, distance: 61.0
click at [442, 479] on td "Hardware Upgrade [PERSON_NAME] [PHONE_NUMBER] [PERSON_NAME][EMAIL_ADDRESS][PERS…" at bounding box center [514, 486] width 277 height 52
copy span "[PHONE_NUMBER]"
click at [312, 498] on div "Comments Leave Comment" at bounding box center [252, 395] width 169 height 487
drag, startPoint x: 378, startPoint y: 481, endPoint x: 439, endPoint y: 484, distance: 60.8
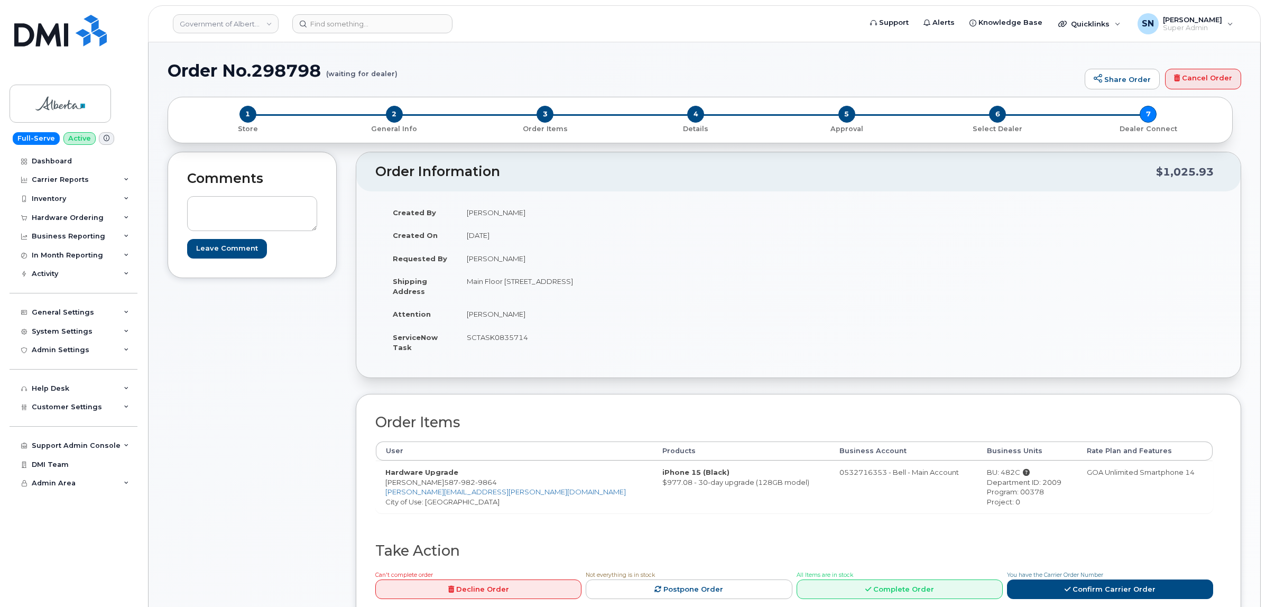
click at [439, 484] on td "Hardware Upgrade [PERSON_NAME] [PHONE_NUMBER] [PERSON_NAME][EMAIL_ADDRESS][PERS…" at bounding box center [514, 486] width 277 height 52
copy td "[PERSON_NAME]"
drag, startPoint x: 506, startPoint y: 282, endPoint x: 569, endPoint y: 286, distance: 63.0
click at [569, 286] on td "Main Floor [STREET_ADDRESS]" at bounding box center [623, 286] width 333 height 33
copy td "[STREET_ADDRESS]"
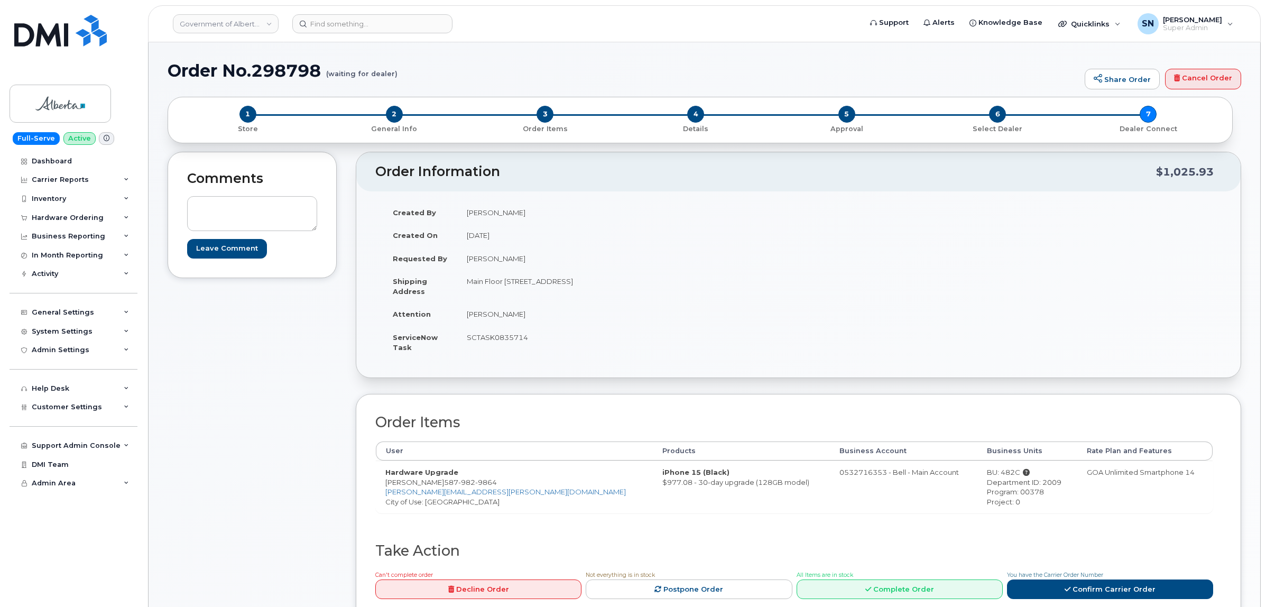
drag, startPoint x: 643, startPoint y: 299, endPoint x: 632, endPoint y: 286, distance: 16.9
click at [642, 299] on td "Main Floor [STREET_ADDRESS]" at bounding box center [623, 286] width 333 height 33
drag, startPoint x: 629, startPoint y: 281, endPoint x: 662, endPoint y: 285, distance: 33.1
click at [662, 285] on td "Main Floor [STREET_ADDRESS]" at bounding box center [623, 286] width 333 height 33
copy td "T5W 4W1"
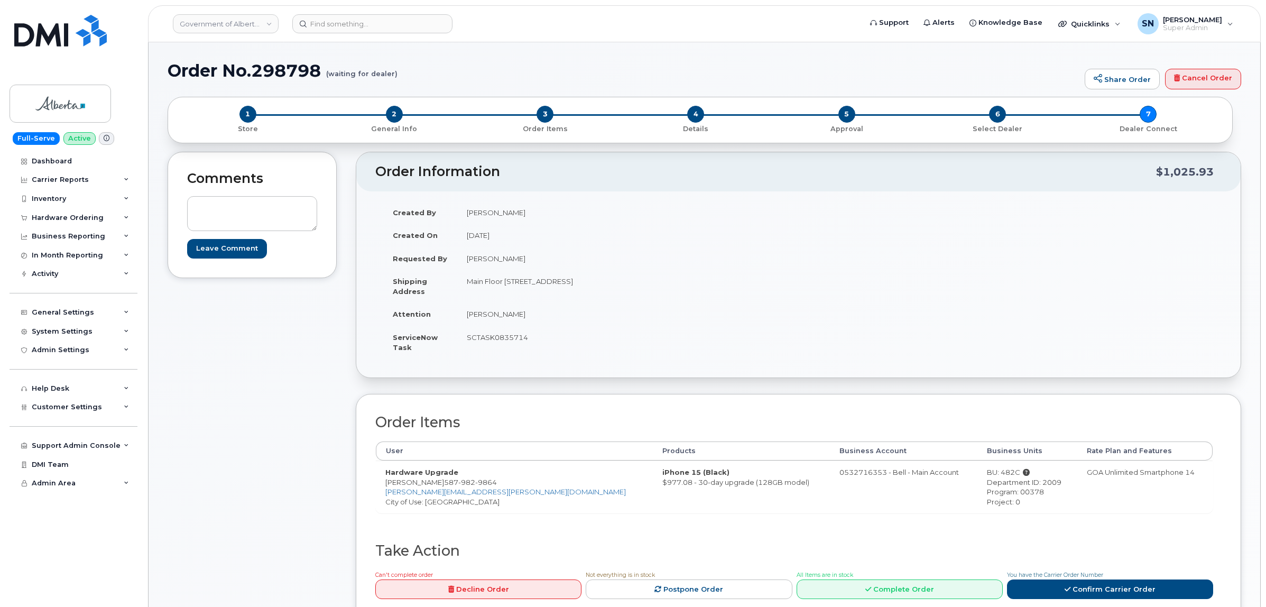
drag, startPoint x: 468, startPoint y: 354, endPoint x: 464, endPoint y: 341, distance: 13.5
click at [467, 351] on td "SCTASK0835714" at bounding box center [623, 342] width 333 height 33
drag, startPoint x: 465, startPoint y: 310, endPoint x: 519, endPoint y: 316, distance: 54.2
click at [519, 316] on td "[PERSON_NAME]" at bounding box center [623, 313] width 333 height 23
copy td "[PERSON_NAME]"
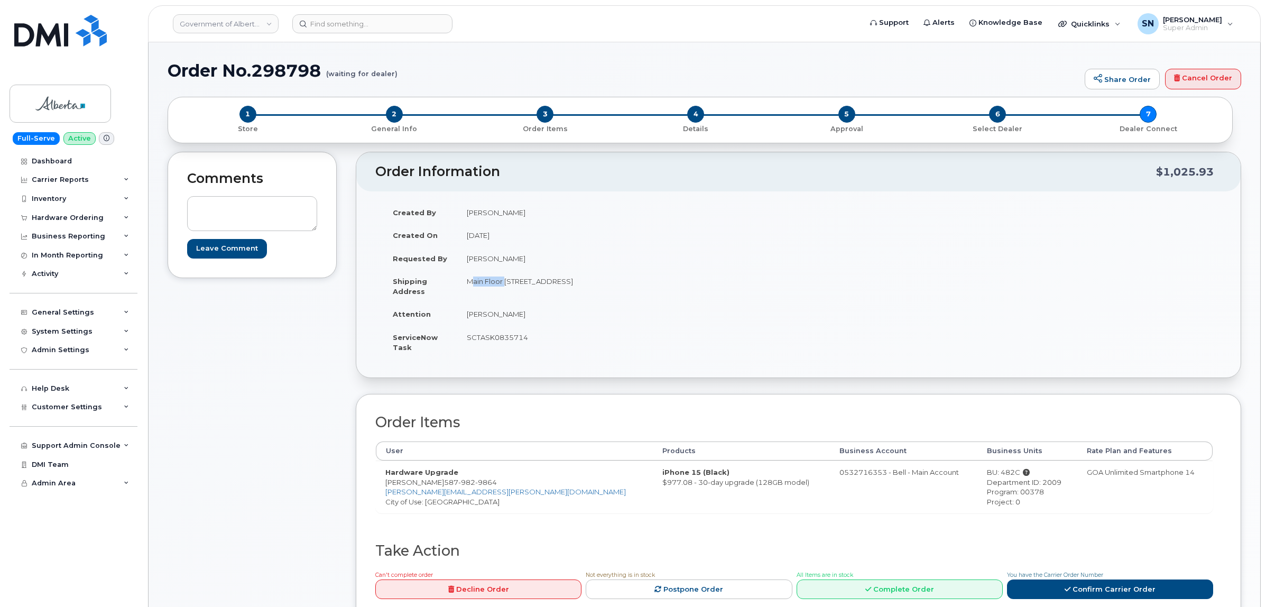
drag, startPoint x: 467, startPoint y: 281, endPoint x: 503, endPoint y: 285, distance: 36.2
click at [503, 285] on td "Main Floor [STREET_ADDRESS]" at bounding box center [623, 286] width 333 height 33
copy td "Main Floor"
click at [467, 337] on td "SCTASK0835714" at bounding box center [623, 342] width 333 height 33
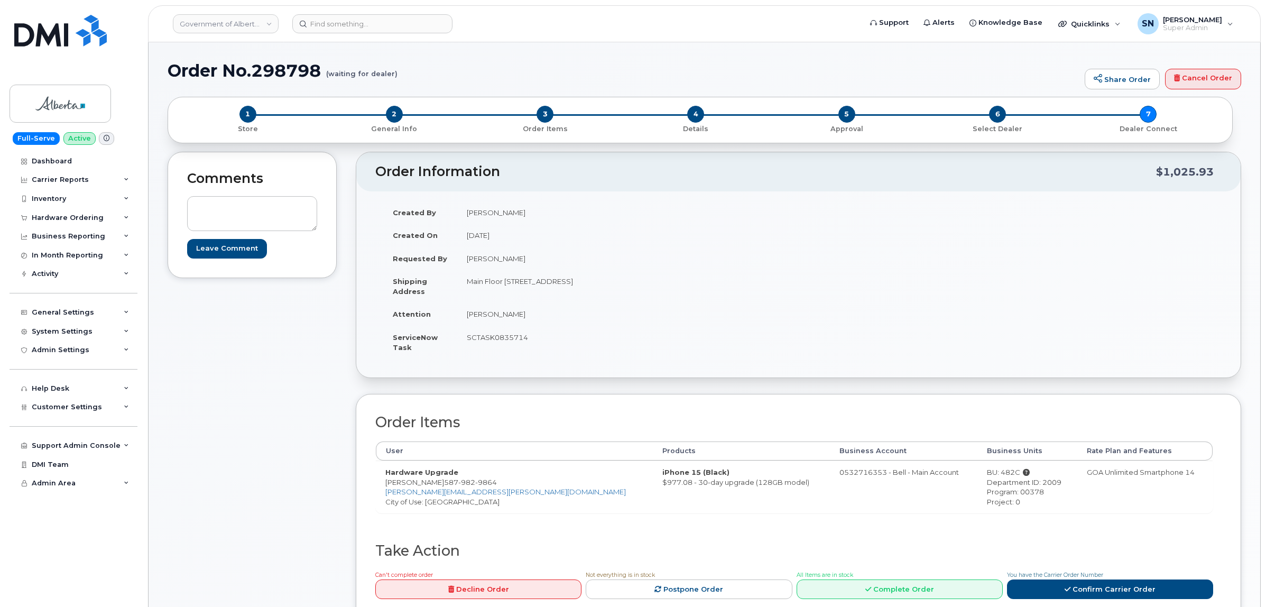
copy td "SCTASK0835714"
drag, startPoint x: 386, startPoint y: 481, endPoint x: 501, endPoint y: 484, distance: 114.7
click at [501, 484] on td "Hardware Upgrade [PERSON_NAME] [PHONE_NUMBER] [PERSON_NAME][EMAIL_ADDRESS][PERS…" at bounding box center [514, 486] width 277 height 52
copy td "[PERSON_NAME] [PHONE_NUMBER]"
click at [913, 498] on td "0532716353 - Bell - Main Account" at bounding box center [903, 486] width 147 height 52
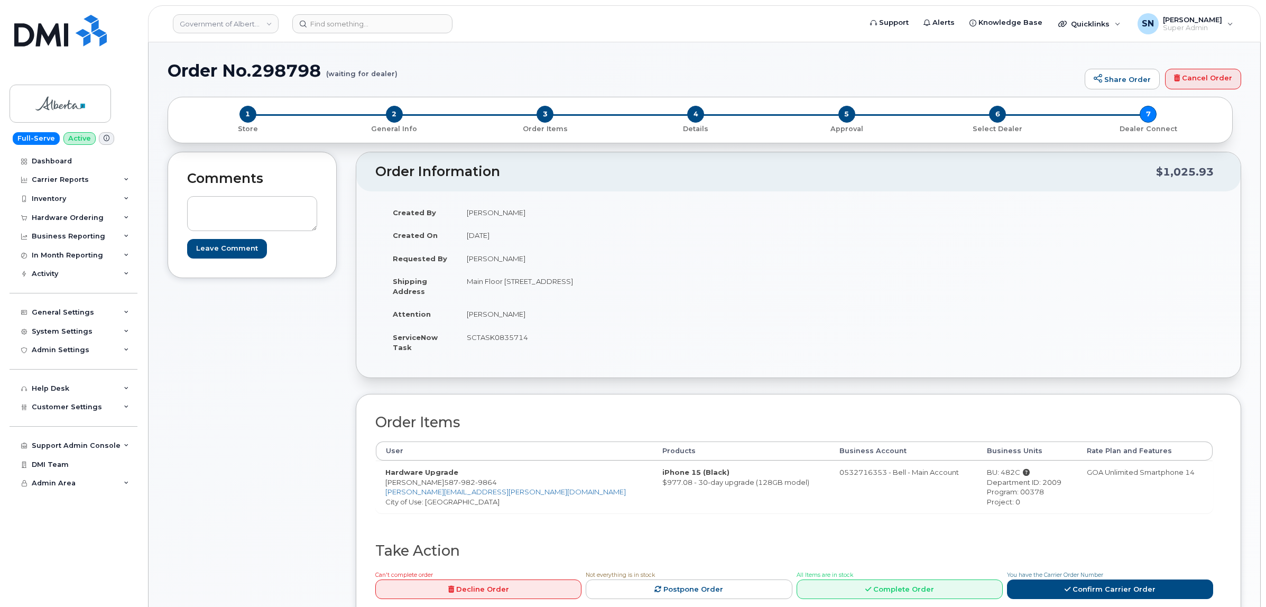
drag, startPoint x: 954, startPoint y: 472, endPoint x: 971, endPoint y: 474, distance: 17.6
click at [987, 474] on div "BU: 482C" at bounding box center [1027, 472] width 81 height 10
copy div "482C"
click at [999, 482] on div "Department ID: 2009" at bounding box center [1027, 482] width 81 height 10
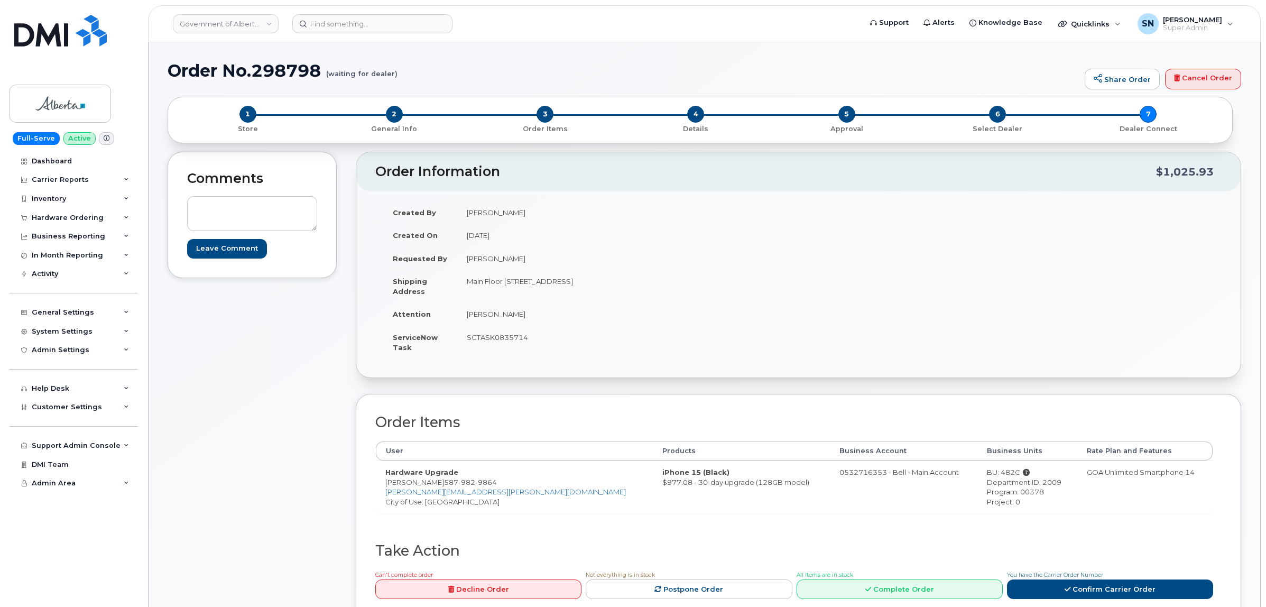
copy div "2009"
click at [987, 493] on div "Program: 00378" at bounding box center [1027, 492] width 81 height 10
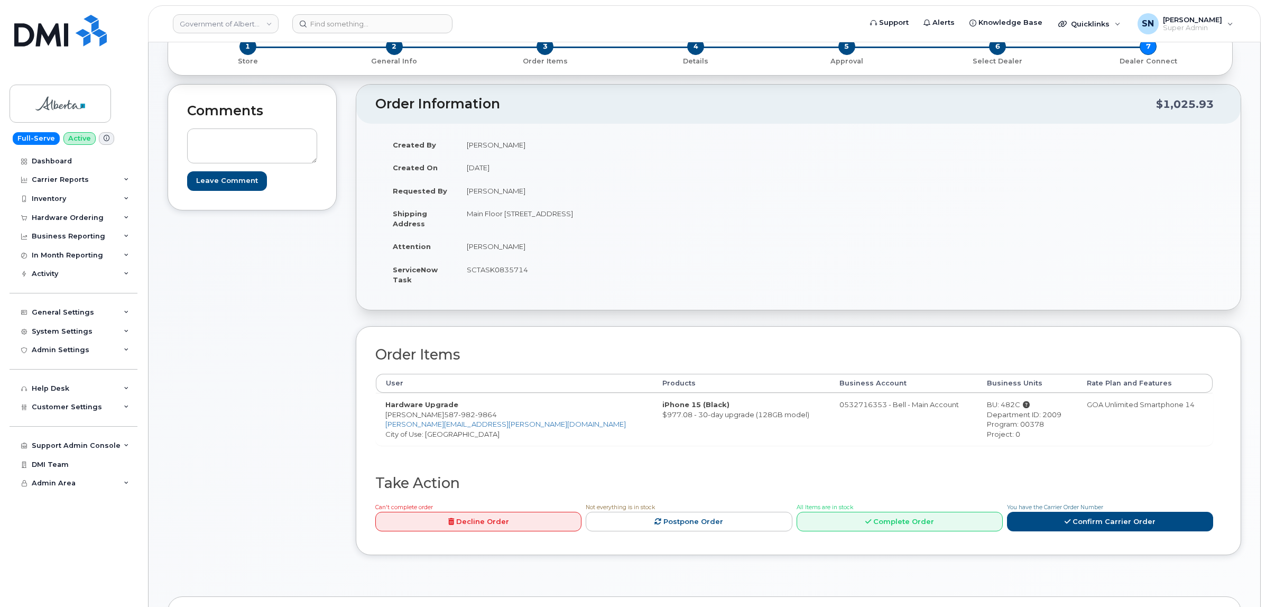
scroll to position [198, 0]
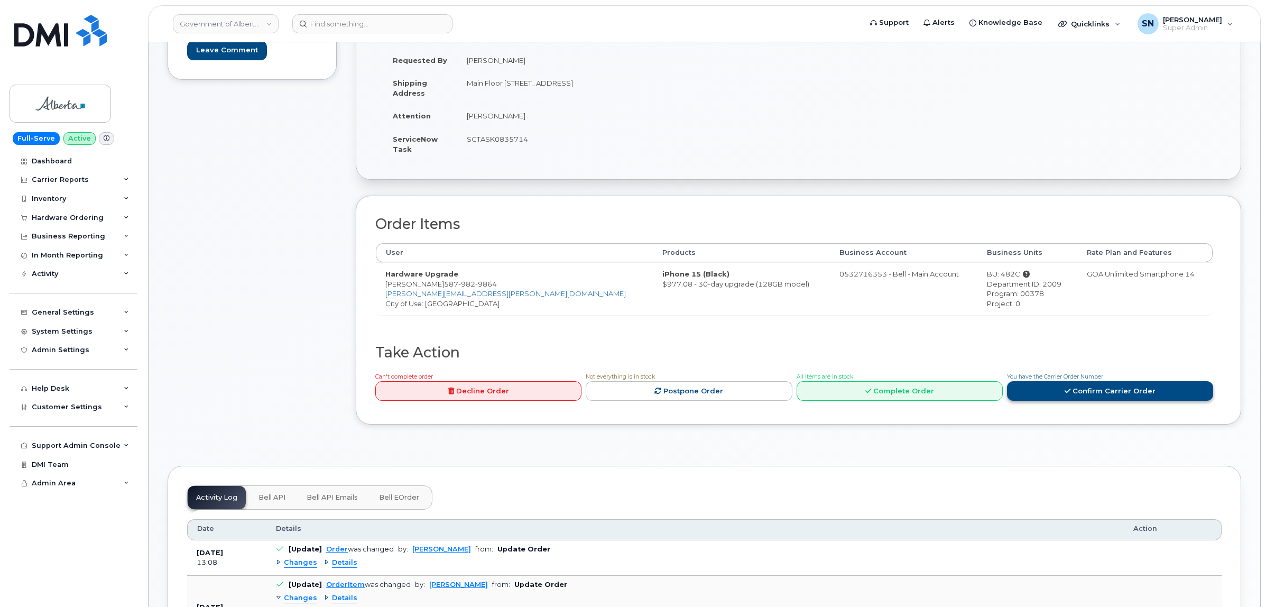
click at [1044, 392] on link "Confirm Carrier Order" at bounding box center [1110, 391] width 206 height 20
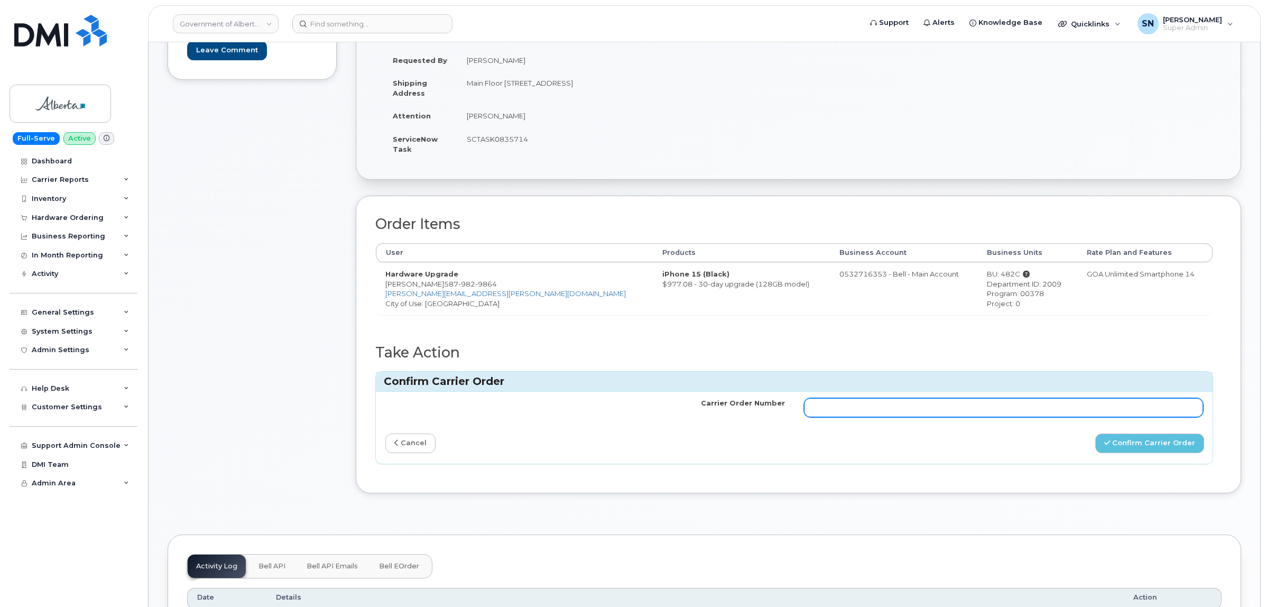
click at [1043, 408] on input "Carrier Order Number" at bounding box center [1004, 407] width 400 height 19
paste input "3008246"
type input "3008246"
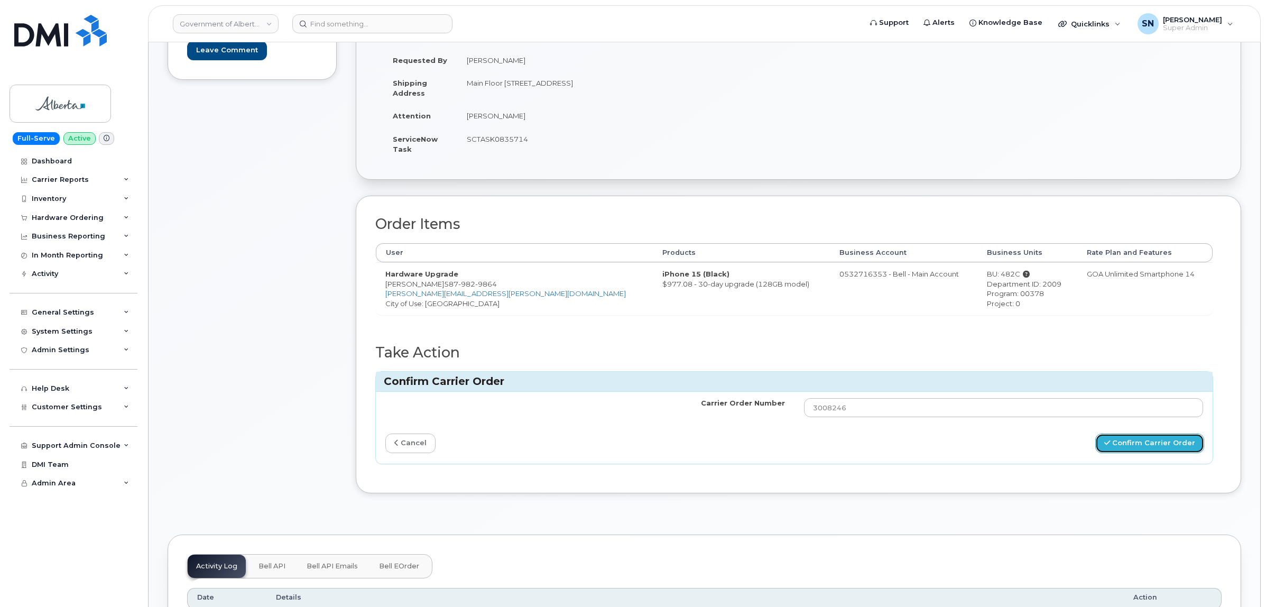
click at [1110, 444] on icon "submit" at bounding box center [1107, 442] width 6 height 7
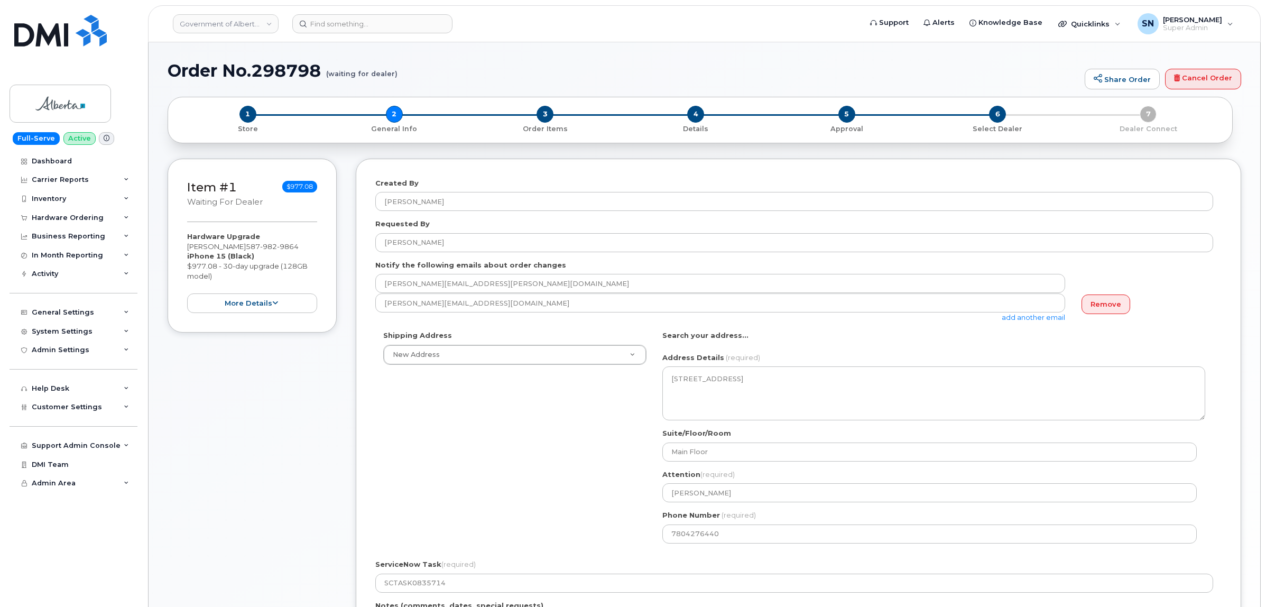
select select
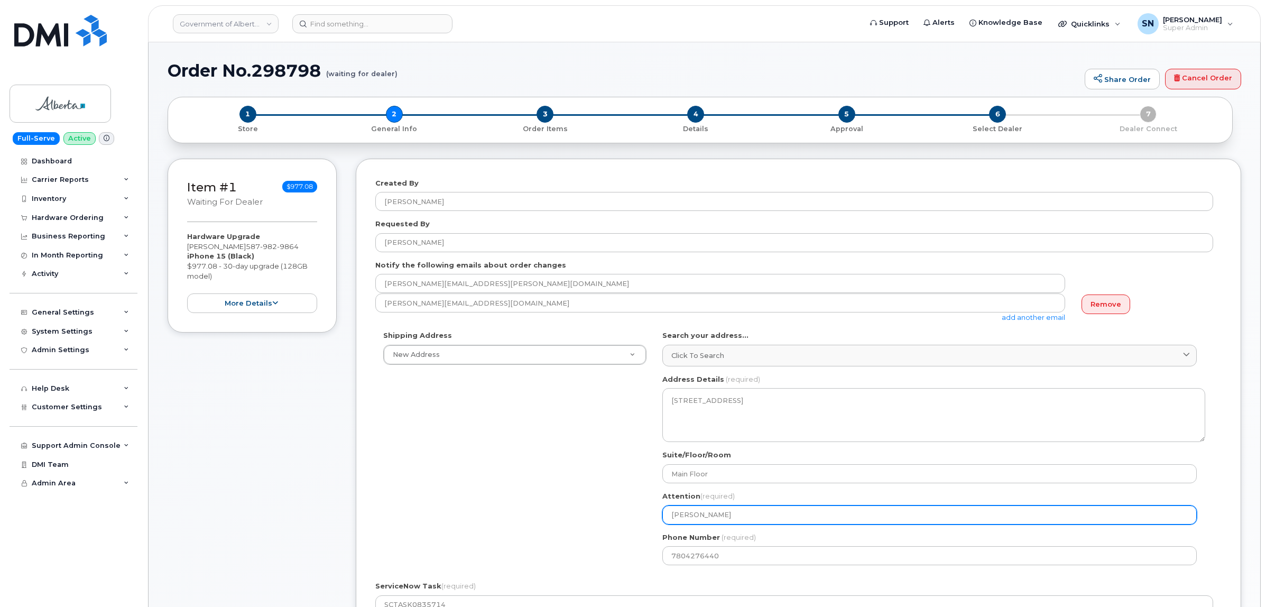
scroll to position [66, 0]
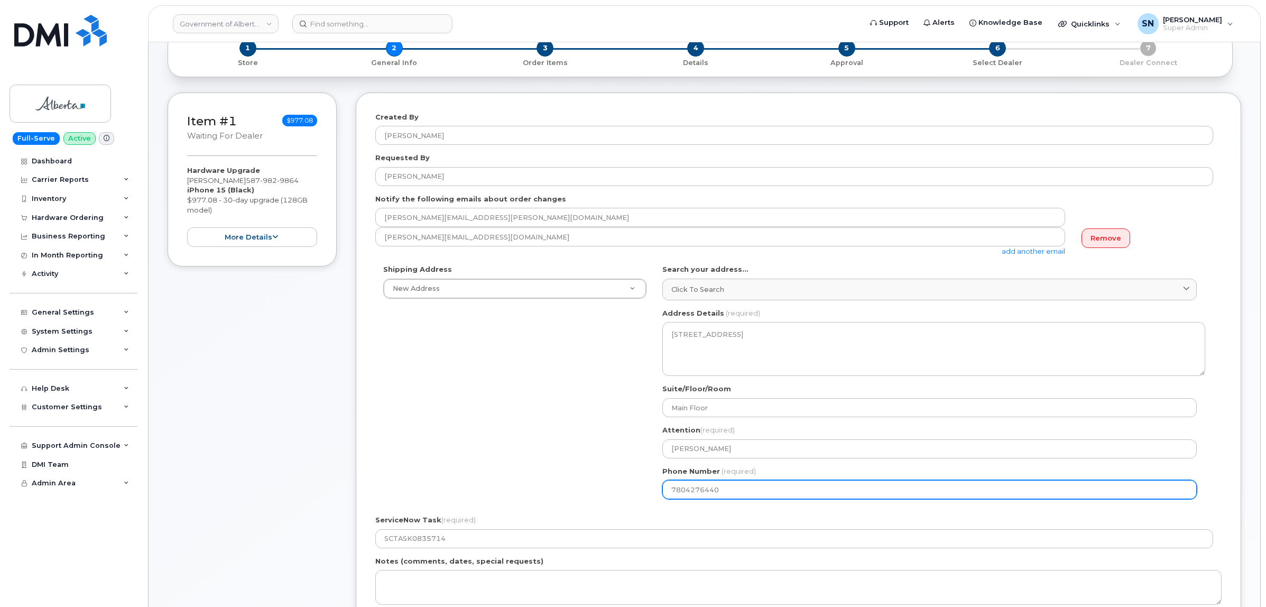
drag, startPoint x: 723, startPoint y: 489, endPoint x: 615, endPoint y: 484, distance: 108.5
click at [616, 484] on div "Shipping Address New Address New Address 10001 Hoppe Avenue - Provincial Buildi…" at bounding box center [794, 385] width 838 height 243
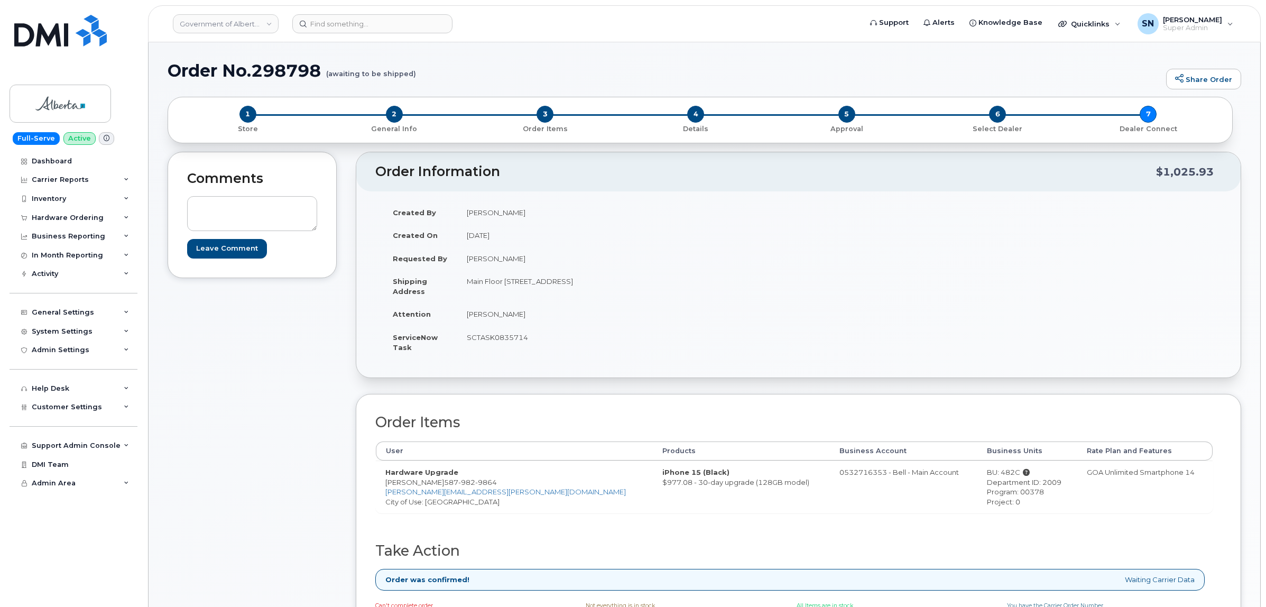
click at [285, 466] on div "Comments Leave Comment" at bounding box center [252, 410] width 169 height 517
click at [657, 302] on td "Main Floor [STREET_ADDRESS]" at bounding box center [623, 286] width 333 height 33
click at [396, 15] on input at bounding box center [372, 23] width 160 height 19
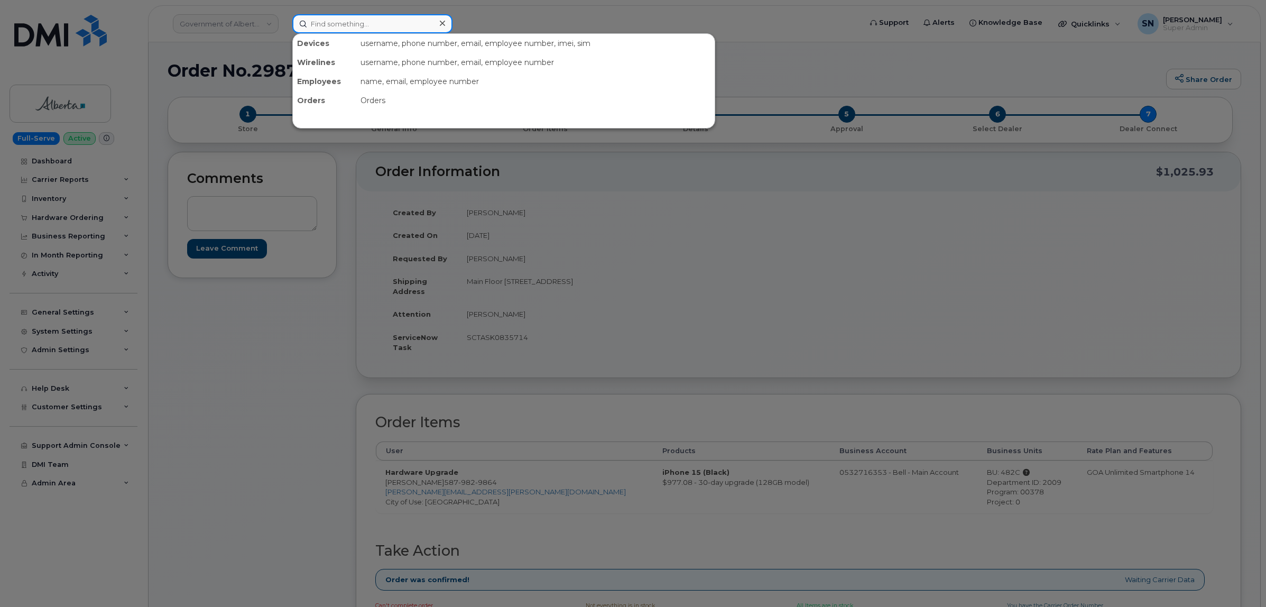
paste input "2895447910"
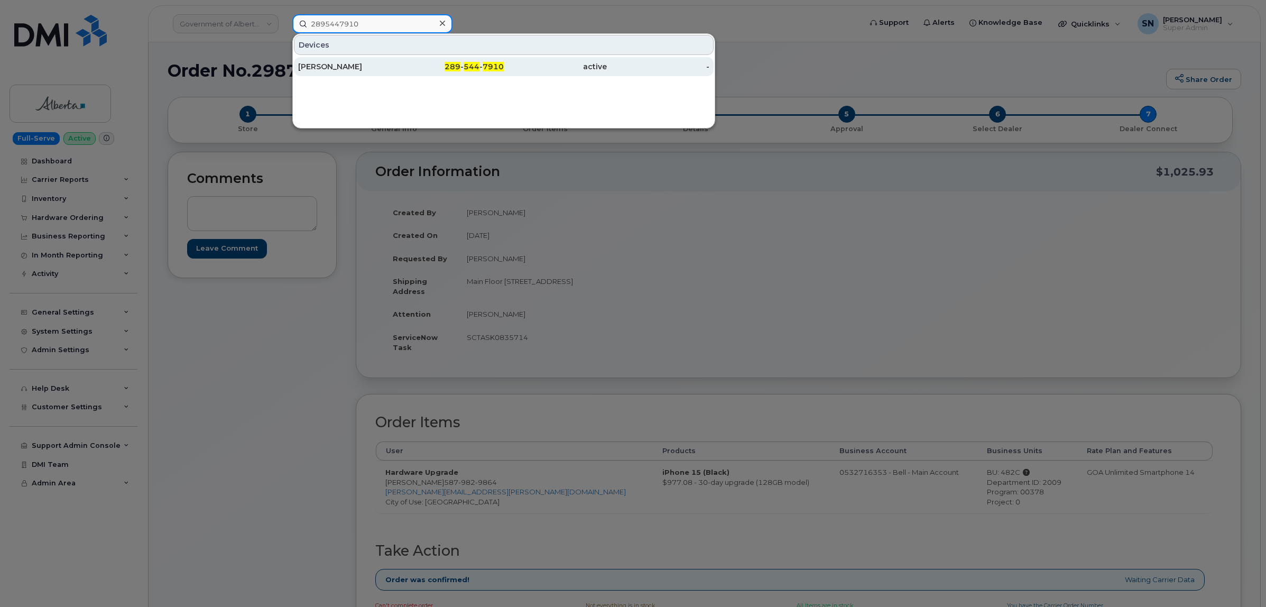
type input "2895447910"
click at [335, 70] on div "[PERSON_NAME]" at bounding box center [349, 66] width 103 height 11
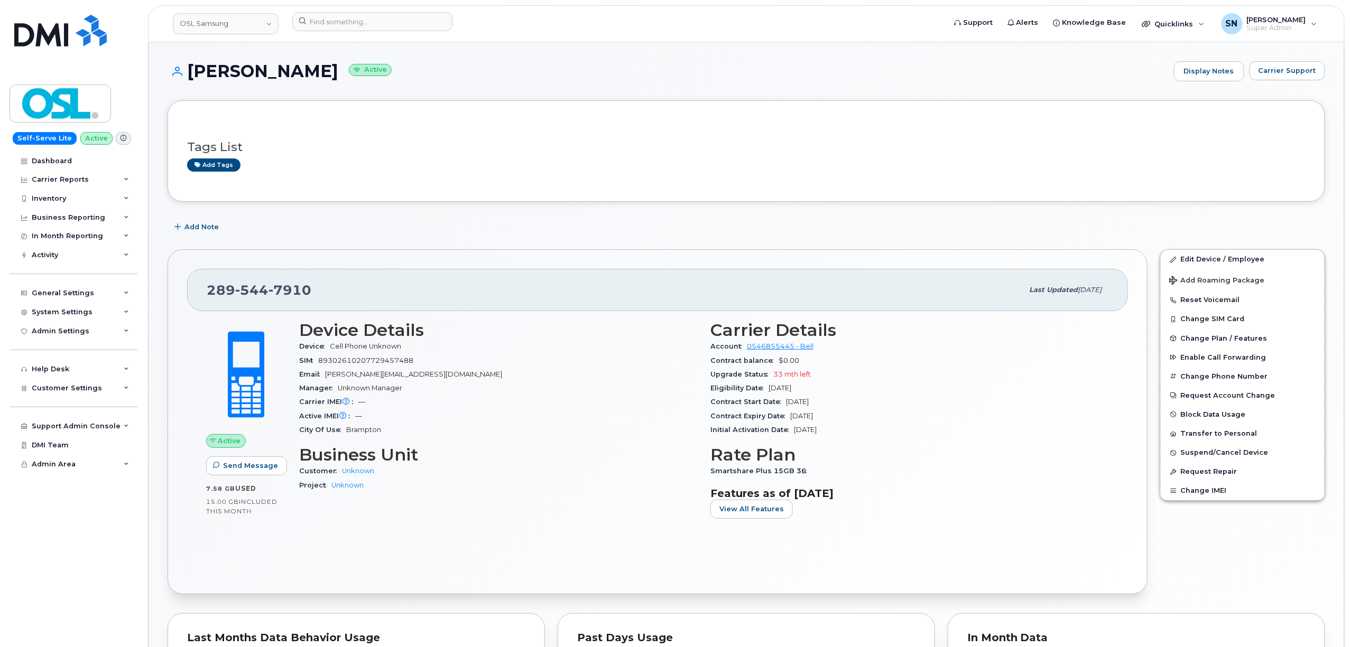
click at [453, 282] on div "[PHONE_NUMBER]" at bounding box center [615, 290] width 817 height 22
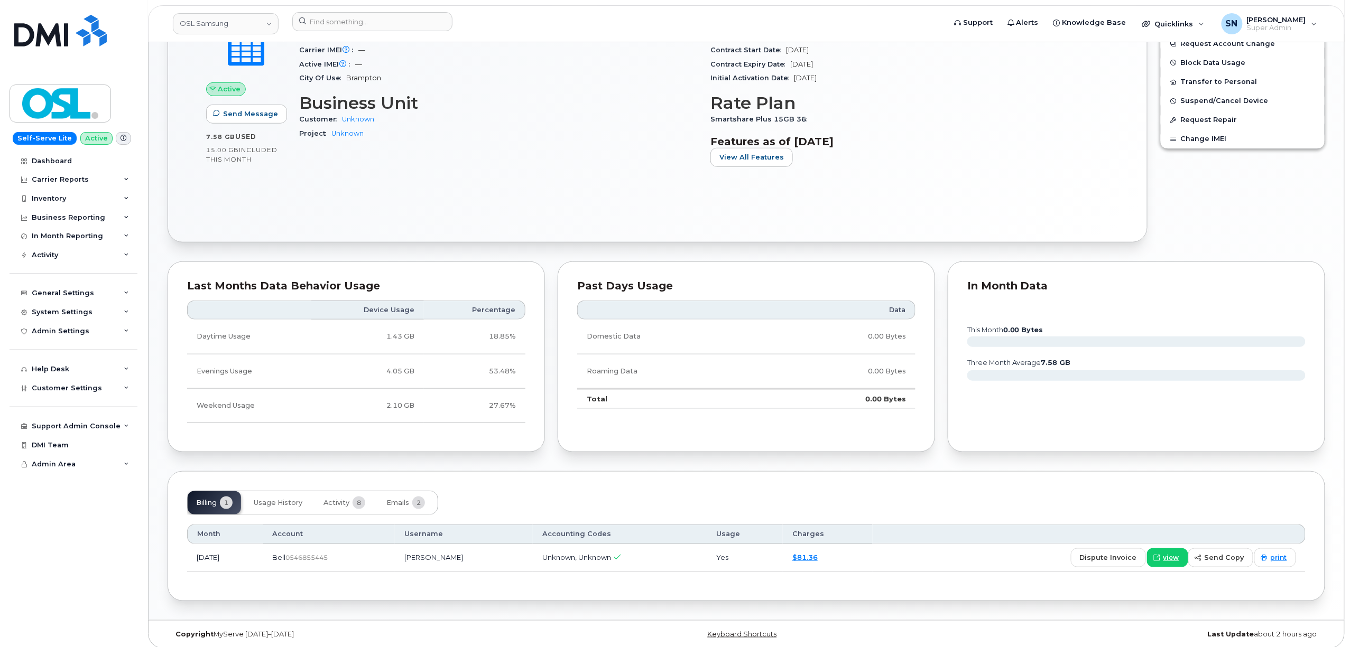
scroll to position [363, 0]
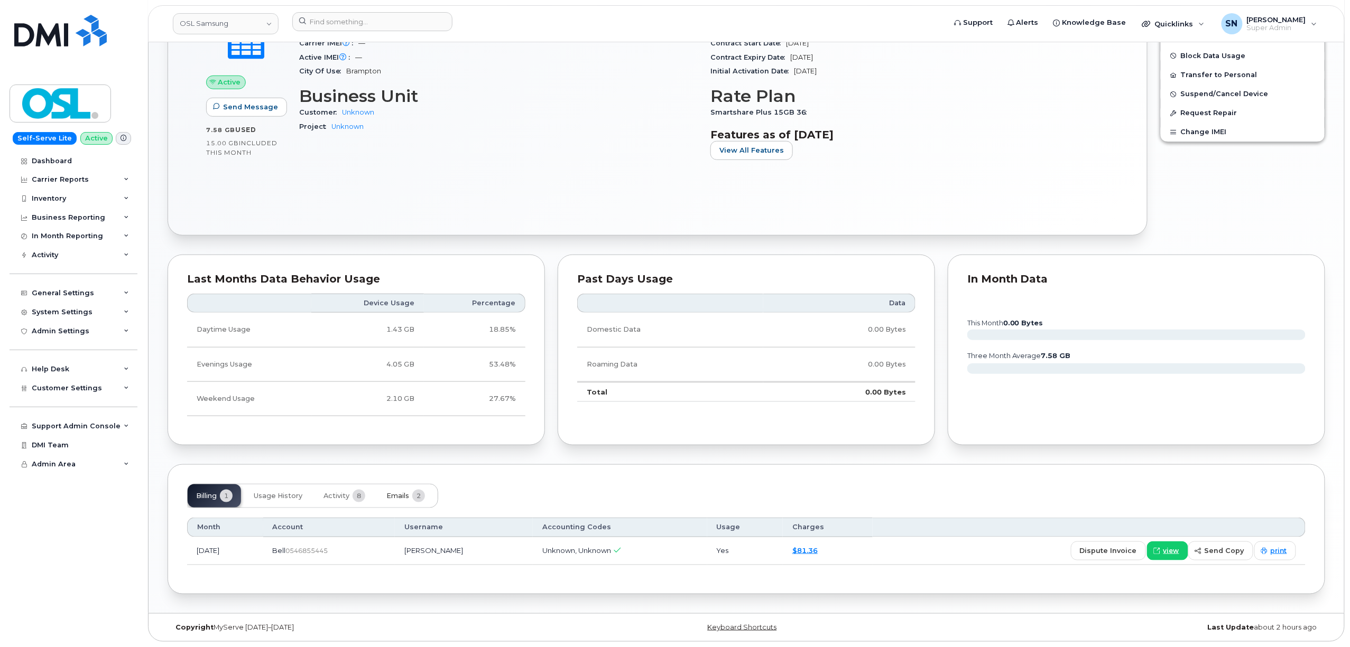
click at [402, 496] on span "Emails" at bounding box center [397, 496] width 23 height 8
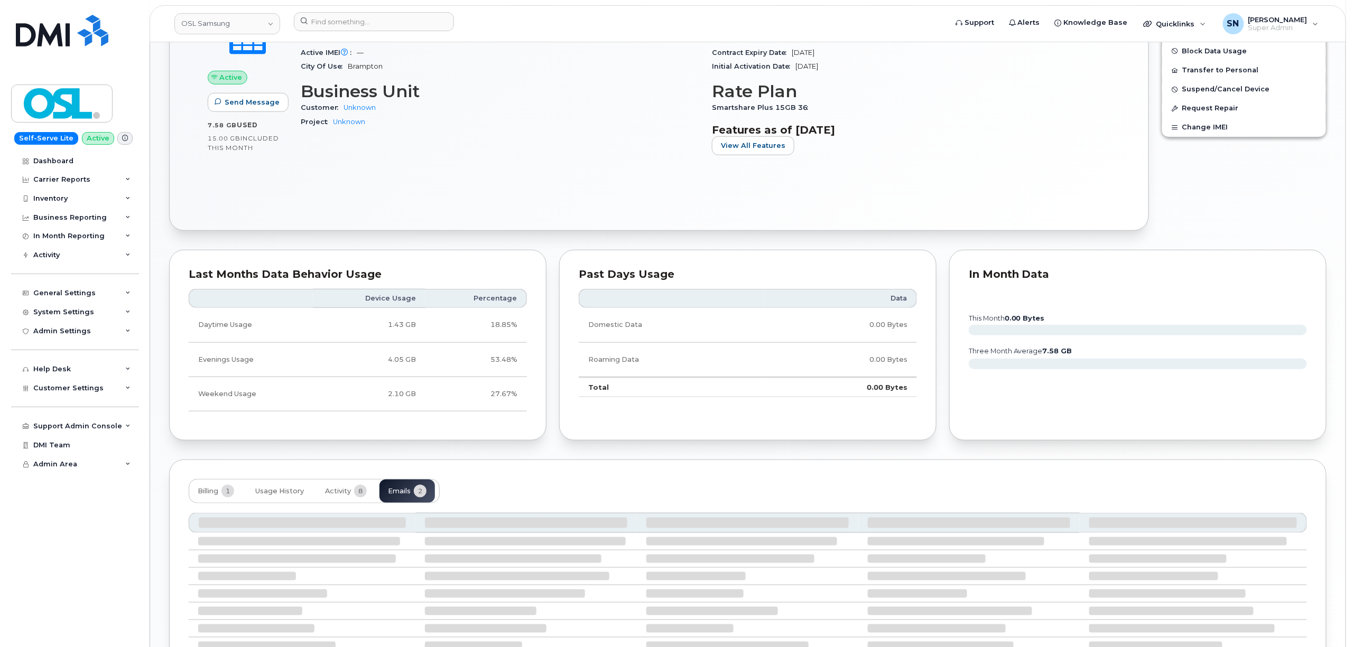
scroll to position [373, 0]
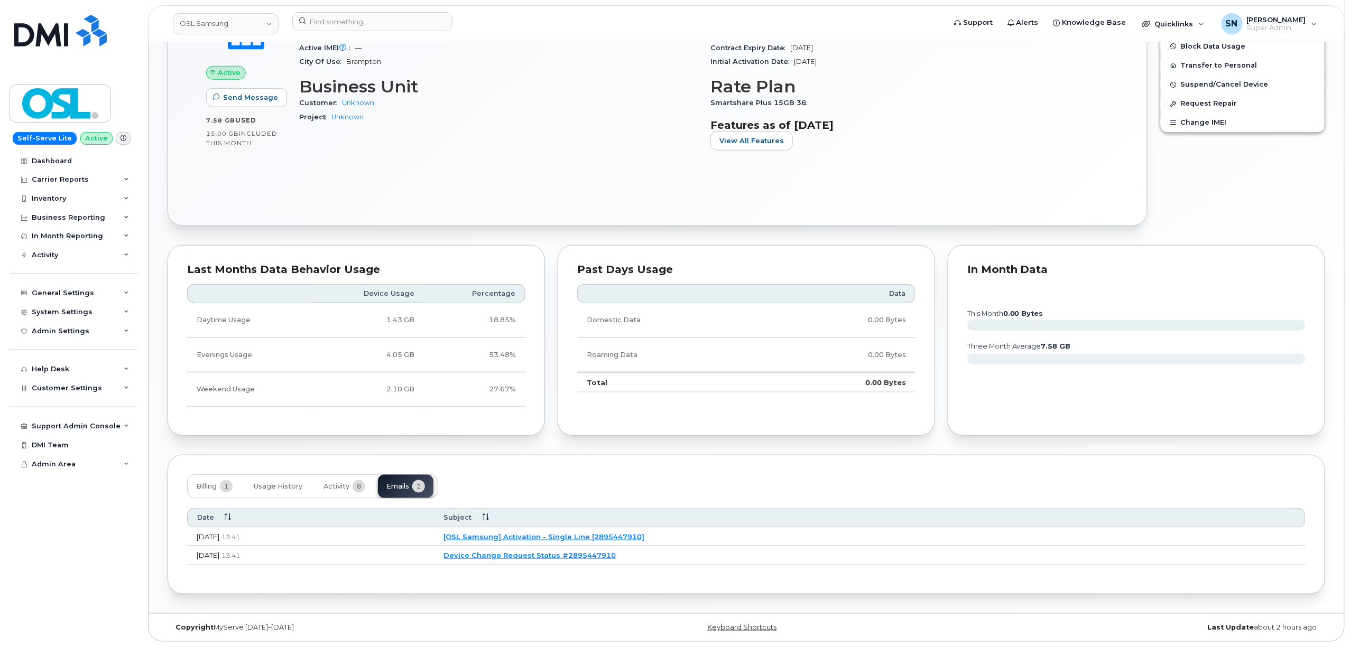
click at [656, 542] on td "[OSL Samsung] Activation - Single Line [2895447910]" at bounding box center [869, 537] width 871 height 19
click at [644, 536] on link "[OSL Samsung] Activation - Single Line [2895447910]" at bounding box center [544, 537] width 201 height 8
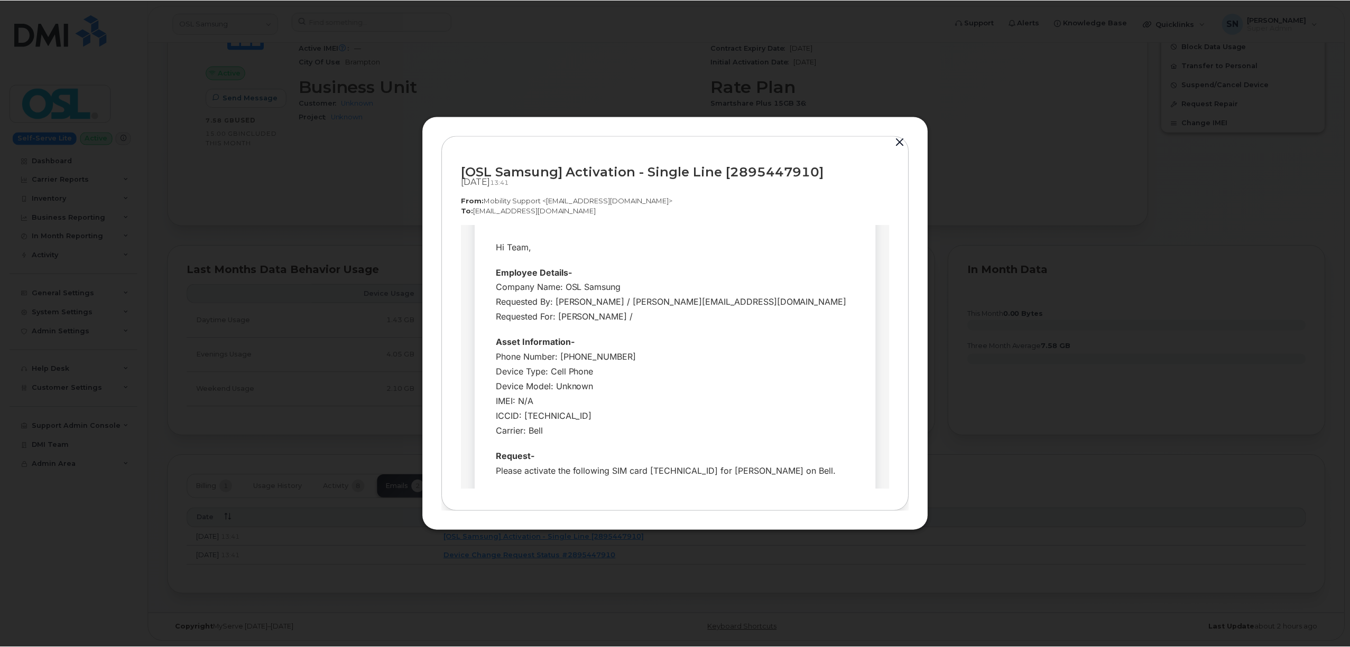
scroll to position [0, 0]
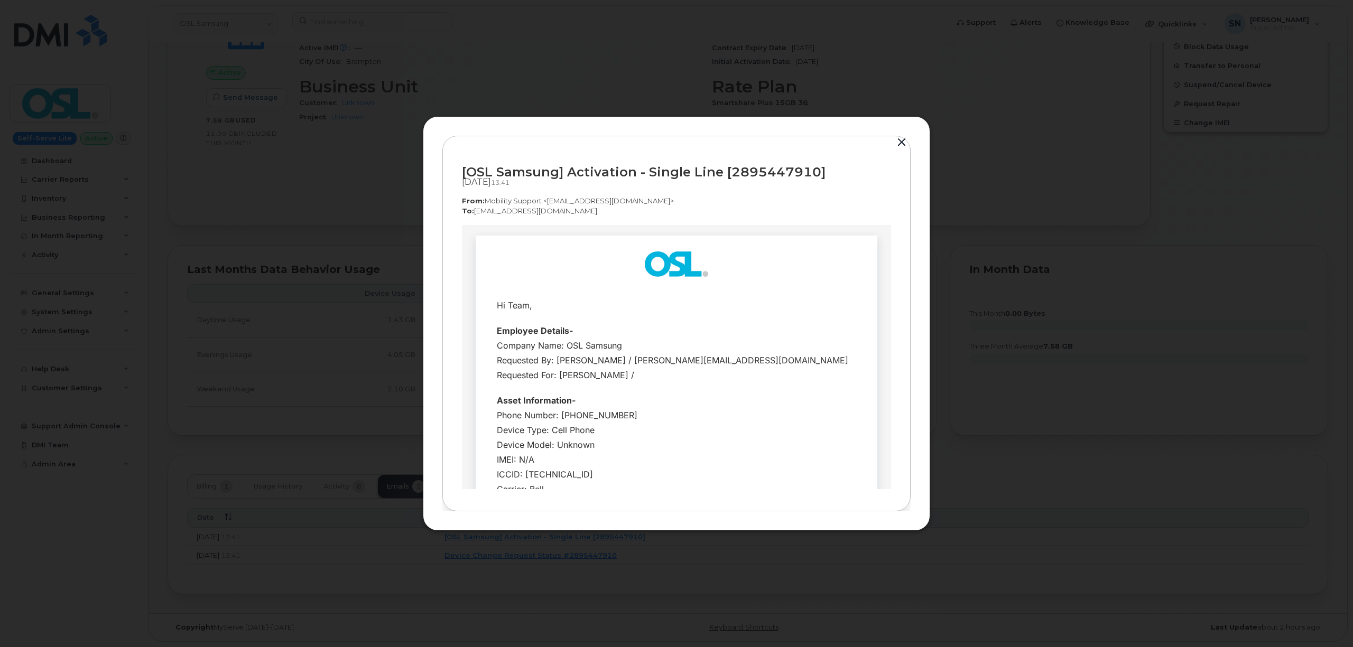
click at [903, 137] on button "button" at bounding box center [902, 142] width 16 height 15
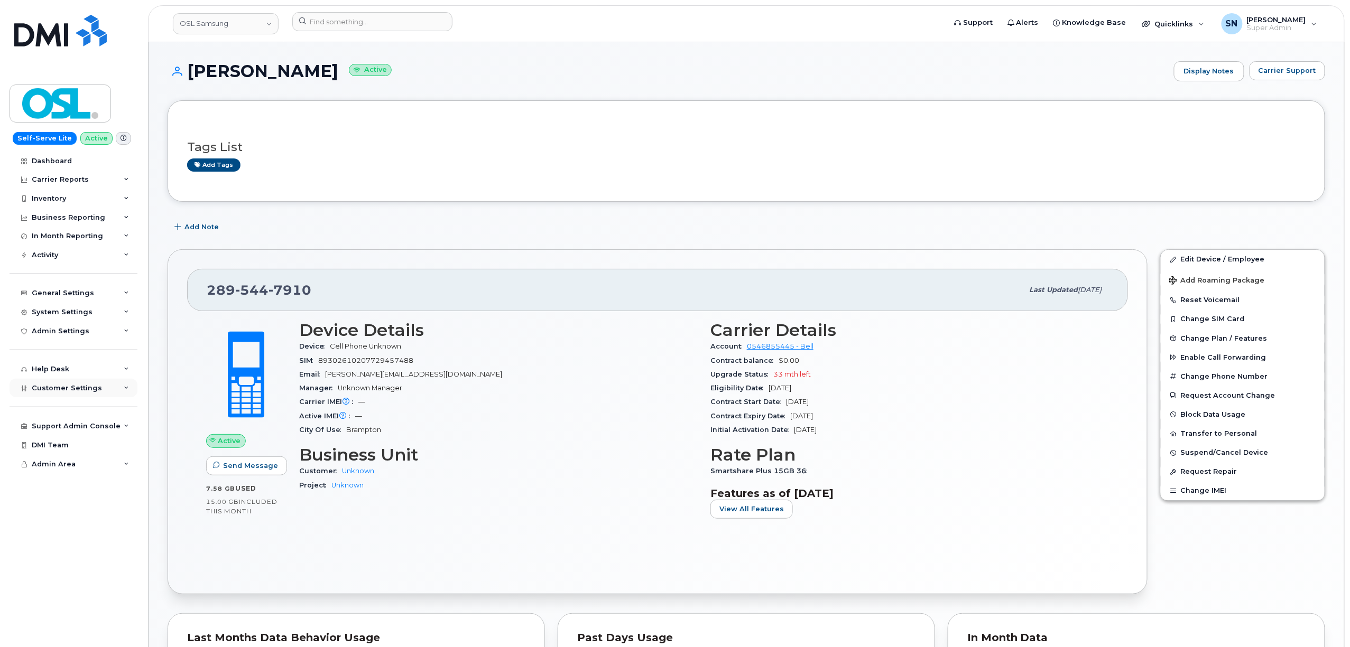
click at [58, 379] on div "Customer Settings" at bounding box center [74, 388] width 128 height 19
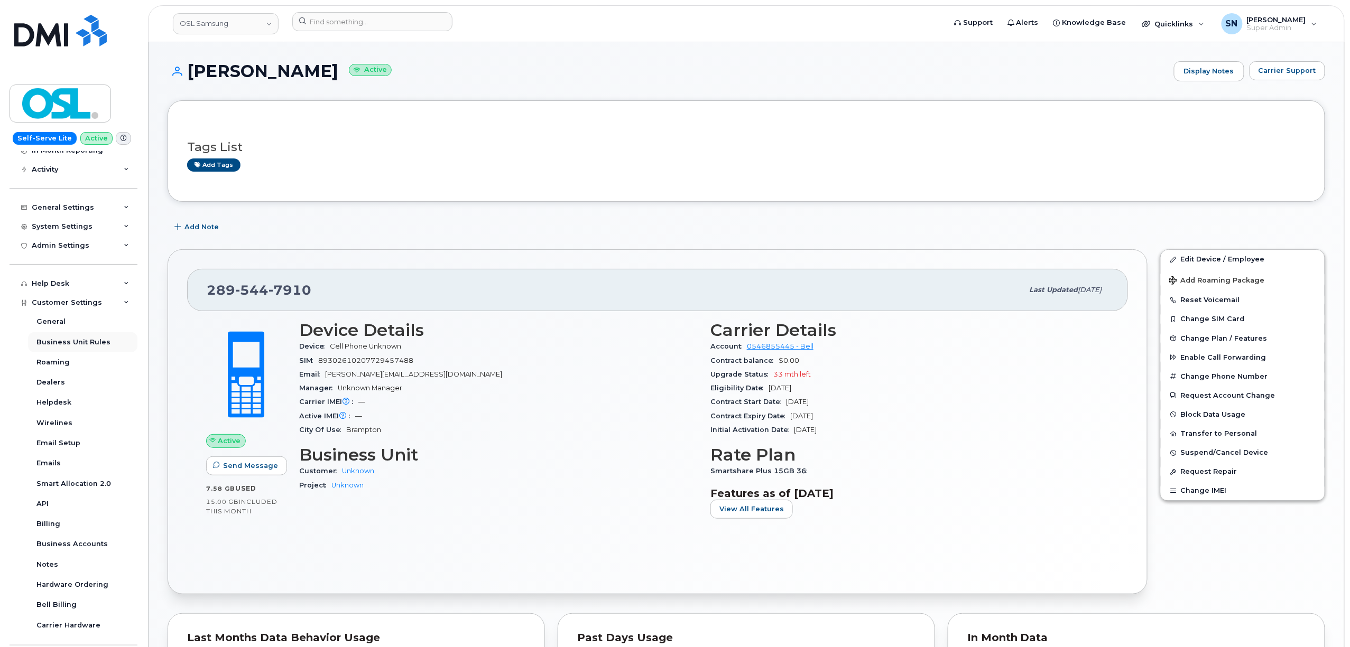
scroll to position [149, 0]
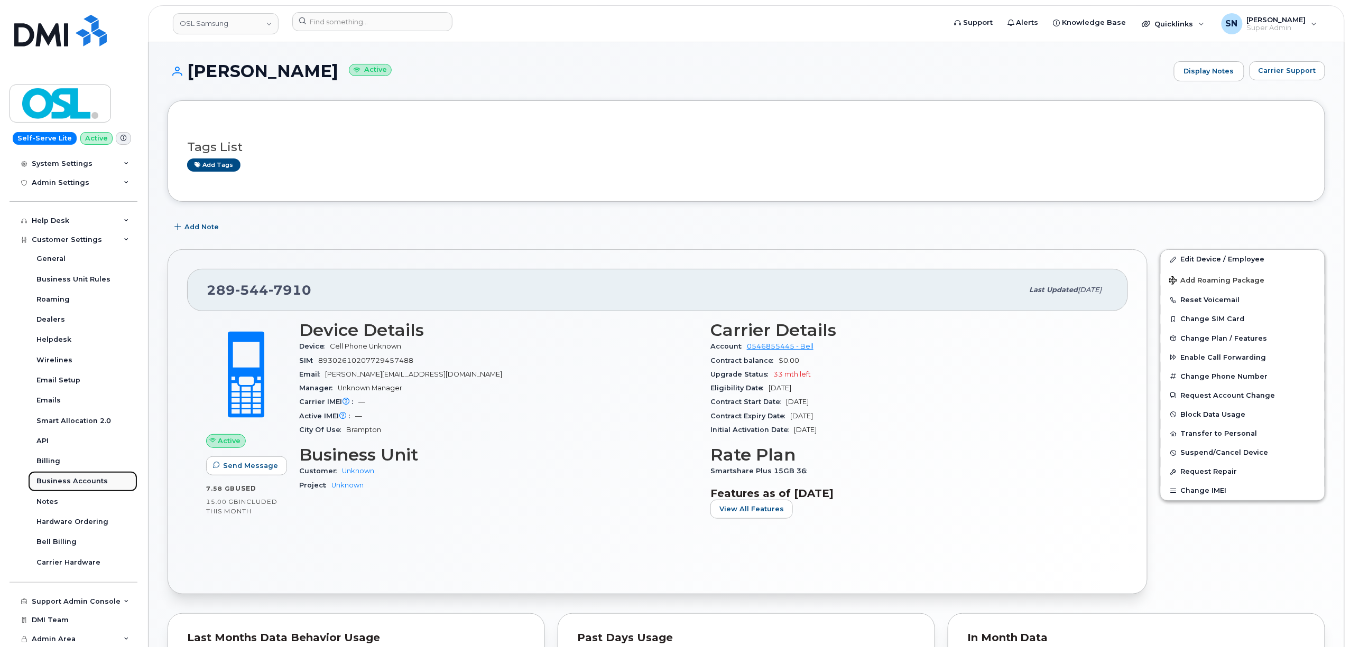
click at [67, 482] on div "Business Accounts" at bounding box center [71, 482] width 71 height 10
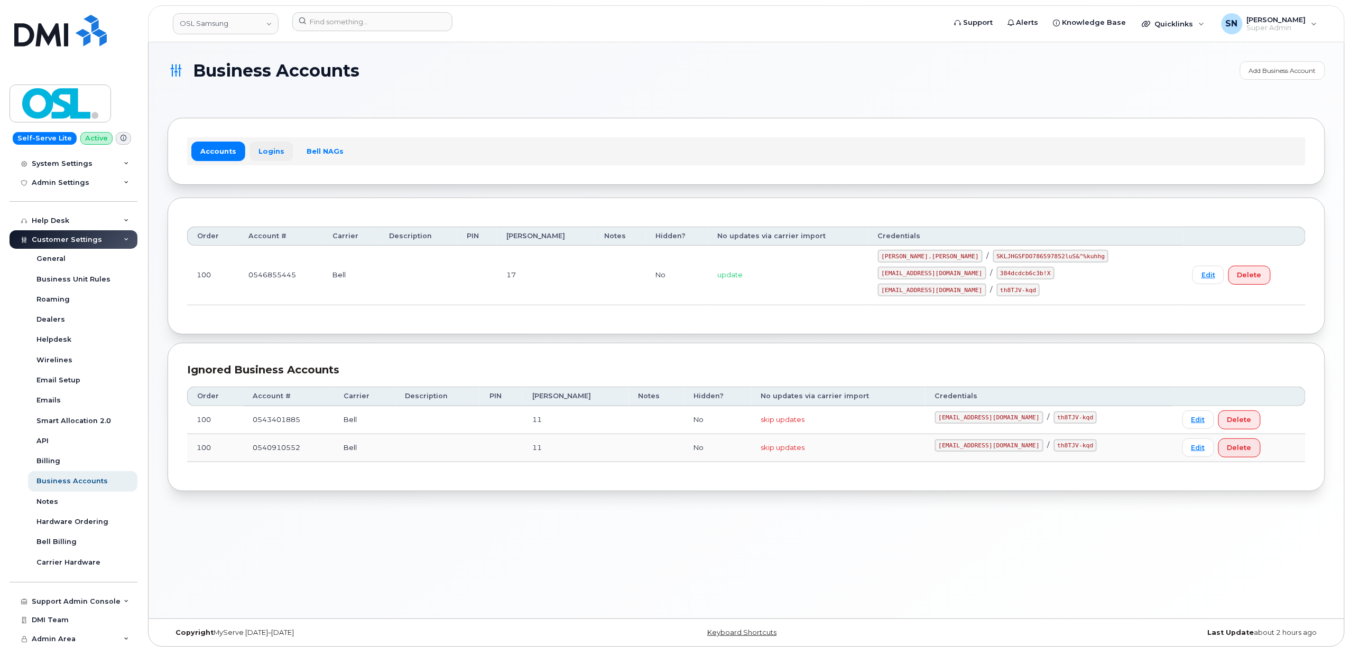
click at [275, 153] on link "Logins" at bounding box center [271, 151] width 44 height 19
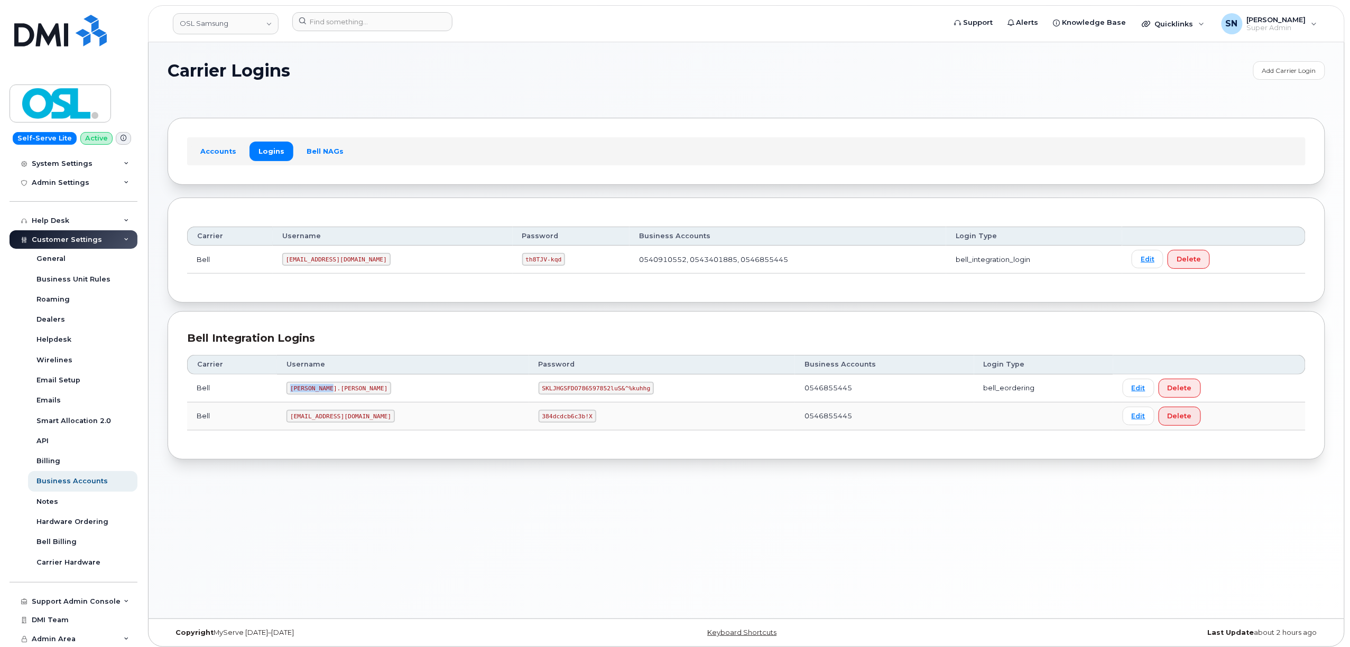
drag, startPoint x: 294, startPoint y: 391, endPoint x: 334, endPoint y: 394, distance: 40.3
click at [334, 394] on code "Tyson.Oliver" at bounding box center [338, 388] width 105 height 13
copy code "Tyson.Oliver"
drag, startPoint x: 501, startPoint y: 390, endPoint x: 627, endPoint y: 403, distance: 126.5
click at [627, 403] on td "SKLJHGSFDO786597852luS&^%kuhhg" at bounding box center [662, 389] width 266 height 28
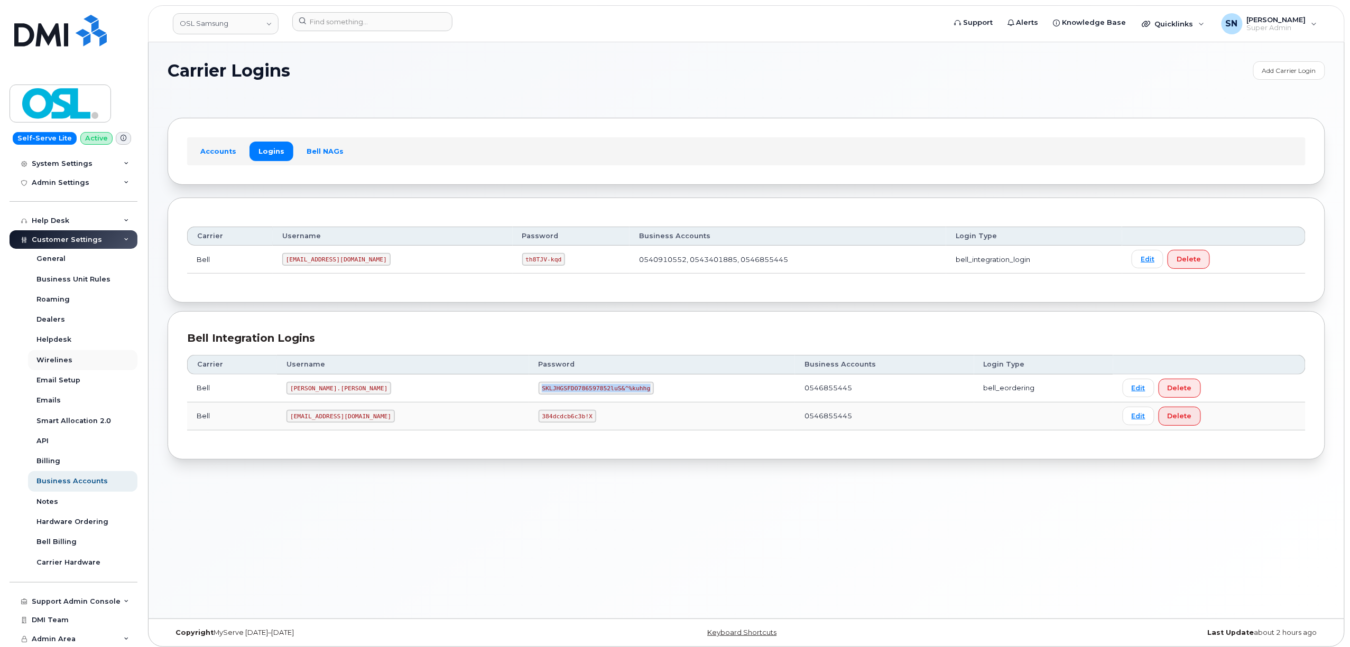
copy code "SKLJHGSFDO786597852luS&^%kuhhg"
drag, startPoint x: 368, startPoint y: 384, endPoint x: 289, endPoint y: 392, distance: 79.7
click at [367, 384] on td "Tyson.Oliver" at bounding box center [403, 389] width 252 height 28
drag, startPoint x: 290, startPoint y: 394, endPoint x: 335, endPoint y: 394, distance: 44.9
click at [335, 394] on td "Tyson.Oliver" at bounding box center [403, 389] width 252 height 28
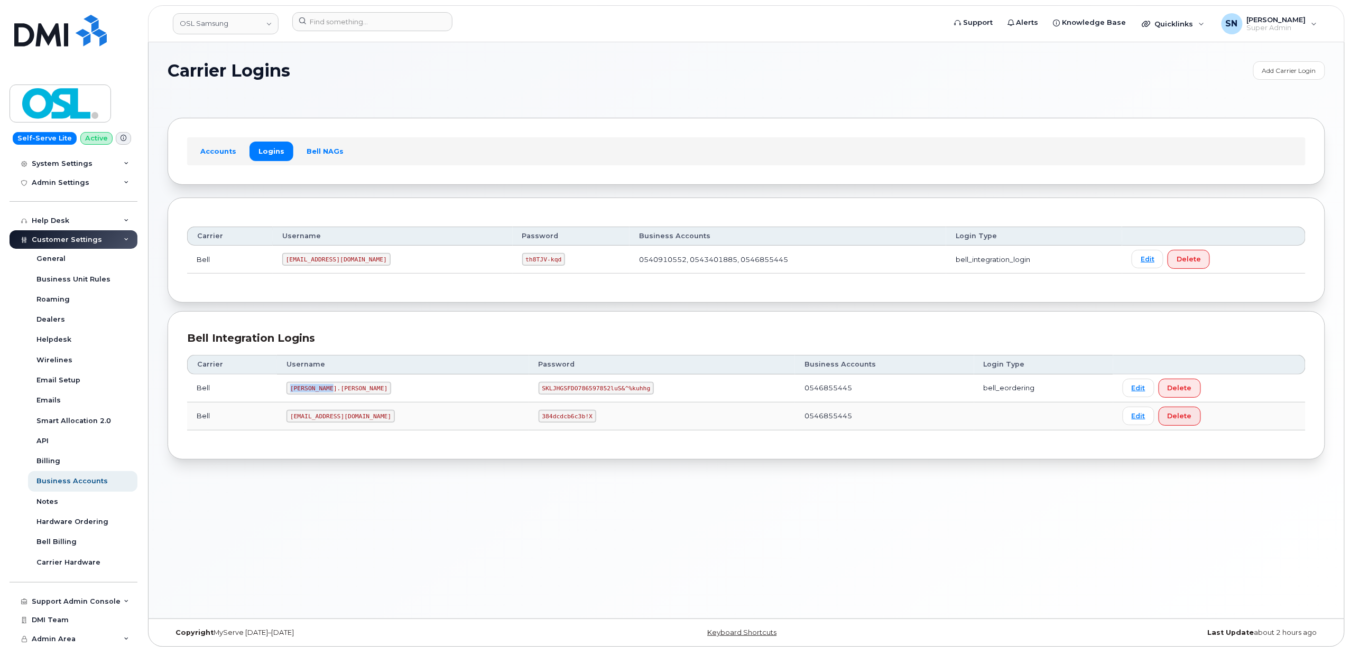
copy code "Tyson.Oliver"
drag, startPoint x: 502, startPoint y: 388, endPoint x: 605, endPoint y: 390, distance: 102.6
click at [605, 390] on code "SKLJHGSFDO786597852luS&^%kuhhg" at bounding box center [597, 388] width 116 height 13
copy code "SKLJHGSFDO786597852luS&^%kuhhg"
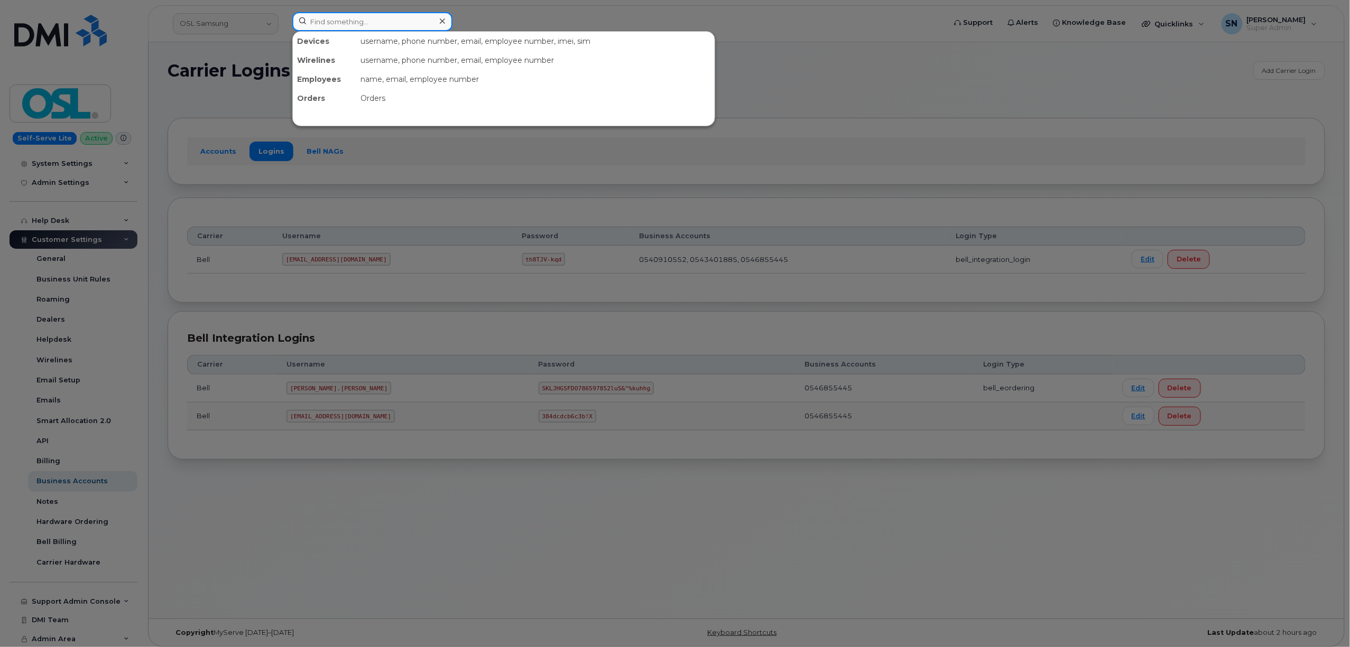
click at [438, 20] on div at bounding box center [372, 21] width 160 height 19
paste input "289.544.7910"
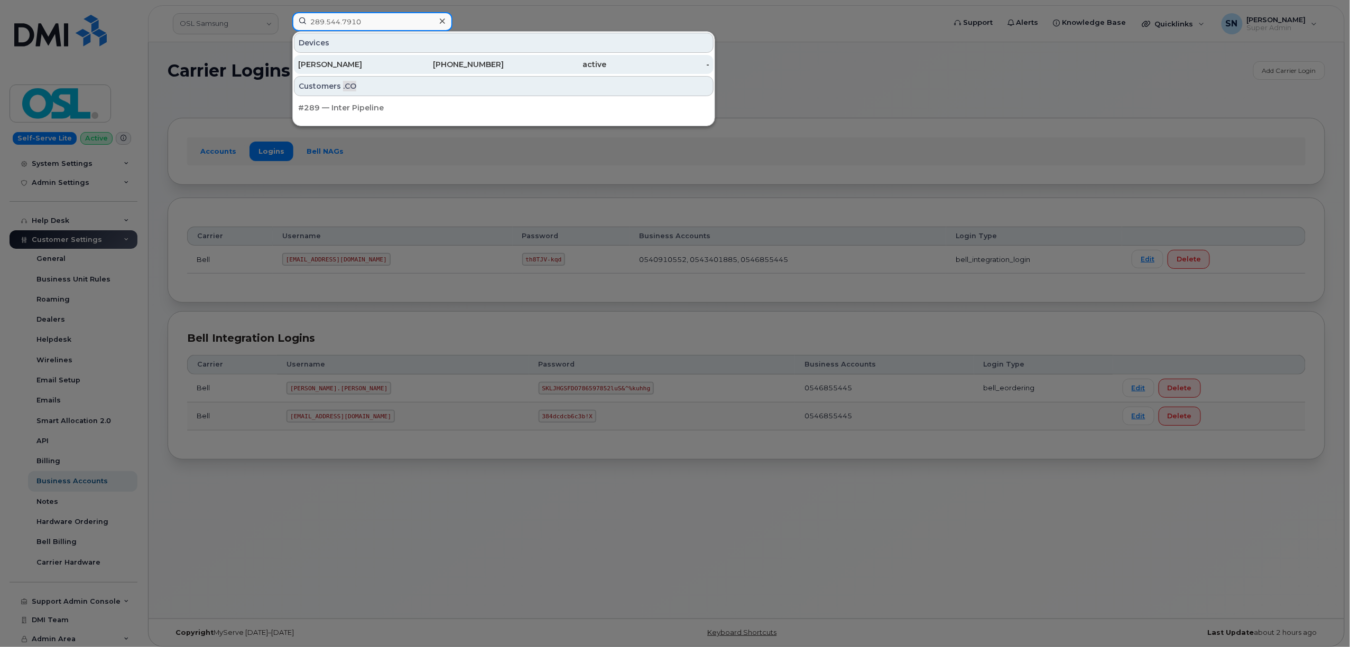
type input "289.544.7910"
click at [427, 60] on div "289-544-7910" at bounding box center [452, 64] width 103 height 11
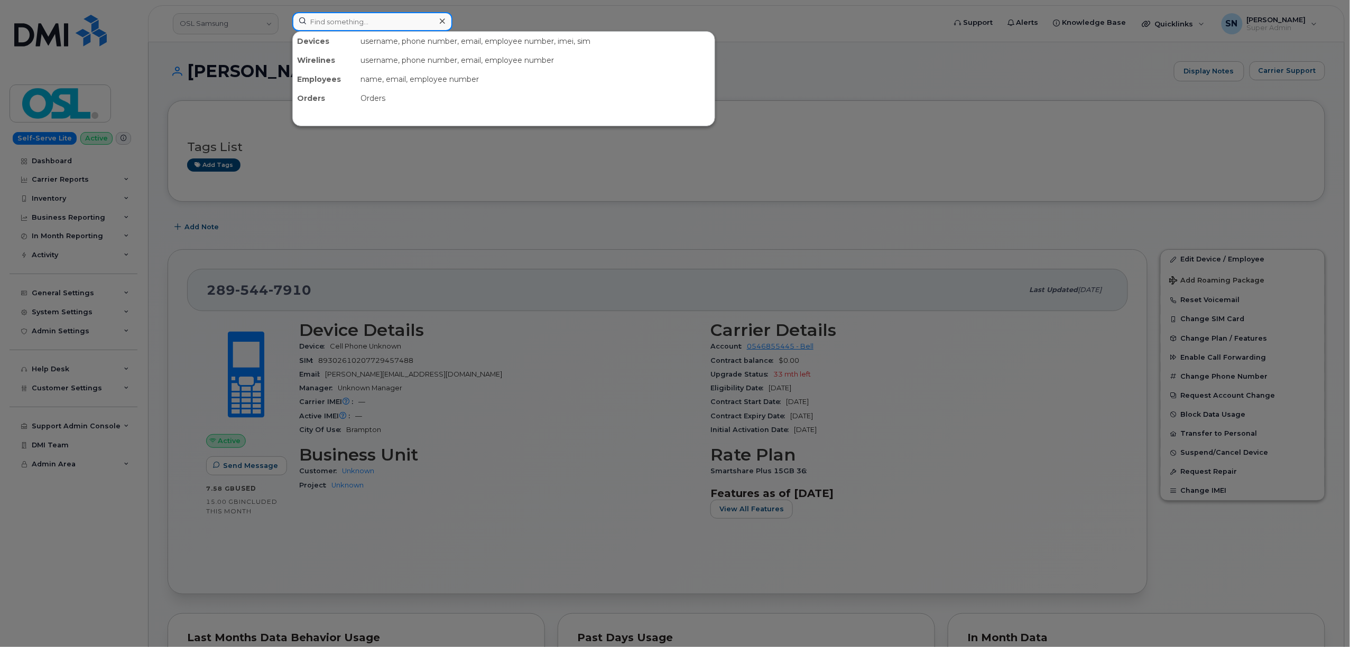
click at [346, 26] on input at bounding box center [372, 21] width 160 height 19
paste input "4164764008"
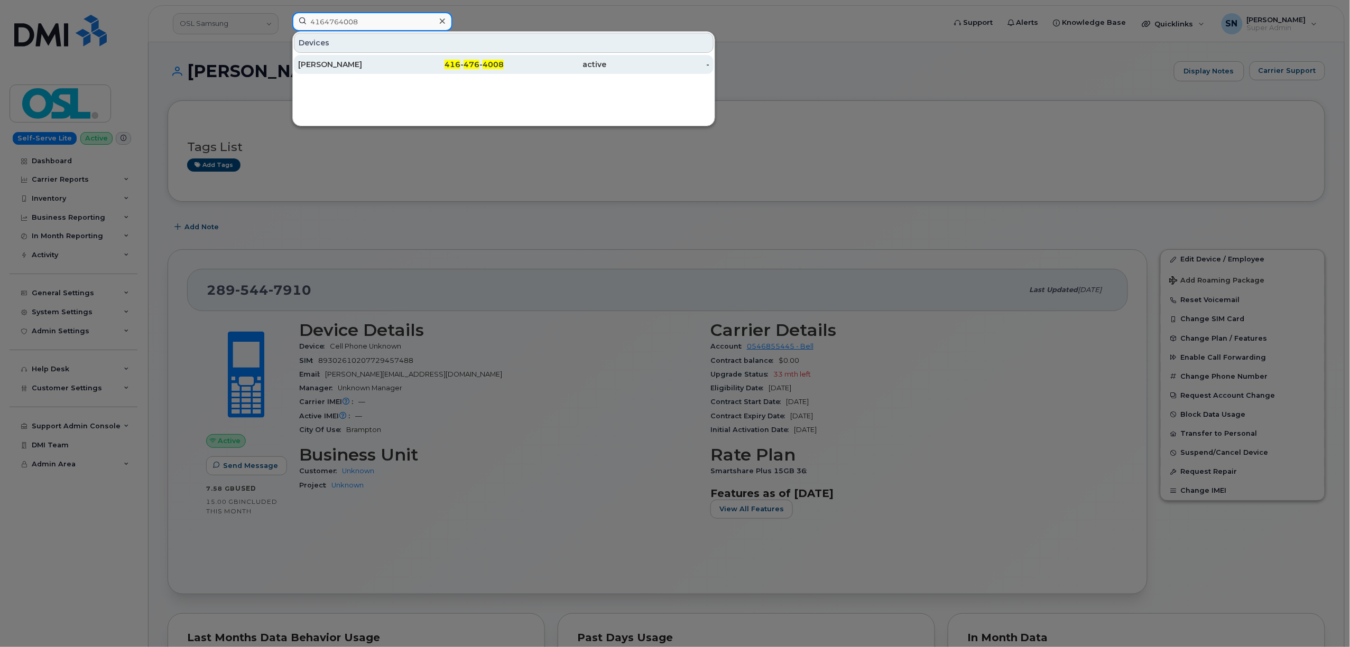
type input "4164764008"
click at [417, 68] on div "416 - 476 - 4008" at bounding box center [452, 64] width 103 height 11
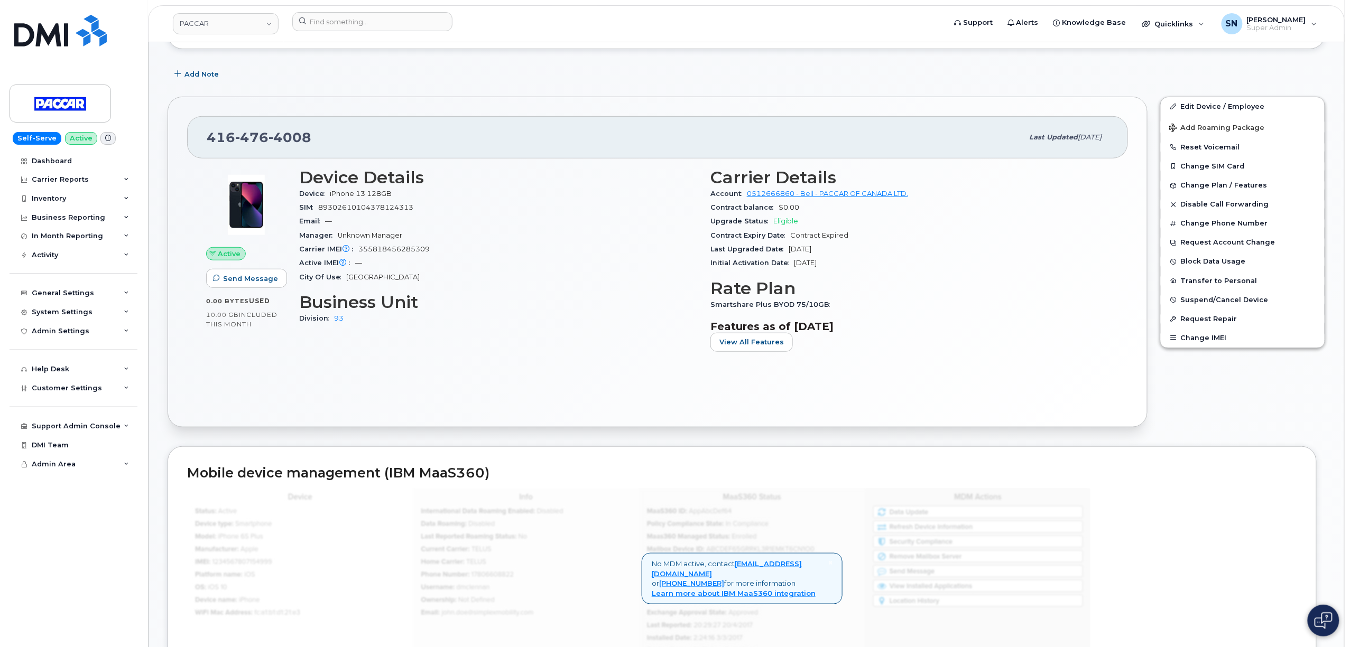
scroll to position [282, 0]
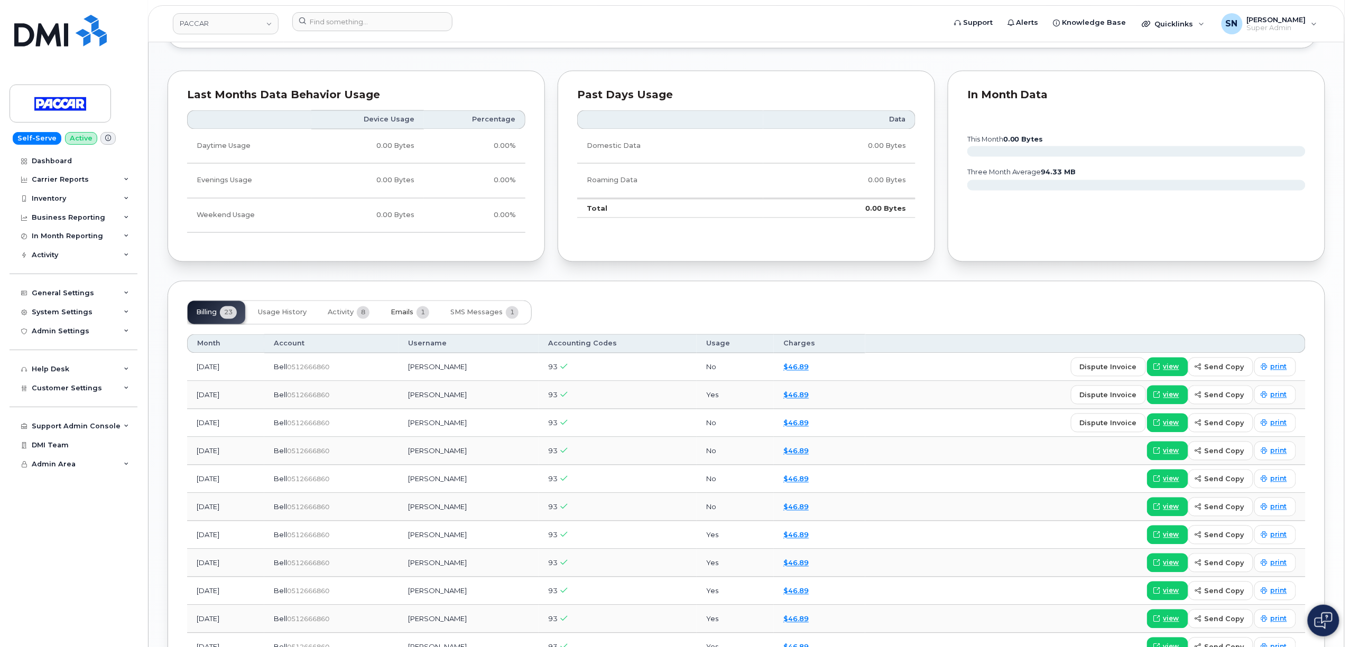
click at [406, 317] on span "Emails" at bounding box center [402, 313] width 23 height 8
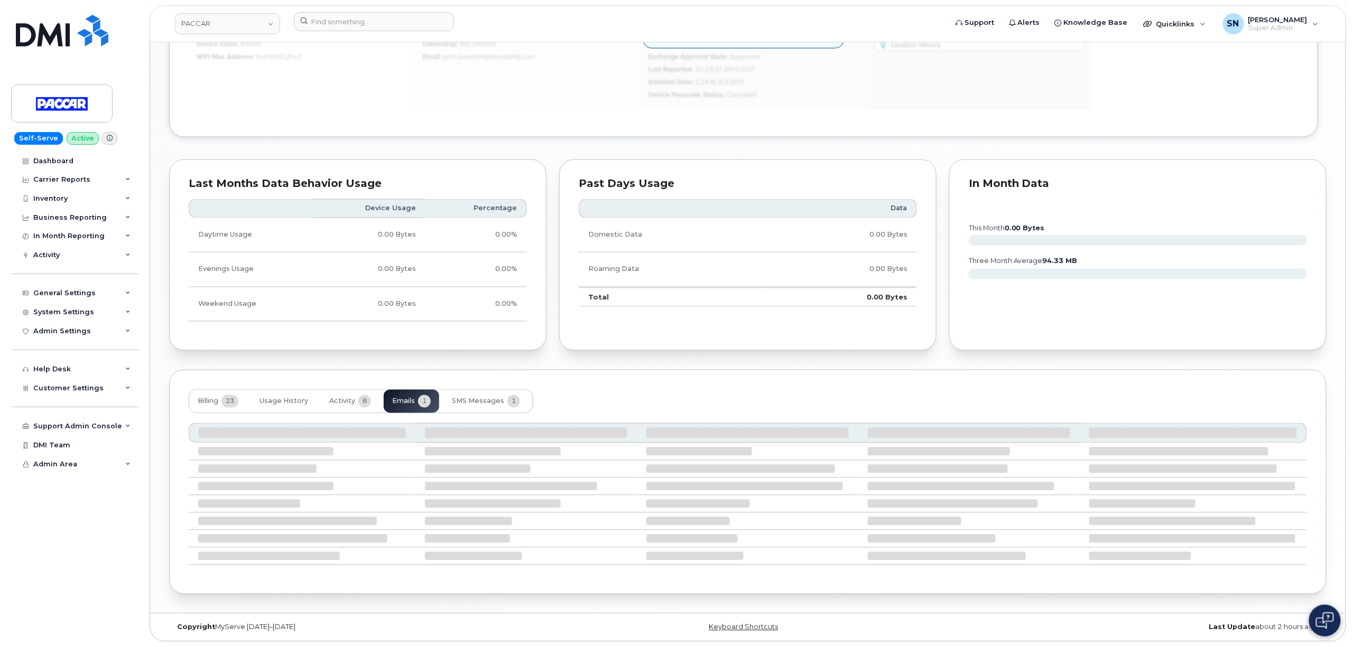
scroll to position [728, 0]
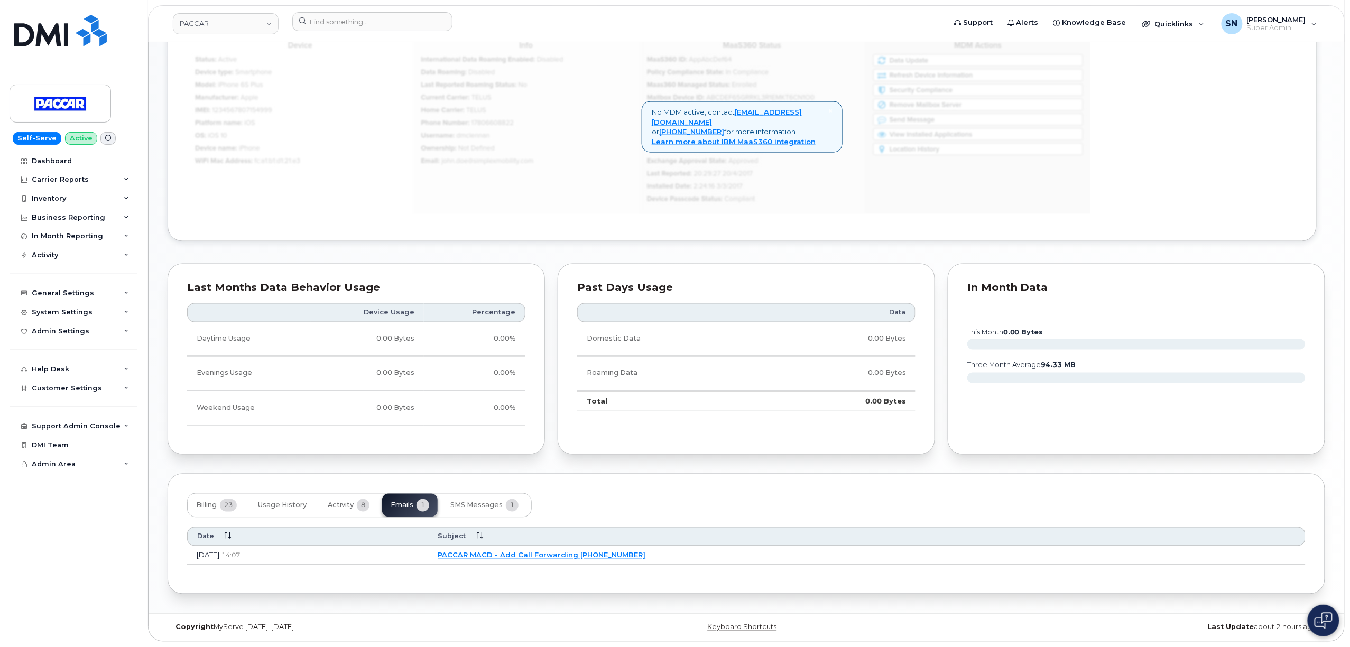
click at [568, 553] on link "PACCAR MACD - Add Call Forwarding [PHONE_NUMBER]" at bounding box center [542, 555] width 208 height 8
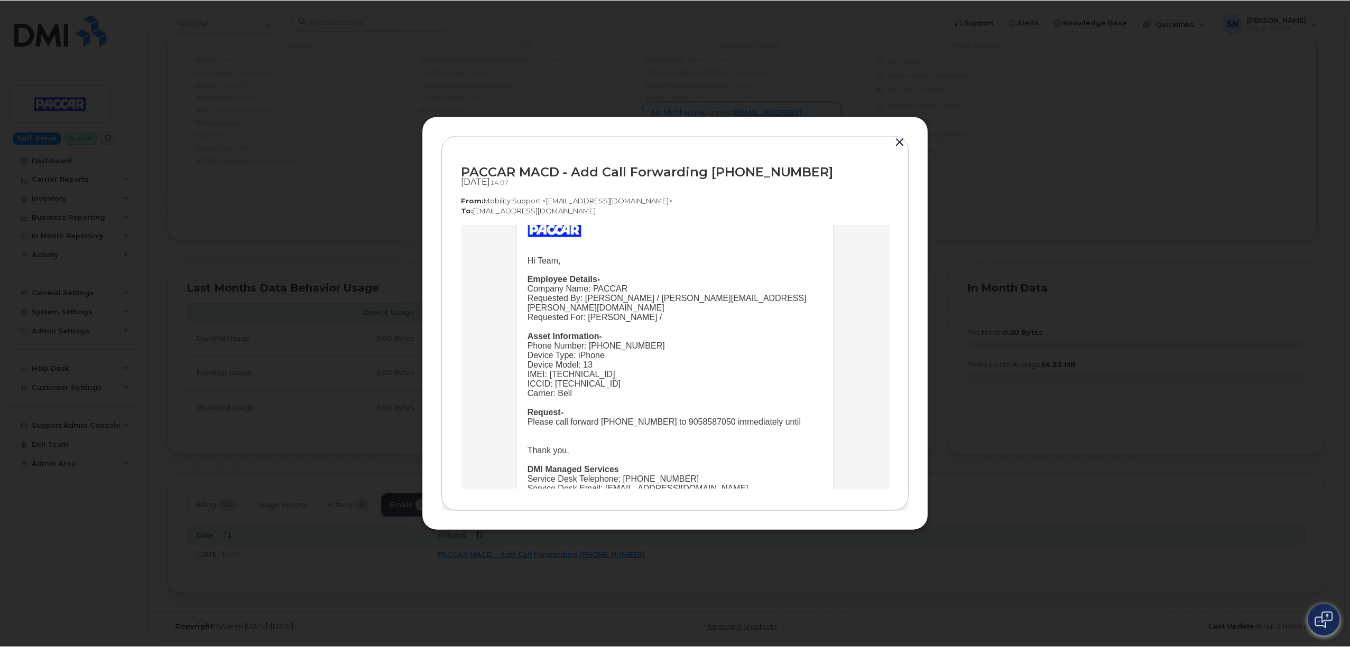
scroll to position [38, 0]
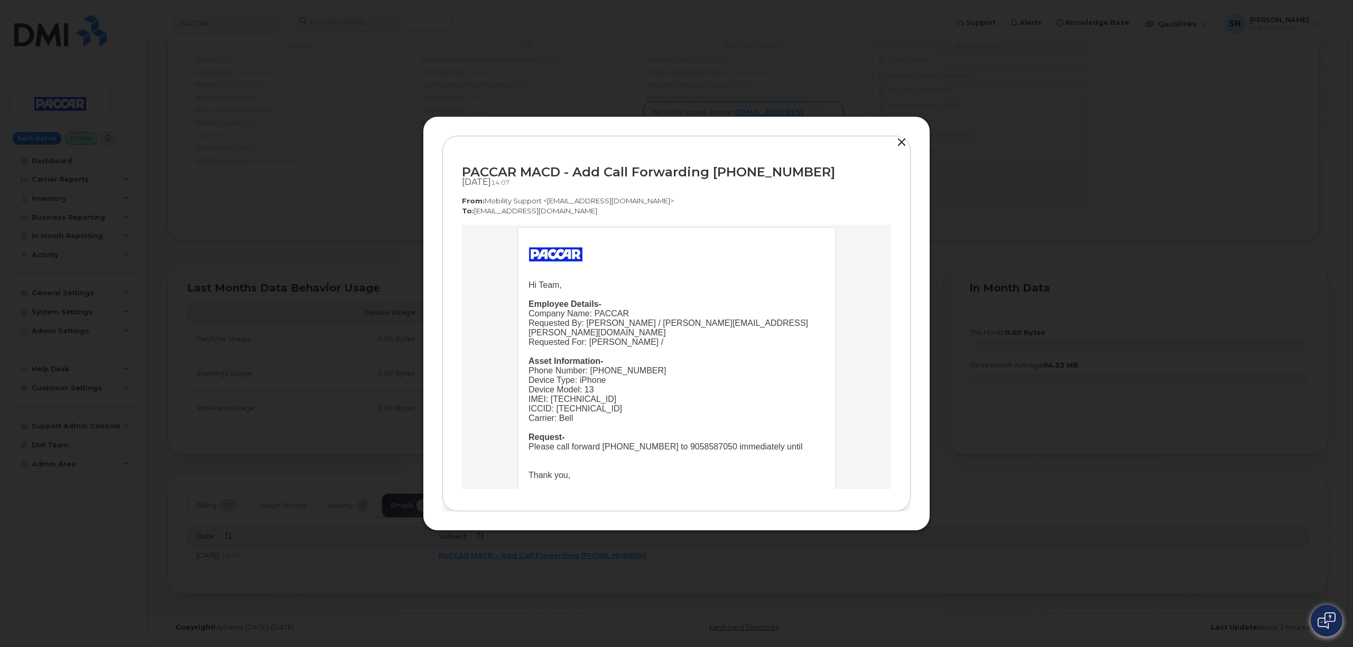
click at [899, 144] on button "button" at bounding box center [902, 142] width 16 height 15
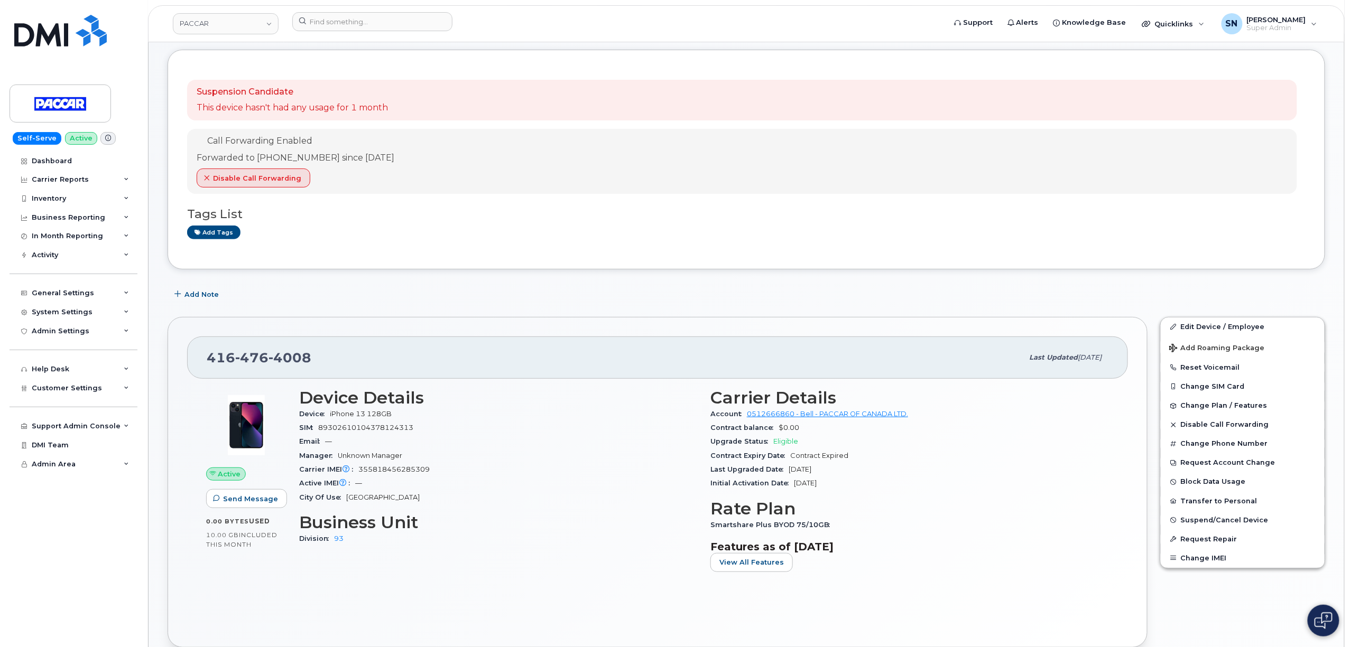
scroll to position [0, 0]
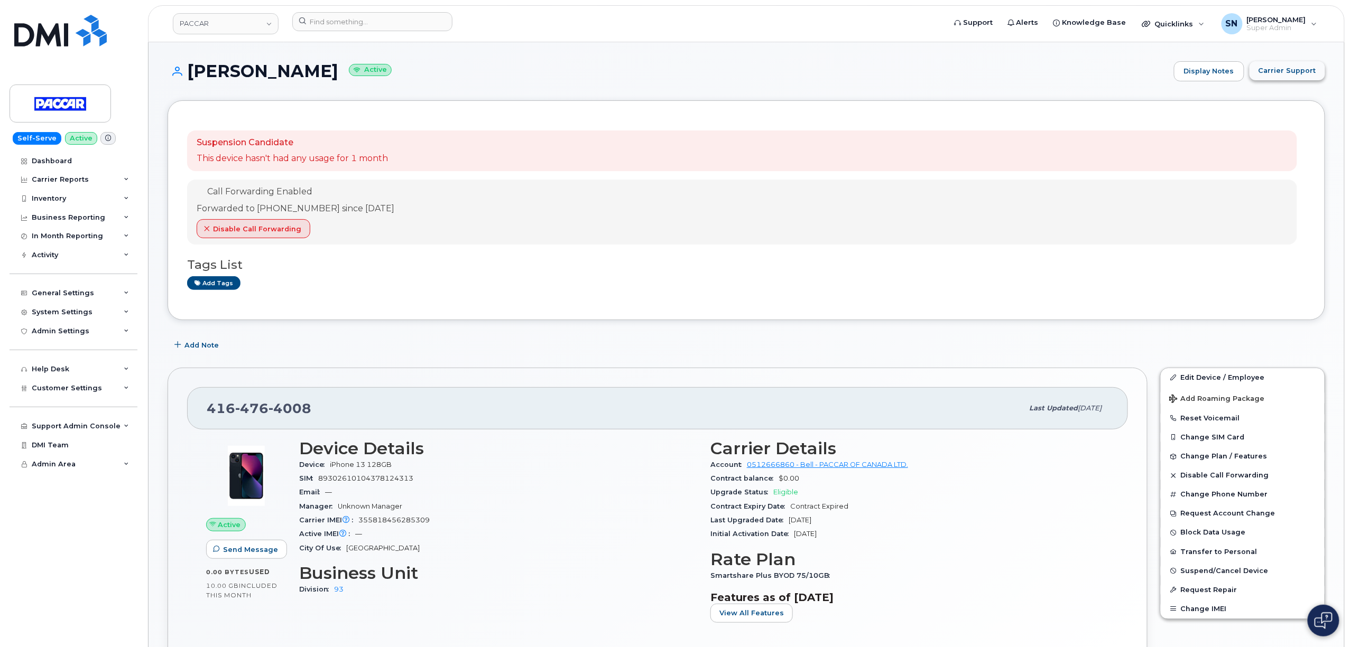
click at [1286, 70] on span "Carrier Support" at bounding box center [1287, 71] width 58 height 10
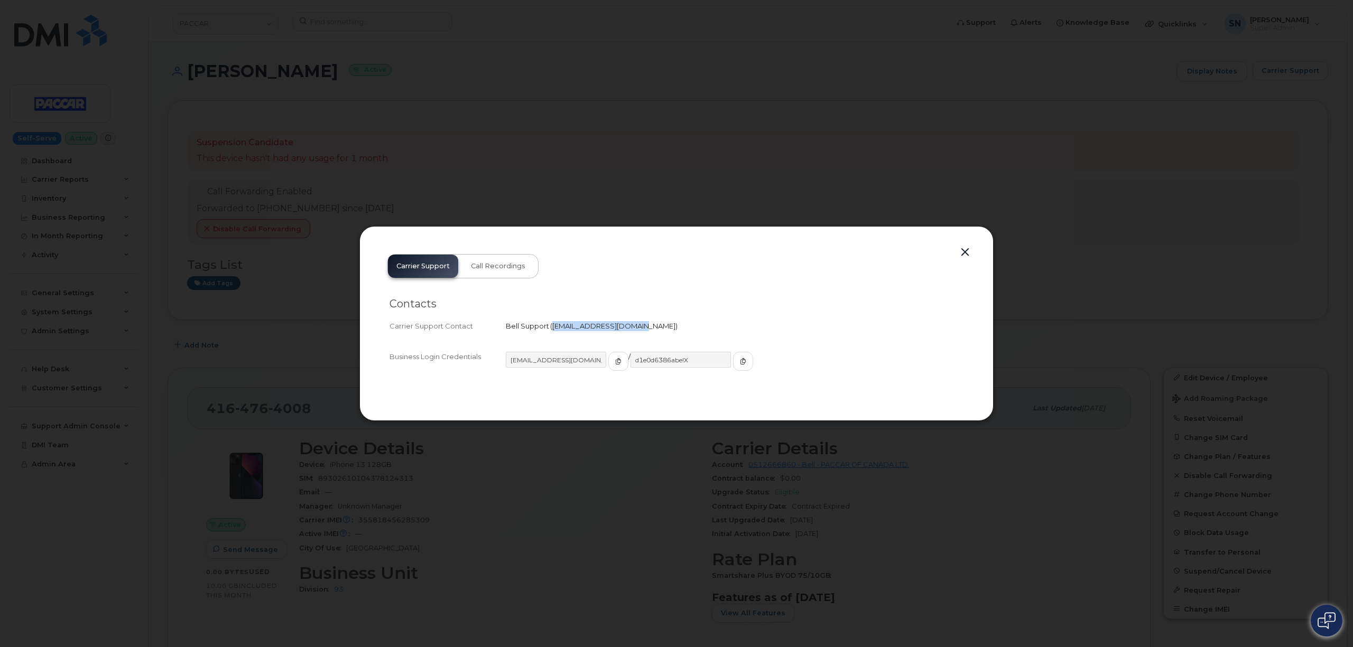
copy span "[EMAIL_ADDRESS][DOMAIN_NAME]"
drag, startPoint x: 552, startPoint y: 328, endPoint x: 629, endPoint y: 330, distance: 77.2
click at [629, 330] on div "Bell Support   corpclientcare@bell.ca" at bounding box center [735, 326] width 458 height 10
click at [961, 248] on button "button" at bounding box center [965, 252] width 16 height 15
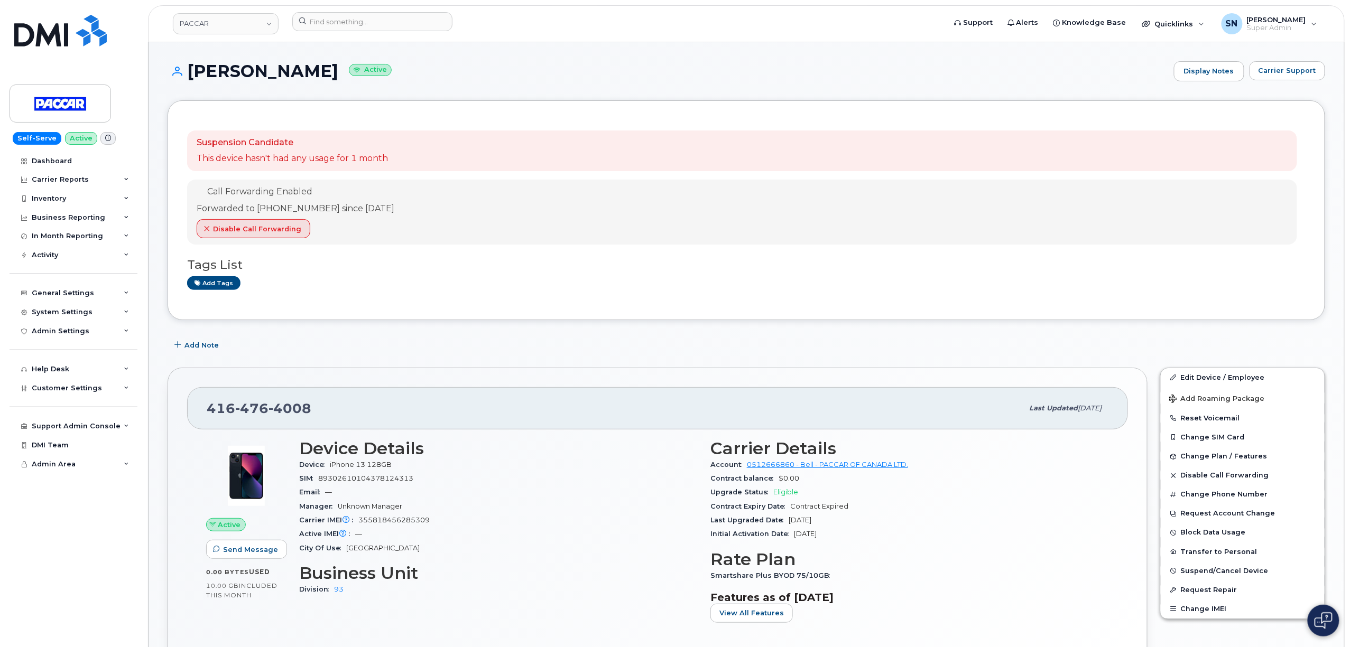
click at [743, 244] on div "Call Forwarding Enabled Forwarded to 905-858-7050 since Aug 20, 2025 Disable Ca…" at bounding box center [742, 212] width 1110 height 65
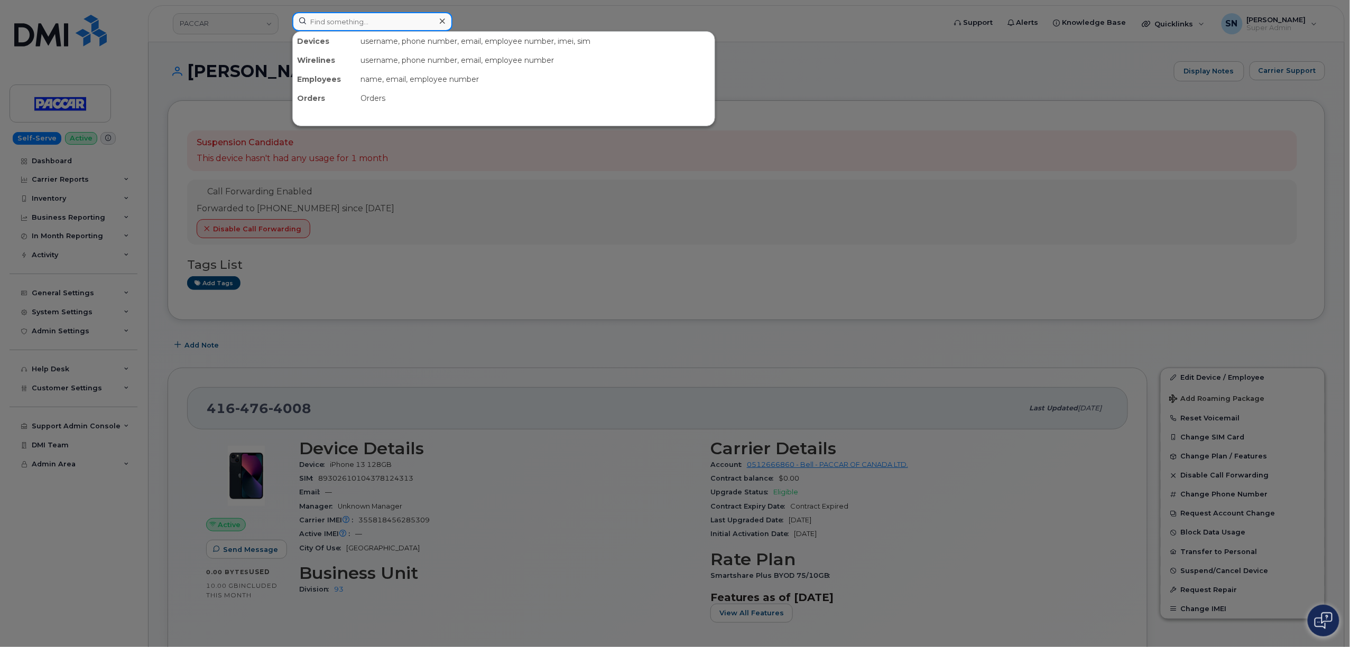
click at [400, 13] on input at bounding box center [372, 21] width 160 height 19
paste input "902-237-1418"
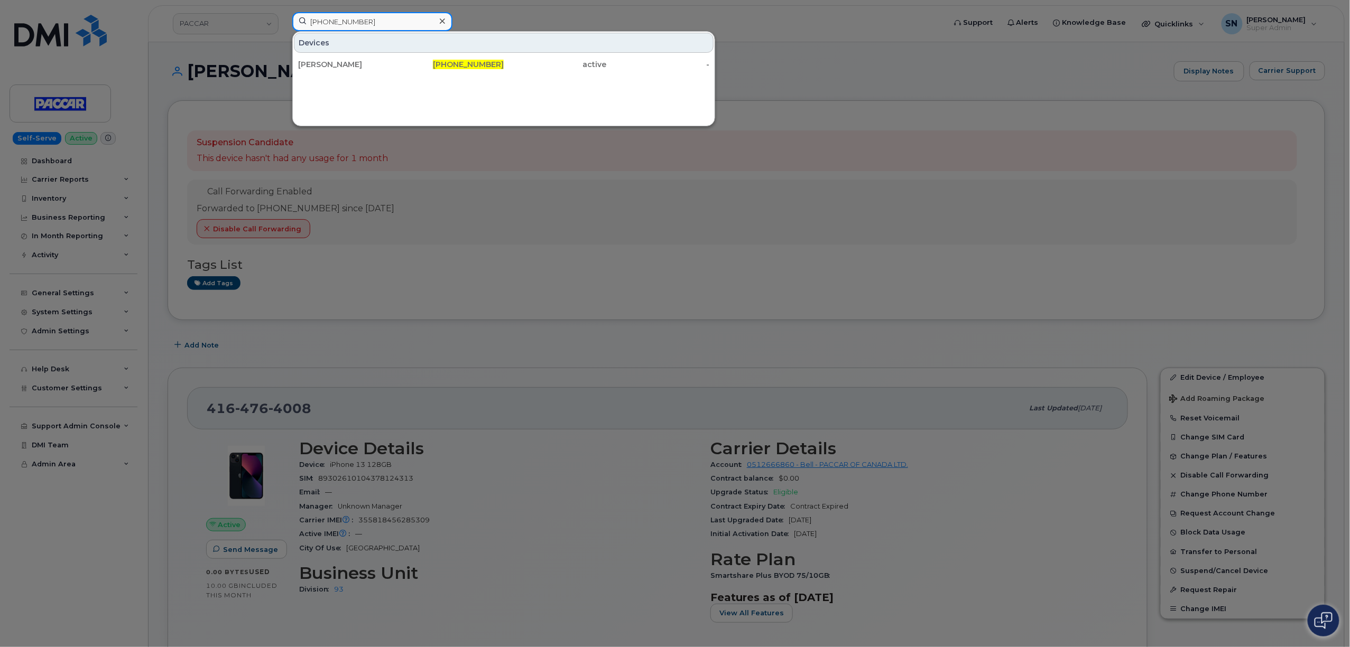
type input "902-237-1418"
click at [401, 58] on div "[PERSON_NAME]" at bounding box center [452, 64] width 103 height 19
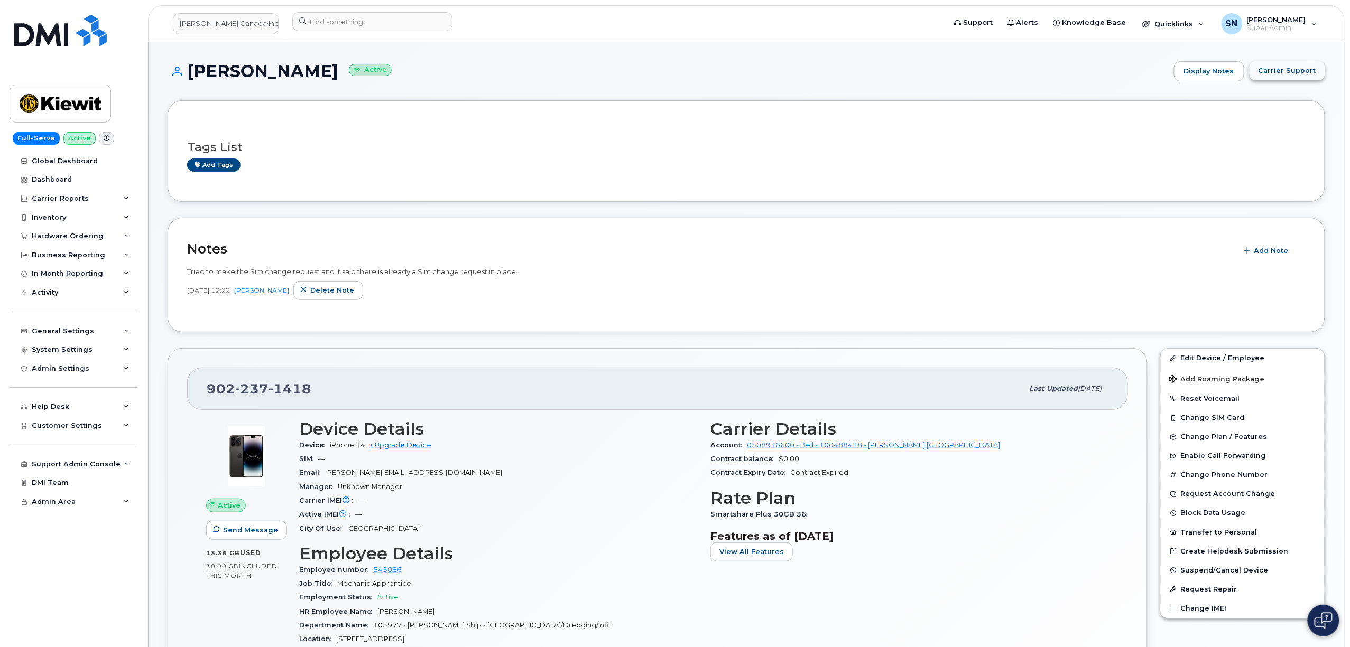
click at [1302, 68] on span "Carrier Support" at bounding box center [1287, 71] width 58 height 10
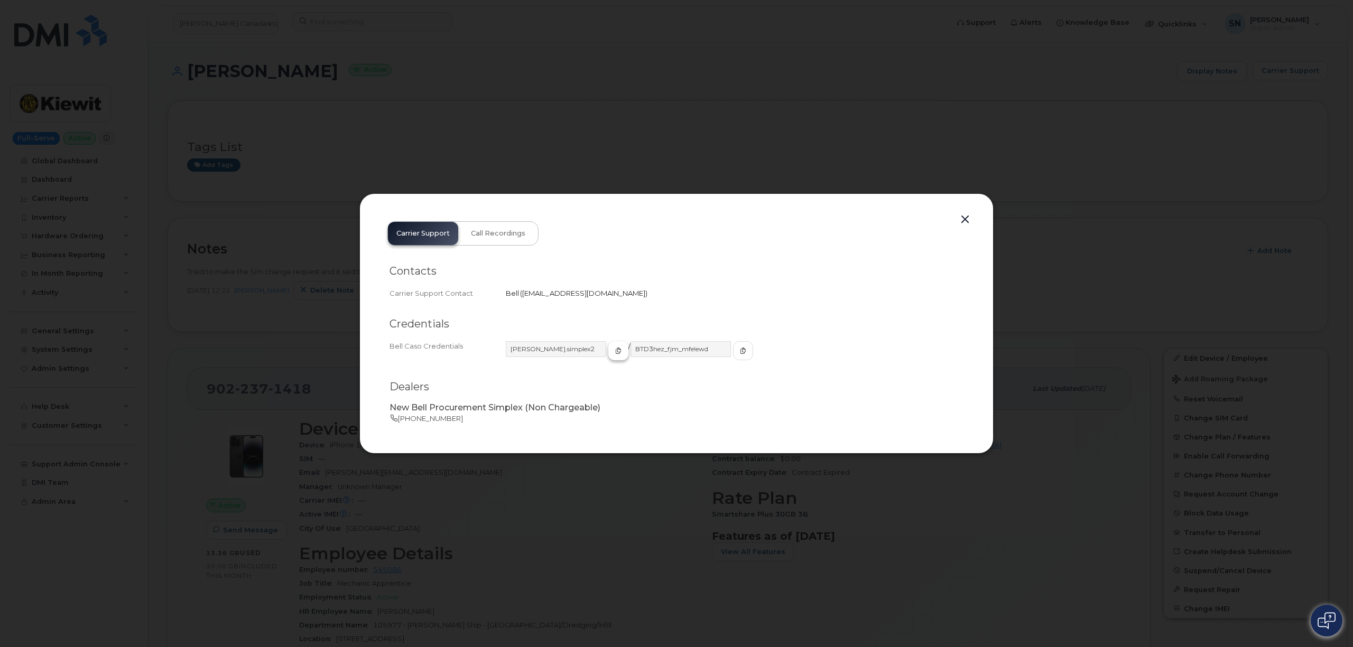
click at [614, 354] on span "button" at bounding box center [619, 351] width 10 height 10
click at [740, 348] on icon "button" at bounding box center [743, 351] width 6 height 6
click at [970, 219] on button "button" at bounding box center [965, 219] width 16 height 15
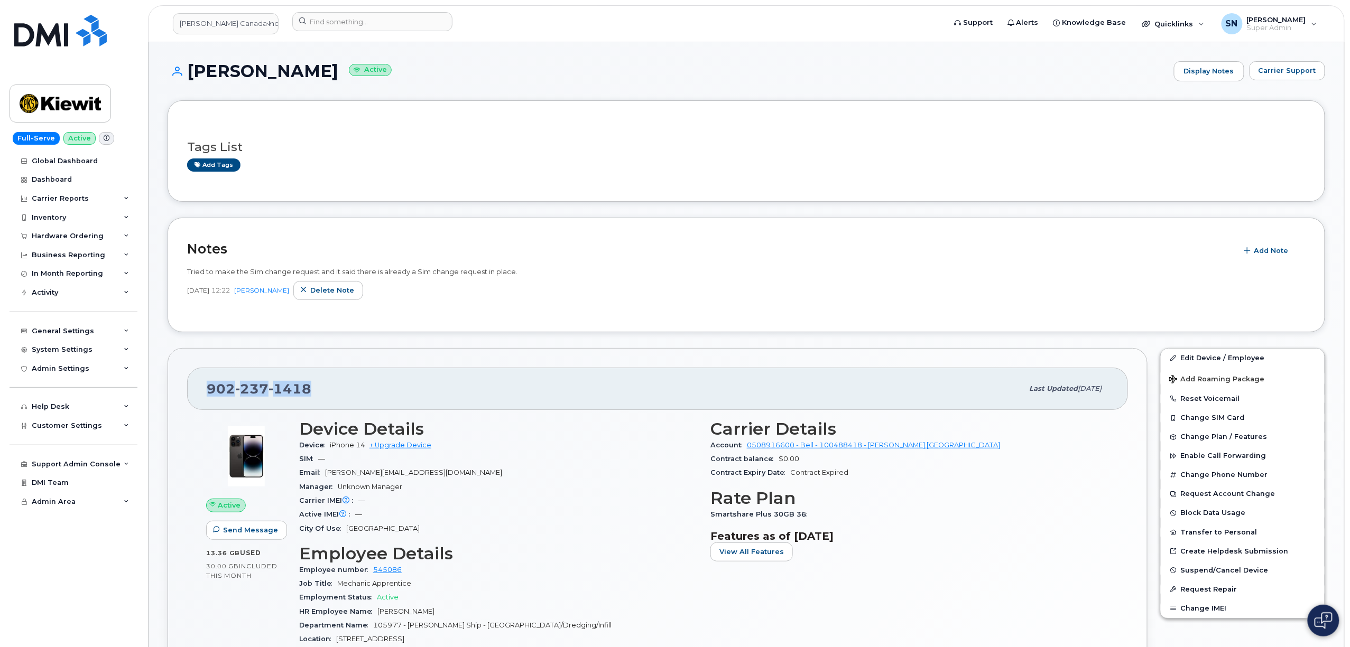
drag, startPoint x: 205, startPoint y: 392, endPoint x: 325, endPoint y: 394, distance: 119.5
click at [325, 394] on div "[PHONE_NUMBER] Last updated [DATE]" at bounding box center [657, 389] width 941 height 42
copy span "[PHONE_NUMBER]"
